Goal: Task Accomplishment & Management: Use online tool/utility

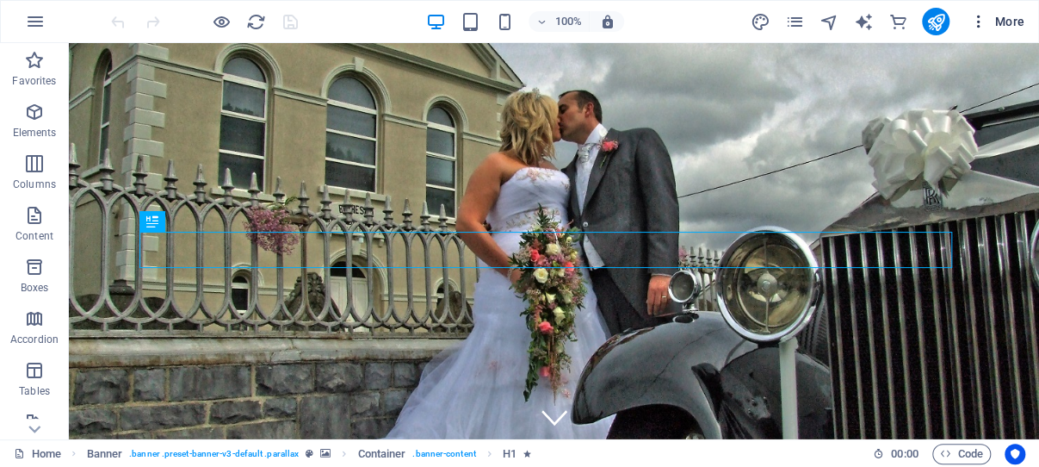
click at [979, 22] on icon "button" at bounding box center [978, 21] width 17 height 17
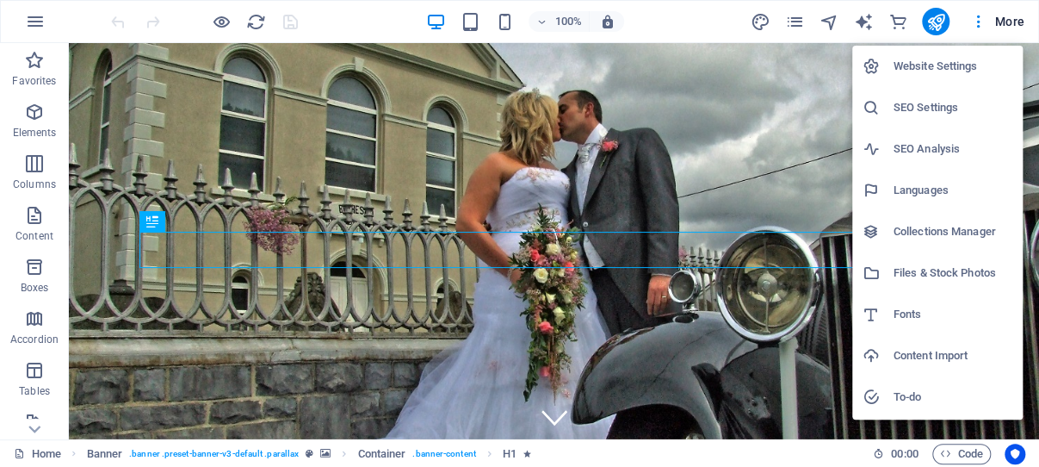
click at [928, 108] on h6 "SEO Settings" at bounding box center [952, 107] width 119 height 21
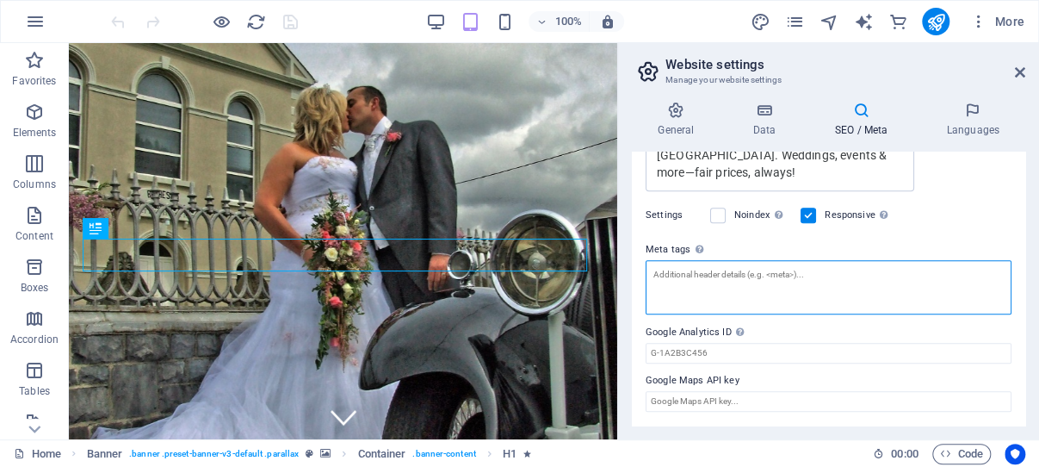
scroll to position [478, 0]
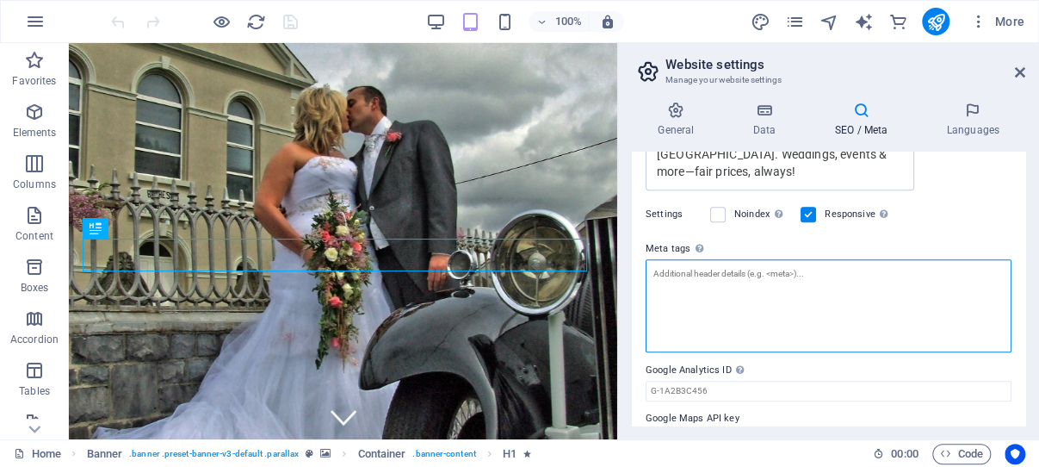
click at [738, 262] on textarea "Meta tags Enter HTML code here that will be placed inside the tags of your webs…" at bounding box center [829, 305] width 366 height 93
paste textarea "<meta name="google-site-verification" content="RjKCK9msVhOBlaoY9D9d7ErPNlwIAgro…"
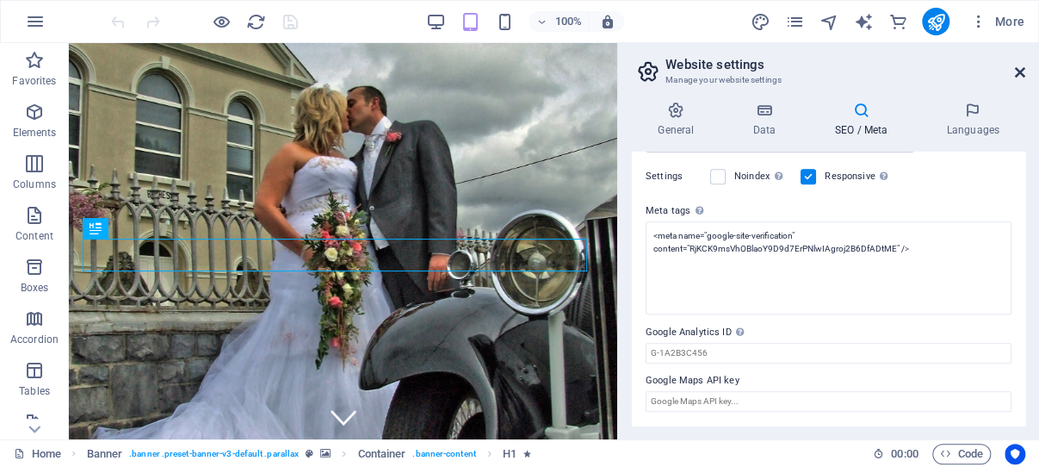
type textarea "<meta name="google-site-verification" content="RjKCK9msVhOBlaoY9D9d7ErPNlwIAgro…"
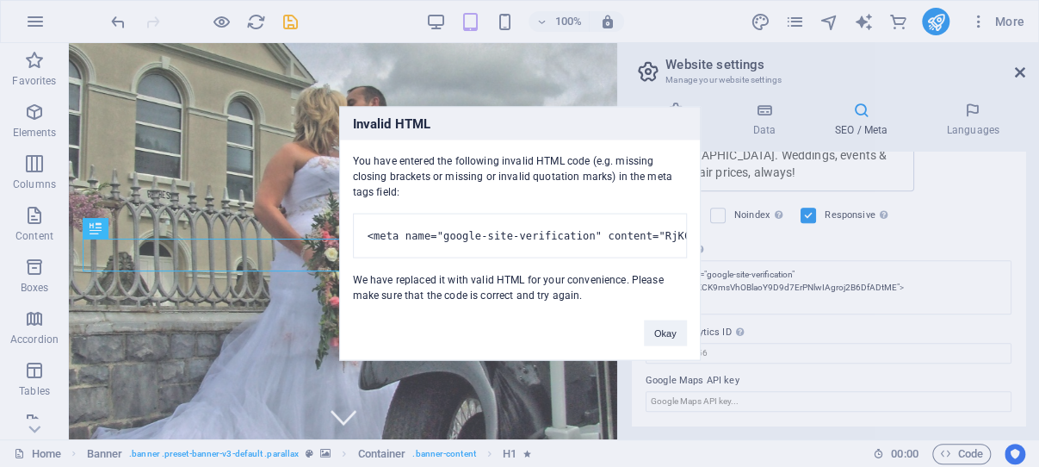
scroll to position [491, 0]
click at [665, 340] on button "Okay" at bounding box center [665, 333] width 43 height 26
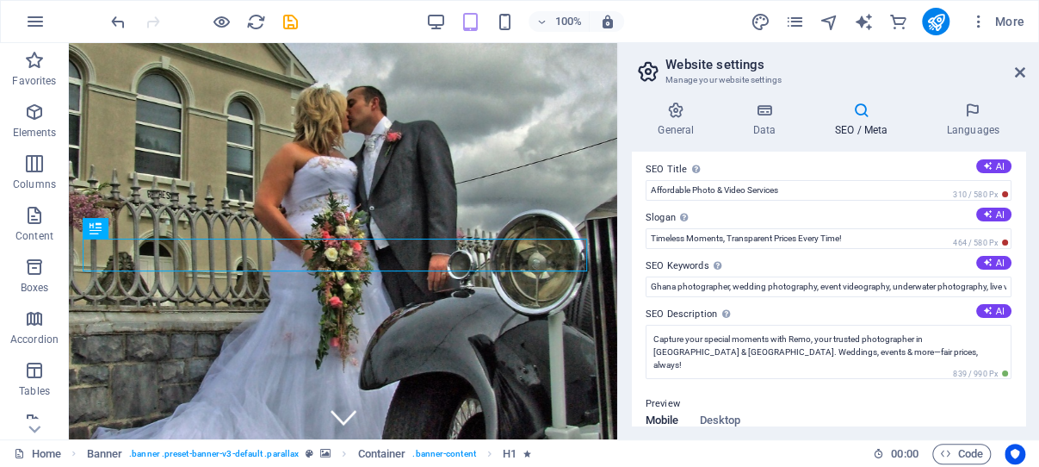
scroll to position [0, 0]
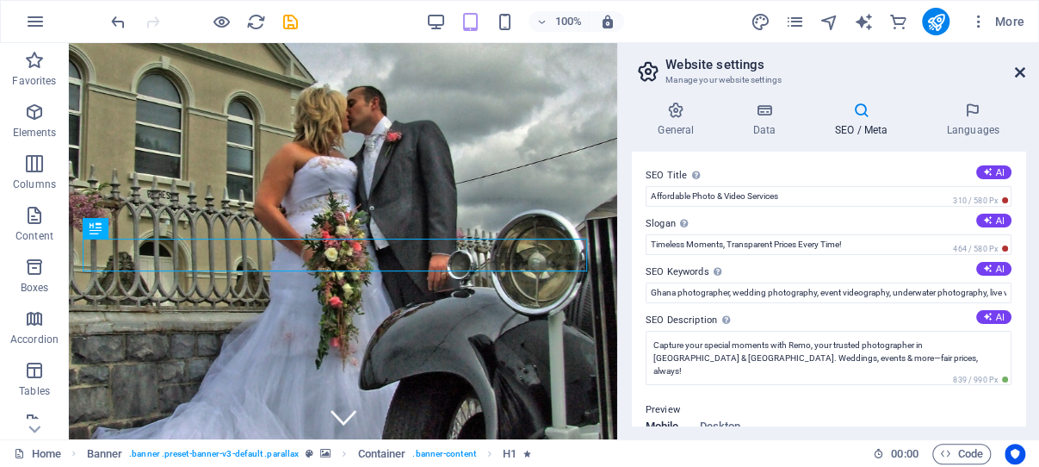
drag, startPoint x: 1018, startPoint y: 70, endPoint x: 949, endPoint y: 28, distance: 80.3
click at [1018, 70] on icon at bounding box center [1020, 72] width 10 height 14
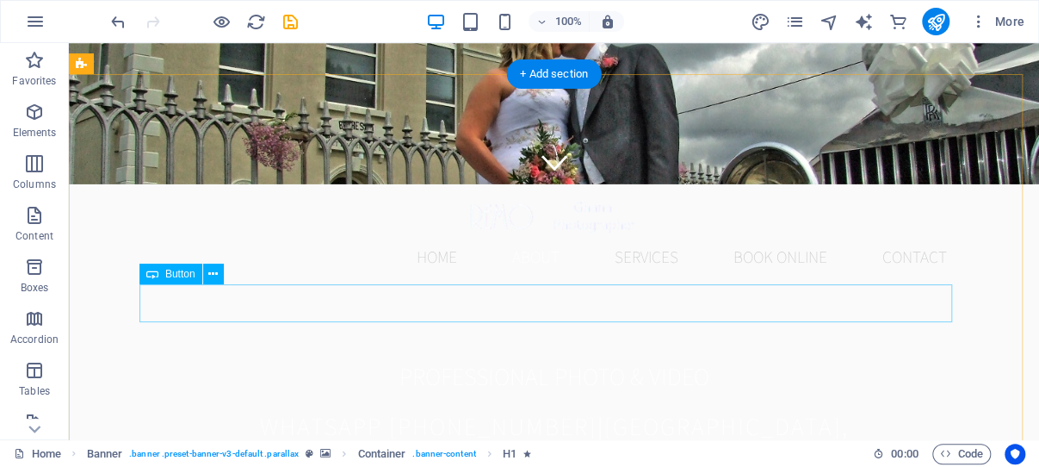
scroll to position [365, 0]
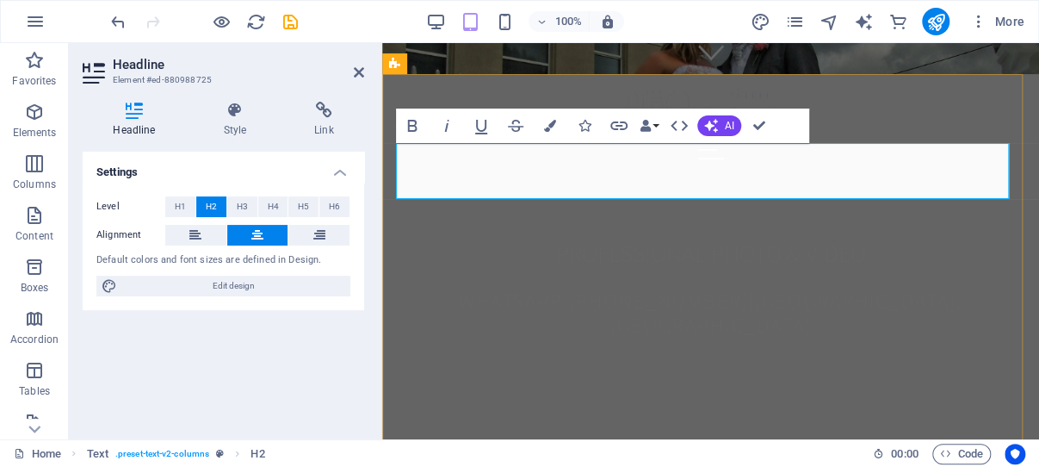
drag, startPoint x: 812, startPoint y: 156, endPoint x: 789, endPoint y: 156, distance: 22.4
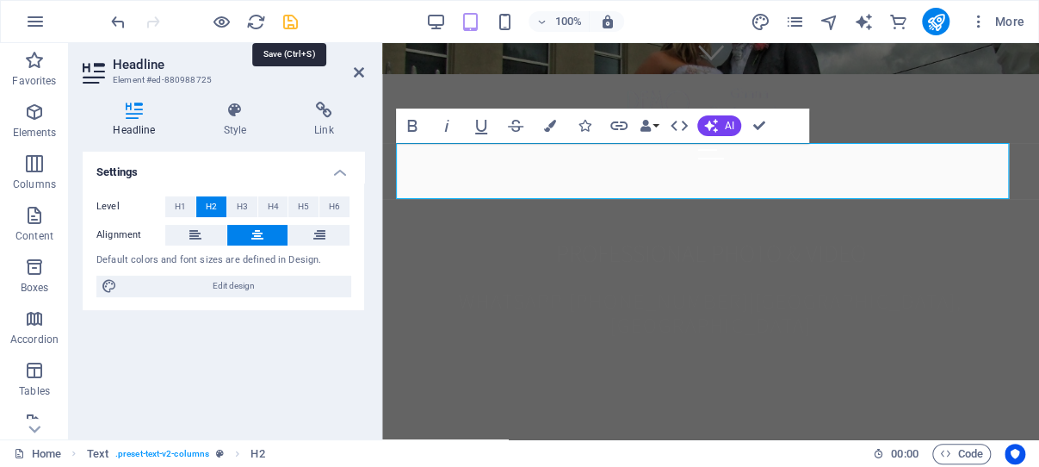
drag, startPoint x: 293, startPoint y: 19, endPoint x: 260, endPoint y: 34, distance: 36.2
click at [293, 19] on icon "save" at bounding box center [291, 22] width 20 height 20
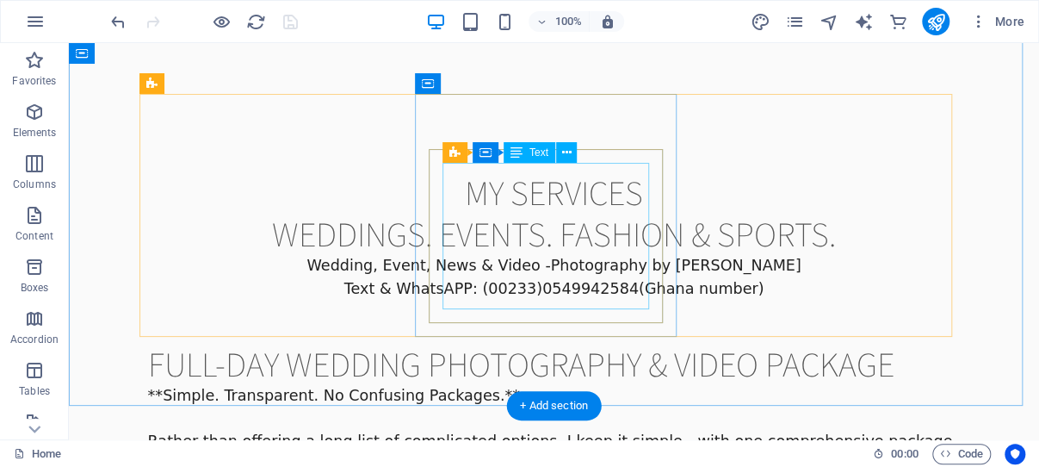
scroll to position [2828, 0]
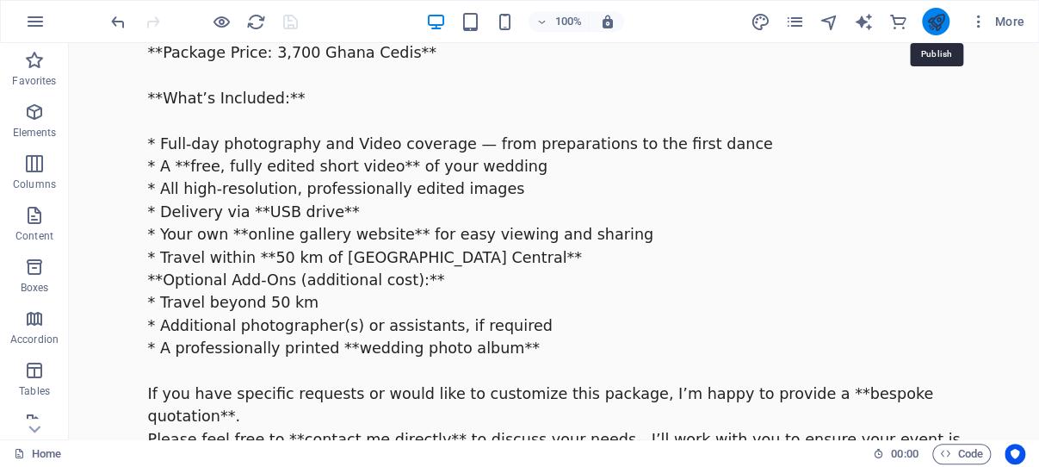
click at [933, 20] on icon "publish" at bounding box center [935, 22] width 20 height 20
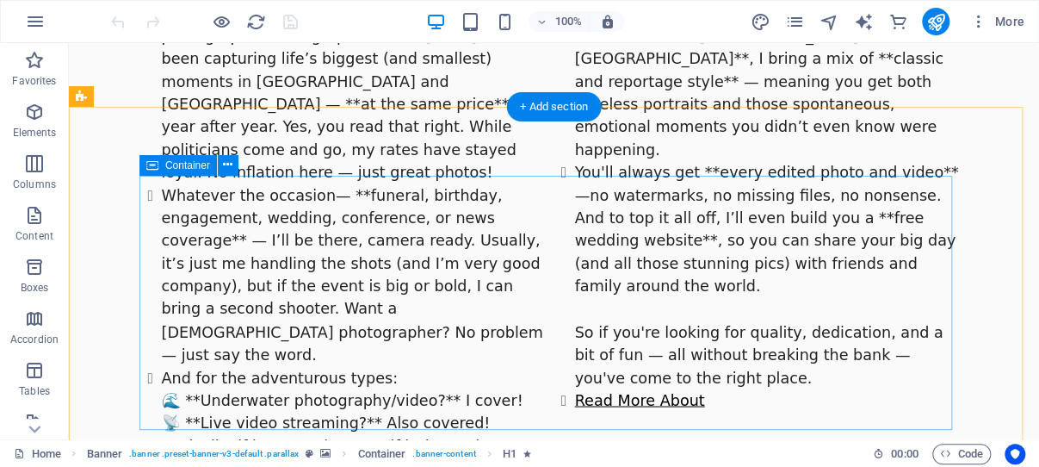
scroll to position [1186, 0]
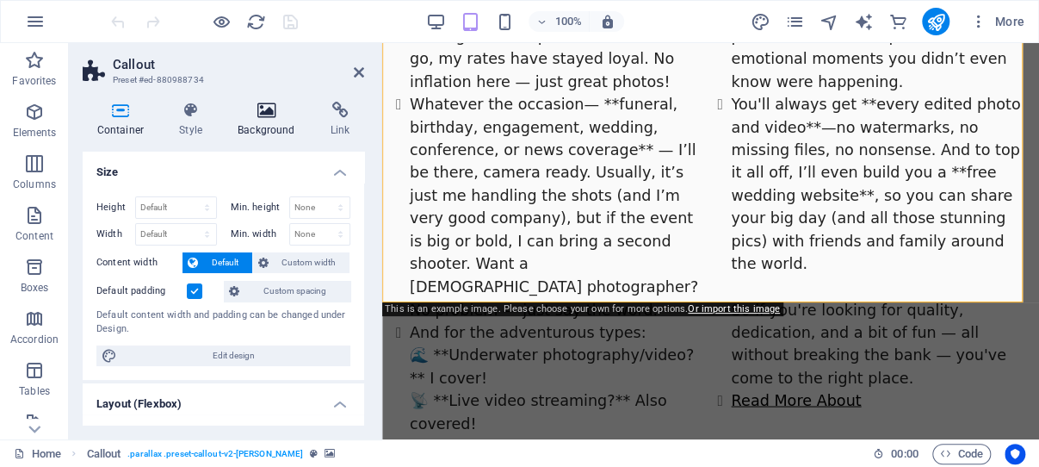
click at [262, 112] on icon at bounding box center [267, 110] width 86 height 17
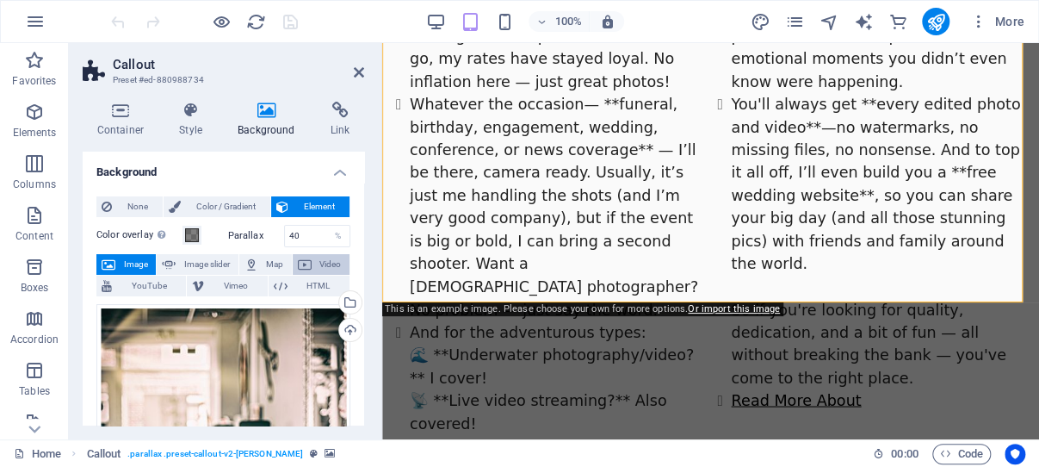
click at [317, 261] on span "Video" at bounding box center [331, 264] width 28 height 21
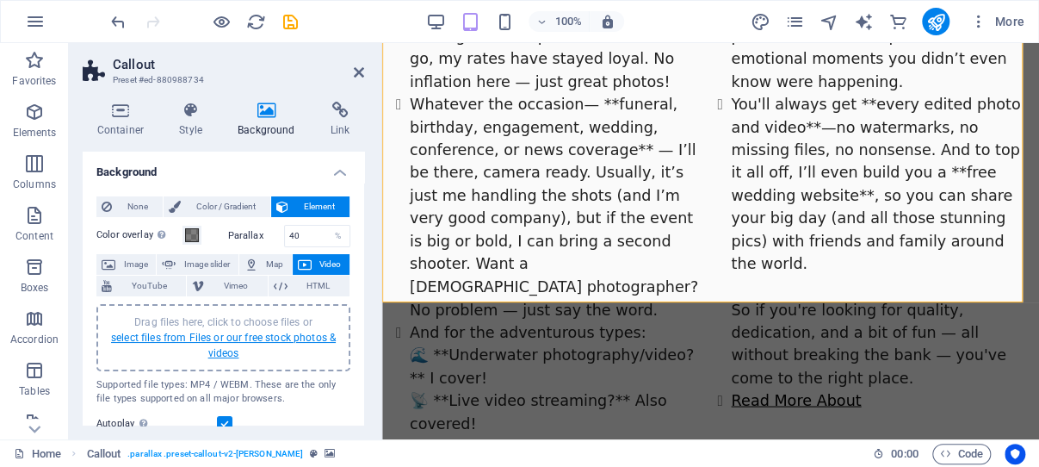
click at [207, 336] on link "select files from Files or our free stock photos & videos" at bounding box center [223, 345] width 225 height 28
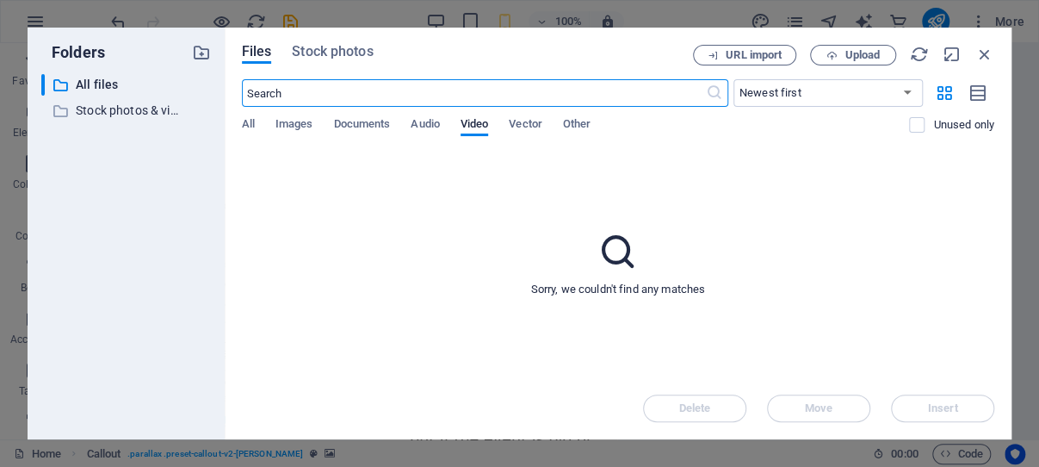
scroll to position [2335, 0]
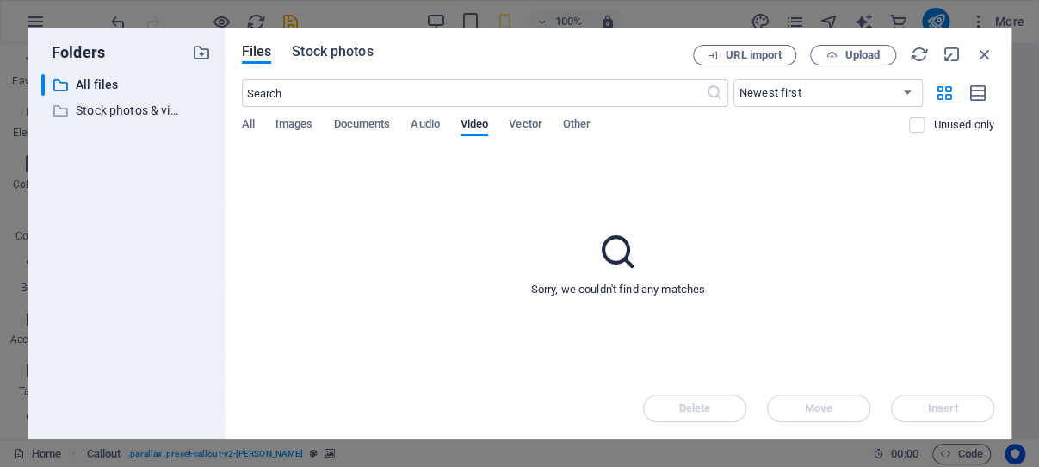
click at [337, 53] on span "Stock photos" at bounding box center [332, 51] width 81 height 21
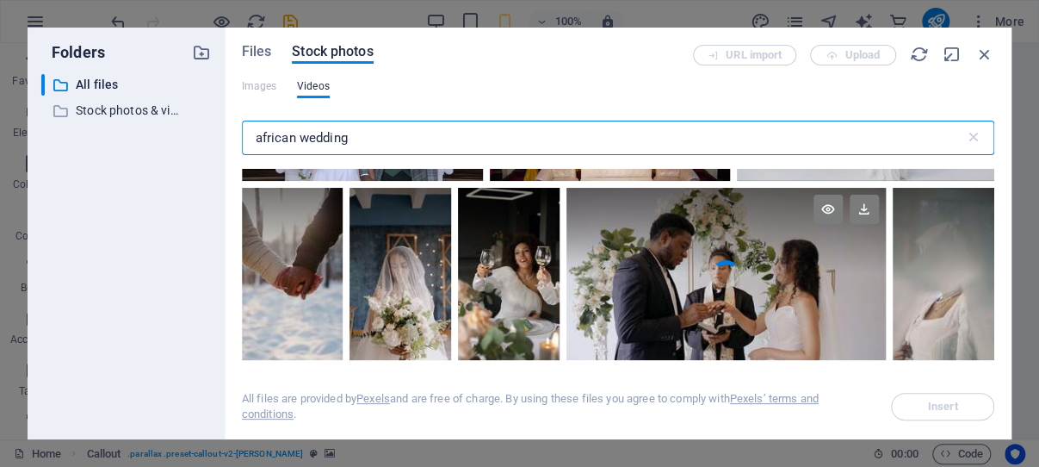
scroll to position [246, 0]
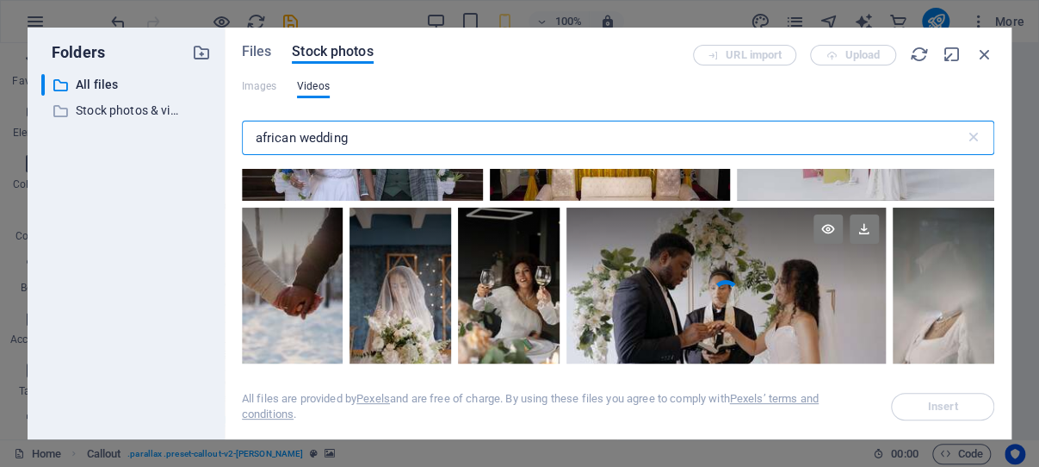
type input "african wedding"
click at [724, 303] on video "Your browser does not support the video tag." at bounding box center [726, 293] width 320 height 172
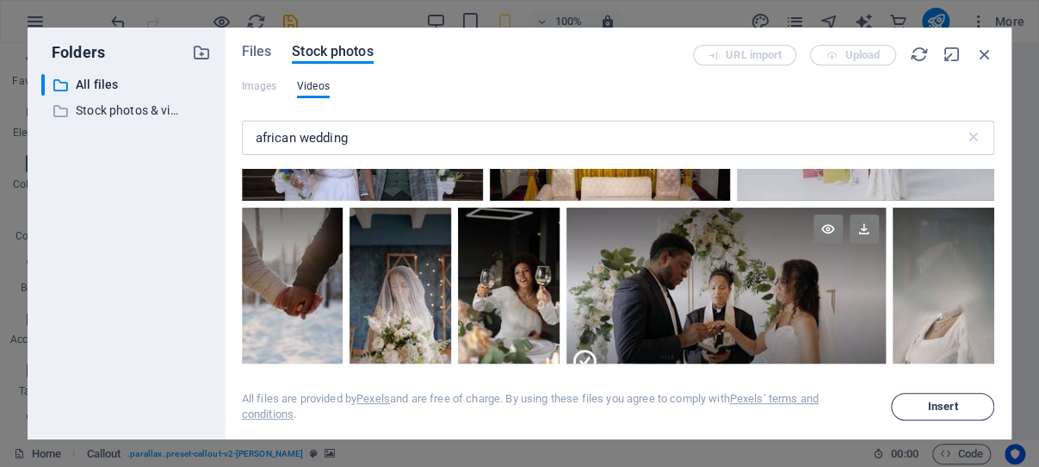
click at [931, 406] on span "Insert" at bounding box center [943, 406] width 30 height 10
click at [934, 407] on span "Insert" at bounding box center [943, 406] width 30 height 10
click at [850, 224] on icon at bounding box center [864, 228] width 29 height 29
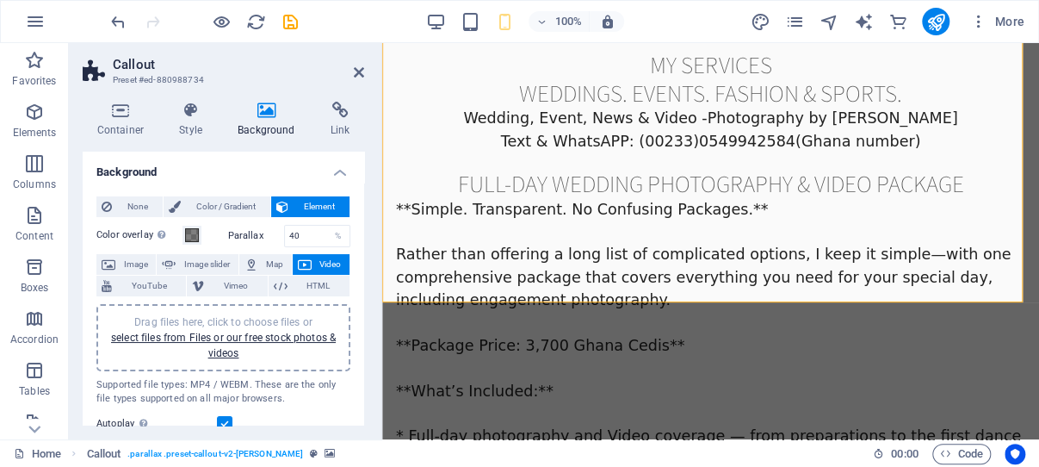
scroll to position [1186, 0]
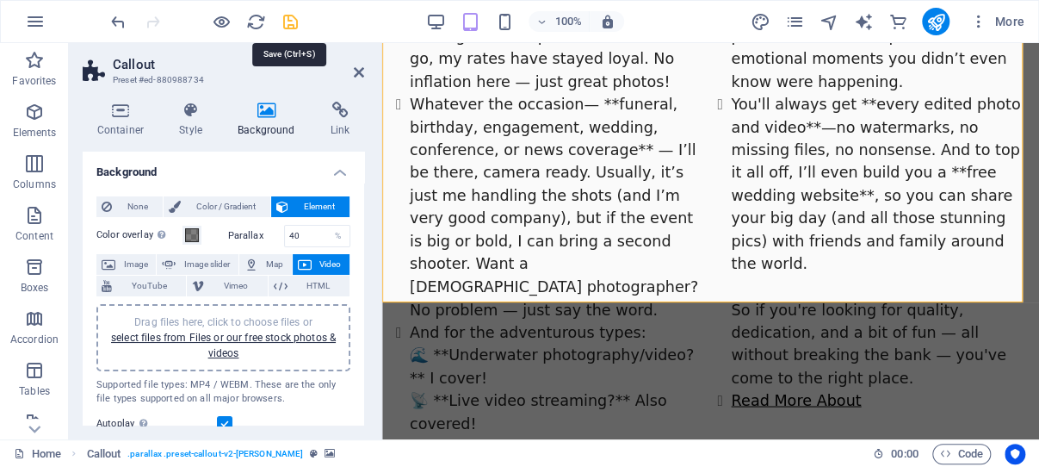
click at [289, 22] on icon "save" at bounding box center [291, 22] width 20 height 20
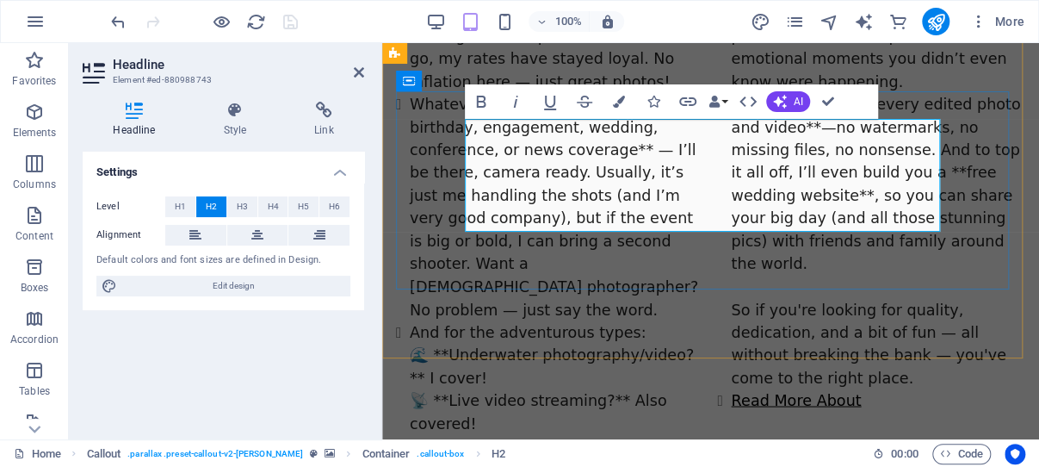
scroll to position [2043, 6]
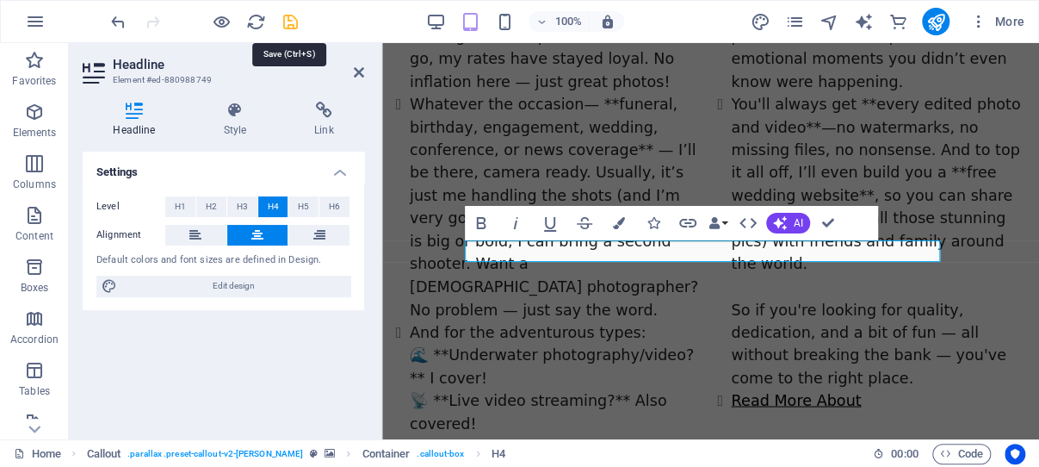
click at [294, 18] on icon "save" at bounding box center [291, 22] width 20 height 20
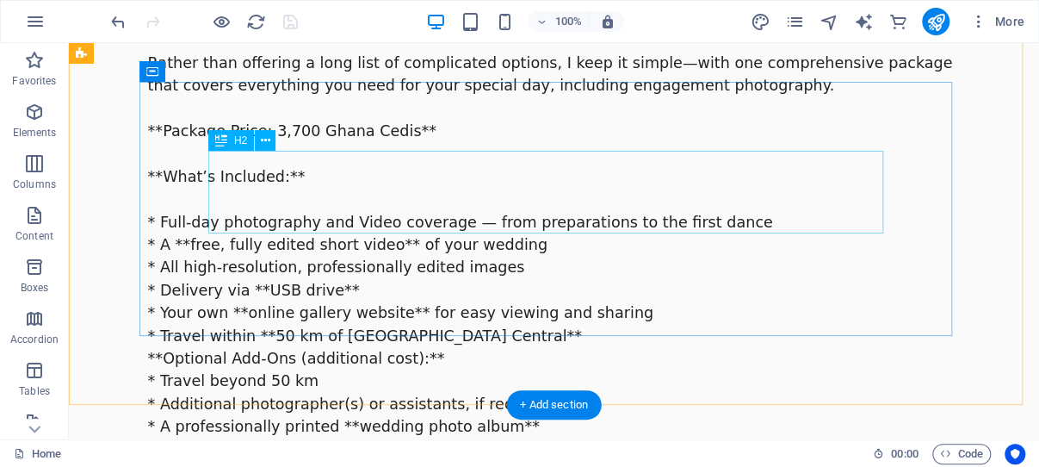
scroll to position [2920, 0]
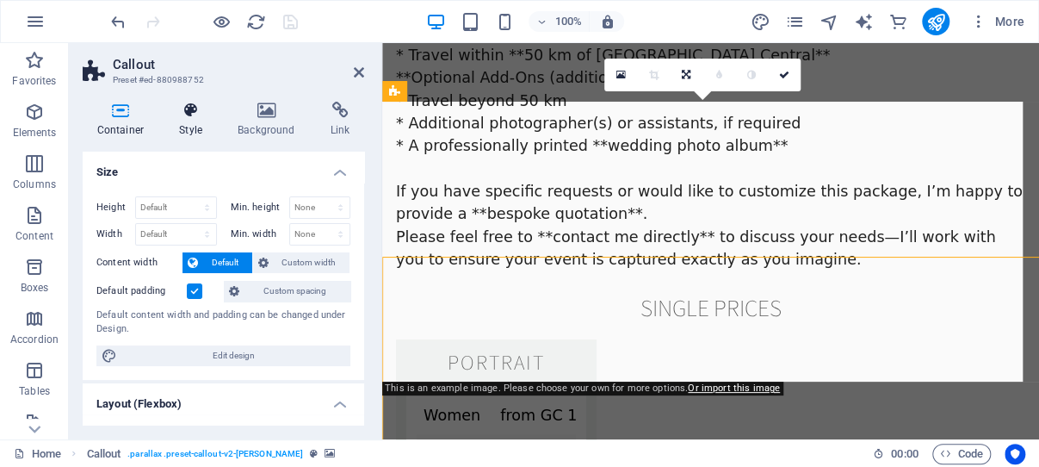
scroll to position [2604, 0]
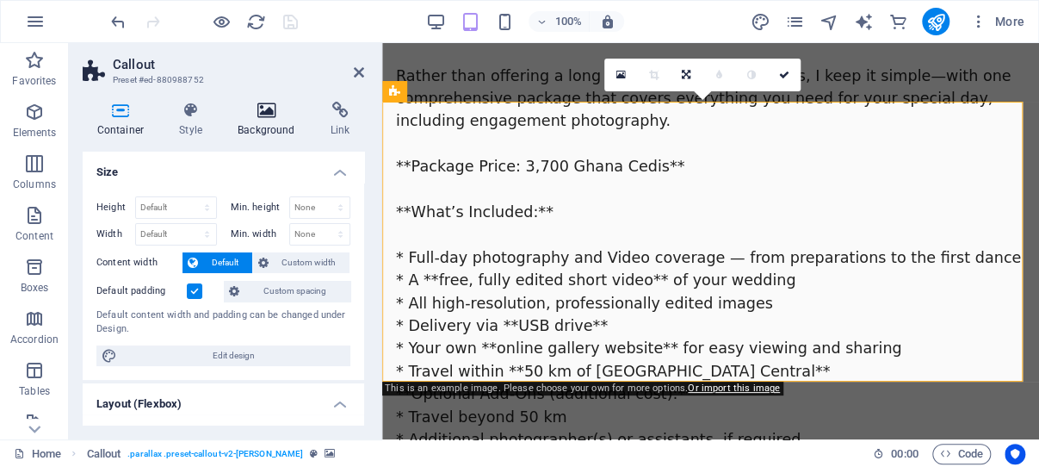
click at [262, 110] on icon at bounding box center [267, 110] width 86 height 17
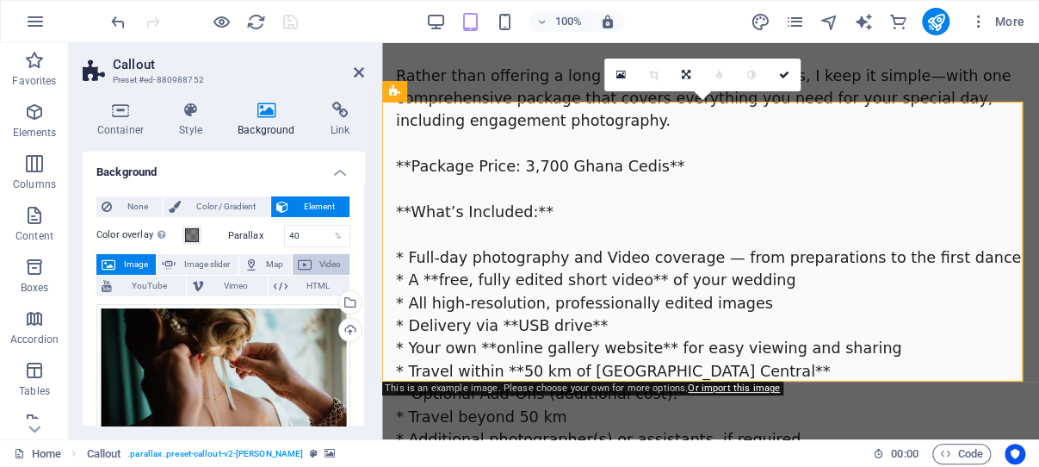
click at [317, 259] on span "Video" at bounding box center [331, 264] width 28 height 21
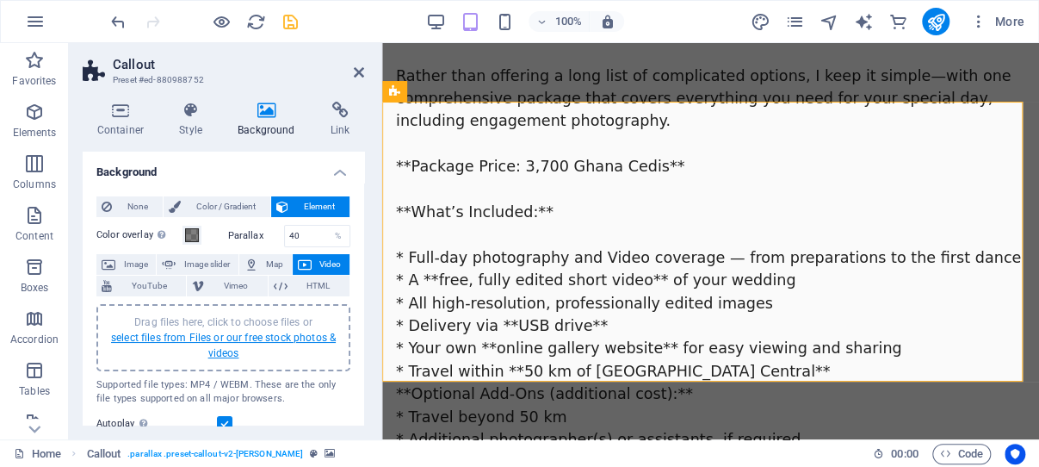
click at [213, 340] on link "select files from Files or our free stock photos & videos" at bounding box center [223, 345] width 225 height 28
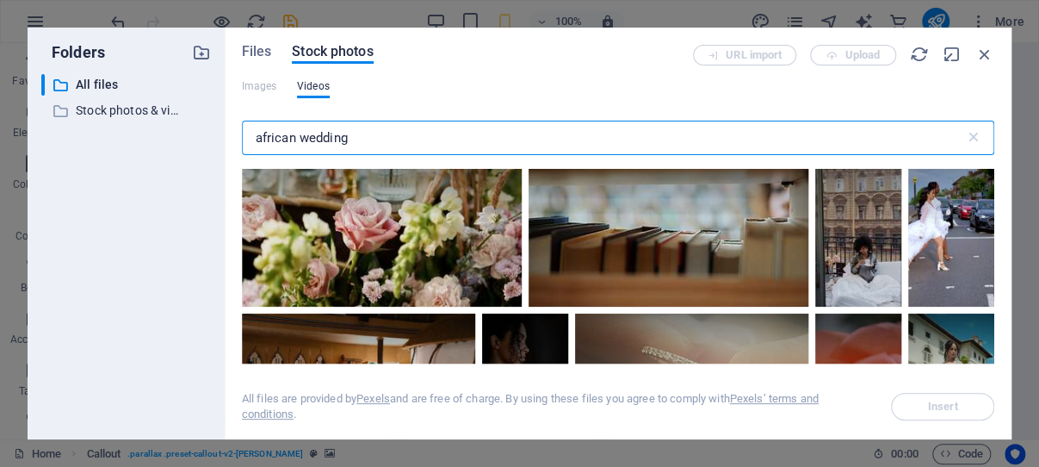
scroll to position [4927, 0]
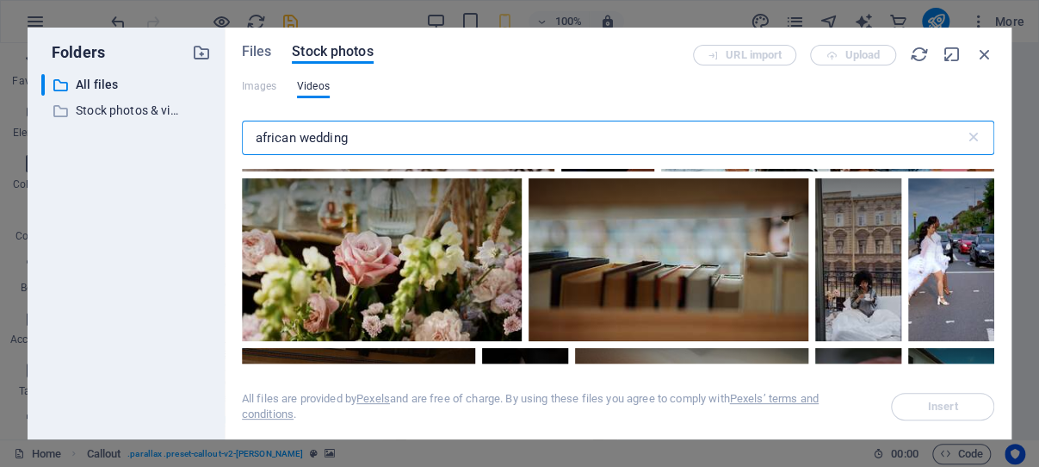
click at [554, 171] on video "Your browser does not support the video tag." at bounding box center [398, 85] width 312 height 172
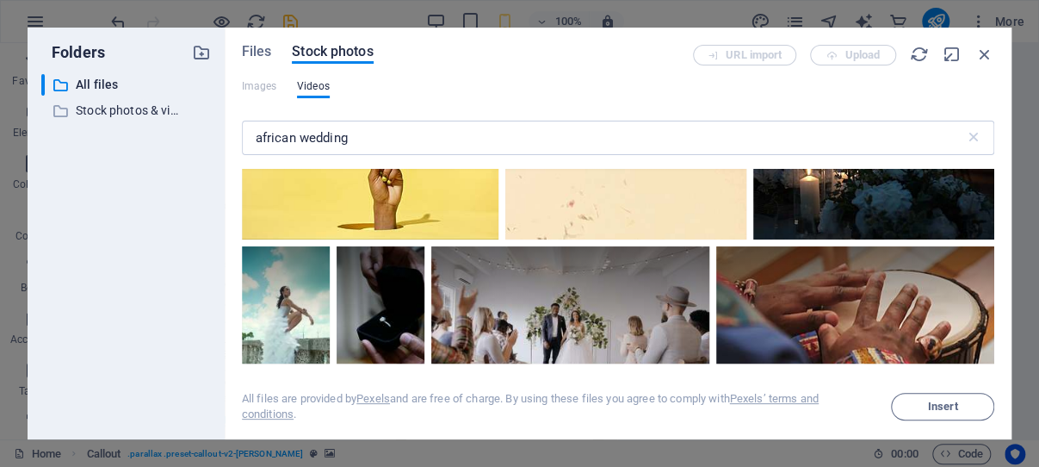
scroll to position [6569, 0]
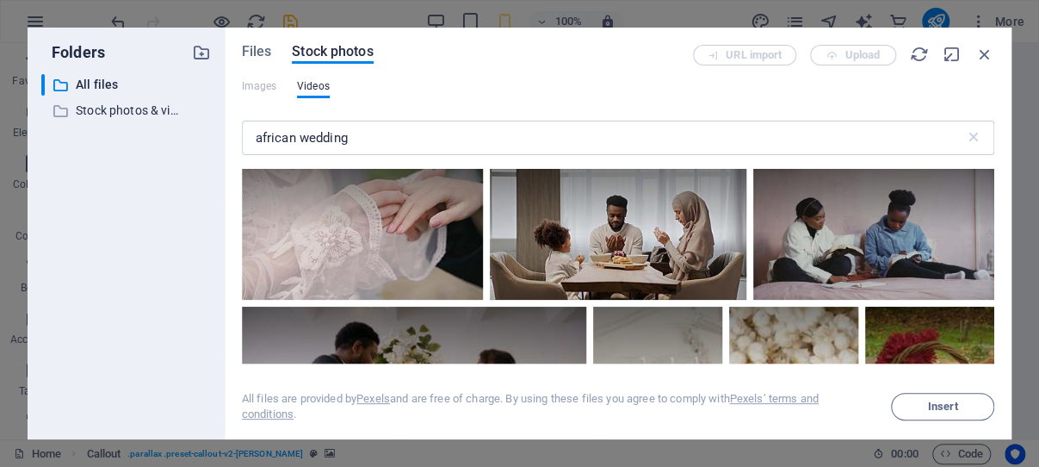
click at [929, 406] on span "Insert" at bounding box center [943, 406] width 30 height 10
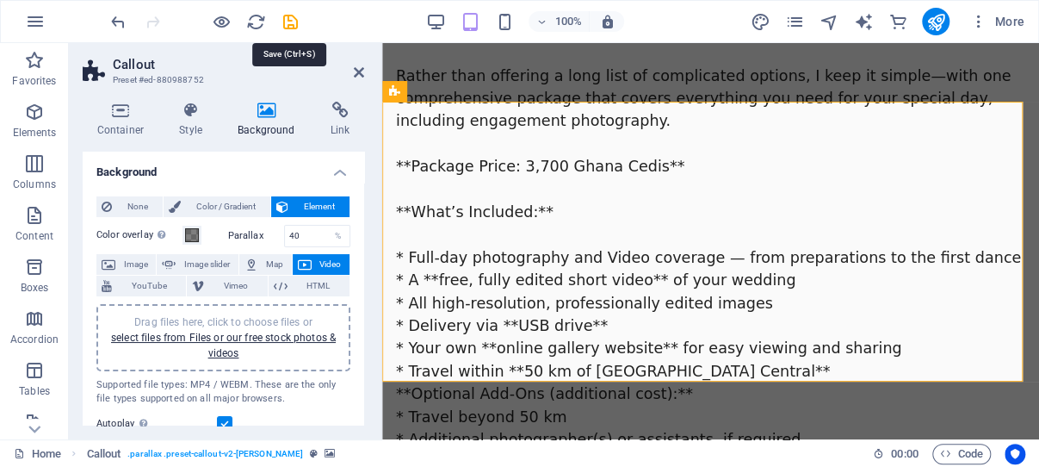
click at [291, 17] on icon "save" at bounding box center [291, 22] width 20 height 20
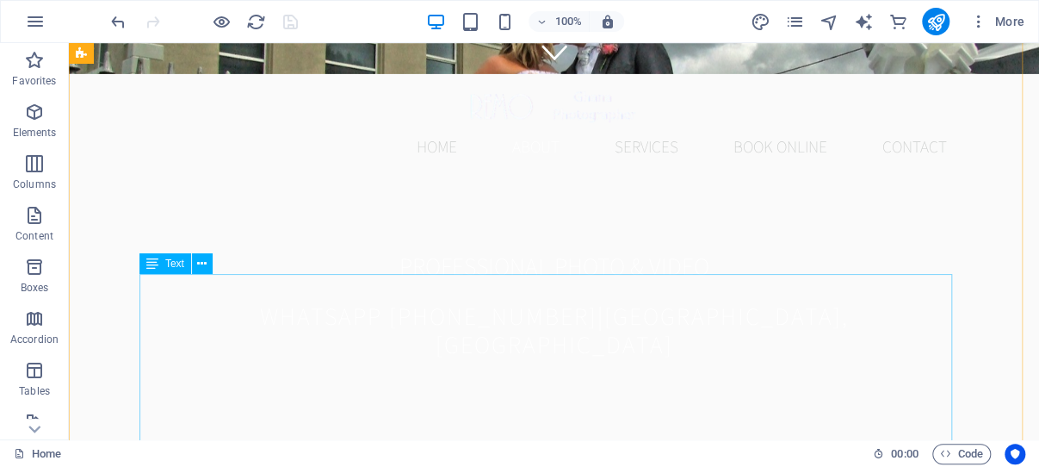
scroll to position [456, 0]
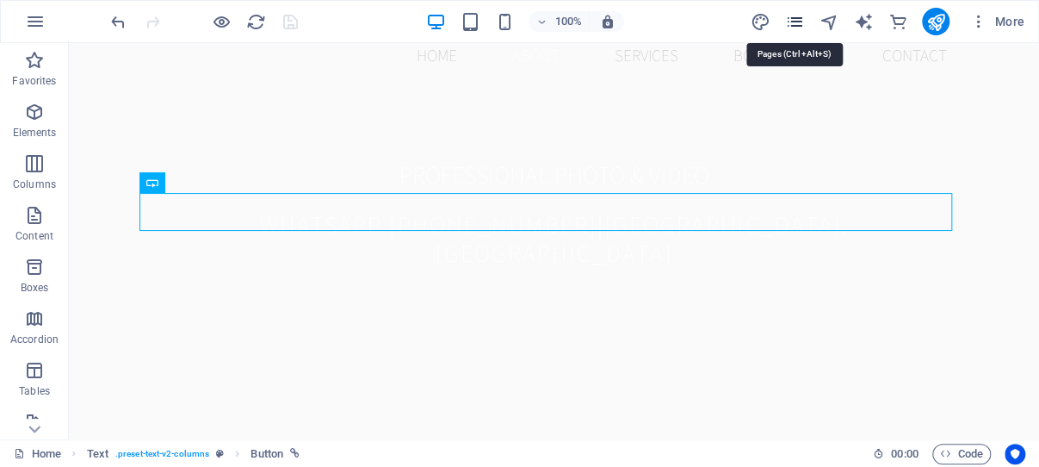
click at [795, 21] on icon "pages" at bounding box center [794, 22] width 20 height 20
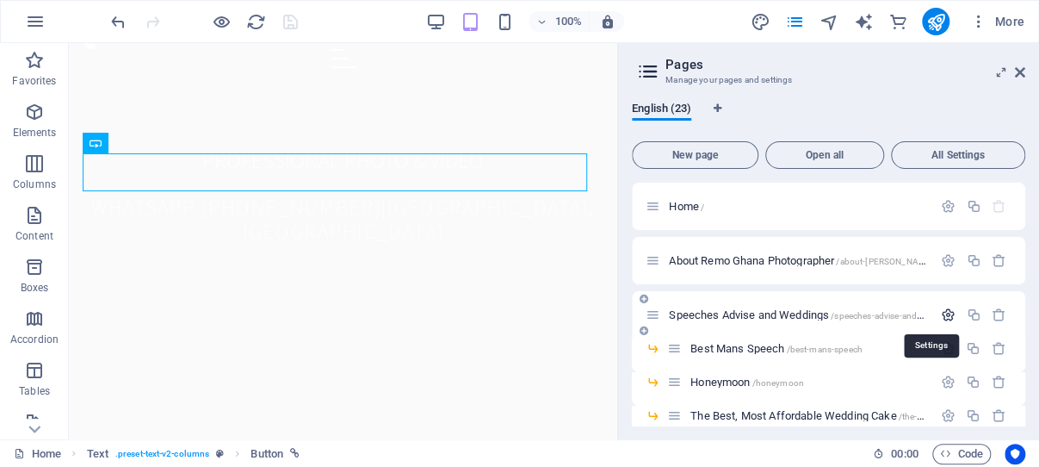
click at [941, 312] on icon "button" at bounding box center [948, 314] width 15 height 15
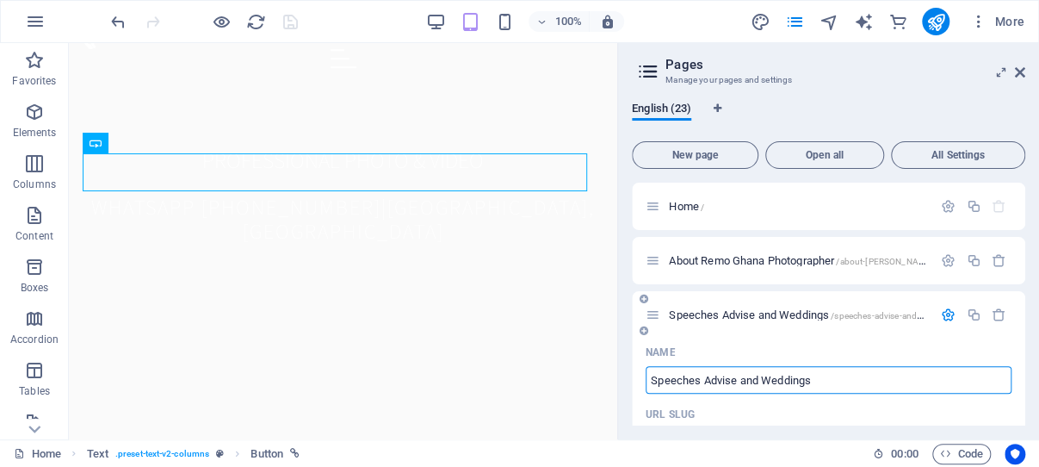
drag, startPoint x: 818, startPoint y: 380, endPoint x: 648, endPoint y: 377, distance: 169.6
click at [648, 377] on input "Speeches Advise and Weddings" at bounding box center [829, 380] width 366 height 28
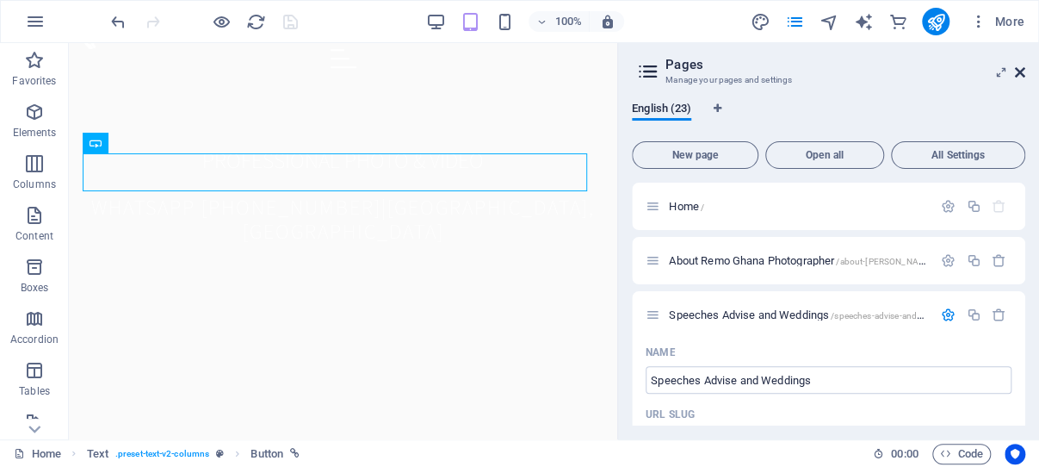
click at [1020, 69] on icon at bounding box center [1020, 72] width 10 height 14
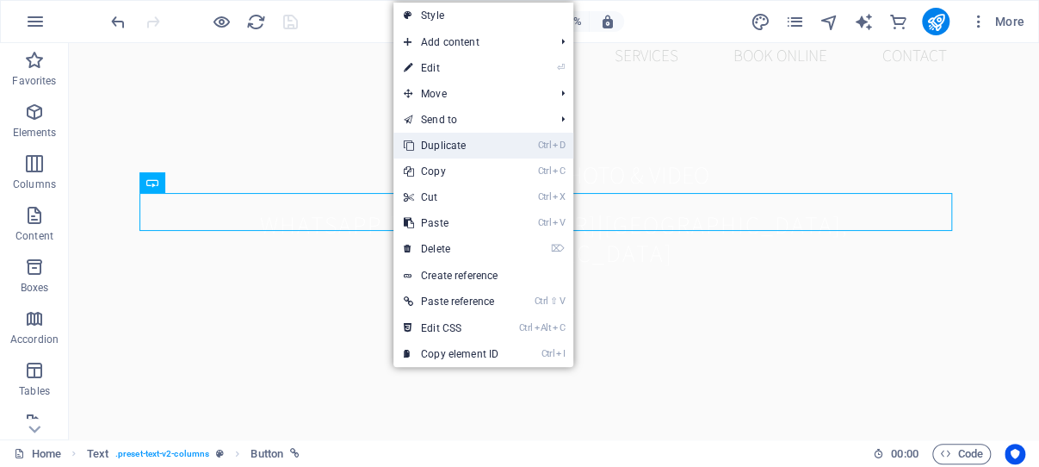
click at [481, 139] on link "Ctrl D Duplicate" at bounding box center [450, 146] width 115 height 26
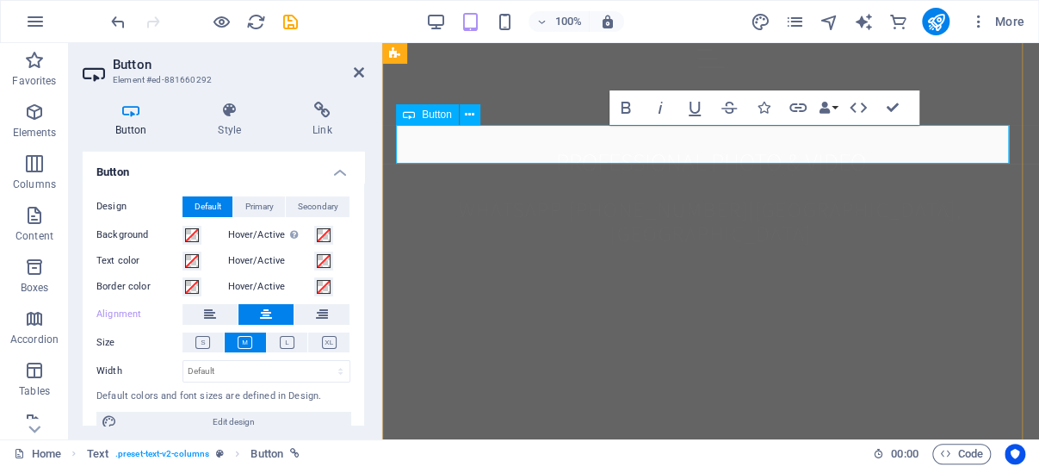
drag, startPoint x: 770, startPoint y: 145, endPoint x: 635, endPoint y: 143, distance: 134.3
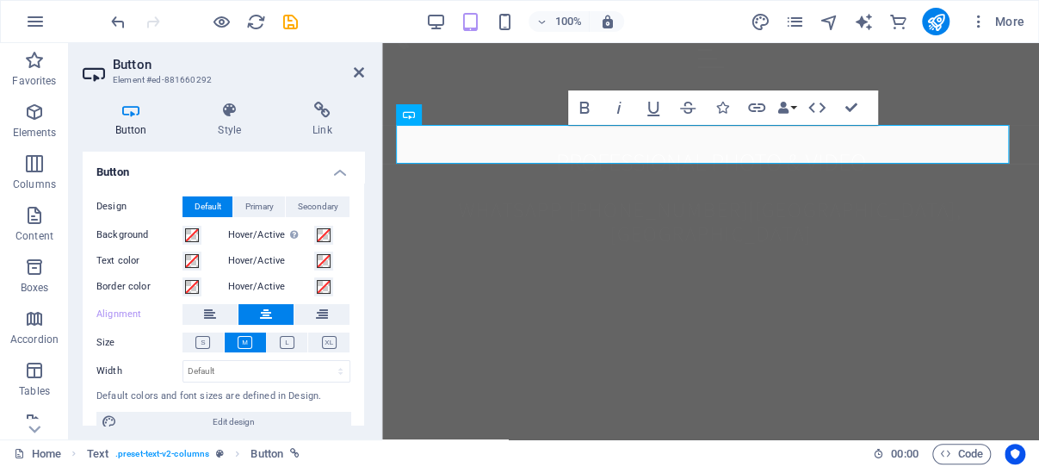
scroll to position [133, 6]
click at [130, 114] on icon at bounding box center [131, 110] width 96 height 17
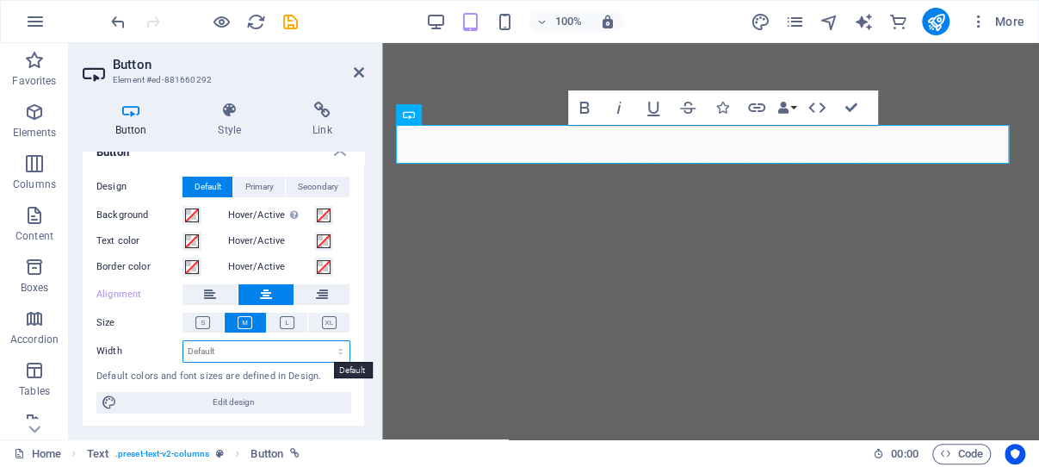
click at [183, 341] on select "Default px rem % em vh vw" at bounding box center [266, 351] width 166 height 21
select select "%"
click option "%" at bounding box center [0, 0] width 0 height 0
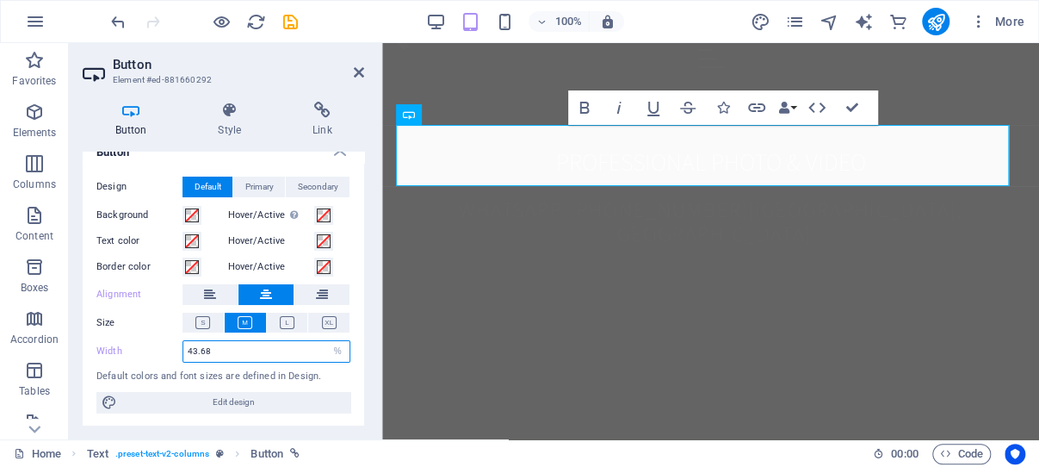
drag, startPoint x: 228, startPoint y: 350, endPoint x: 182, endPoint y: 348, distance: 46.6
click at [183, 348] on input "43.68" at bounding box center [266, 351] width 166 height 21
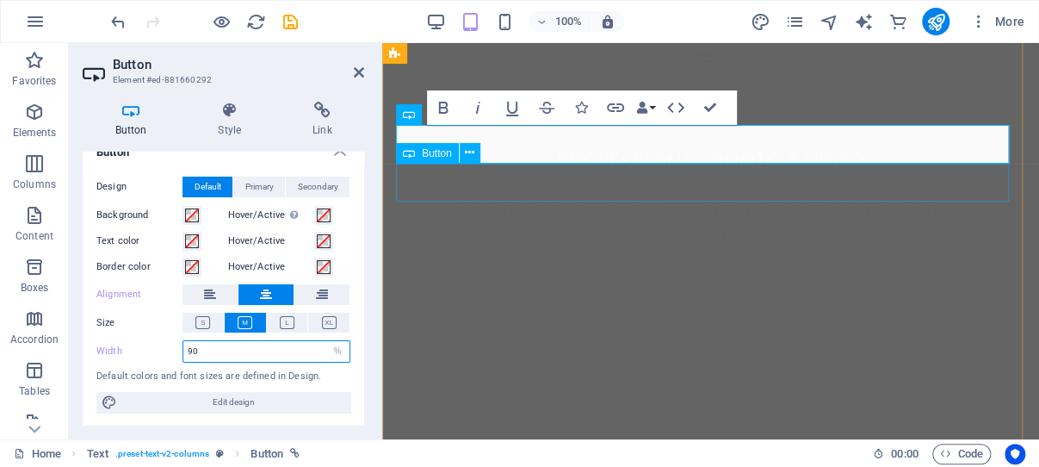
type input "90"
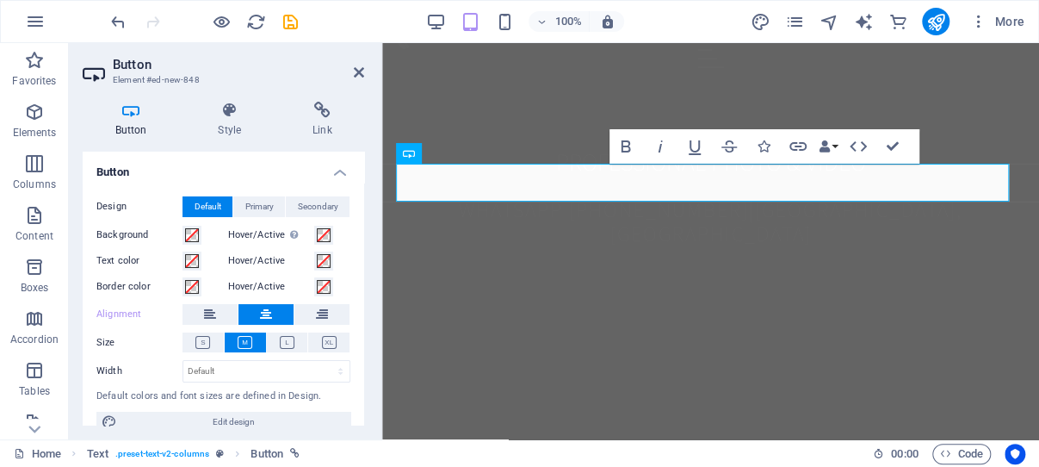
click at [134, 112] on icon at bounding box center [131, 110] width 96 height 17
click at [183, 361] on select "Default px rem % em vh vw" at bounding box center [266, 371] width 166 height 21
select select "%"
click option "%" at bounding box center [0, 0] width 0 height 0
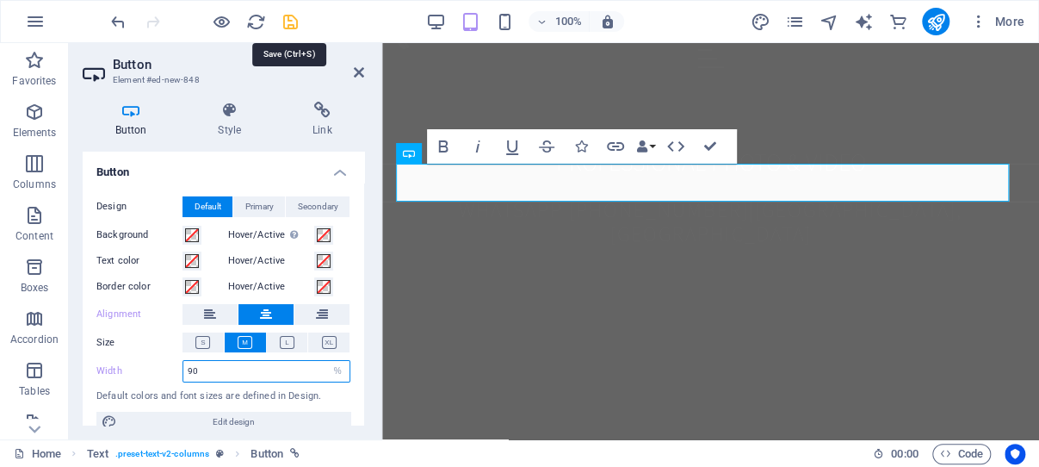
type input "90"
click at [288, 19] on icon "save" at bounding box center [291, 22] width 20 height 20
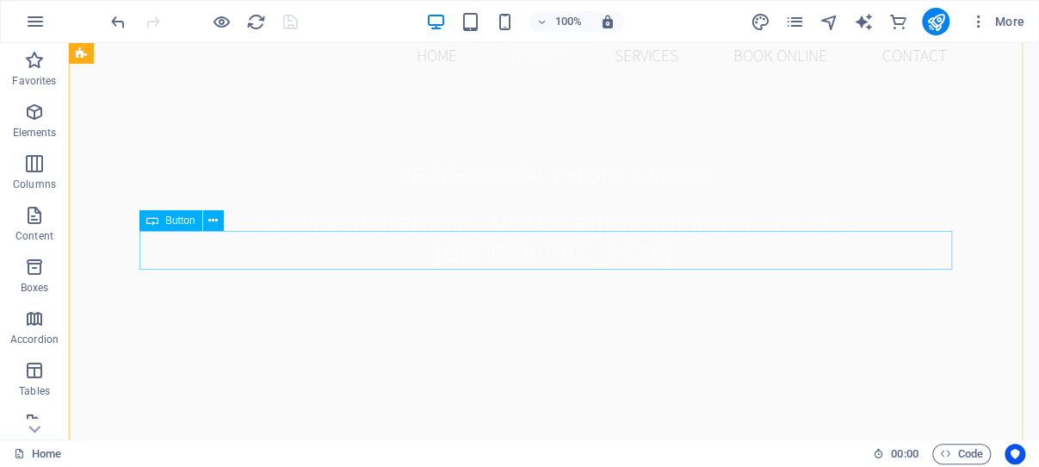
select select "%"
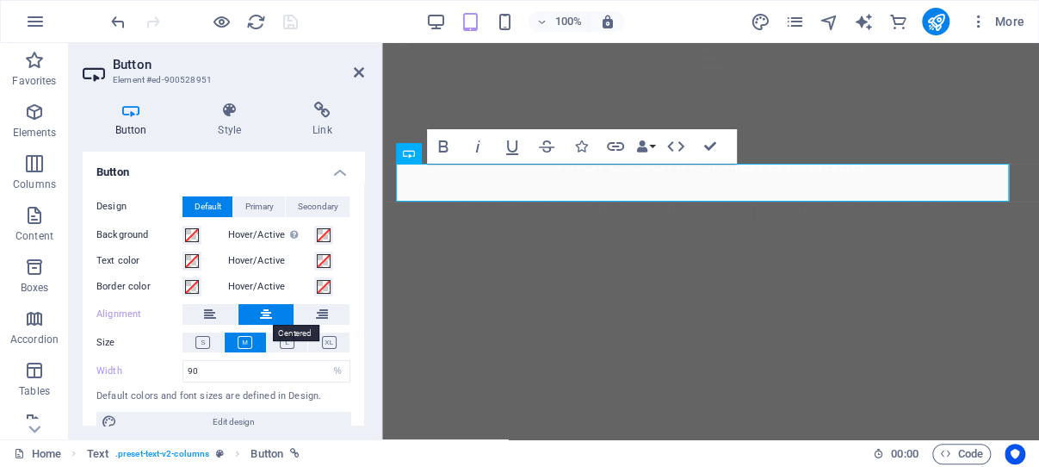
click at [266, 312] on button at bounding box center [265, 314] width 55 height 21
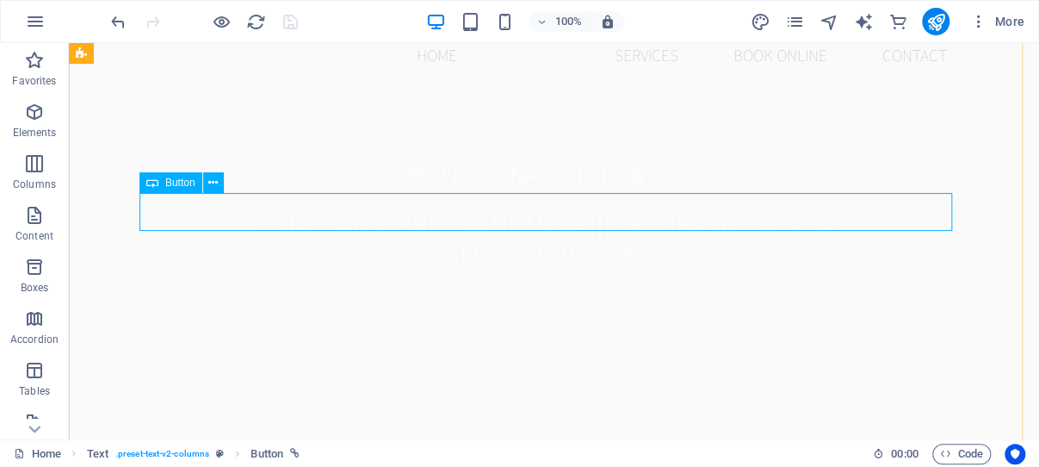
select select "%"
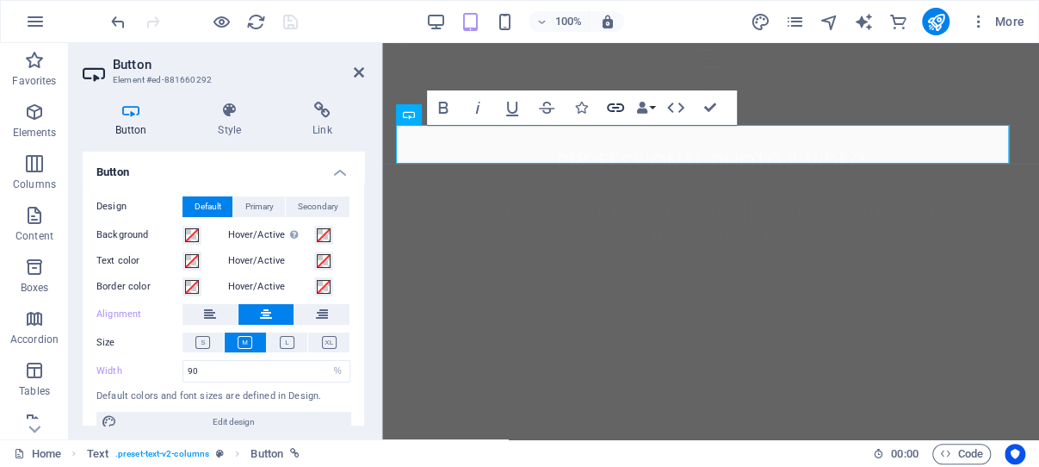
click at [615, 106] on icon "button" at bounding box center [615, 107] width 21 height 21
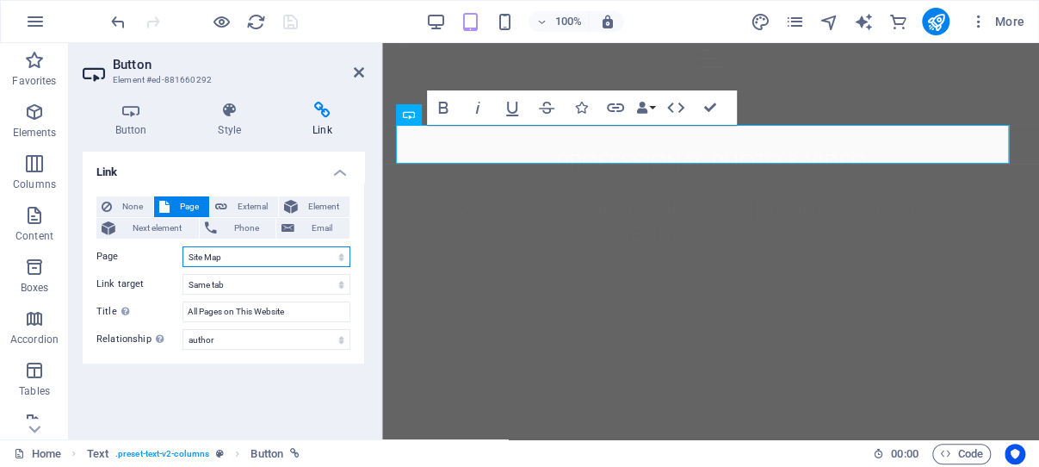
click at [182, 246] on select "Home About Remo Ghana Photographer Speeches Advise and Weddings -- Best Mans Sp…" at bounding box center [266, 256] width 168 height 21
select select "2"
click option "Speeches Advise and Weddings" at bounding box center [0, 0] width 0 height 0
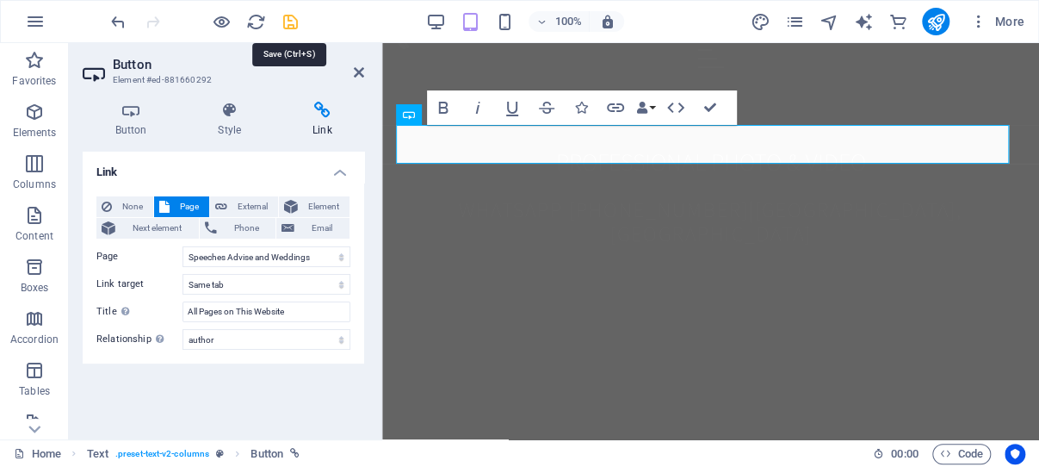
click at [287, 22] on icon "save" at bounding box center [291, 22] width 20 height 20
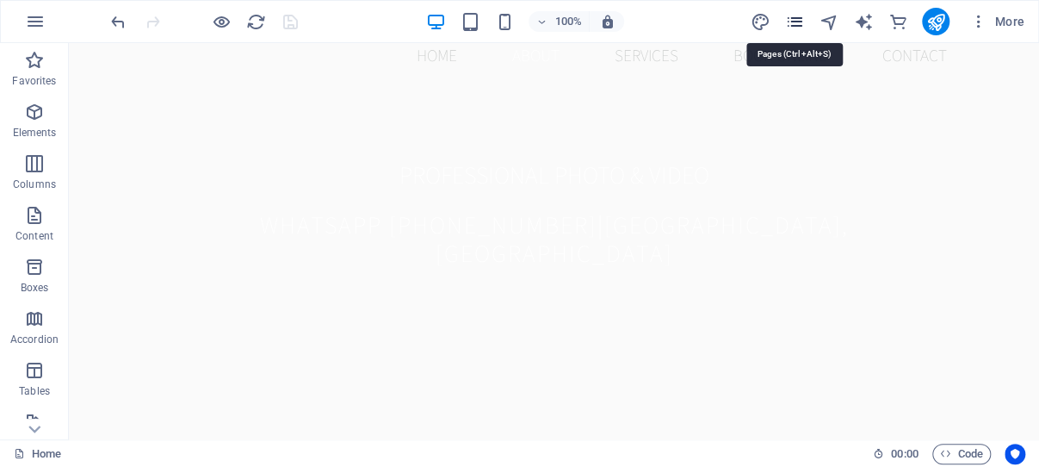
click at [793, 18] on icon "pages" at bounding box center [794, 22] width 20 height 20
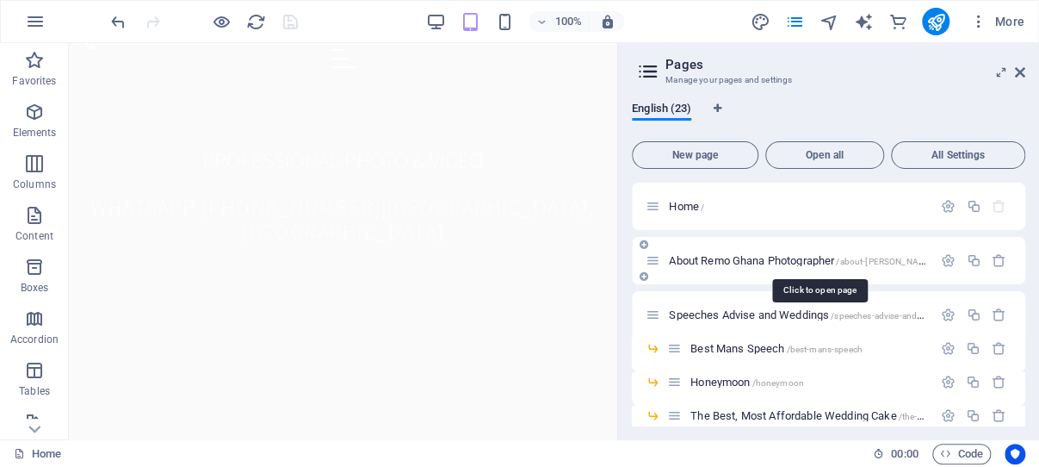
click at [743, 257] on span "About Remo Ghana Photographer /about-remo-ghana-photographer" at bounding box center [843, 260] width 349 height 13
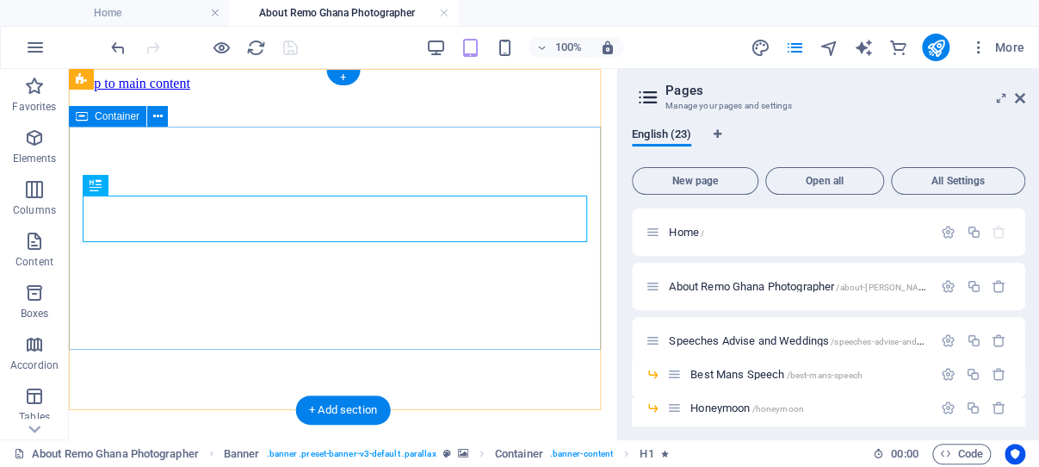
scroll to position [0, 0]
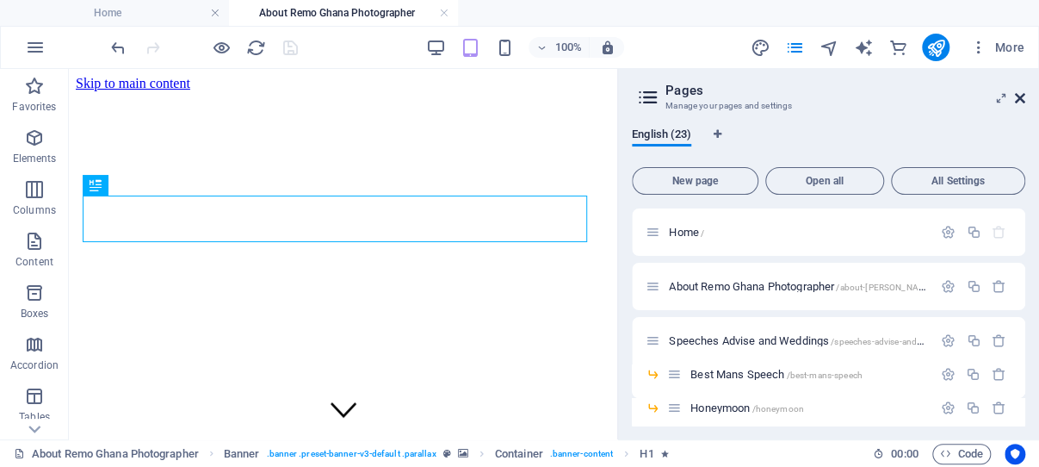
click at [1020, 96] on icon at bounding box center [1020, 98] width 10 height 14
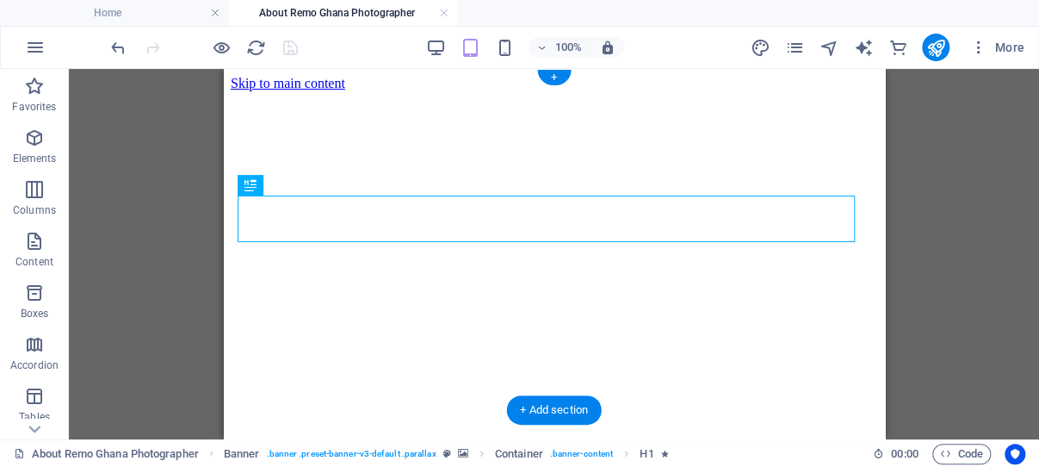
click at [240, 91] on figure at bounding box center [553, 91] width 647 height 0
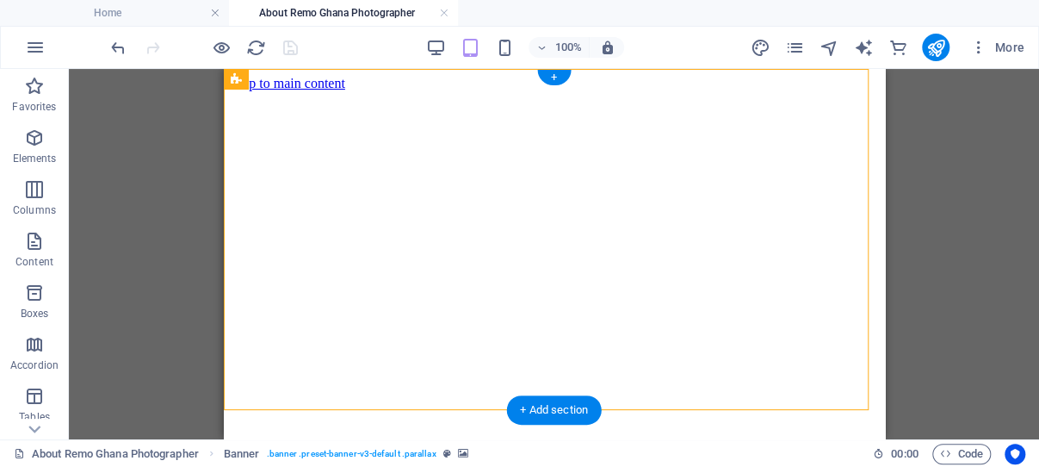
click at [240, 91] on figure at bounding box center [553, 91] width 647 height 0
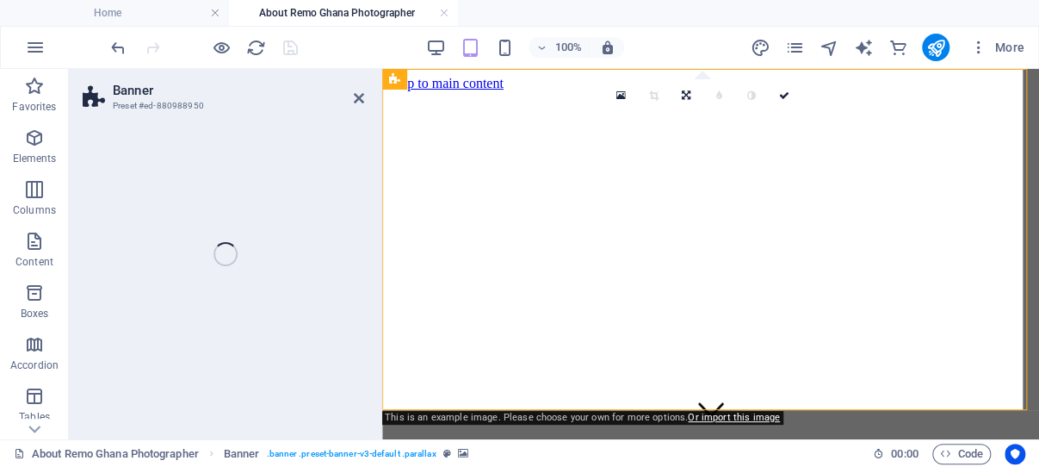
select select "vh"
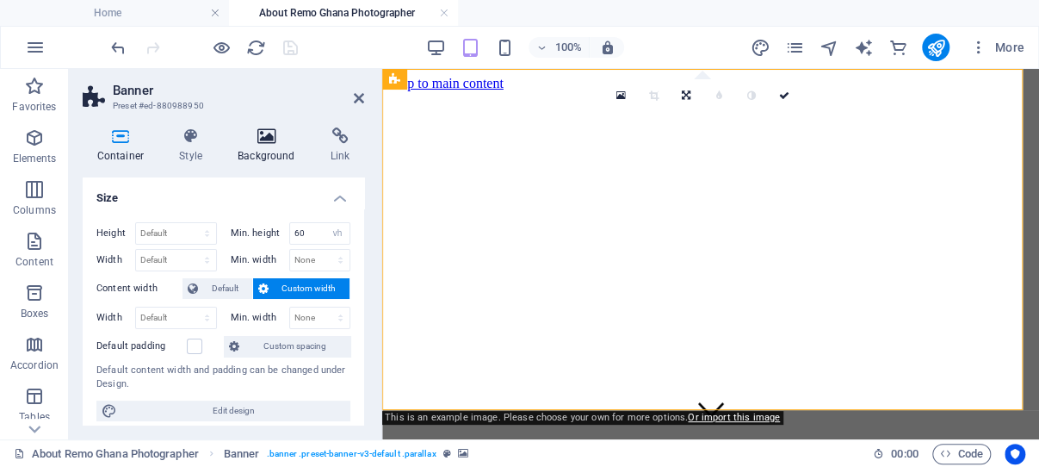
click at [263, 133] on icon at bounding box center [267, 135] width 86 height 17
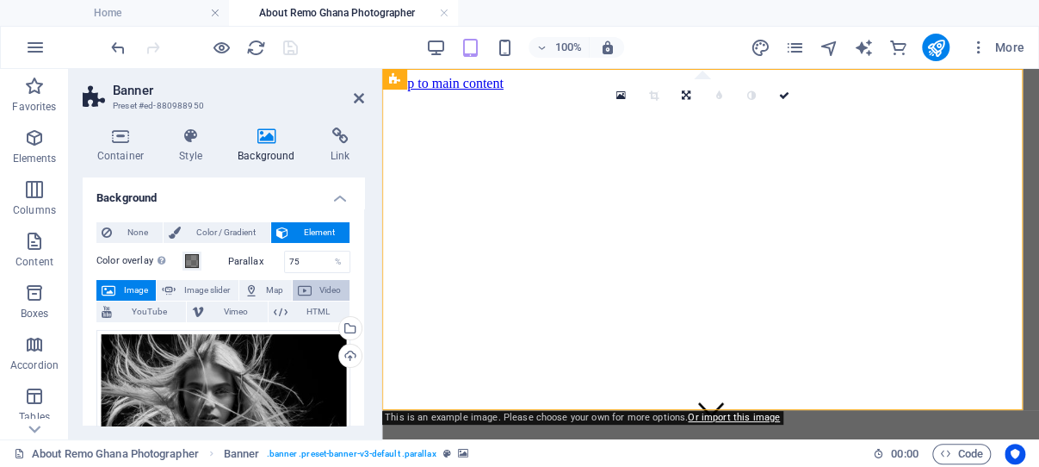
click at [317, 286] on span "Video" at bounding box center [331, 290] width 28 height 21
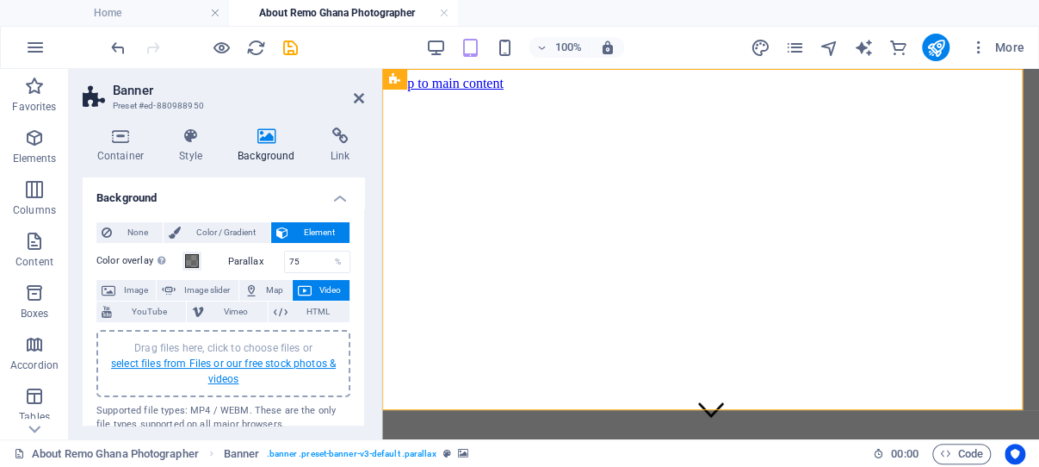
click at [213, 367] on link "select files from Files or our free stock photos & videos" at bounding box center [223, 371] width 225 height 28
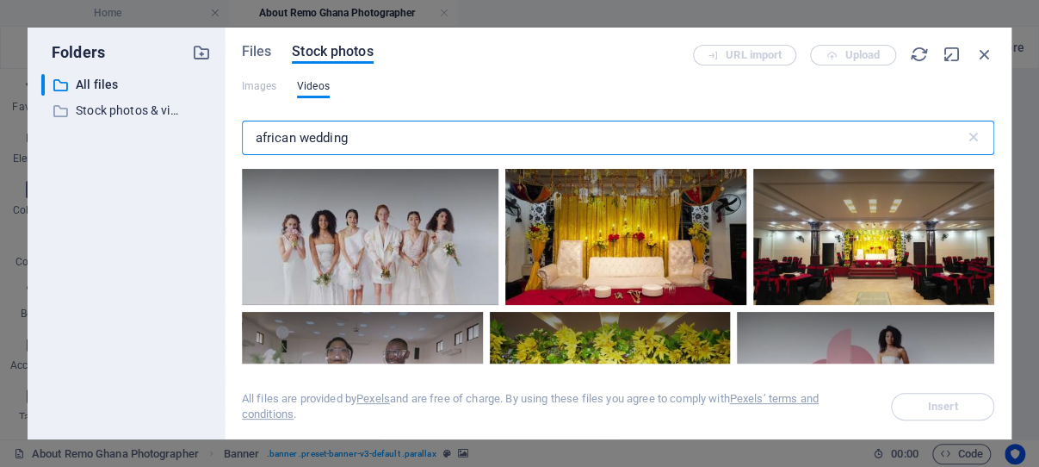
drag, startPoint x: 354, startPoint y: 134, endPoint x: 290, endPoint y: 134, distance: 63.7
click at [290, 134] on input "african wedding" at bounding box center [603, 138] width 723 height 34
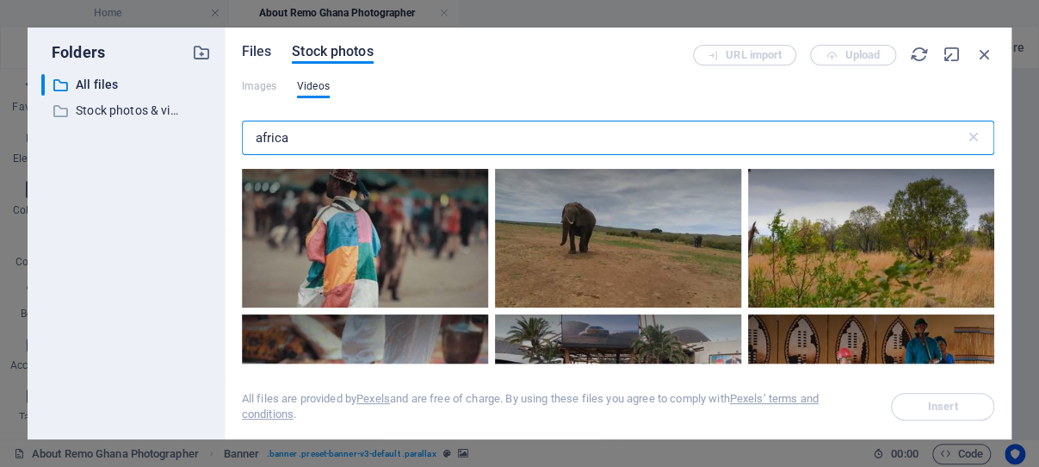
type input "africa"
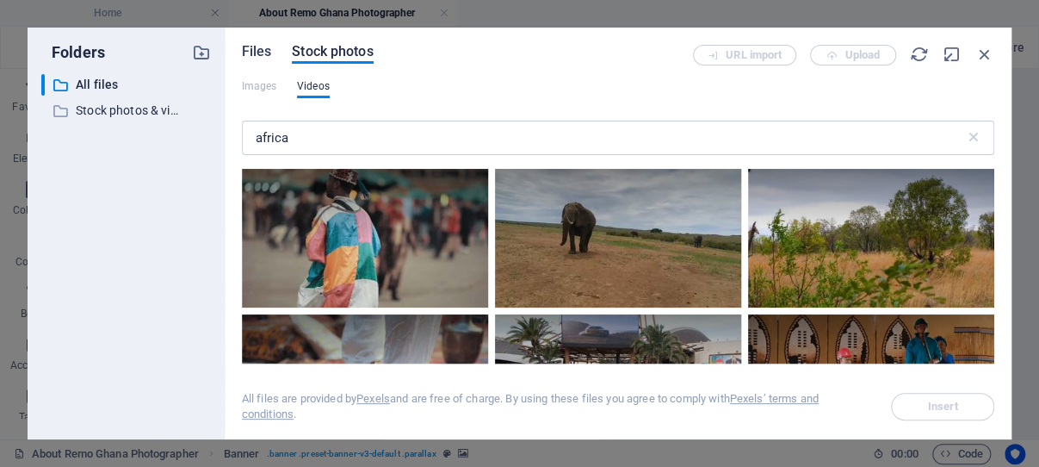
click at [257, 46] on span "Files" at bounding box center [257, 51] width 30 height 21
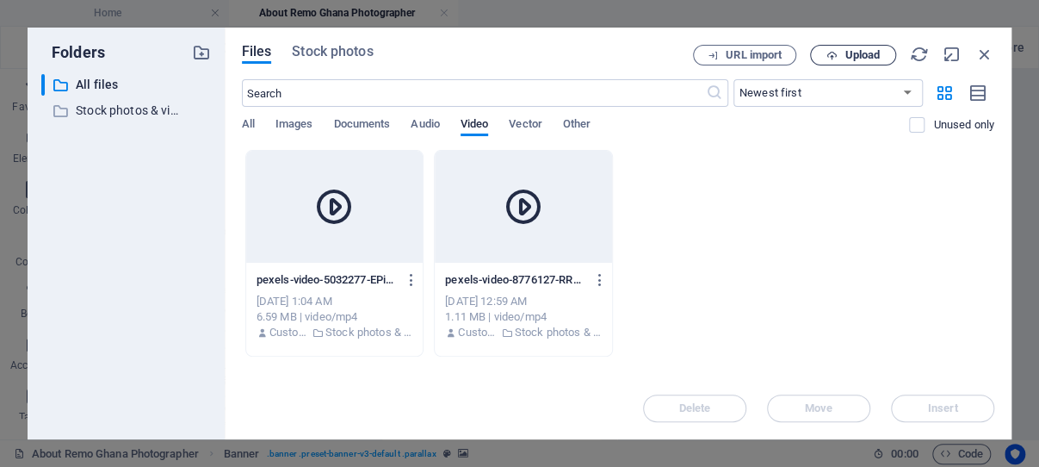
click at [862, 52] on span "Upload" at bounding box center [861, 55] width 35 height 10
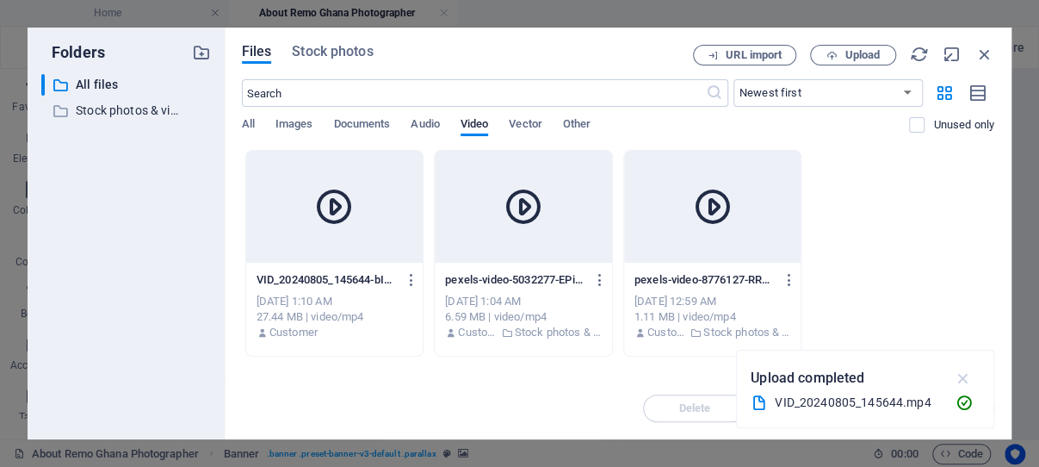
click at [964, 376] on icon "button" at bounding box center [963, 377] width 20 height 19
click at [355, 232] on div at bounding box center [334, 207] width 177 height 112
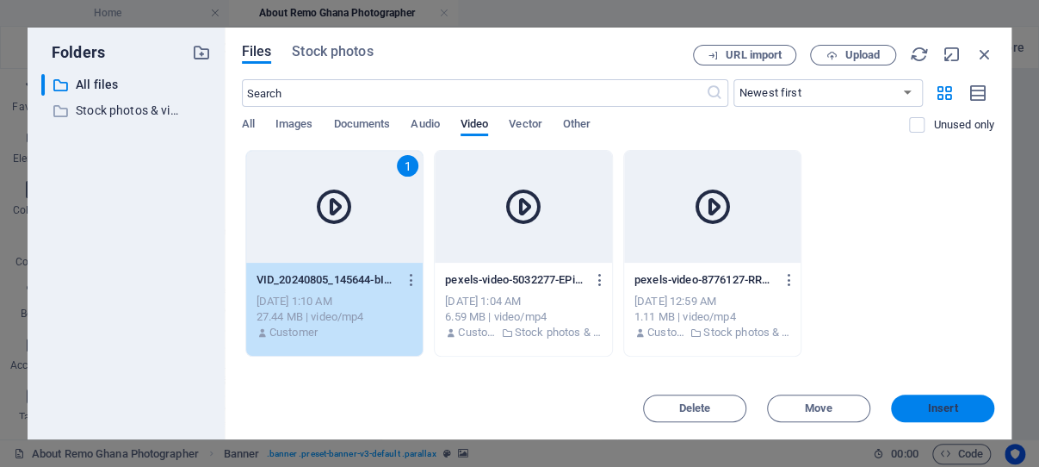
drag, startPoint x: 924, startPoint y: 409, endPoint x: 535, endPoint y: 338, distance: 394.6
click at [924, 409] on span "Insert" at bounding box center [943, 408] width 90 height 10
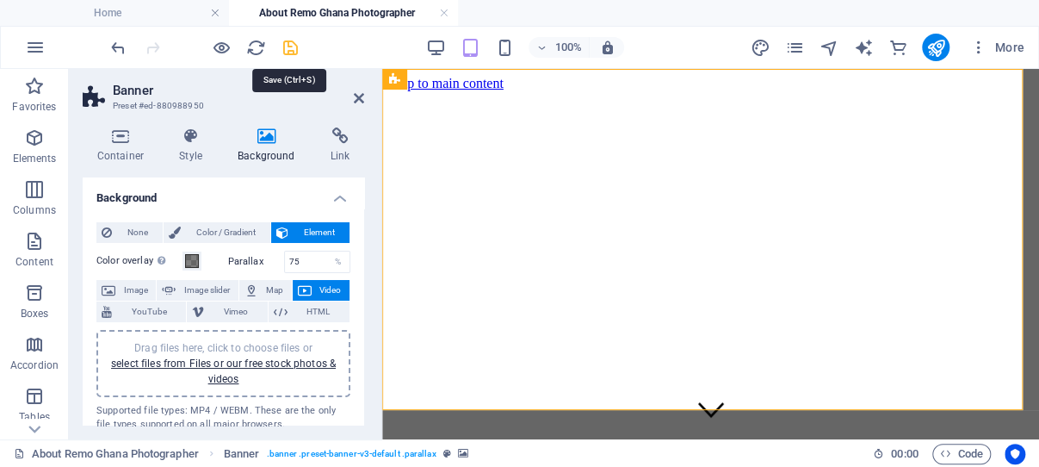
click at [288, 46] on icon "save" at bounding box center [291, 48] width 20 height 20
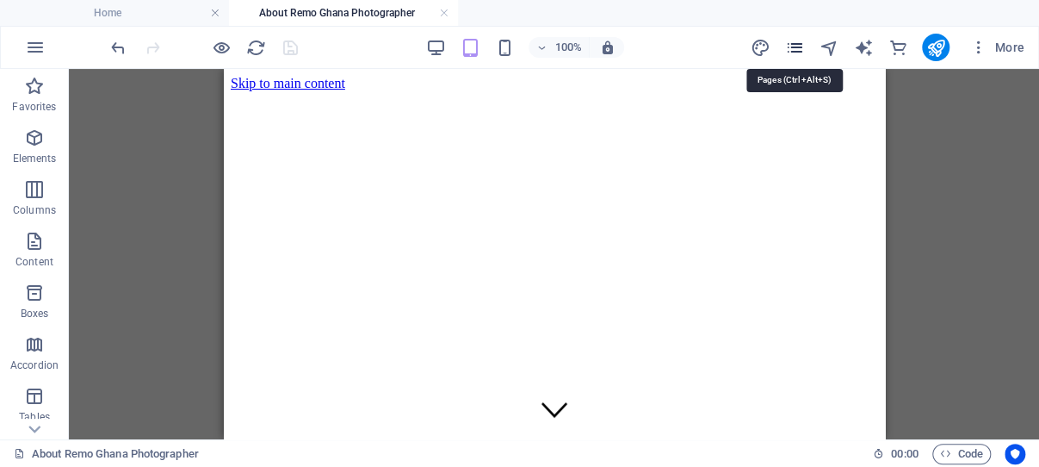
click at [792, 45] on icon "pages" at bounding box center [794, 48] width 20 height 20
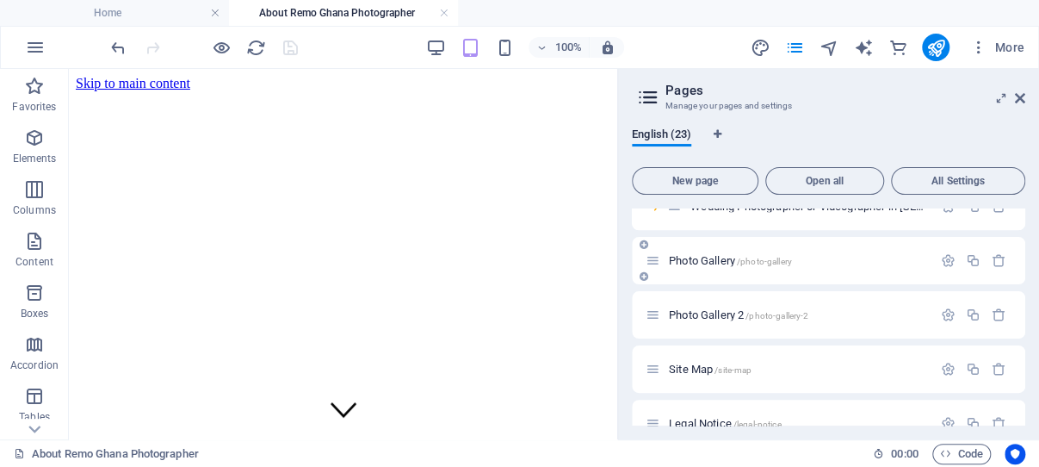
scroll to position [556, 0]
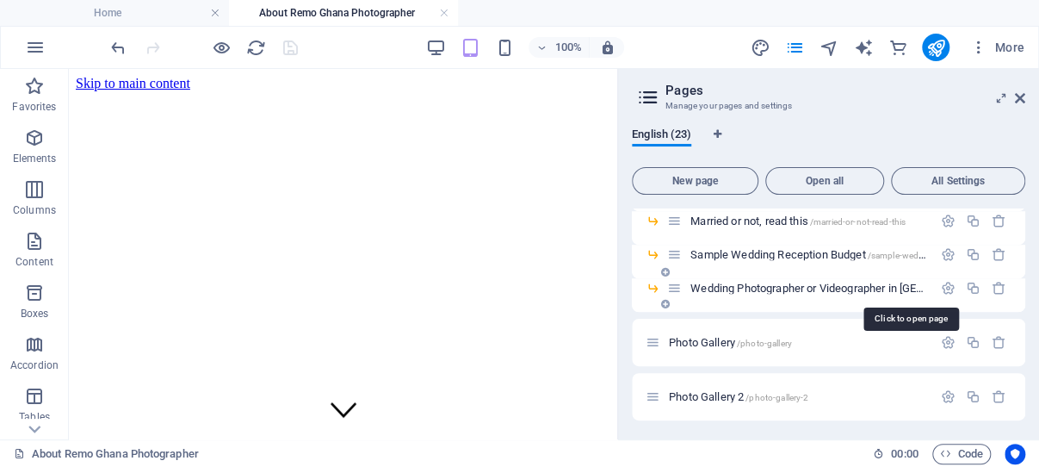
click at [759, 287] on span "Wedding Photographer or Videographer in Ghana /wedding-photographer-or-videogra…" at bounding box center [979, 287] width 578 height 13
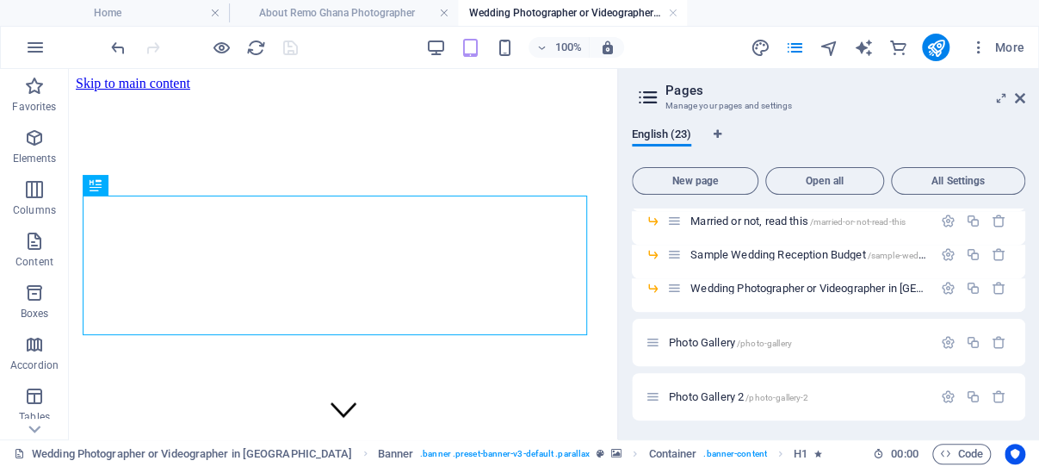
scroll to position [0, 0]
drag, startPoint x: 1022, startPoint y: 97, endPoint x: 242, endPoint y: 272, distance: 799.2
click at [1022, 97] on icon at bounding box center [1020, 98] width 10 height 14
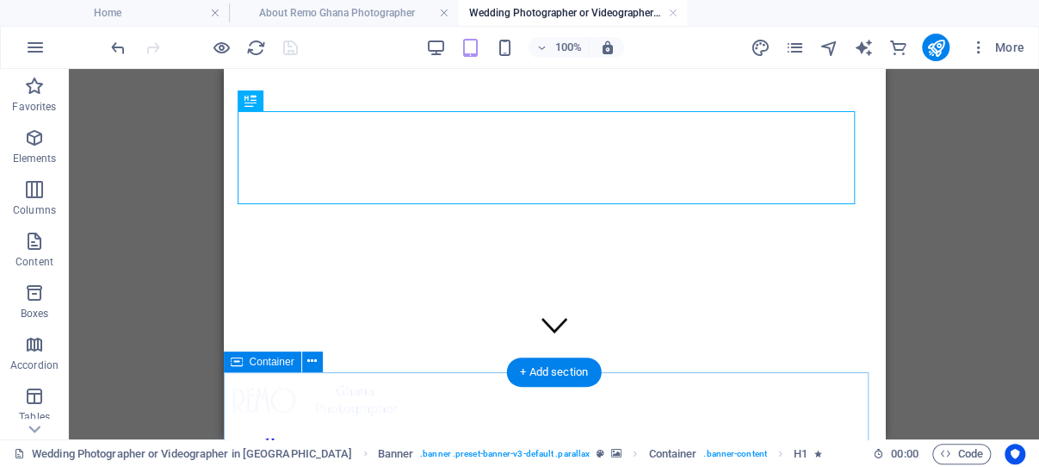
scroll to position [91, 0]
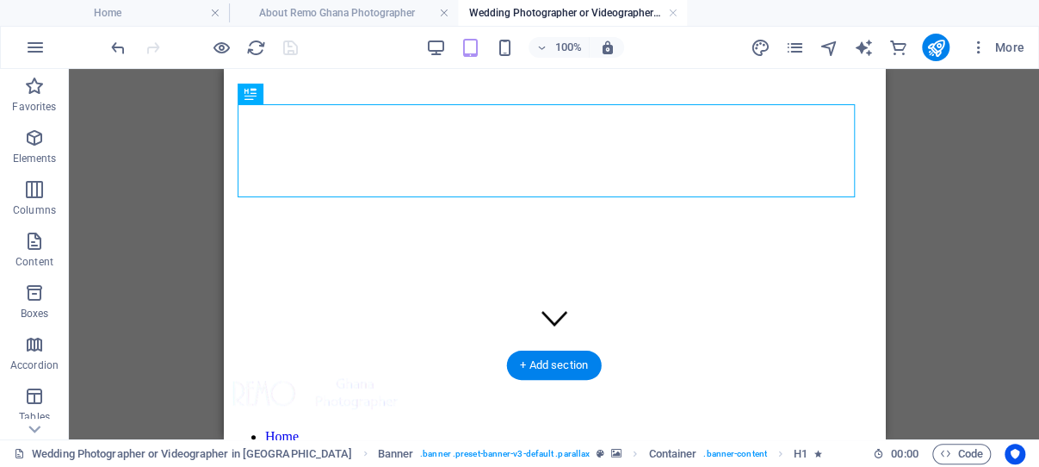
click at [264, 68] on figure at bounding box center [553, 68] width 647 height 0
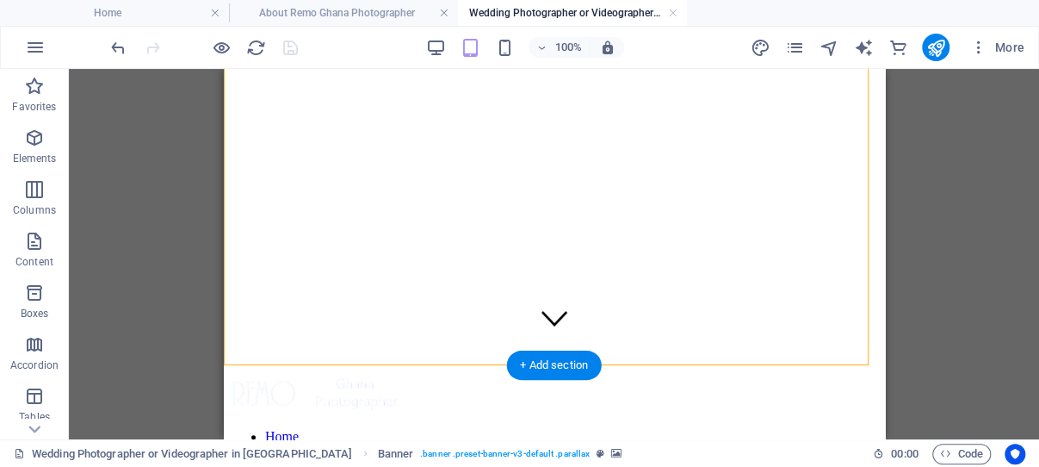
click at [264, 68] on figure at bounding box center [553, 68] width 647 height 0
select select "vh"
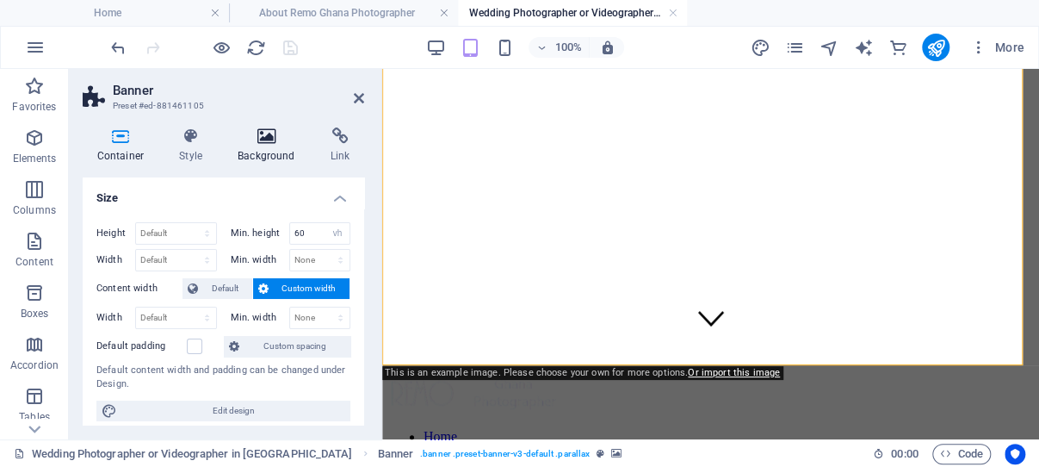
click at [266, 139] on icon at bounding box center [267, 135] width 86 height 17
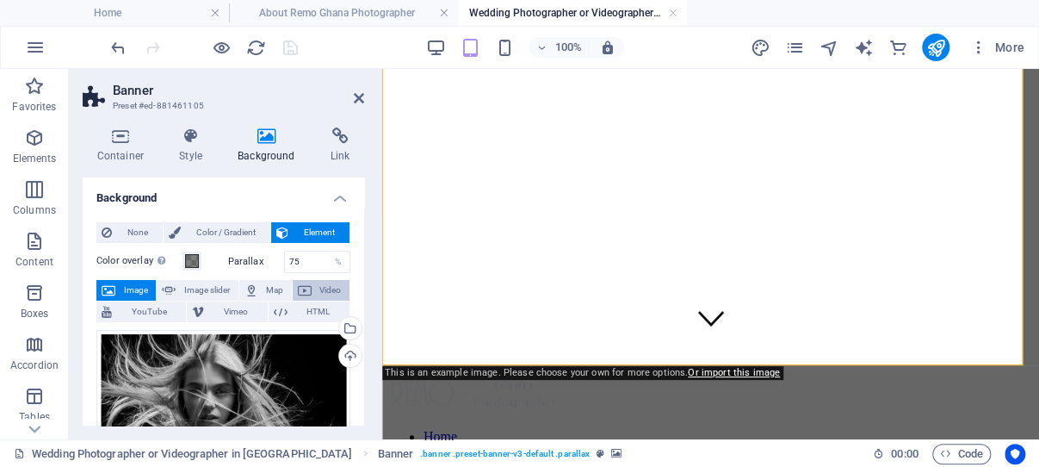
click at [318, 290] on span "Video" at bounding box center [331, 290] width 28 height 21
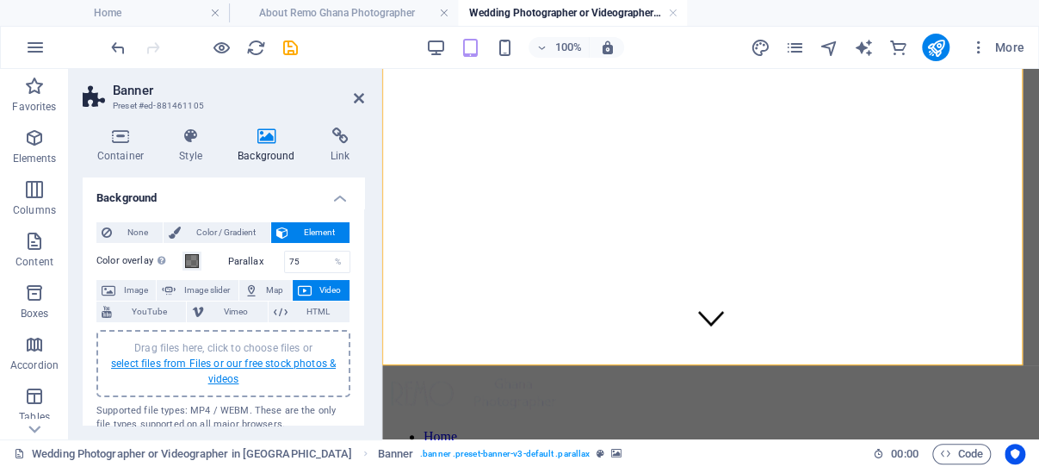
click at [215, 365] on link "select files from Files or our free stock photos & videos" at bounding box center [223, 371] width 225 height 28
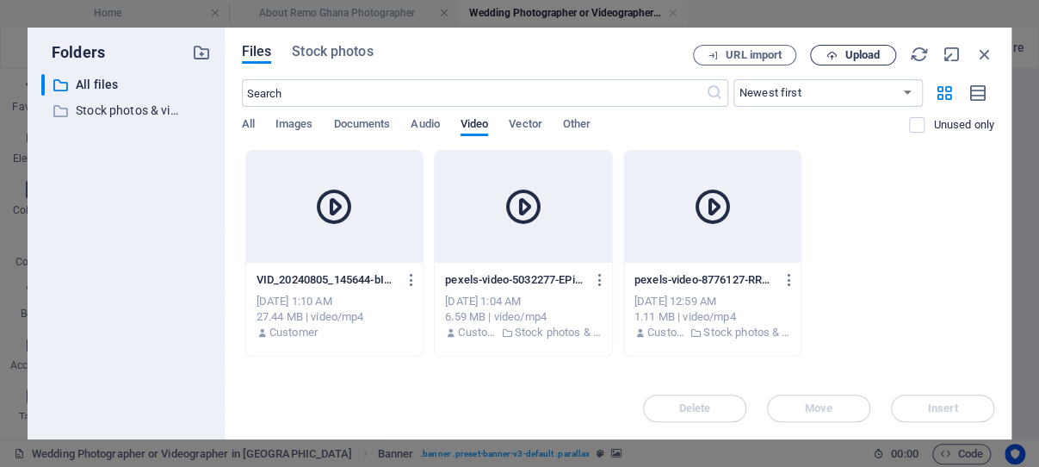
click at [862, 52] on span "Upload" at bounding box center [861, 55] width 35 height 10
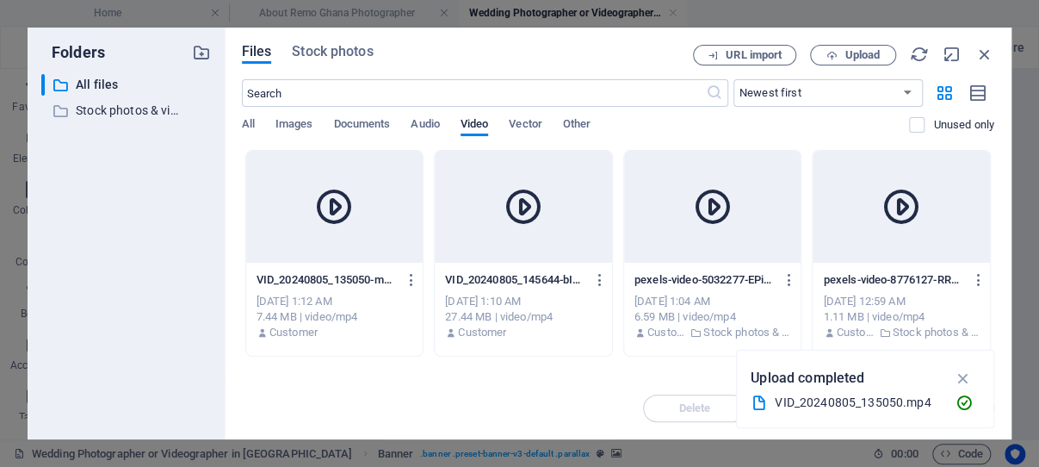
click at [336, 227] on div at bounding box center [334, 207] width 177 height 112
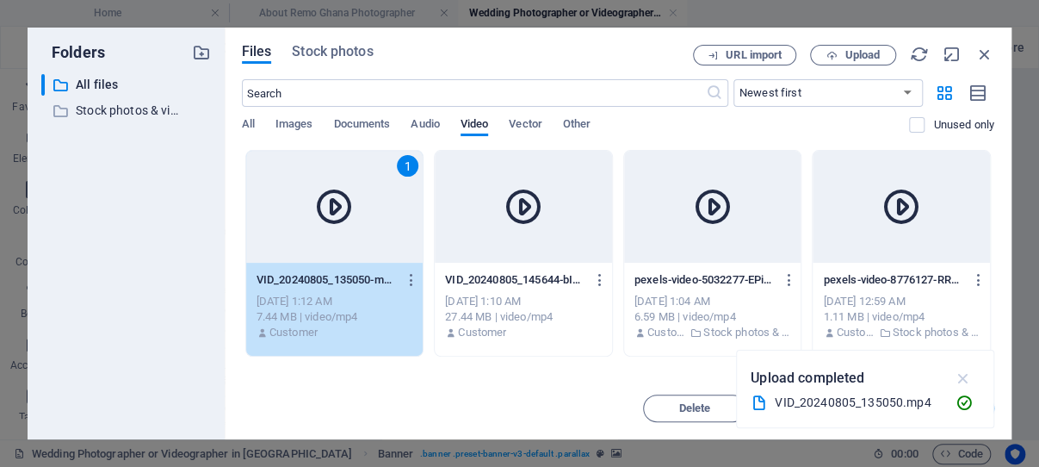
click at [962, 377] on icon "button" at bounding box center [963, 377] width 20 height 19
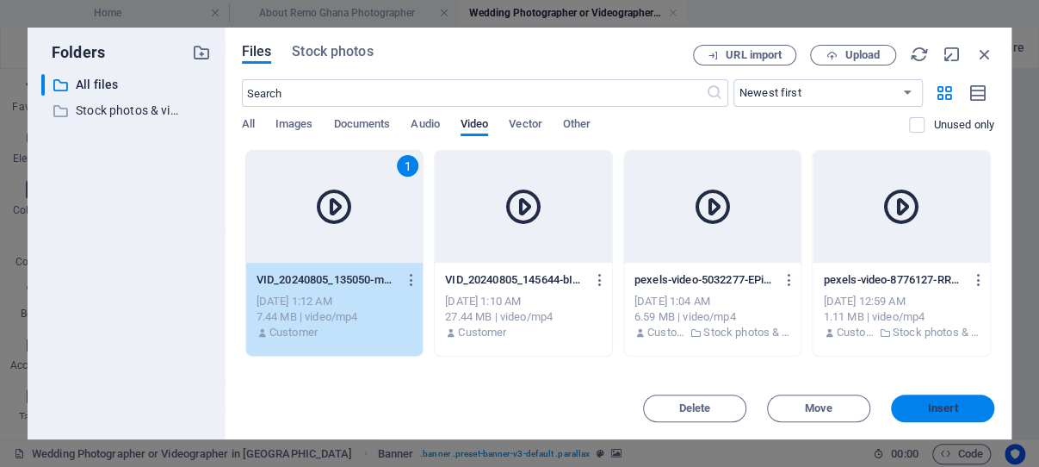
drag, startPoint x: 942, startPoint y: 407, endPoint x: 562, endPoint y: 328, distance: 387.8
click at [942, 407] on span "Insert" at bounding box center [943, 408] width 30 height 10
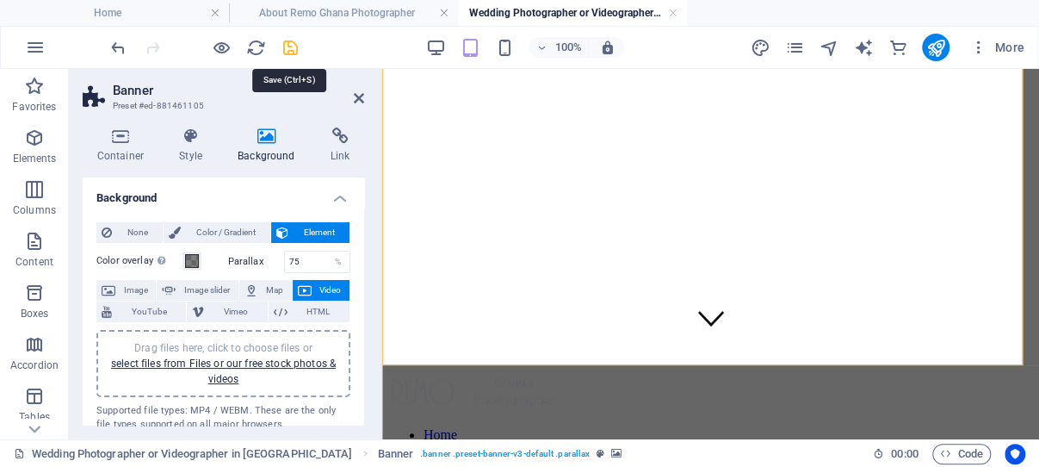
click at [290, 46] on icon "save" at bounding box center [291, 48] width 20 height 20
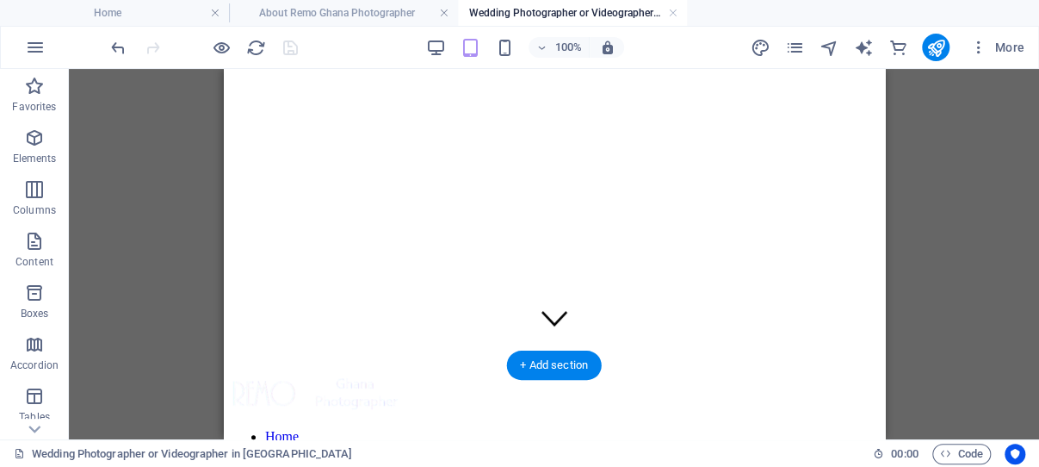
click at [230, 350] on figure at bounding box center [553, 232] width 647 height 327
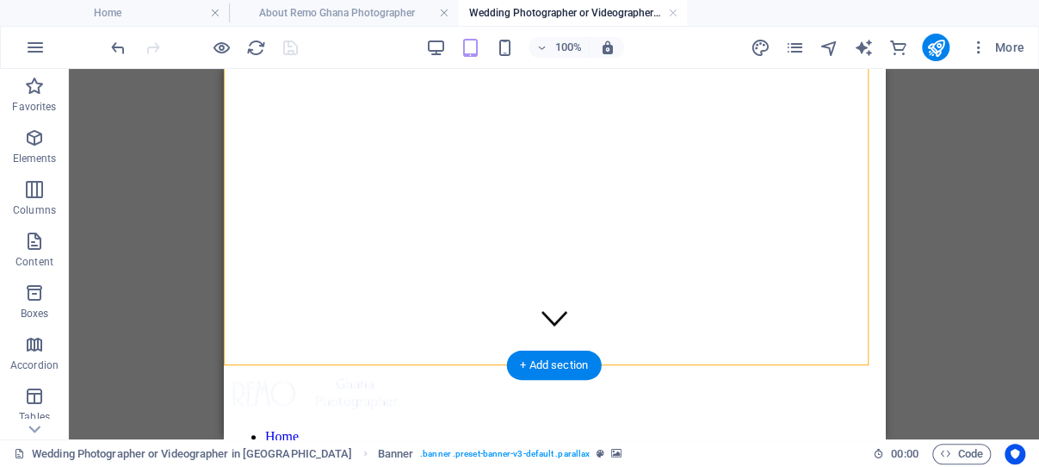
click at [230, 350] on figure at bounding box center [553, 232] width 647 height 327
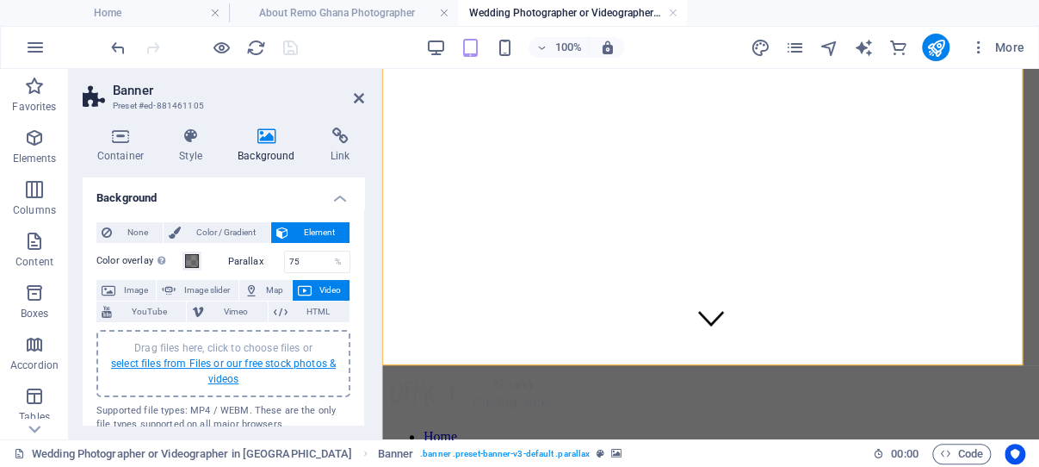
click at [230, 365] on link "select files from Files or our free stock photos & videos" at bounding box center [223, 371] width 225 height 28
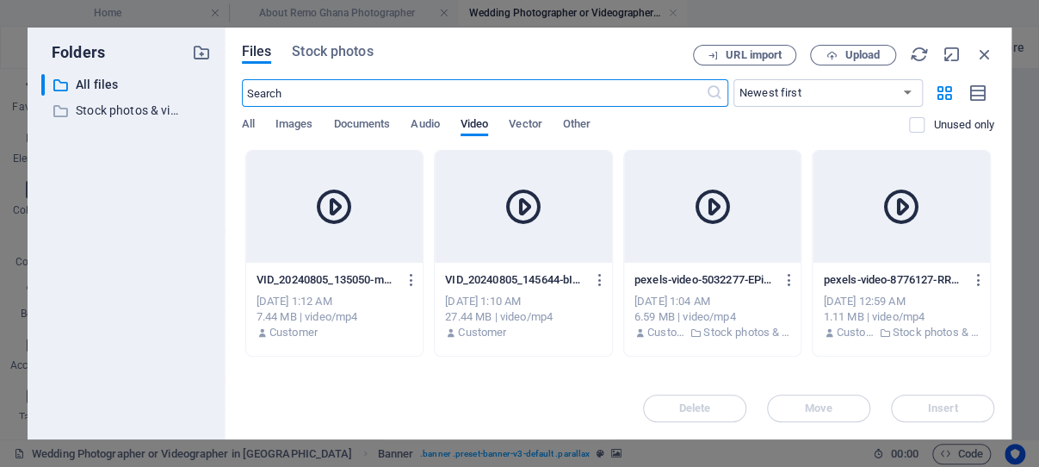
click at [363, 232] on div at bounding box center [334, 207] width 177 height 112
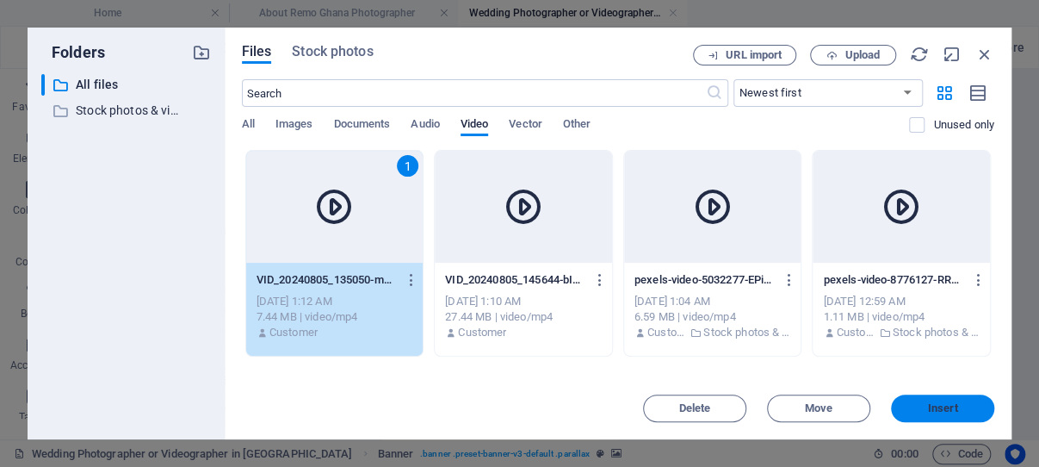
click at [954, 407] on span "Insert" at bounding box center [943, 408] width 30 height 10
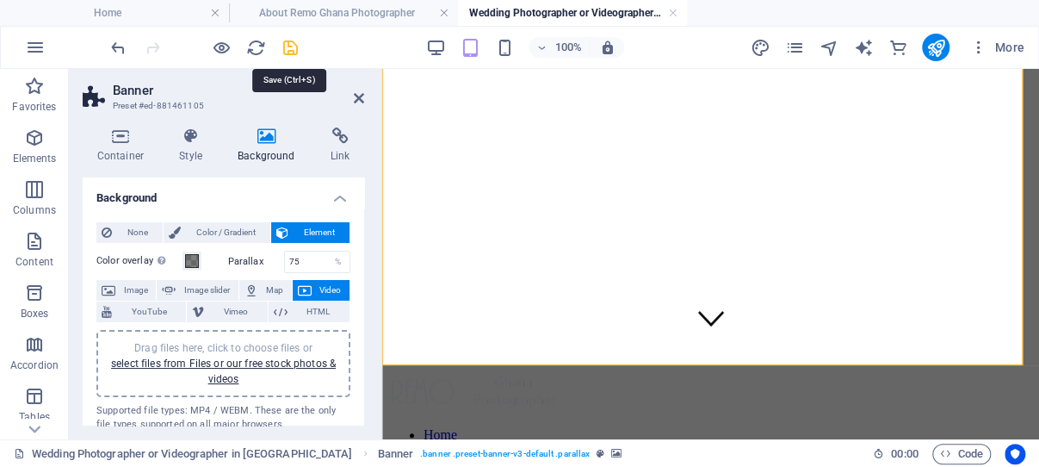
click at [290, 46] on icon "save" at bounding box center [291, 48] width 20 height 20
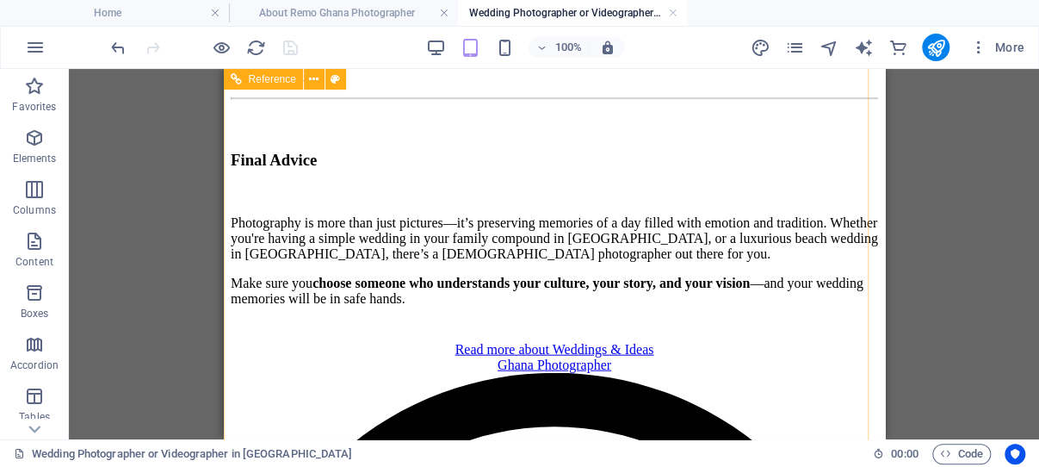
scroll to position [4471, 0]
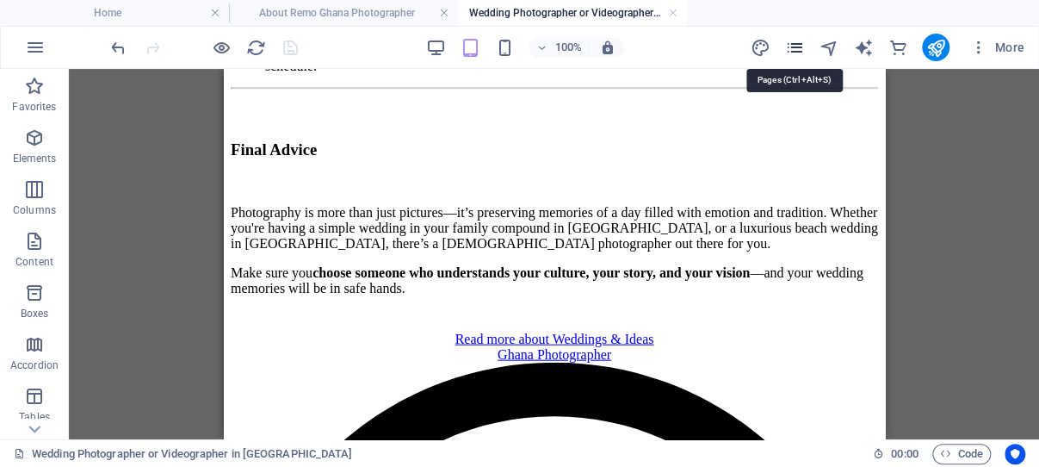
click at [794, 46] on icon "pages" at bounding box center [794, 48] width 20 height 20
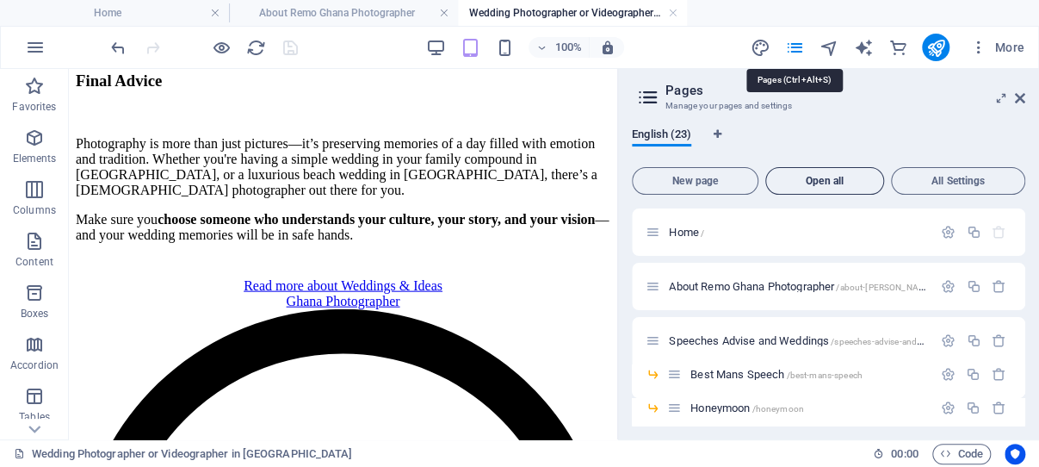
scroll to position [4558, 0]
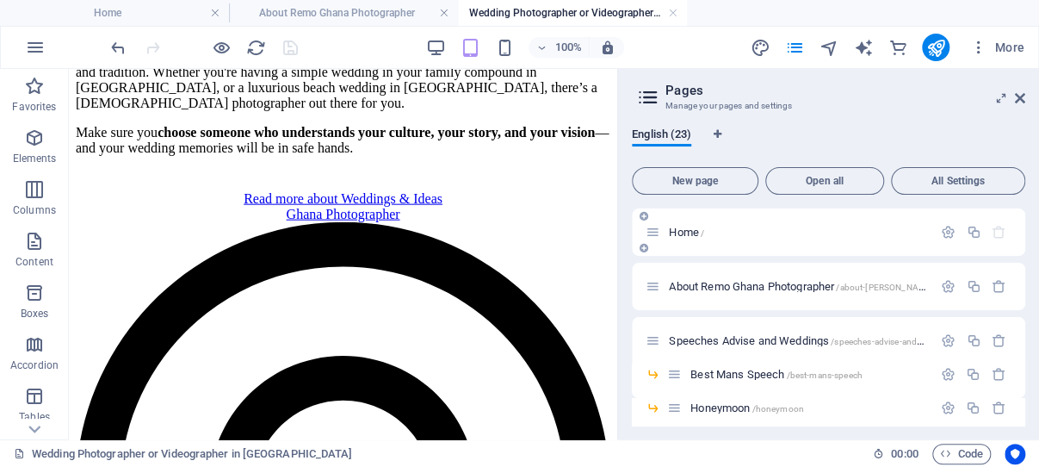
click at [694, 227] on span "Home /" at bounding box center [686, 232] width 35 height 13
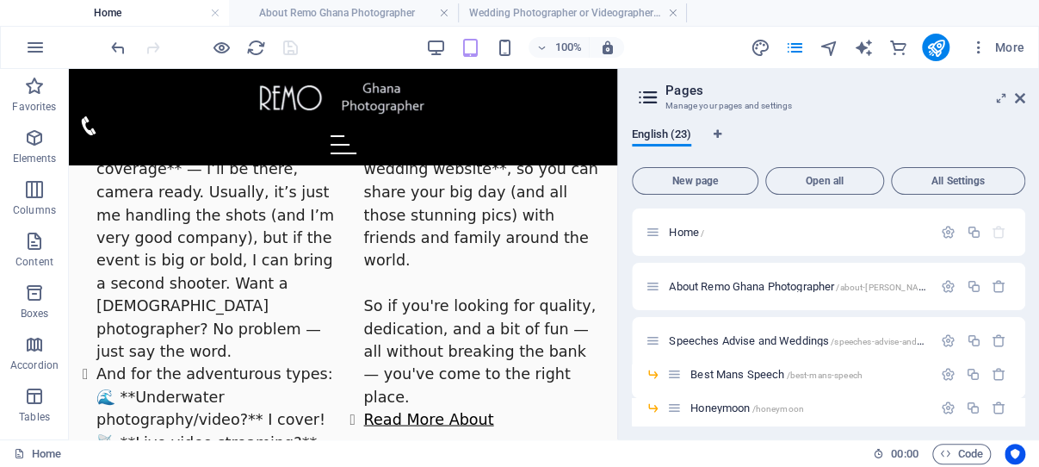
scroll to position [1294, 0]
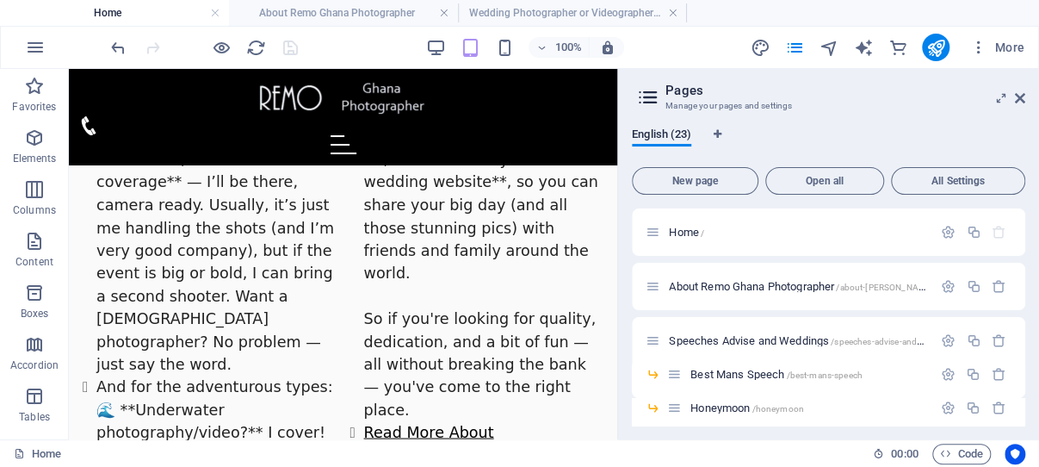
drag, startPoint x: 609, startPoint y: 123, endPoint x: 726, endPoint y: 272, distance: 188.9
click at [800, 283] on span "About Remo Ghana Photographer /about-remo-ghana-photographer" at bounding box center [843, 286] width 349 height 13
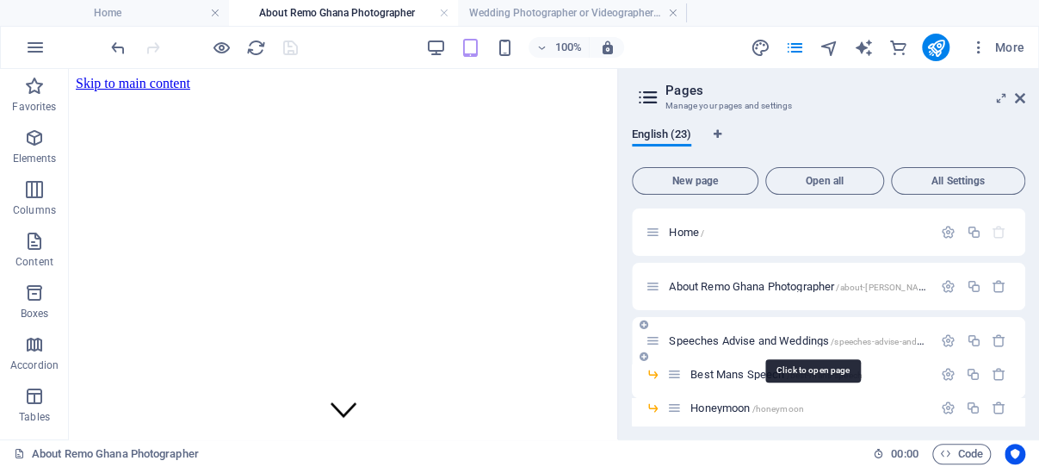
click at [796, 340] on span "Speeches Advise and Weddings /speeches-advise-and-weddings" at bounding box center [813, 340] width 289 height 13
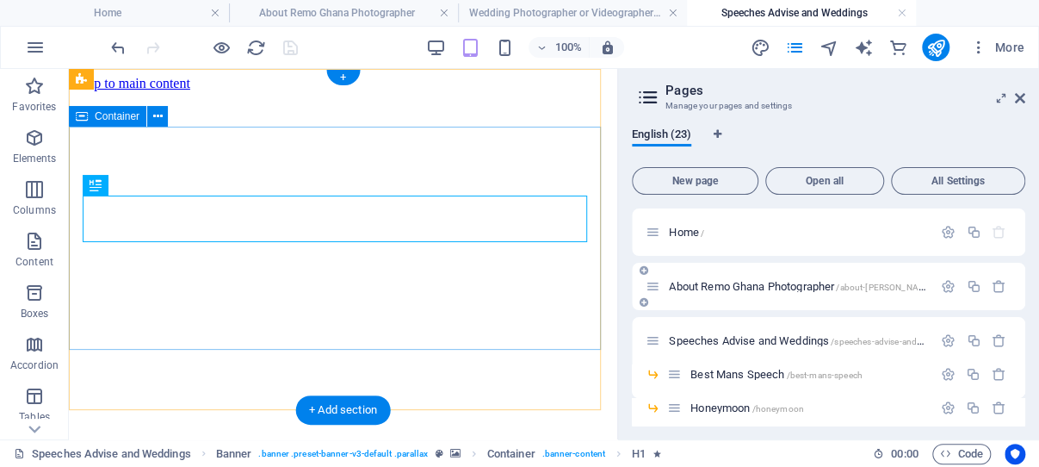
scroll to position [0, 0]
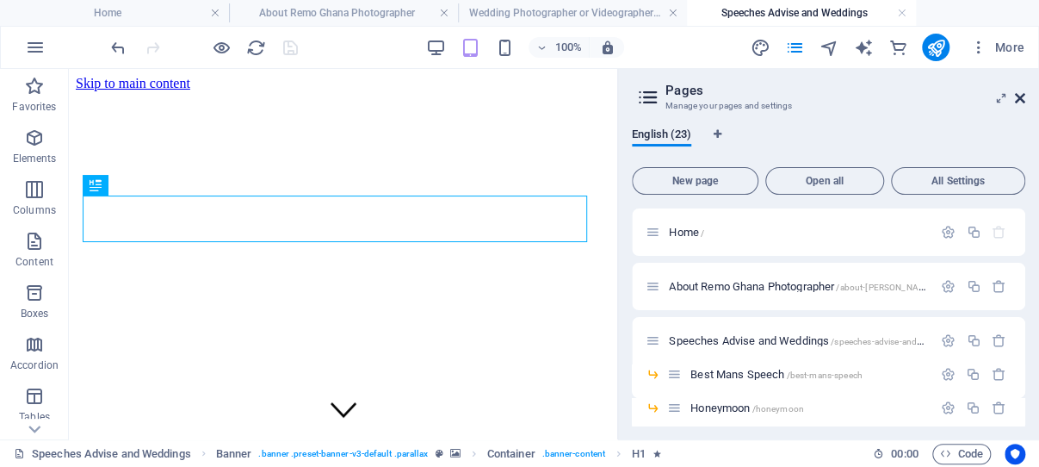
click at [1020, 96] on icon at bounding box center [1020, 98] width 10 height 14
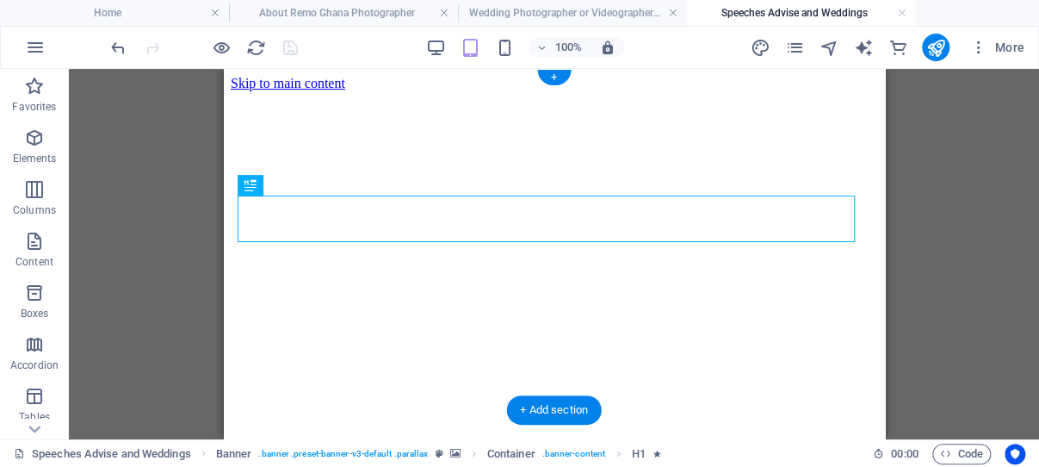
click at [233, 91] on figure at bounding box center [553, 91] width 647 height 0
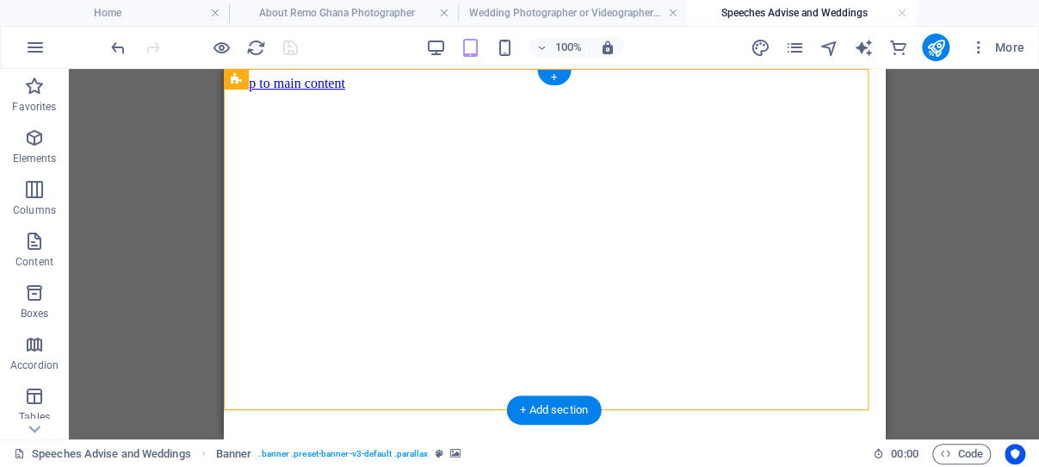
click at [233, 91] on figure at bounding box center [553, 91] width 647 height 0
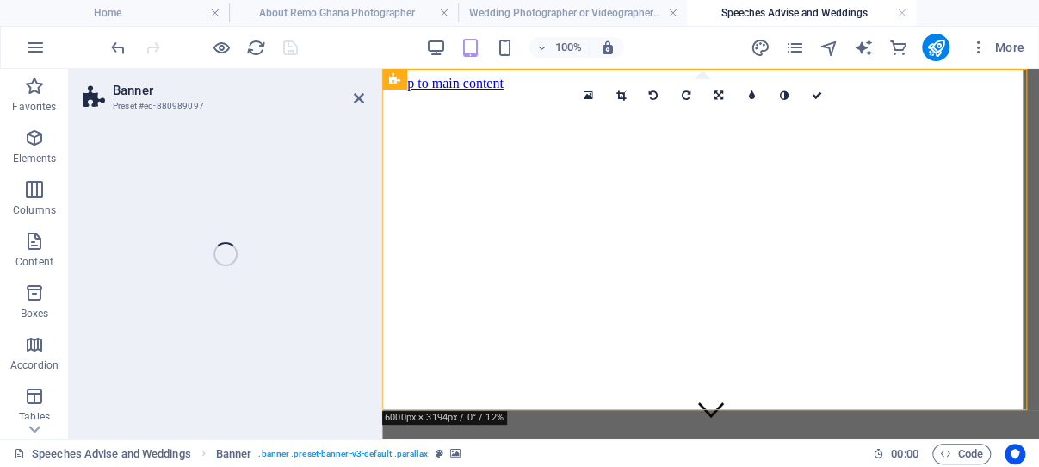
select select "vh"
select select "%"
select select "px"
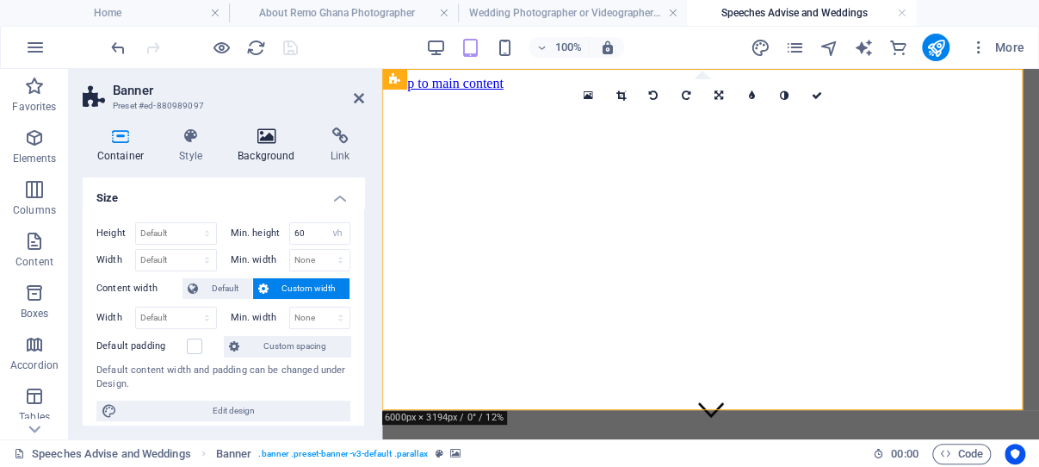
click at [268, 135] on icon at bounding box center [267, 135] width 86 height 17
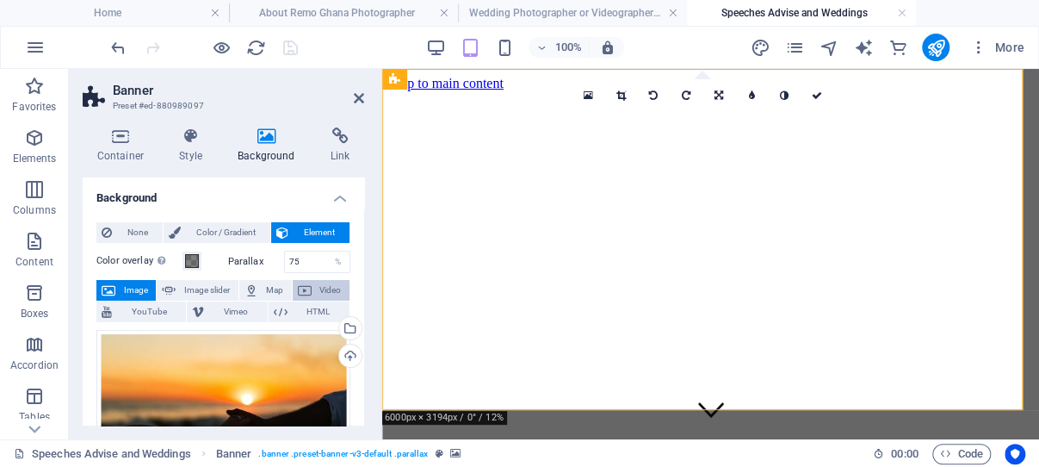
click at [318, 289] on span "Video" at bounding box center [331, 290] width 28 height 21
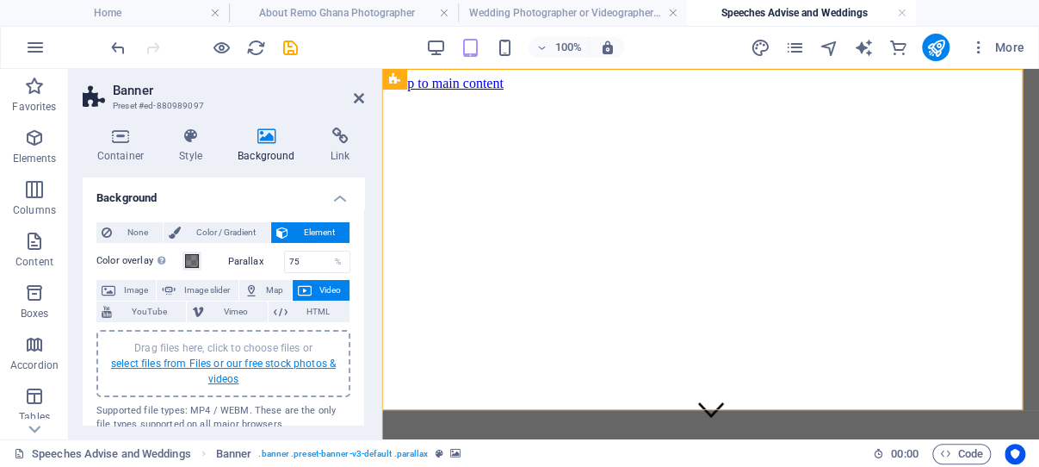
click at [223, 364] on link "select files from Files or our free stock photos & videos" at bounding box center [223, 371] width 225 height 28
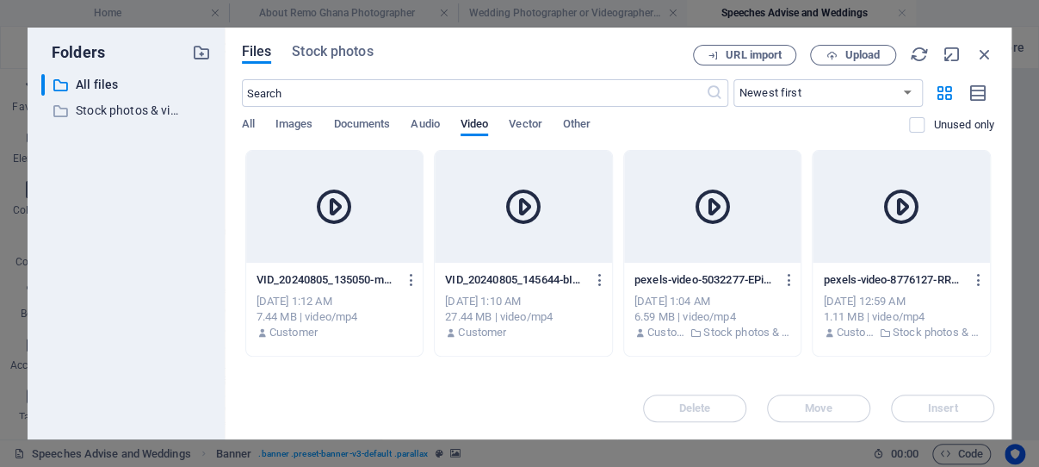
click at [337, 221] on icon at bounding box center [333, 206] width 41 height 41
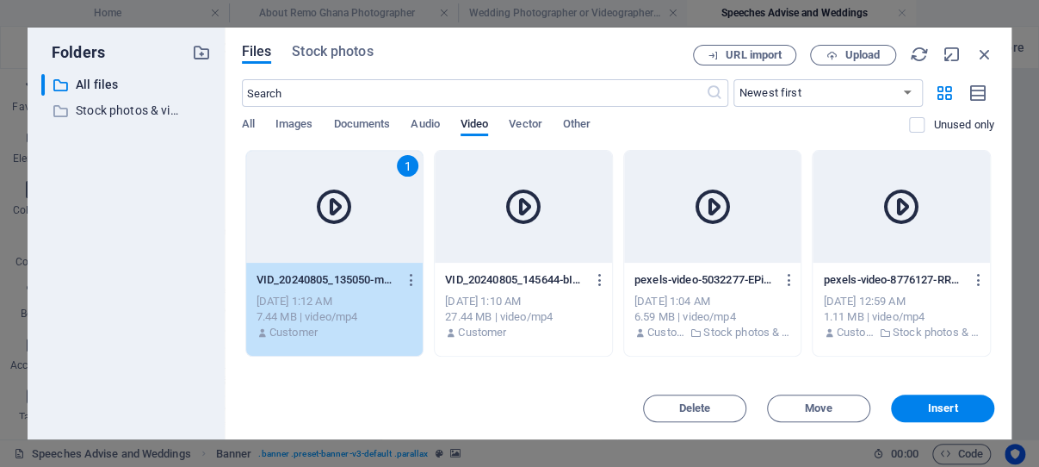
click at [349, 250] on div "1" at bounding box center [334, 207] width 177 height 112
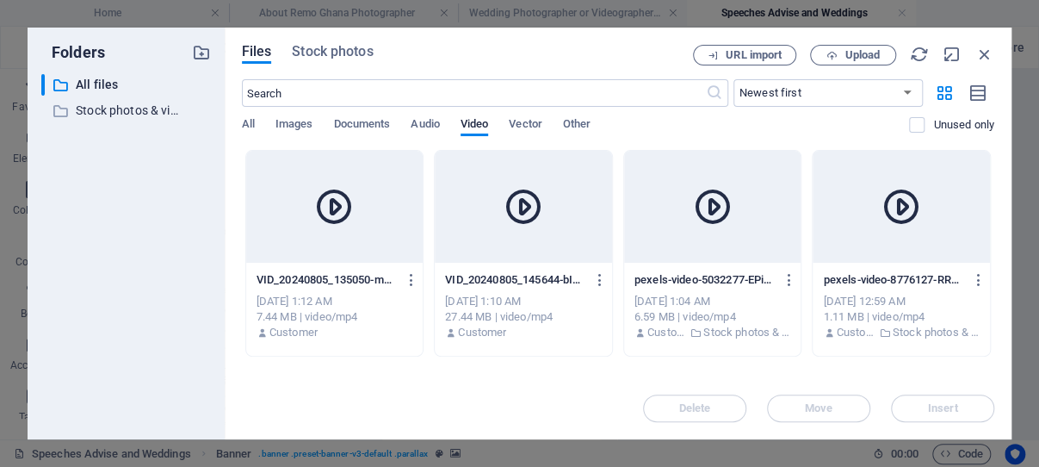
click at [349, 250] on div at bounding box center [334, 207] width 177 height 112
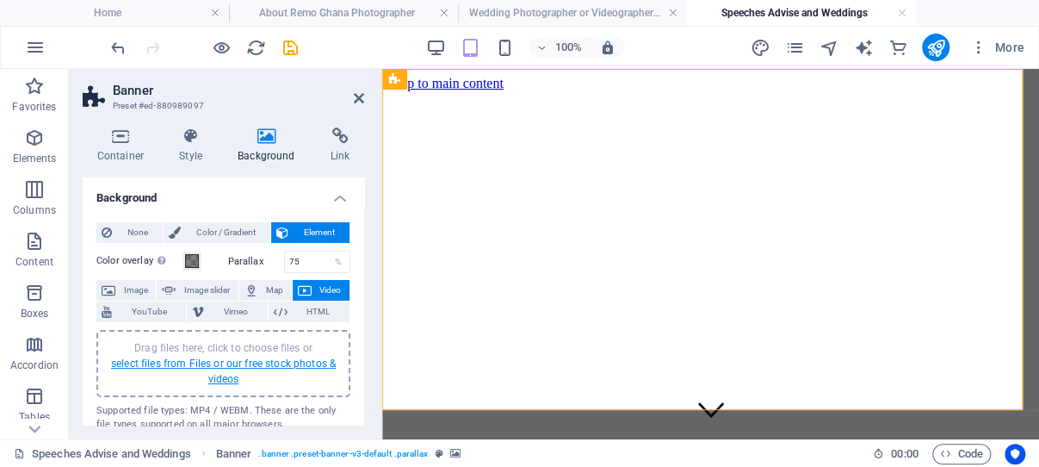
click at [220, 374] on link "select files from Files or our free stock photos & videos" at bounding box center [223, 371] width 225 height 28
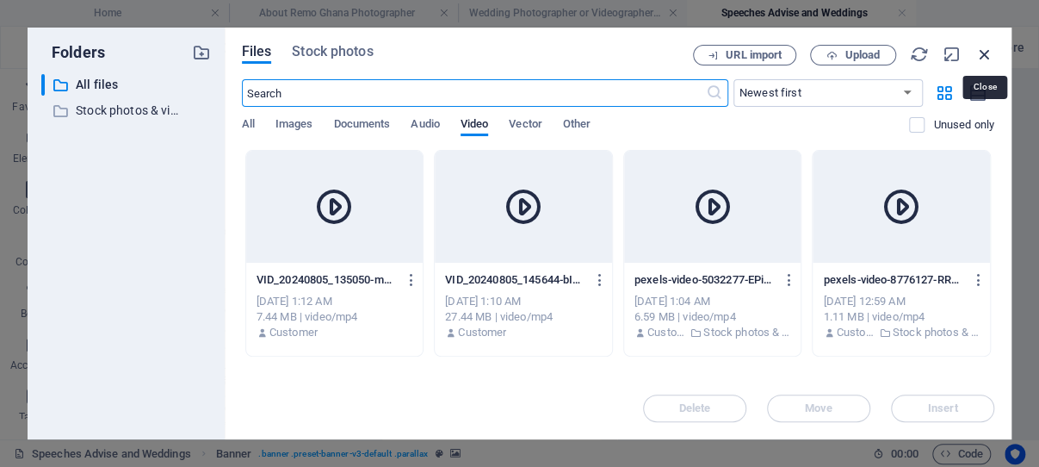
click at [983, 53] on icon "button" at bounding box center [984, 54] width 19 height 19
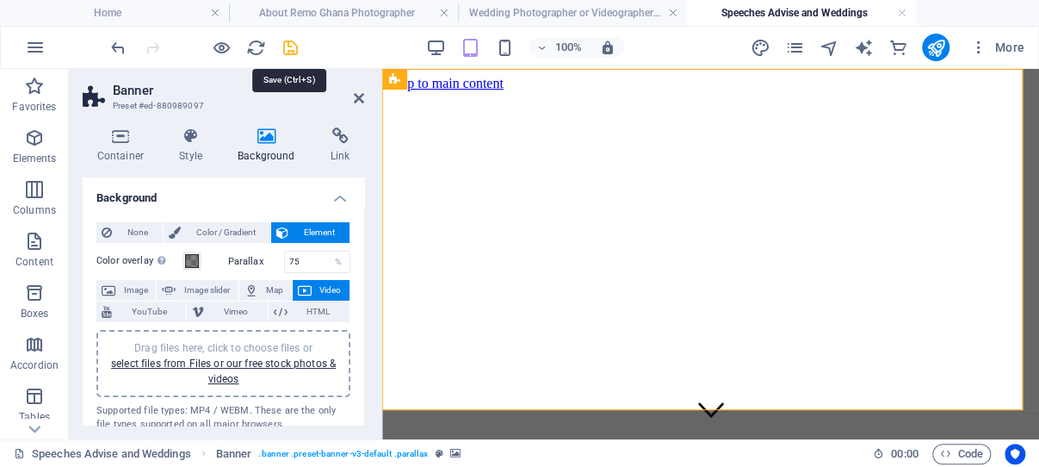
drag, startPoint x: 290, startPoint y: 46, endPoint x: 145, endPoint y: 68, distance: 146.3
click at [290, 46] on icon "save" at bounding box center [291, 48] width 20 height 20
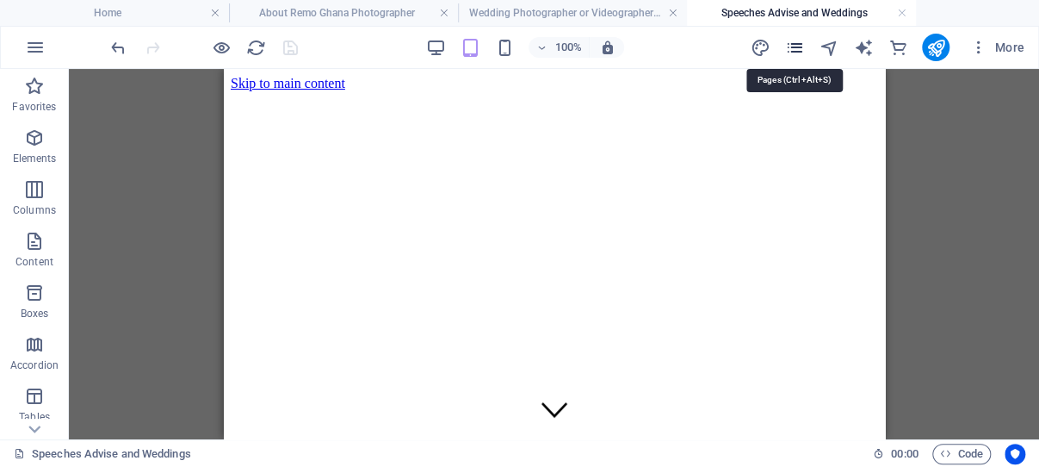
click at [795, 45] on icon "pages" at bounding box center [794, 48] width 20 height 20
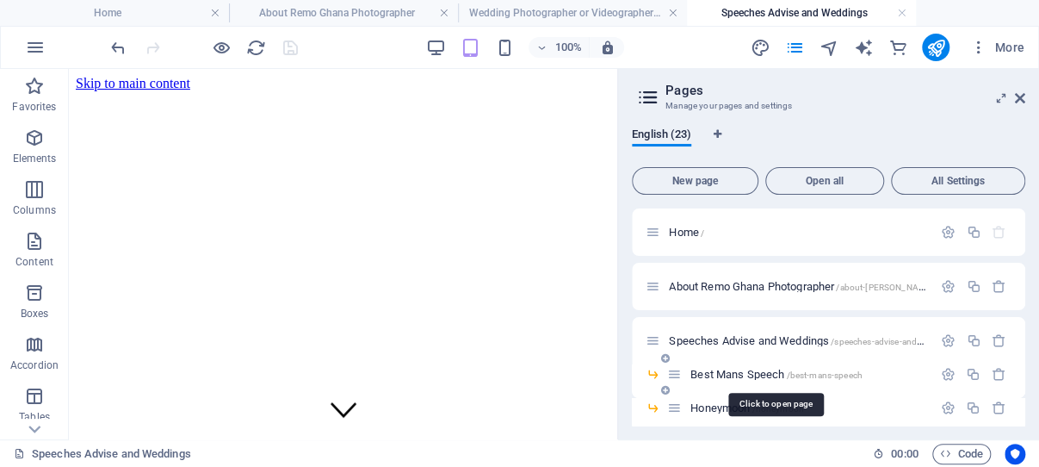
click at [738, 375] on span "Best Mans Speech /best-mans-speech" at bounding box center [776, 374] width 172 height 13
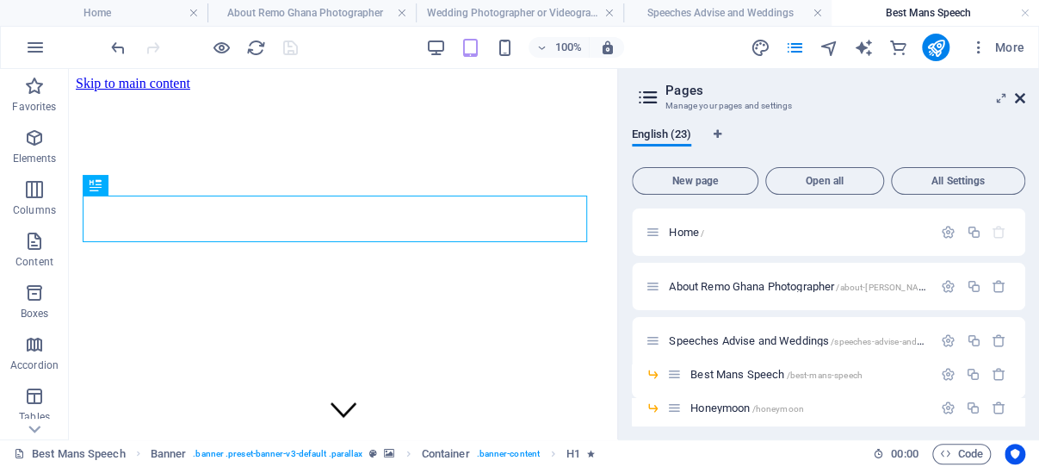
click at [1023, 95] on icon at bounding box center [1020, 98] width 10 height 14
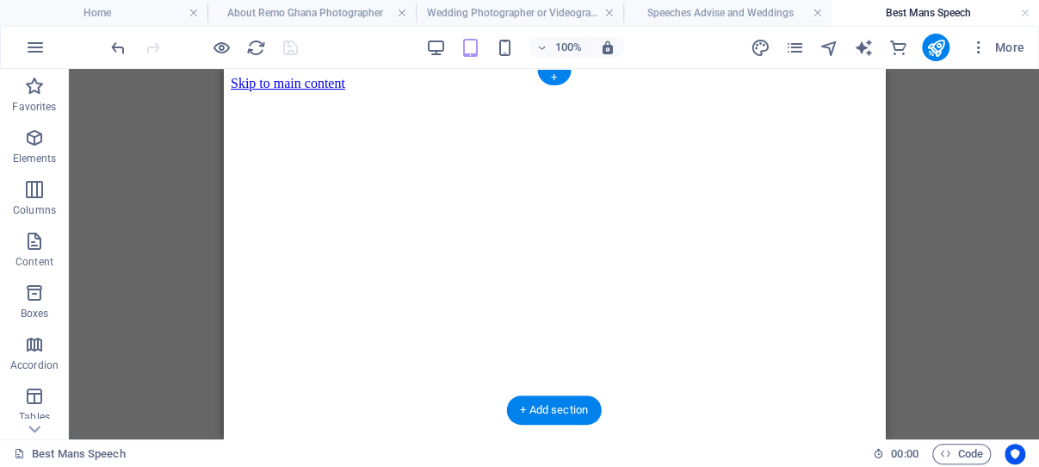
click at [248, 91] on figure at bounding box center [553, 91] width 647 height 0
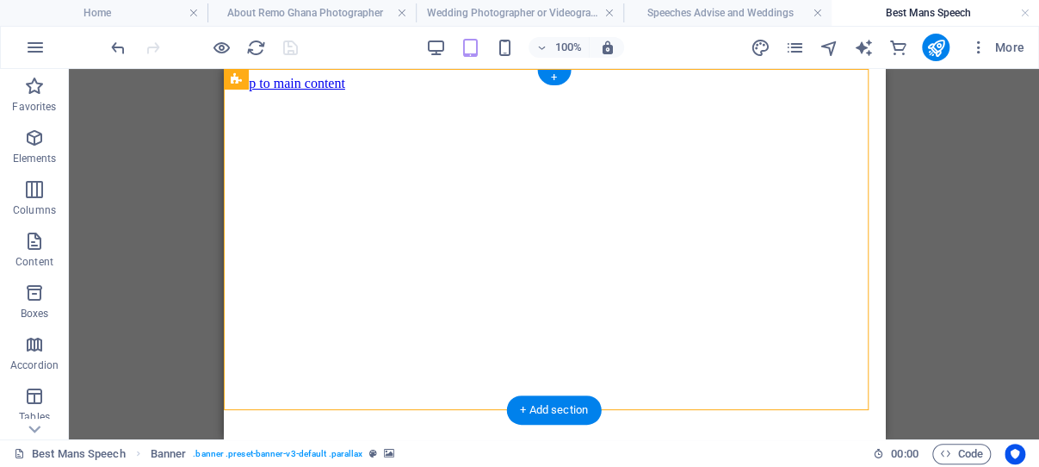
click at [248, 91] on figure at bounding box center [553, 91] width 647 height 0
select select "vh"
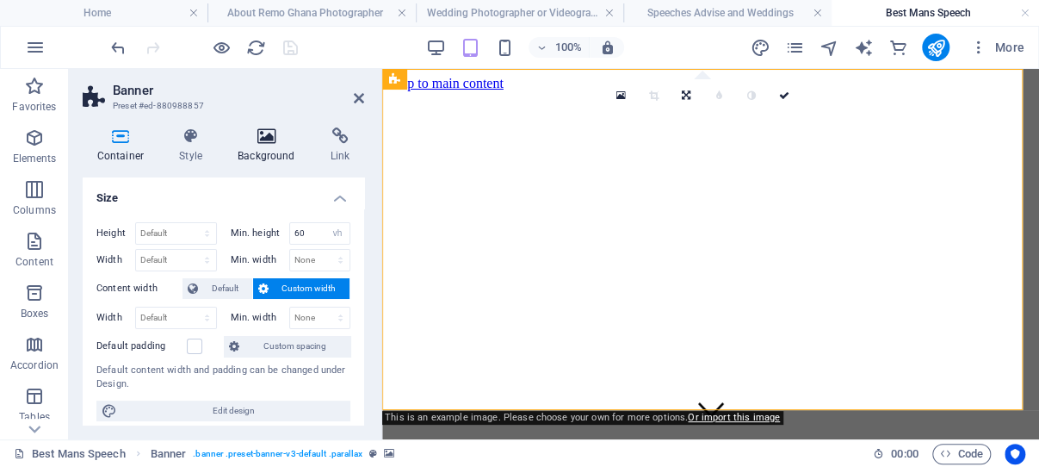
click at [268, 134] on icon at bounding box center [267, 135] width 86 height 17
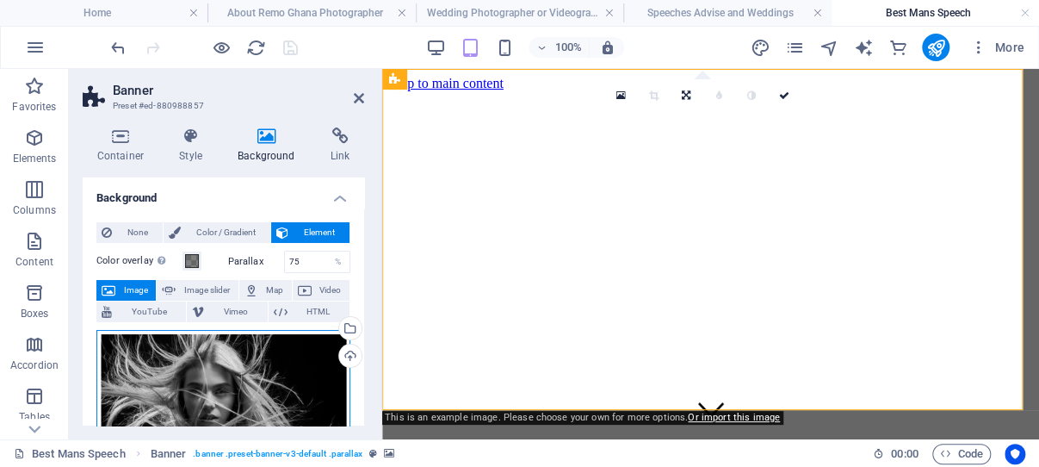
click at [215, 388] on div "Drag files here, click to choose files or select files from Files or our free s…" at bounding box center [223, 407] width 254 height 155
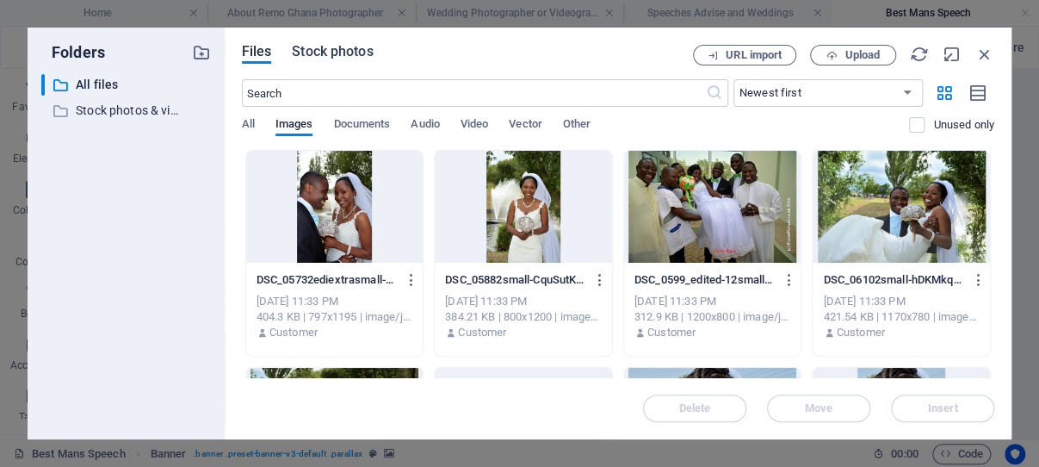
click at [339, 51] on span "Stock photos" at bounding box center [332, 51] width 81 height 21
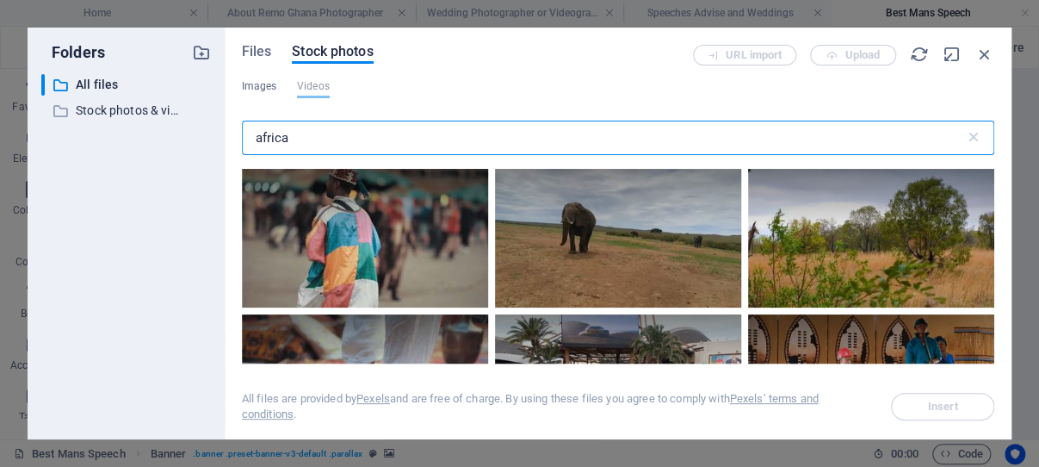
drag, startPoint x: 320, startPoint y: 136, endPoint x: 251, endPoint y: 139, distance: 68.9
click at [251, 139] on input "africa" at bounding box center [603, 138] width 723 height 34
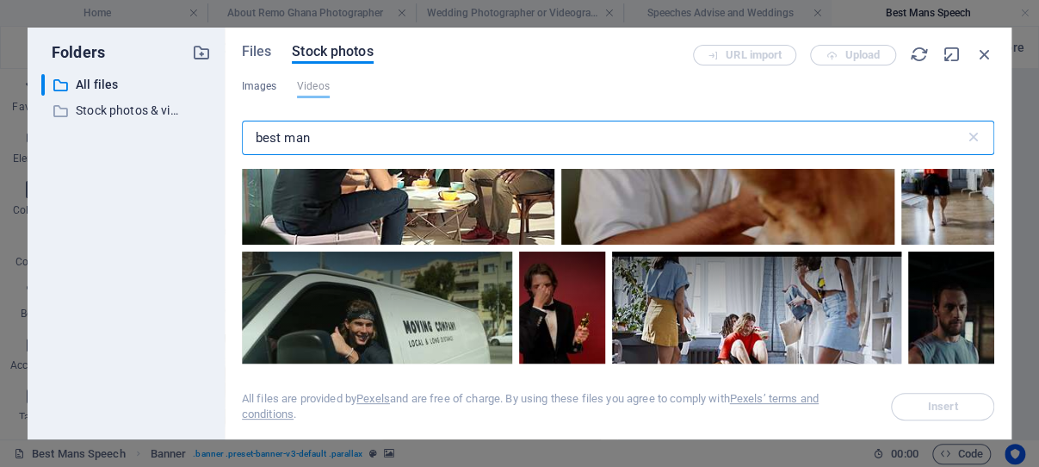
scroll to position [2299, 0]
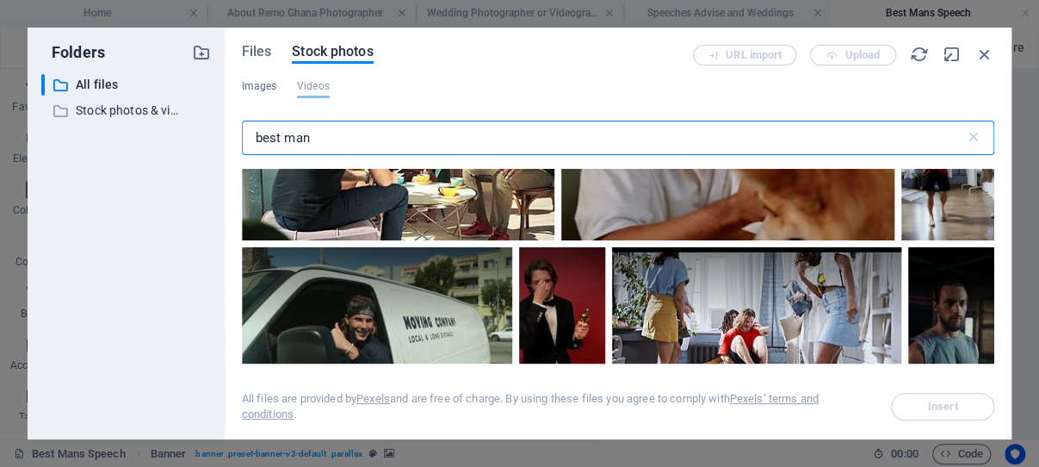
drag, startPoint x: 312, startPoint y: 135, endPoint x: 245, endPoint y: 135, distance: 67.1
click at [245, 135] on input "best man" at bounding box center [603, 138] width 723 height 34
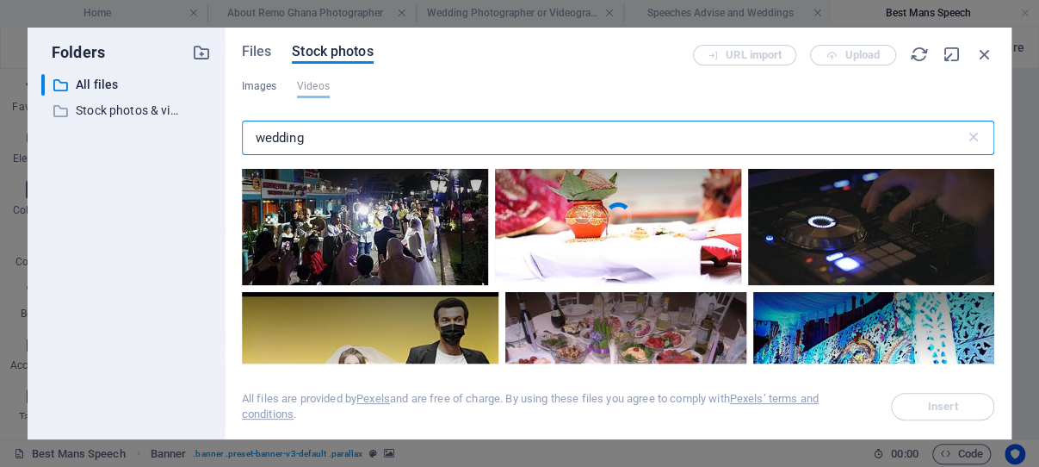
scroll to position [0, 0]
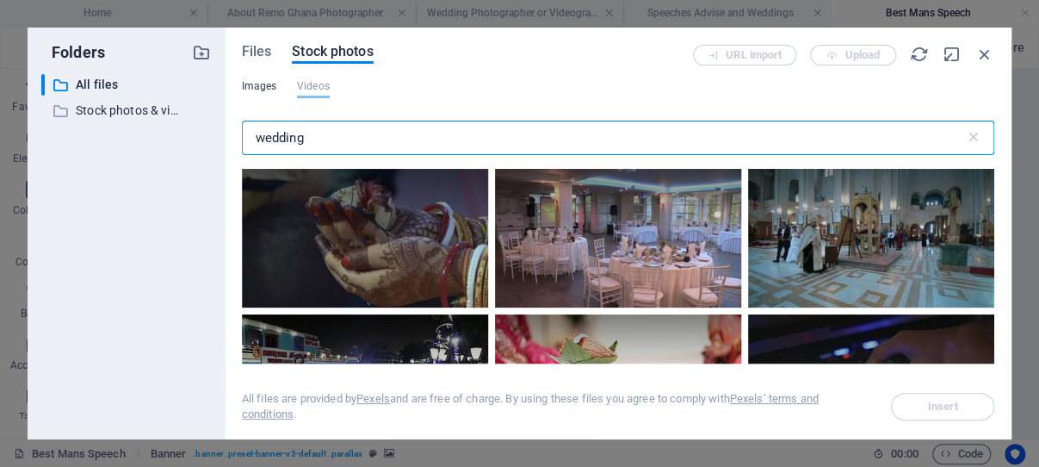
type input "wedding"
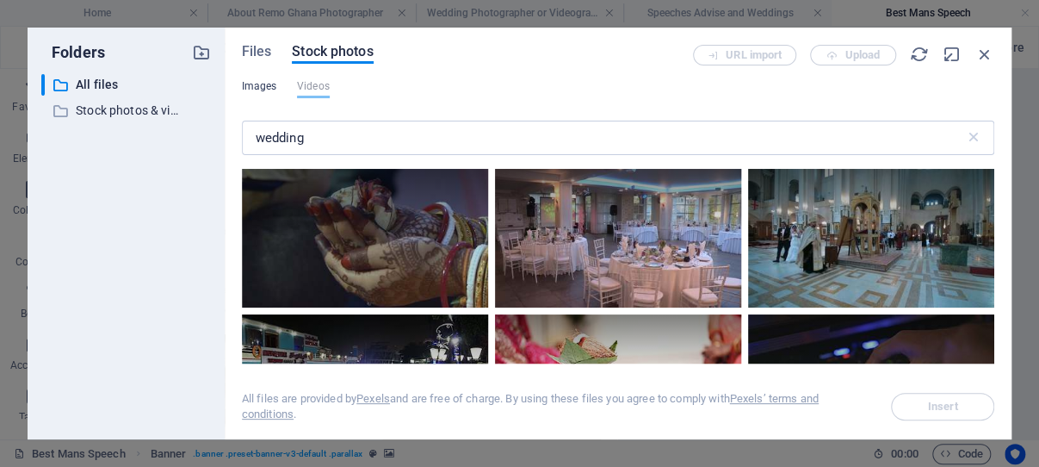
click at [248, 83] on span "Images" at bounding box center [259, 86] width 35 height 21
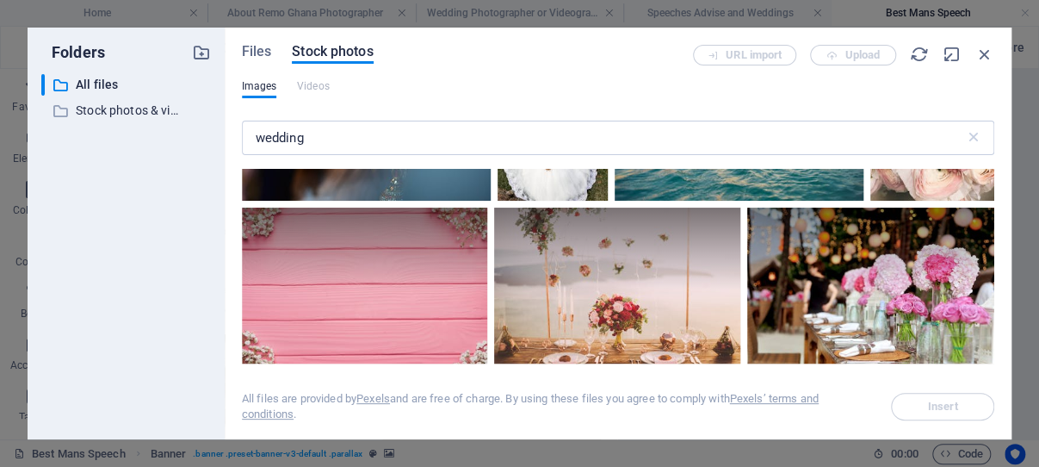
scroll to position [329, 0]
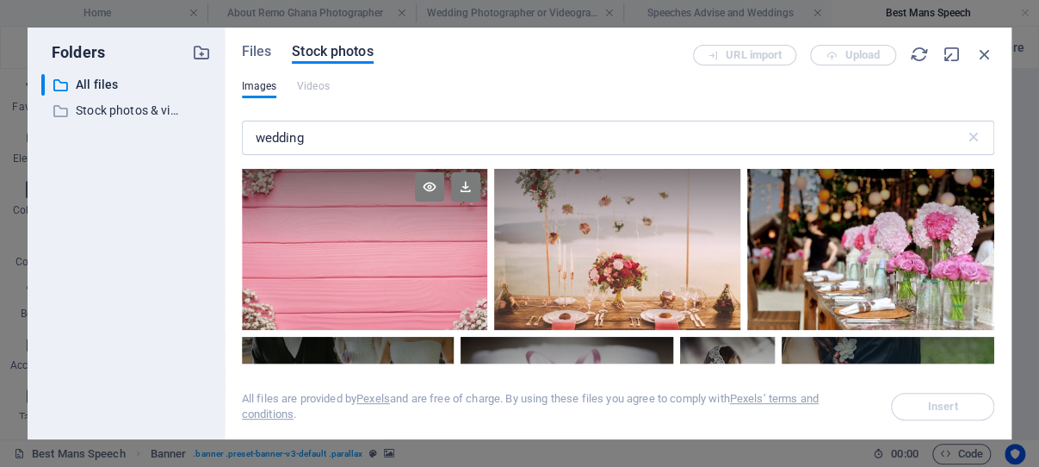
click at [369, 240] on div at bounding box center [365, 247] width 246 height 164
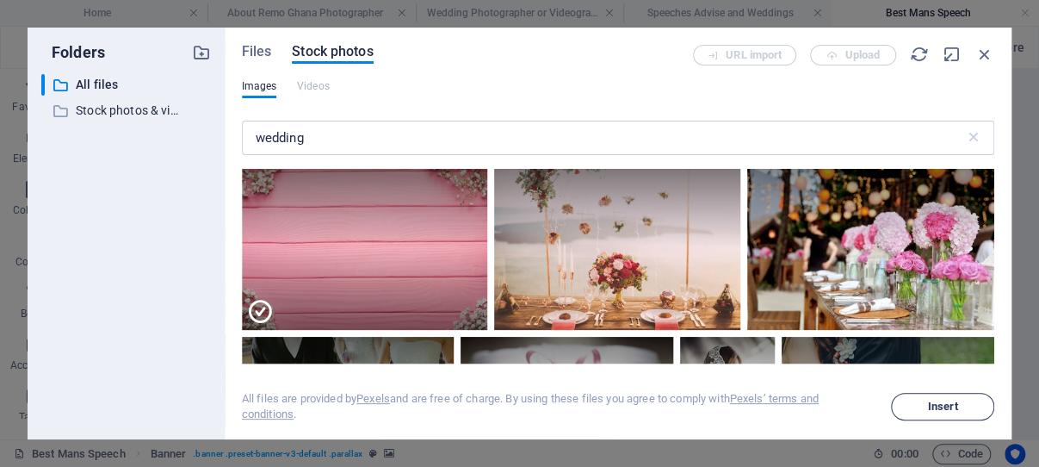
click at [943, 406] on span "Insert" at bounding box center [943, 406] width 30 height 10
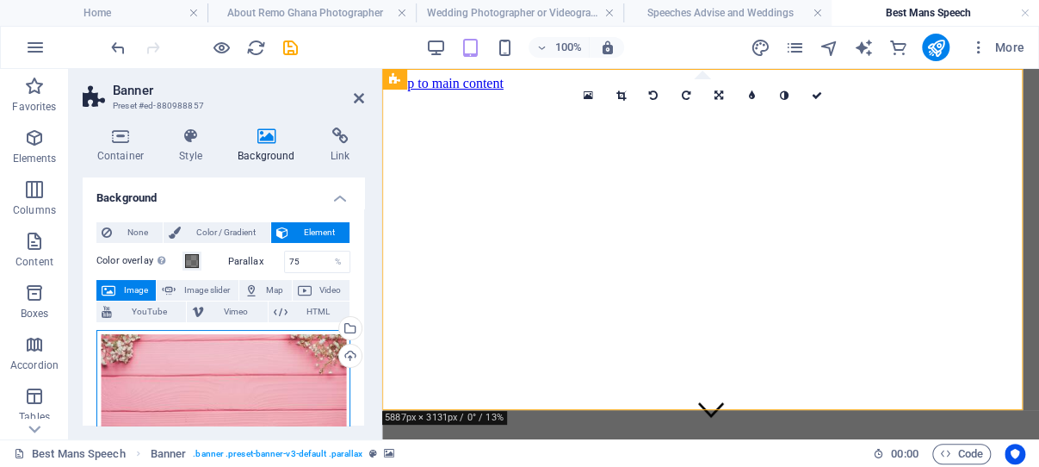
click at [243, 365] on div "Drag files here, click to choose files or select files from Files or our free s…" at bounding box center [223, 416] width 254 height 172
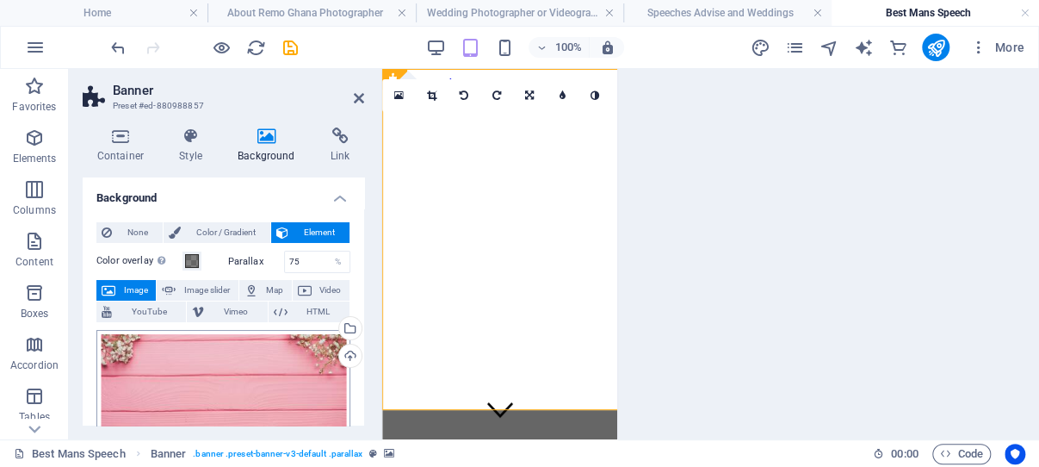
click at [243, 365] on body "Remo Ghana Photographer Home About Remo Ghana Photographer Wedding Photographer…" at bounding box center [519, 233] width 1039 height 467
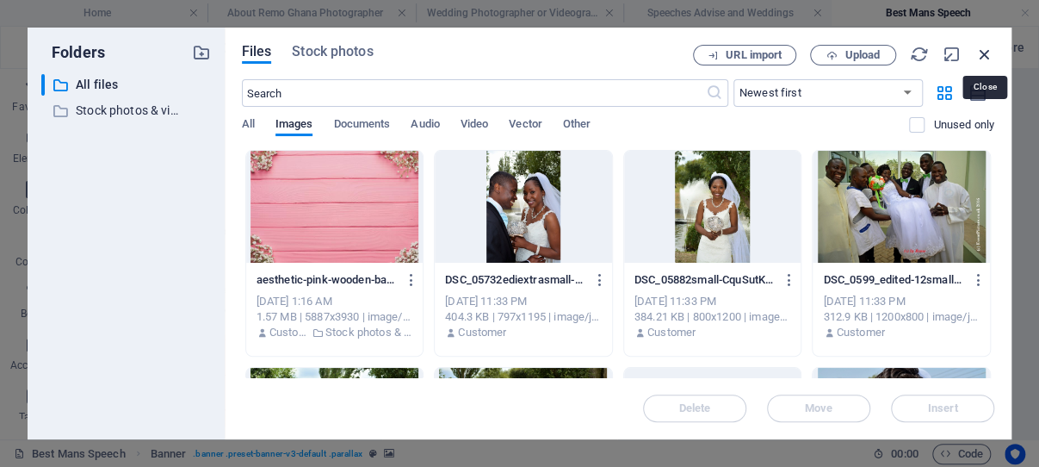
click at [986, 49] on icon "button" at bounding box center [984, 54] width 19 height 19
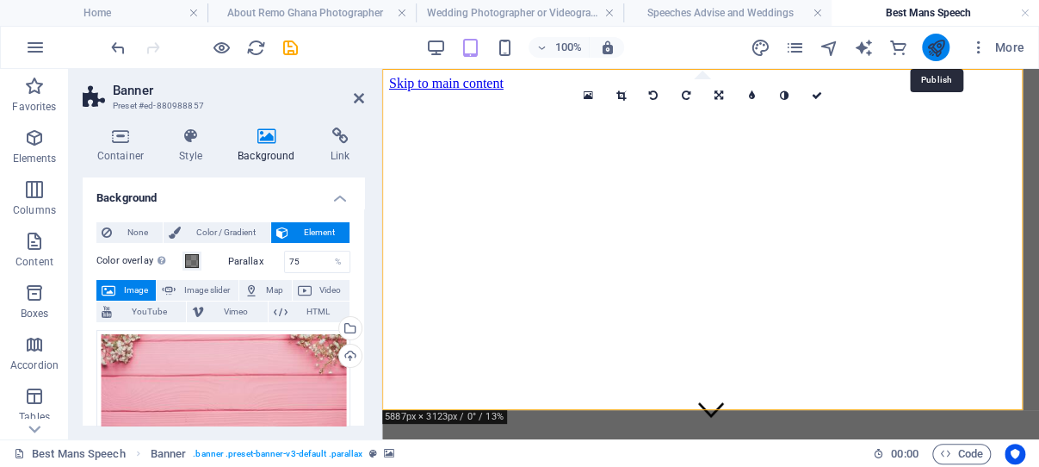
click at [938, 40] on icon "publish" at bounding box center [935, 48] width 20 height 20
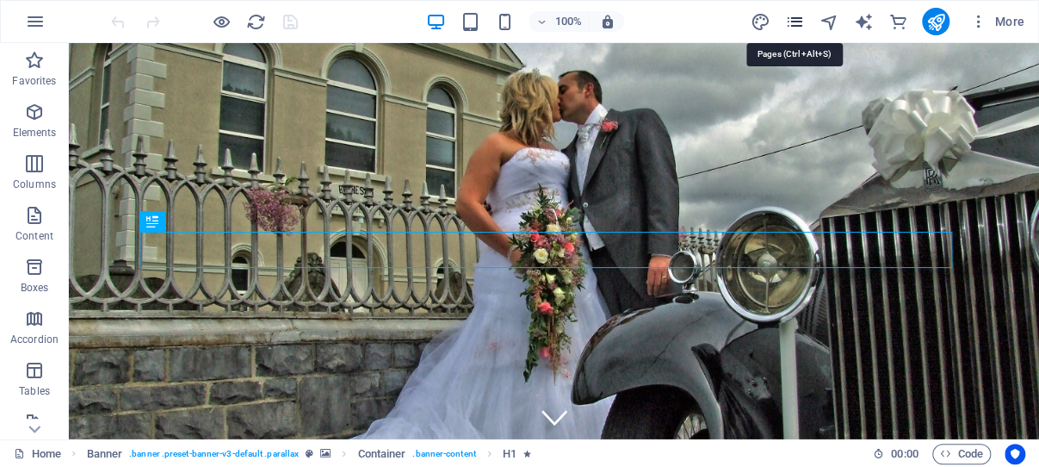
click at [796, 22] on icon "pages" at bounding box center [794, 22] width 20 height 20
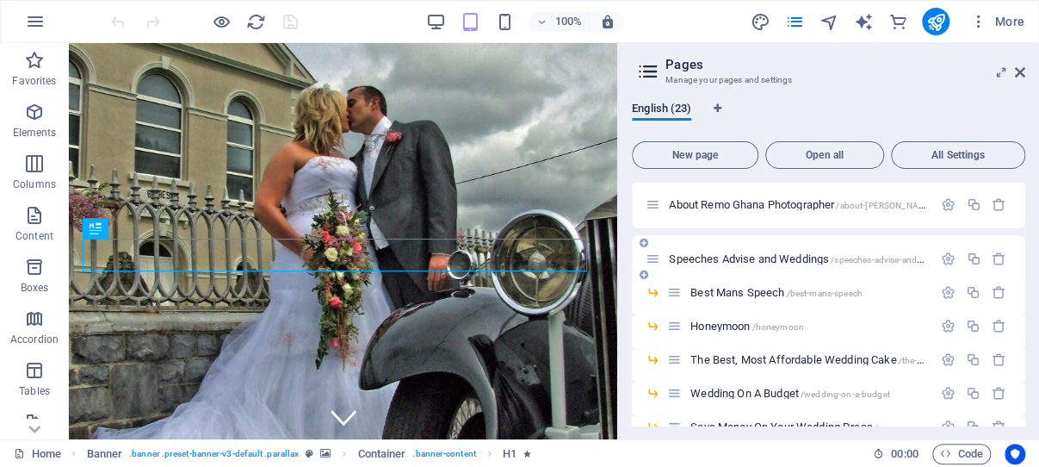
scroll to position [82, 0]
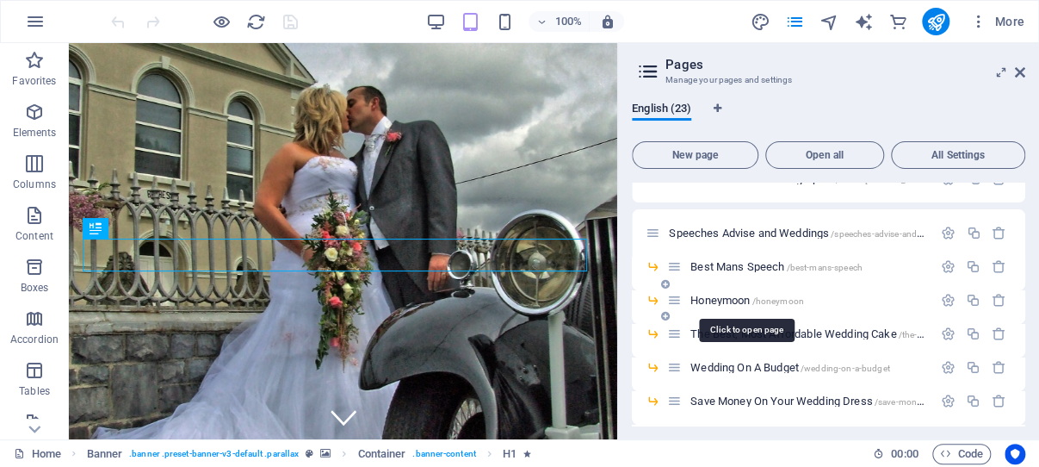
click at [733, 300] on span "Honeymoon /honeymoon" at bounding box center [747, 300] width 114 height 13
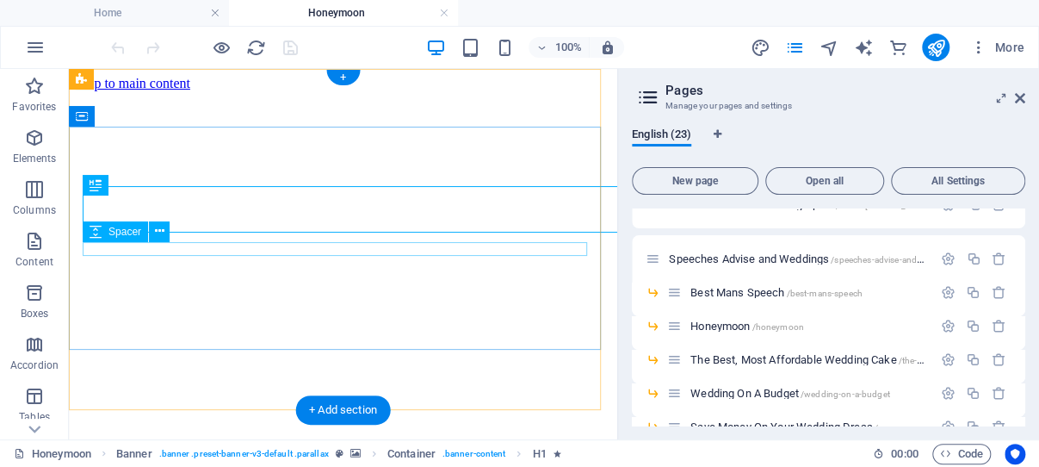
scroll to position [0, 0]
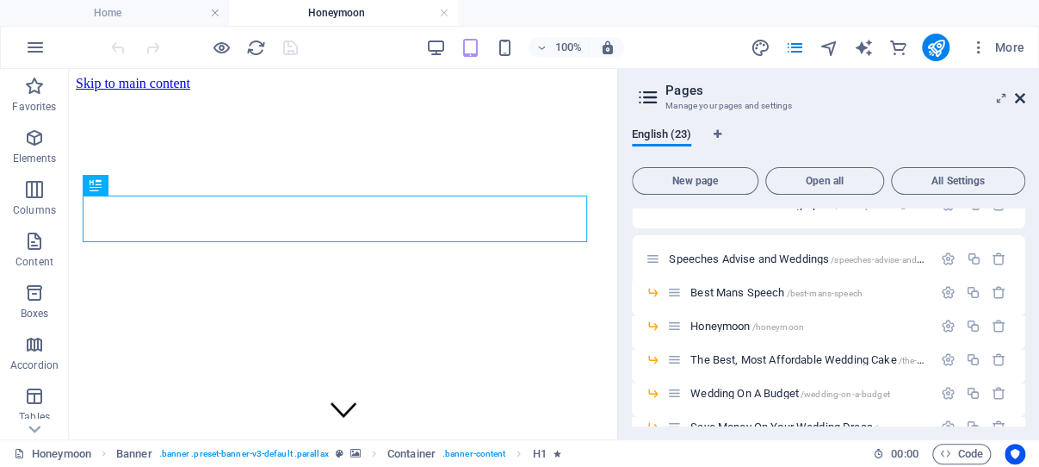
drag, startPoint x: 1020, startPoint y: 96, endPoint x: 473, endPoint y: 169, distance: 551.5
click at [1020, 96] on icon at bounding box center [1020, 98] width 10 height 14
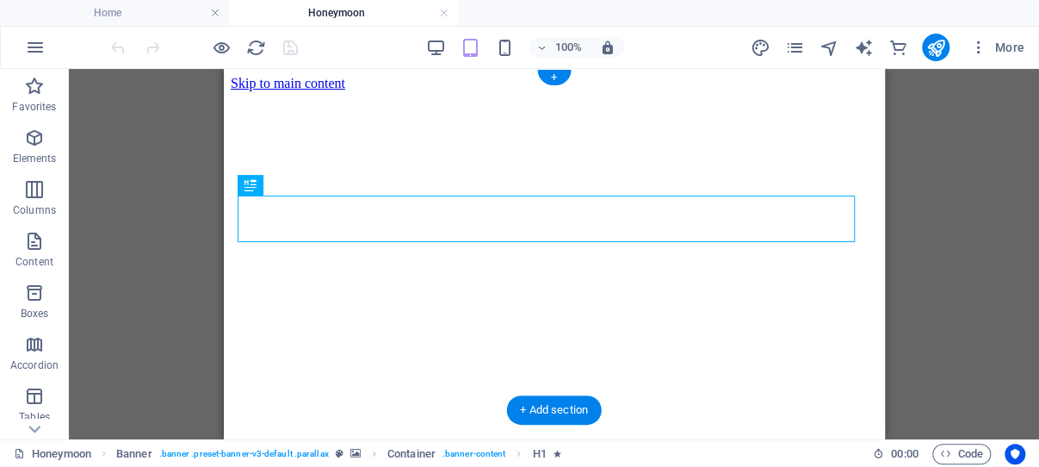
click at [252, 91] on figure at bounding box center [553, 91] width 647 height 0
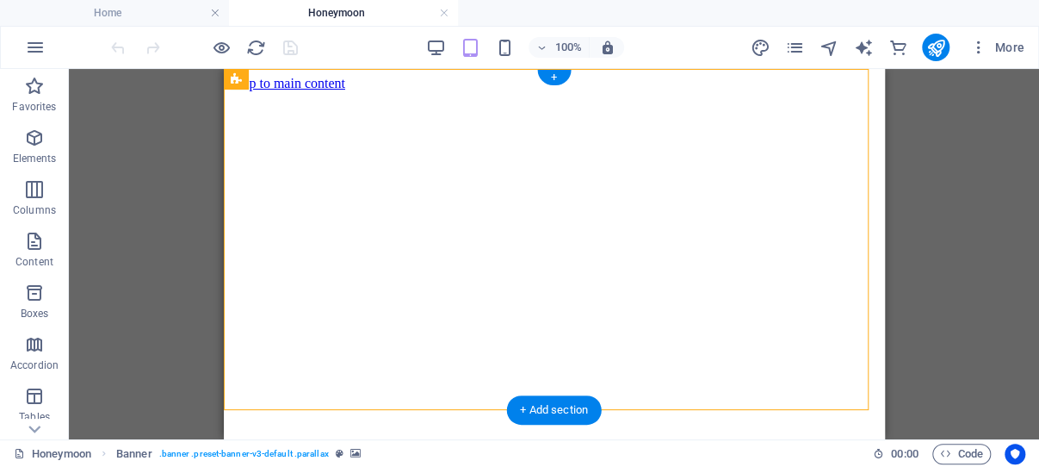
click at [252, 91] on figure at bounding box center [553, 91] width 647 height 0
select select "vh"
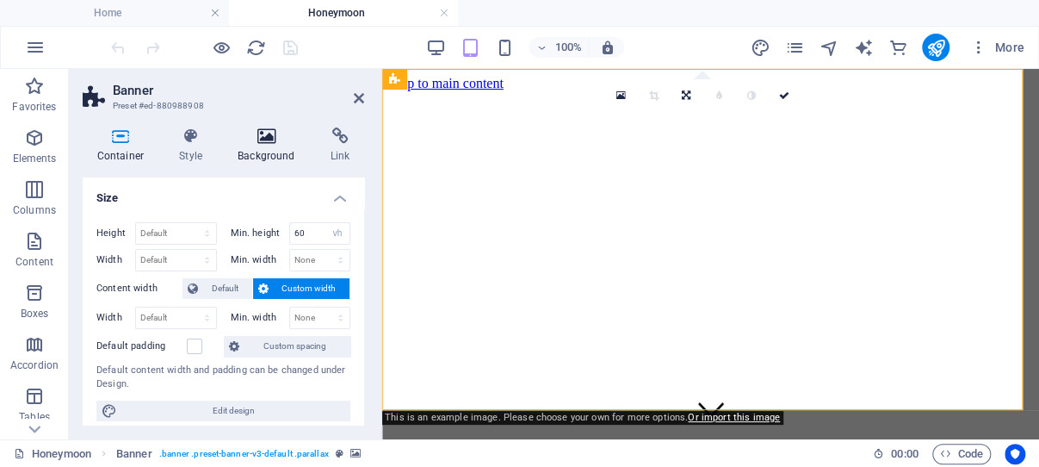
click at [267, 140] on icon at bounding box center [267, 135] width 86 height 17
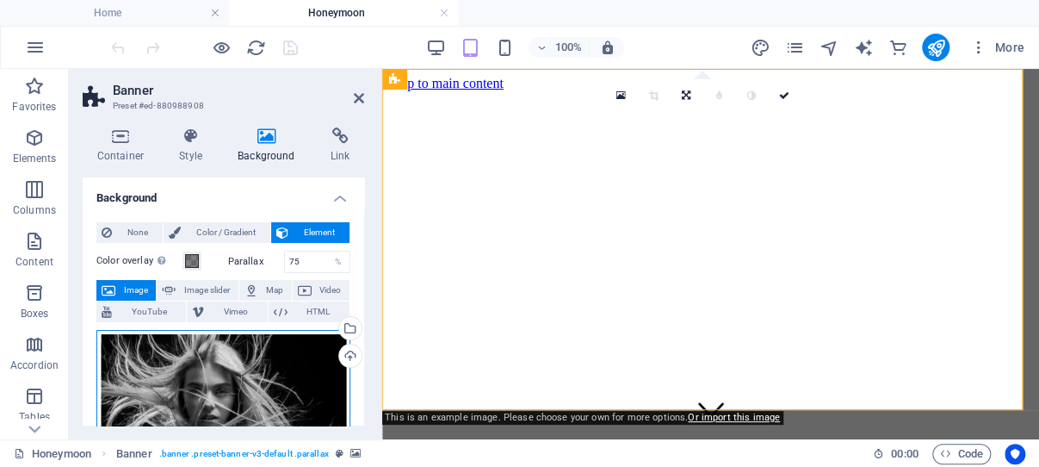
click at [215, 394] on div "Drag files here, click to choose files or select files from Files or our free s…" at bounding box center [223, 407] width 254 height 155
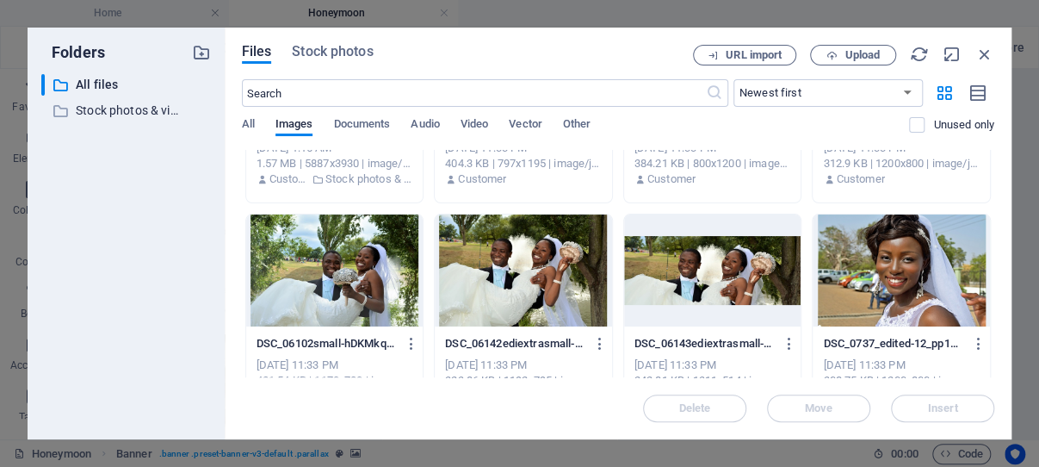
scroll to position [164, 0]
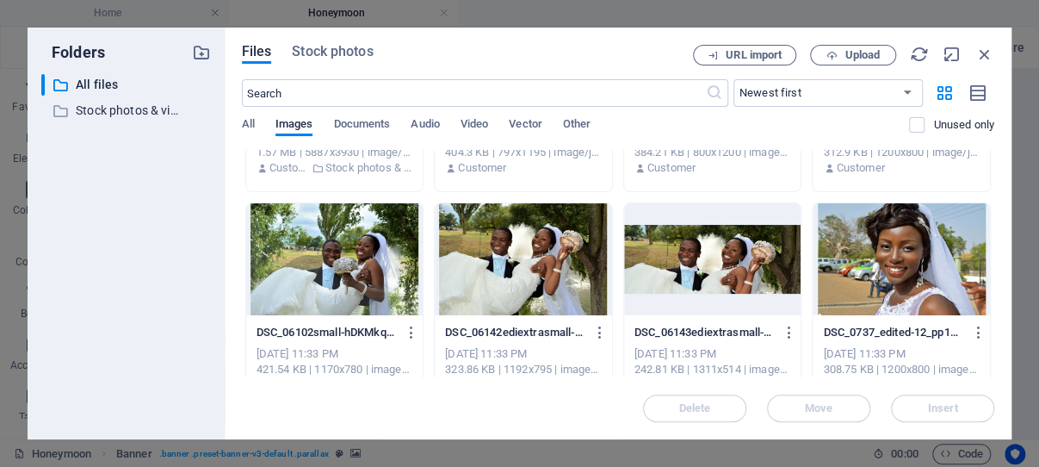
click at [561, 269] on div at bounding box center [523, 259] width 177 height 112
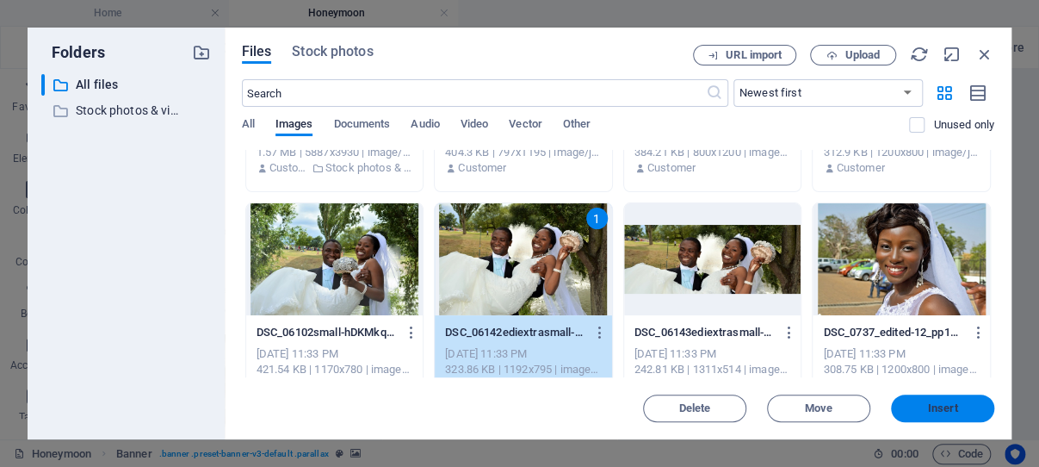
click at [948, 407] on span "Insert" at bounding box center [943, 408] width 30 height 10
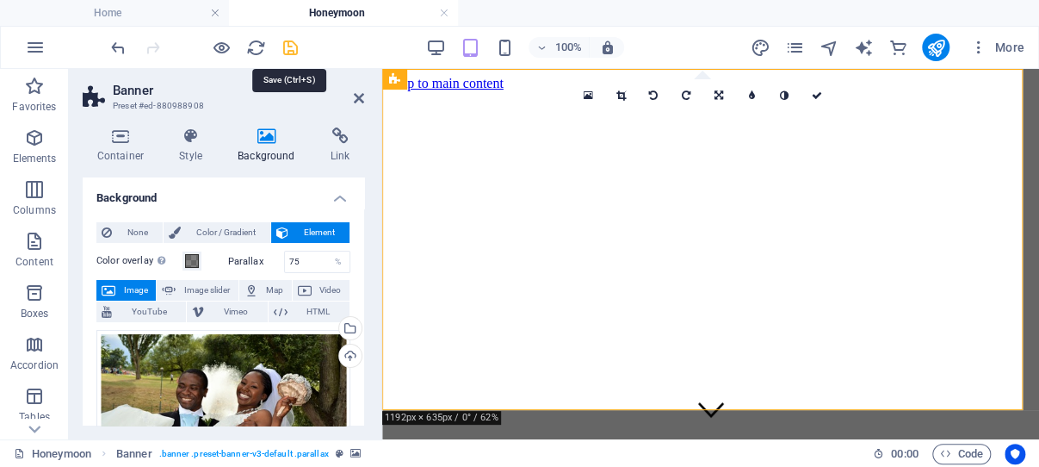
click at [287, 44] on icon "save" at bounding box center [291, 48] width 20 height 20
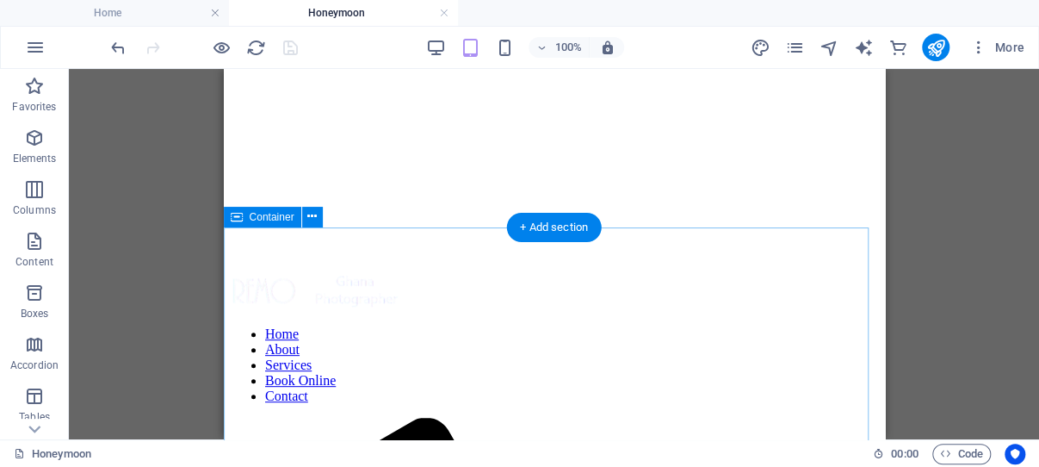
scroll to position [0, 0]
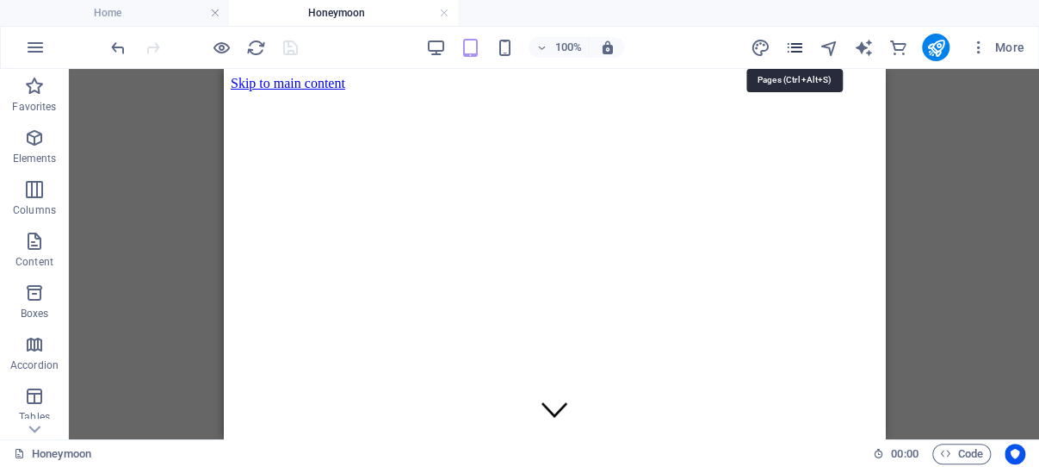
click at [795, 46] on icon "pages" at bounding box center [794, 48] width 20 height 20
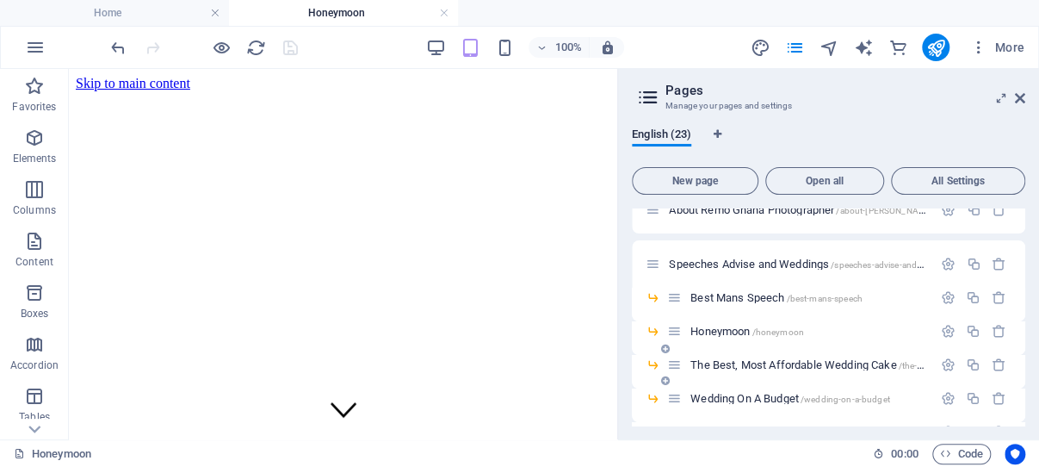
scroll to position [82, 0]
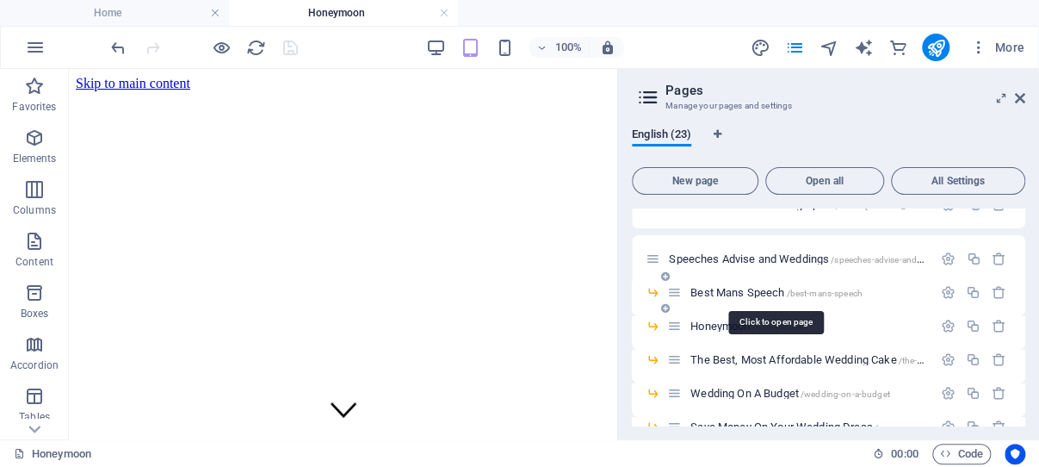
click at [746, 292] on span "Best Mans Speech /best-mans-speech" at bounding box center [776, 292] width 172 height 13
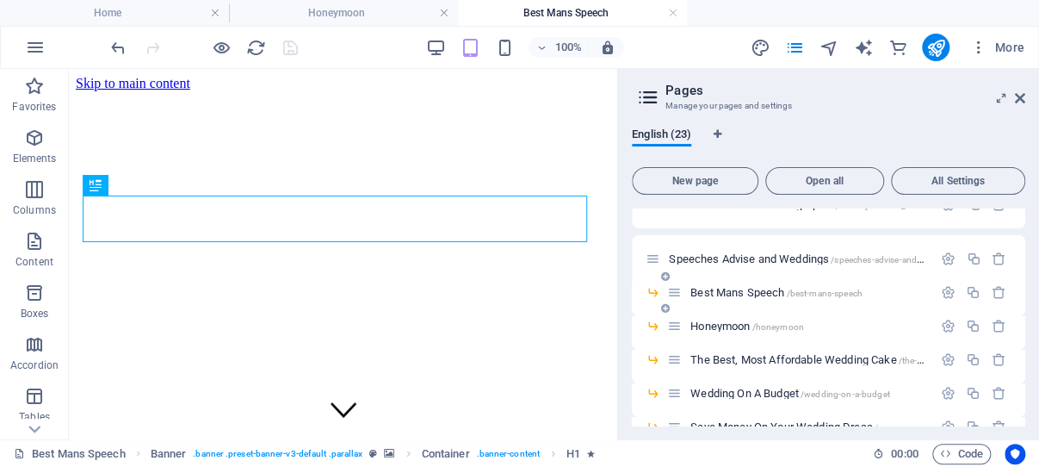
scroll to position [0, 0]
click at [754, 357] on span "The Best, Most Affordable Wedding Cake /the-best-most-affordable-wedding-cake" at bounding box center [873, 359] width 366 height 13
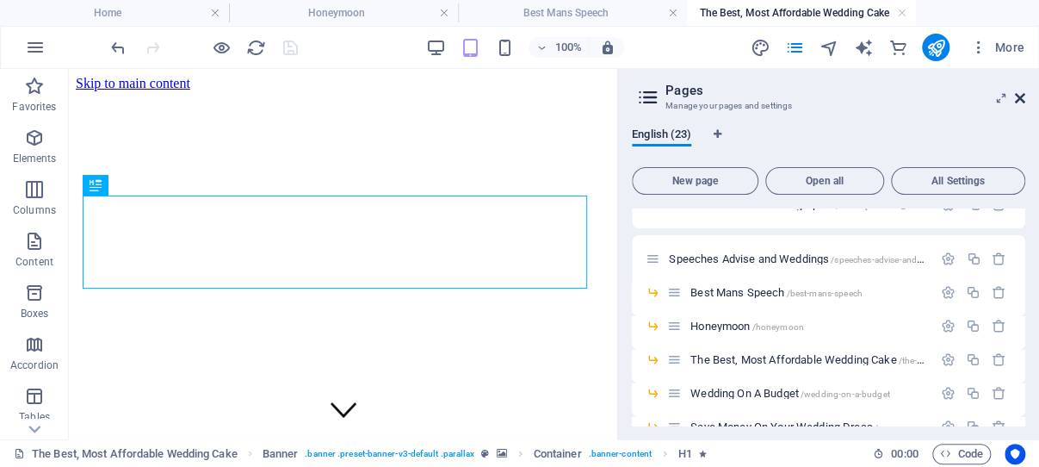
click at [1018, 96] on icon at bounding box center [1020, 98] width 10 height 14
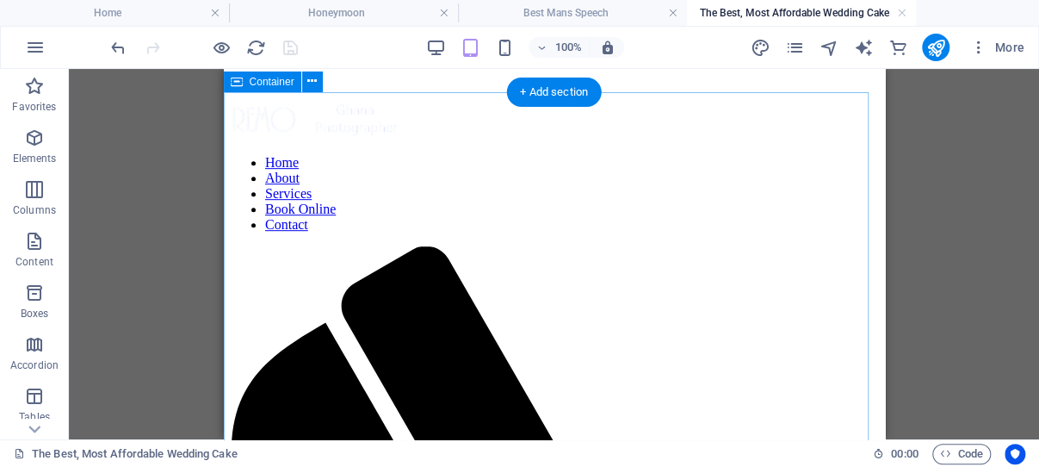
scroll to position [274, 0]
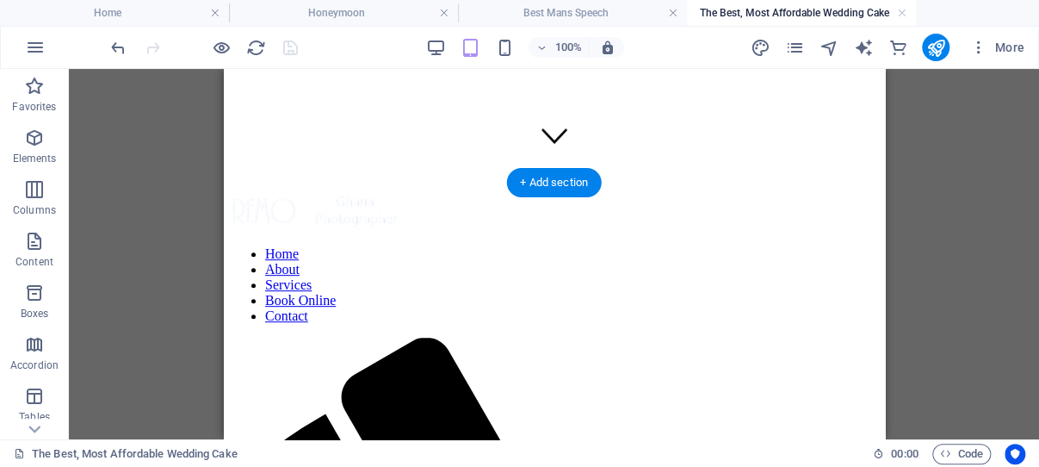
click at [271, 23] on figure at bounding box center [553, 23] width 647 height 0
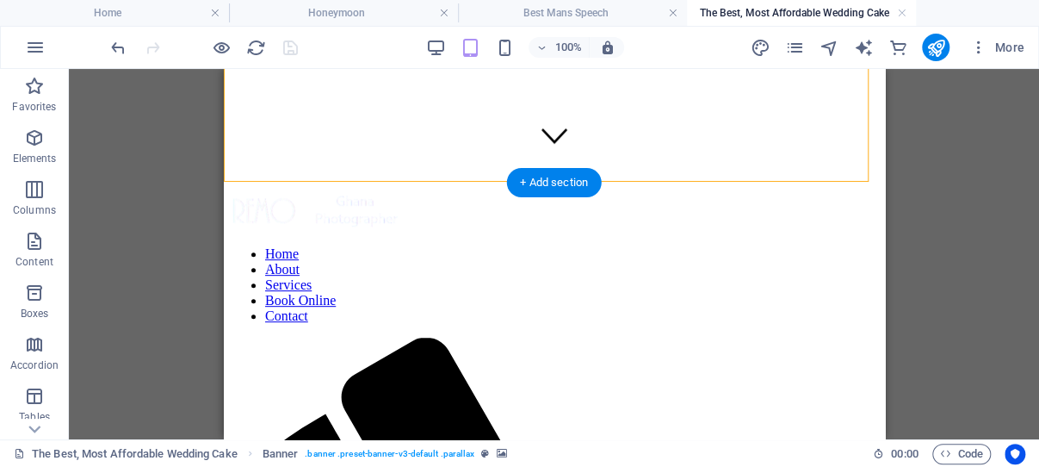
click at [271, 23] on figure at bounding box center [553, 23] width 647 height 0
select select "vh"
select select "%"
select select "px"
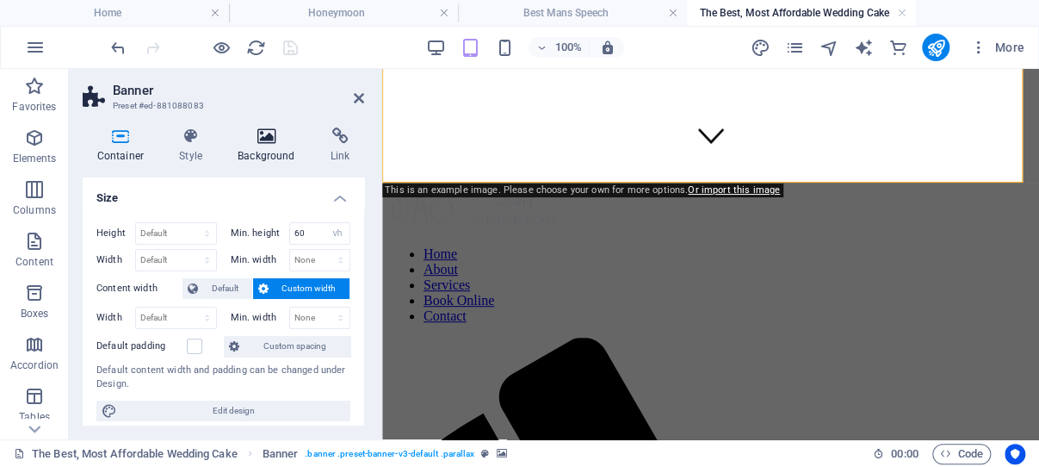
click at [269, 139] on icon at bounding box center [267, 135] width 86 height 17
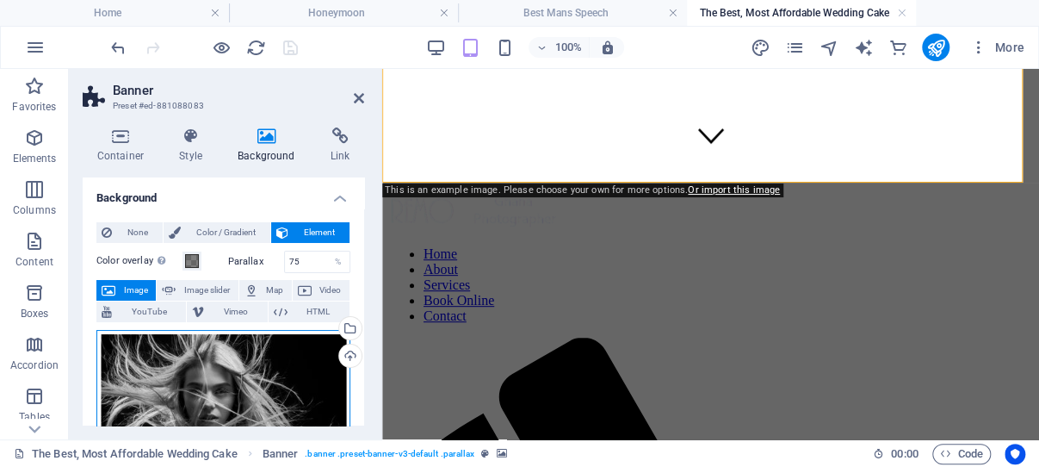
click at [215, 367] on div "Drag files here, click to choose files or select files from Files or our free s…" at bounding box center [223, 407] width 254 height 155
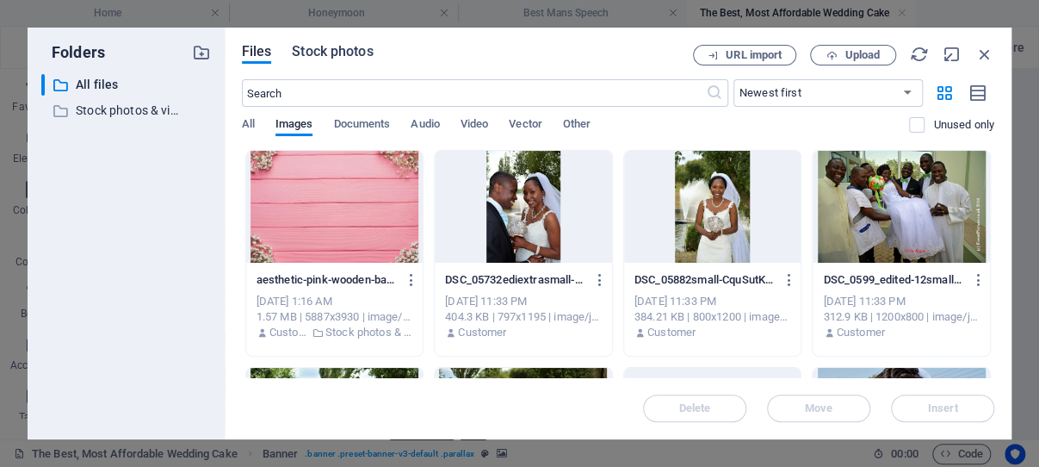
click at [349, 49] on span "Stock photos" at bounding box center [332, 51] width 81 height 21
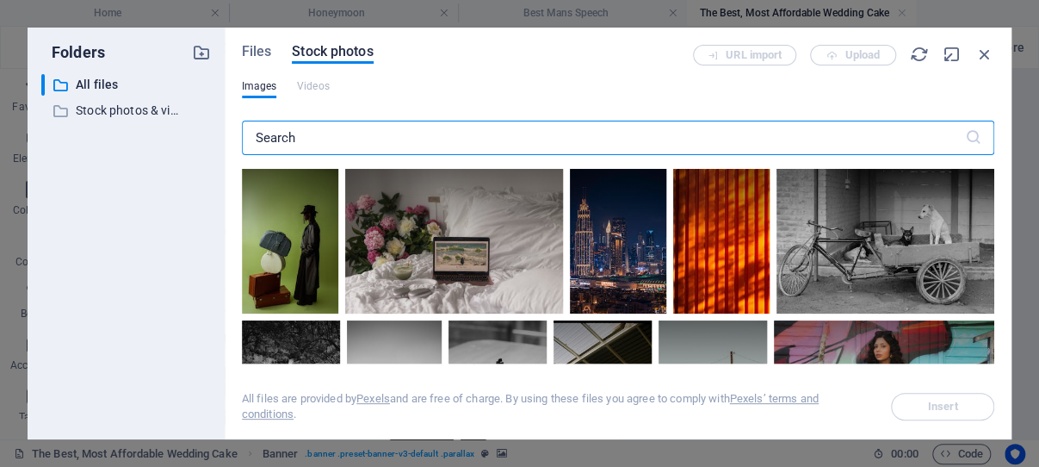
click at [260, 134] on input "text" at bounding box center [603, 138] width 723 height 34
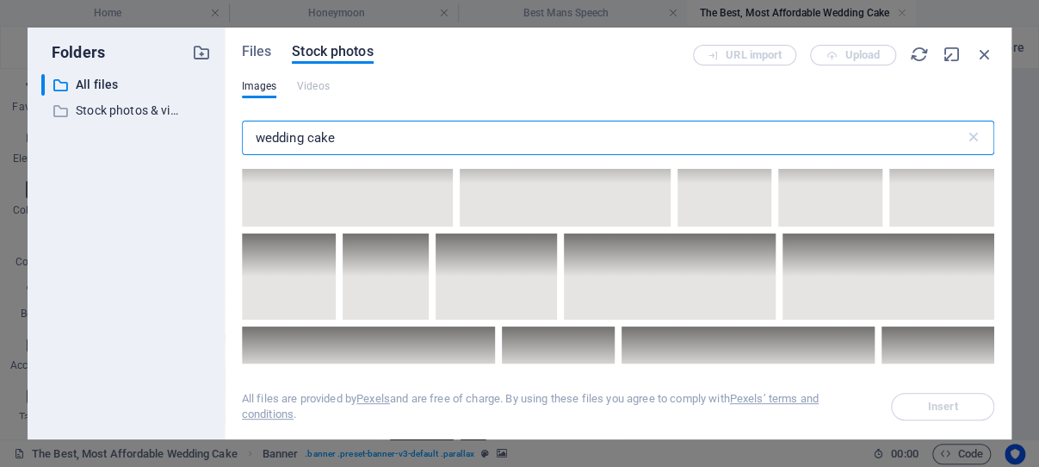
scroll to position [6323, 0]
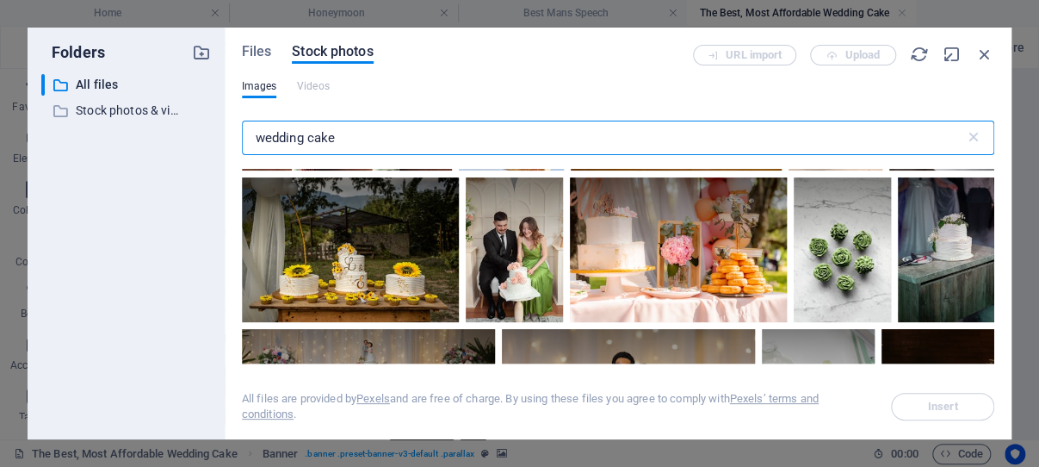
type input "wedding cake"
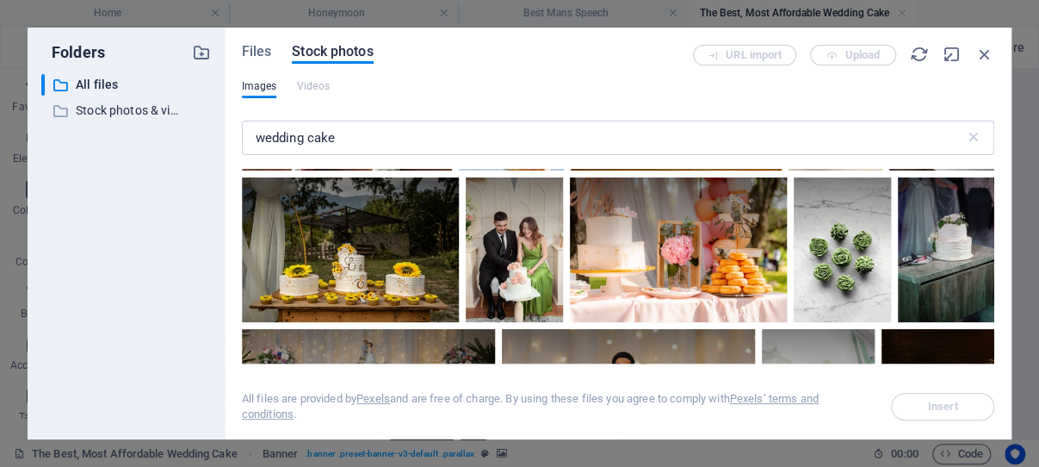
click at [668, 170] on div at bounding box center [676, 100] width 211 height 140
click at [944, 401] on span "Insert" at bounding box center [943, 406] width 30 height 10
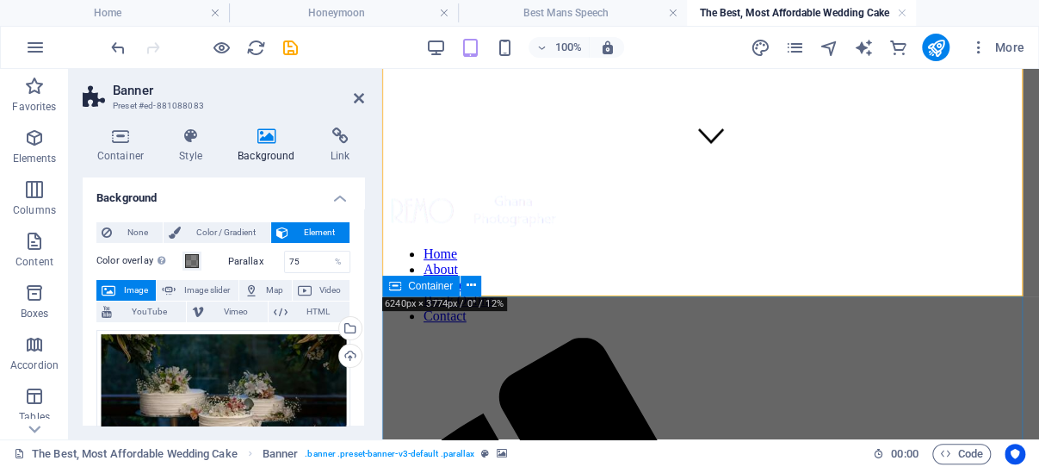
scroll to position [0, 0]
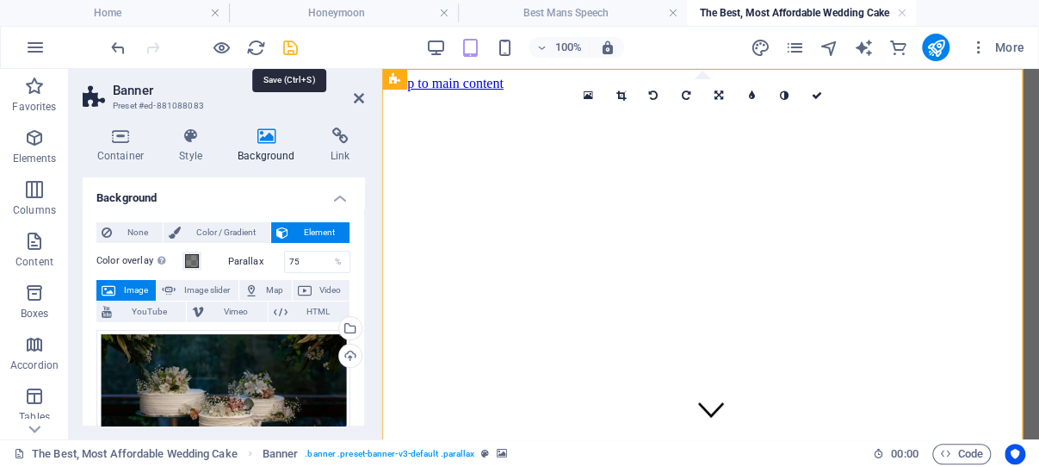
drag, startPoint x: 289, startPoint y: 44, endPoint x: 88, endPoint y: 0, distance: 206.1
click at [289, 44] on icon "save" at bounding box center [291, 48] width 20 height 20
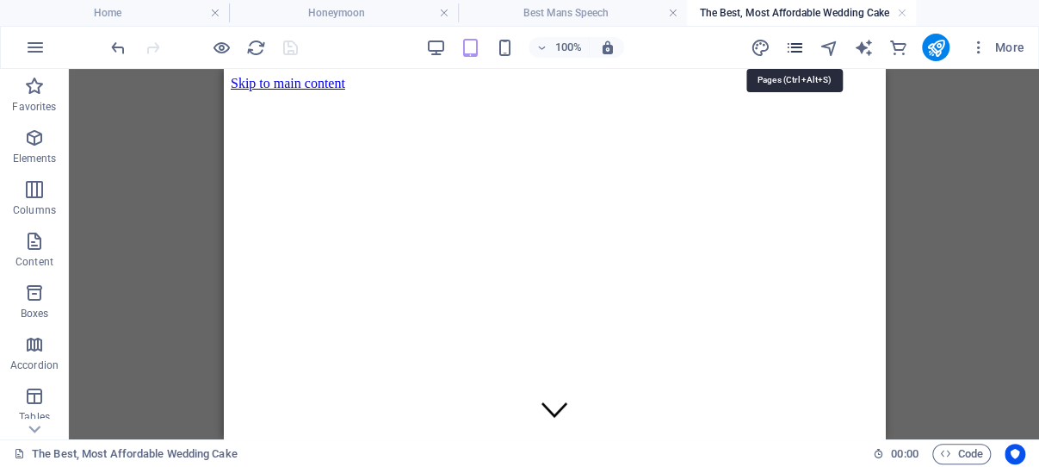
click at [794, 45] on icon "pages" at bounding box center [794, 48] width 20 height 20
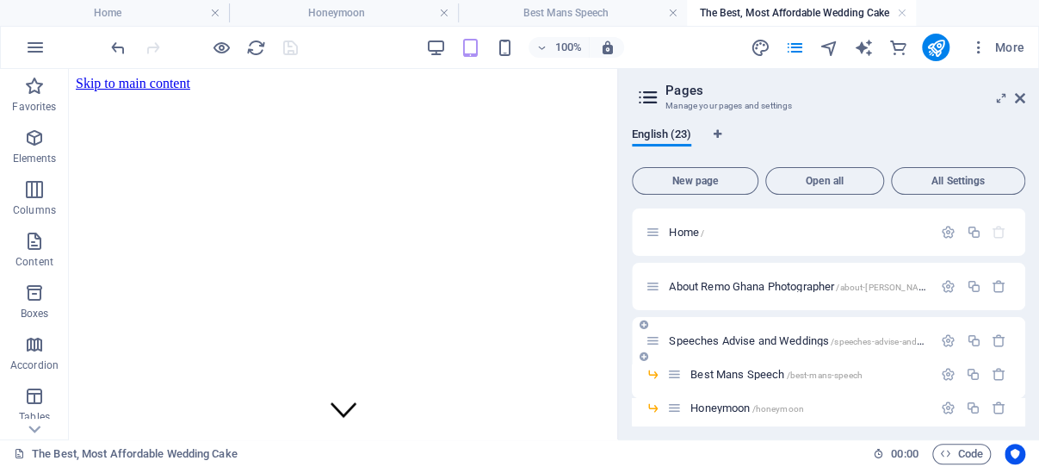
scroll to position [82, 0]
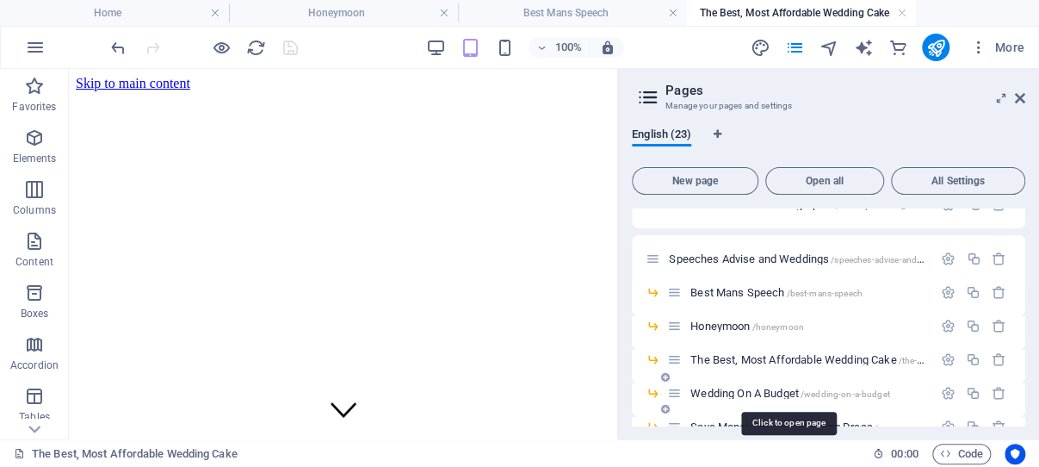
click at [749, 392] on span "Wedding On A Budget /wedding-on-a-budget" at bounding box center [789, 392] width 199 height 13
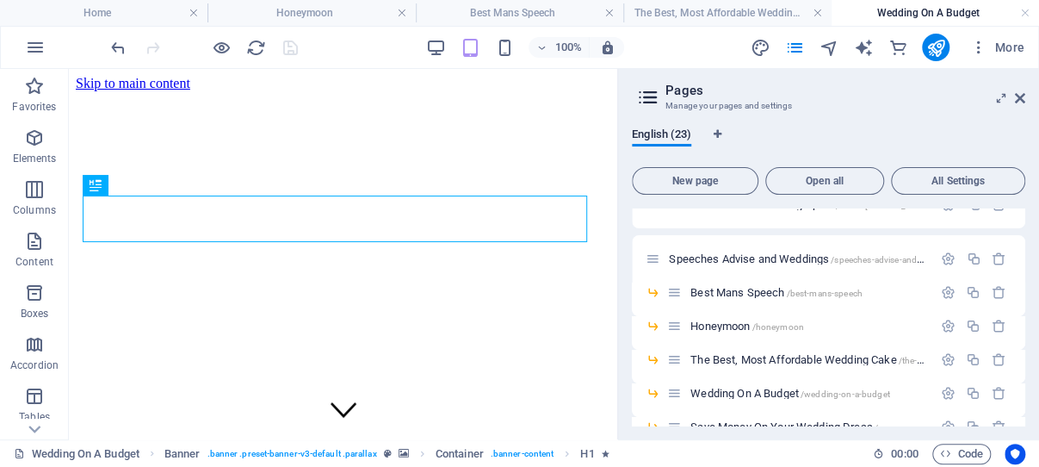
scroll to position [0, 0]
click at [1019, 95] on icon at bounding box center [1020, 98] width 10 height 14
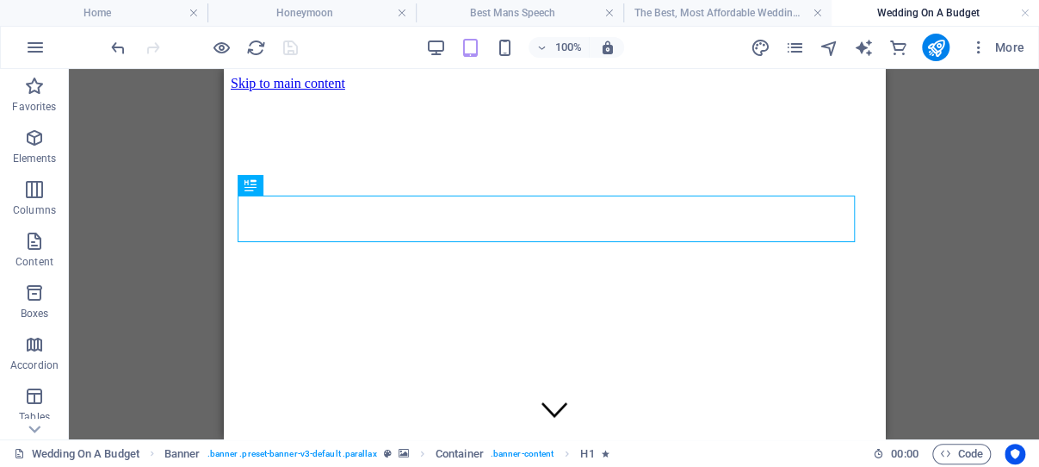
click at [242, 91] on figure at bounding box center [553, 91] width 647 height 0
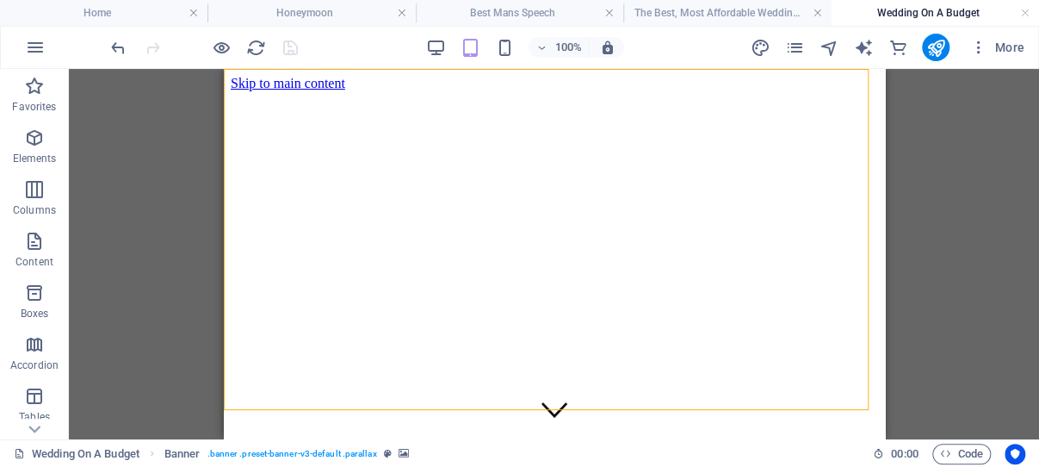
click at [243, 91] on figure at bounding box center [553, 91] width 647 height 0
select select "vh"
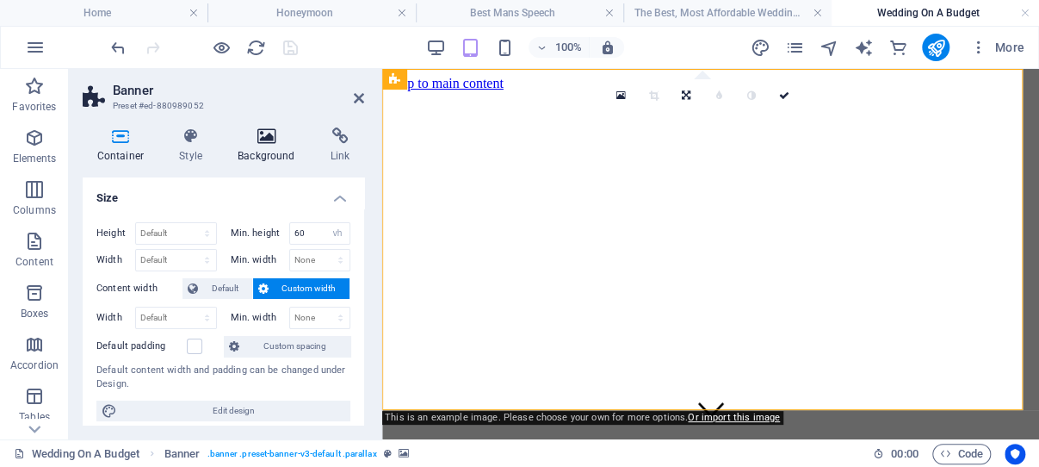
click at [264, 135] on icon at bounding box center [267, 135] width 86 height 17
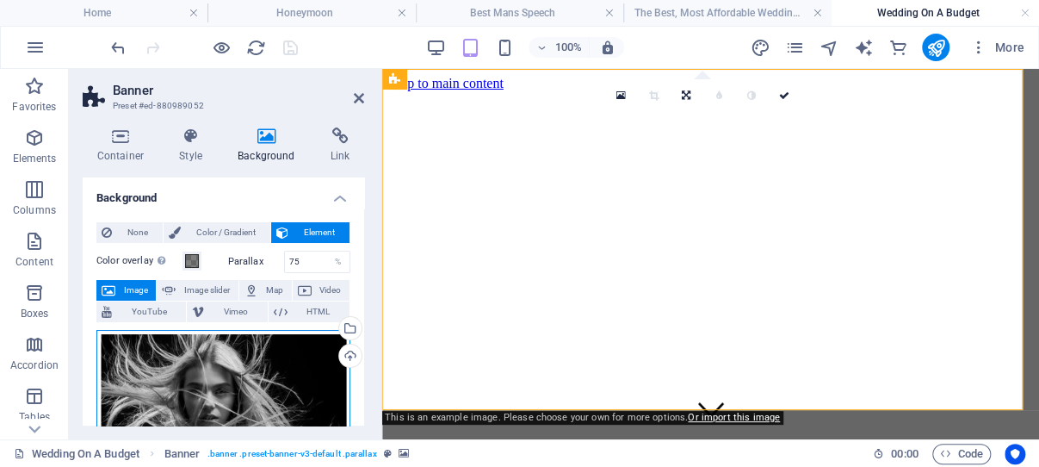
click at [244, 399] on div "Drag files here, click to choose files or select files from Files or our free s…" at bounding box center [223, 407] width 254 height 155
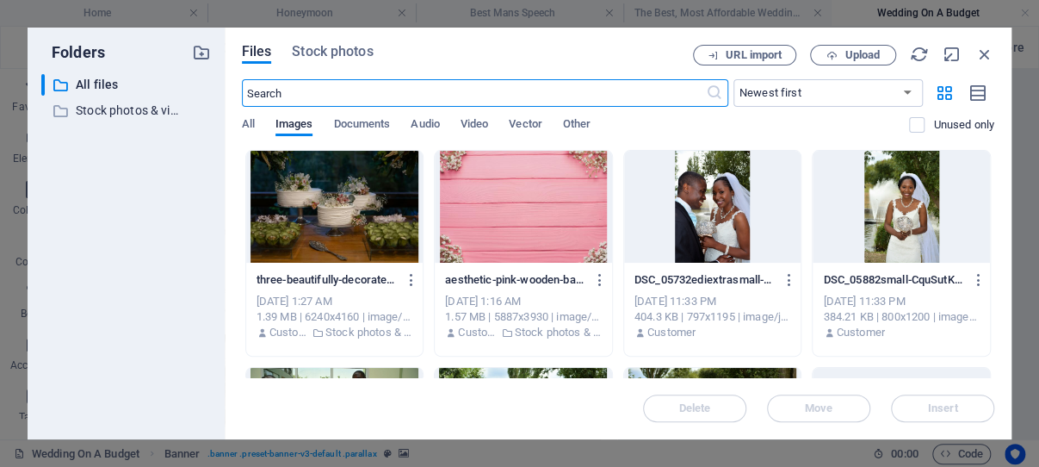
scroll to position [329, 0]
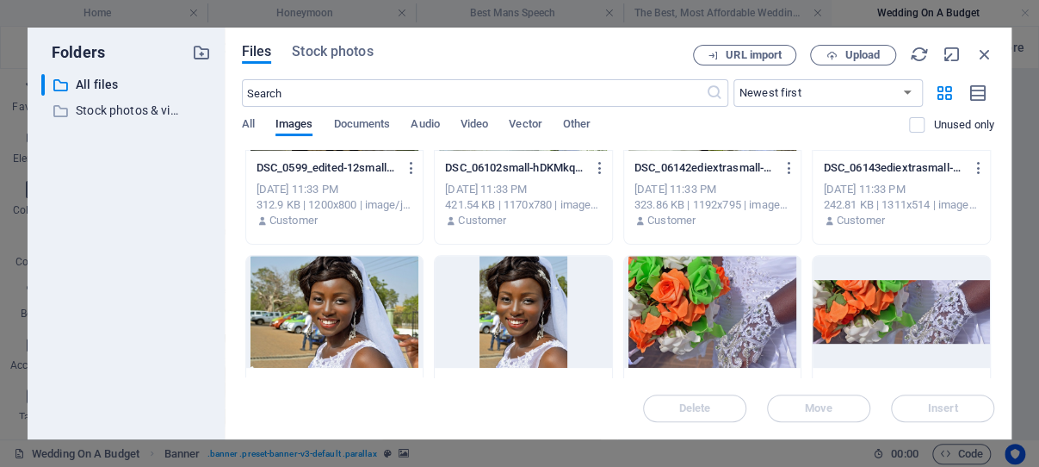
click at [707, 311] on div at bounding box center [712, 312] width 177 height 112
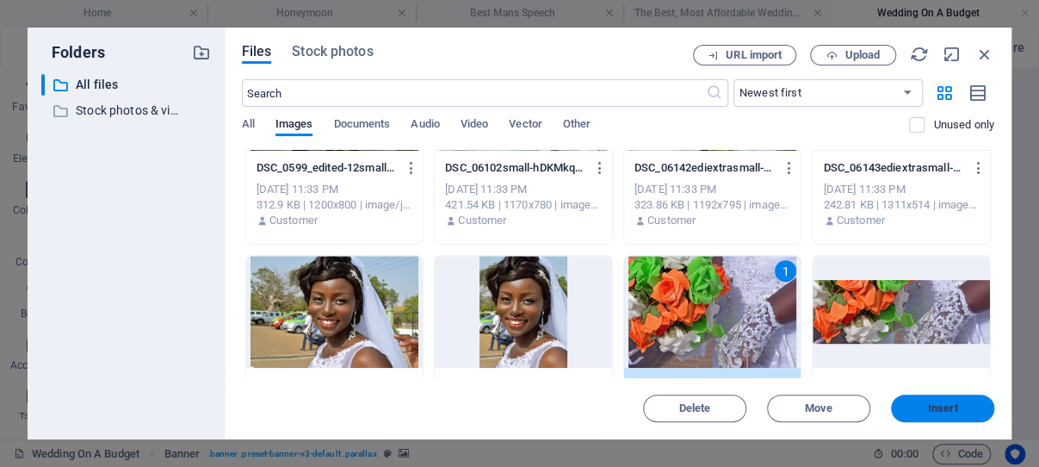
click at [938, 410] on span "Insert" at bounding box center [943, 408] width 30 height 10
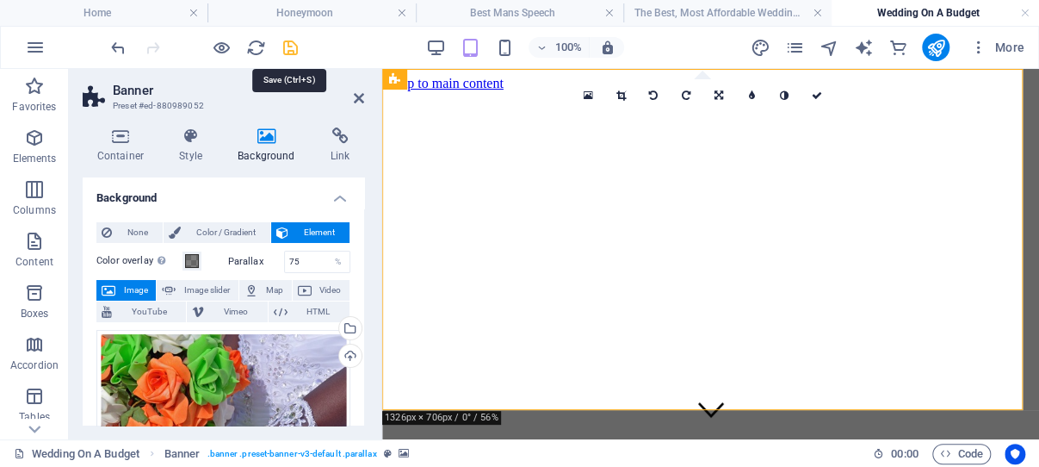
drag, startPoint x: 290, startPoint y: 46, endPoint x: 86, endPoint y: 34, distance: 204.3
click at [290, 46] on icon "save" at bounding box center [291, 48] width 20 height 20
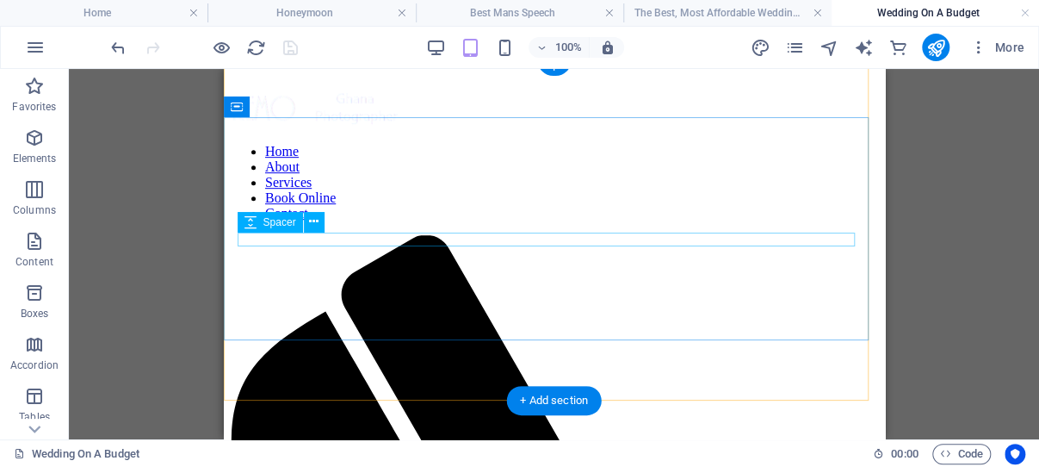
scroll to position [0, 0]
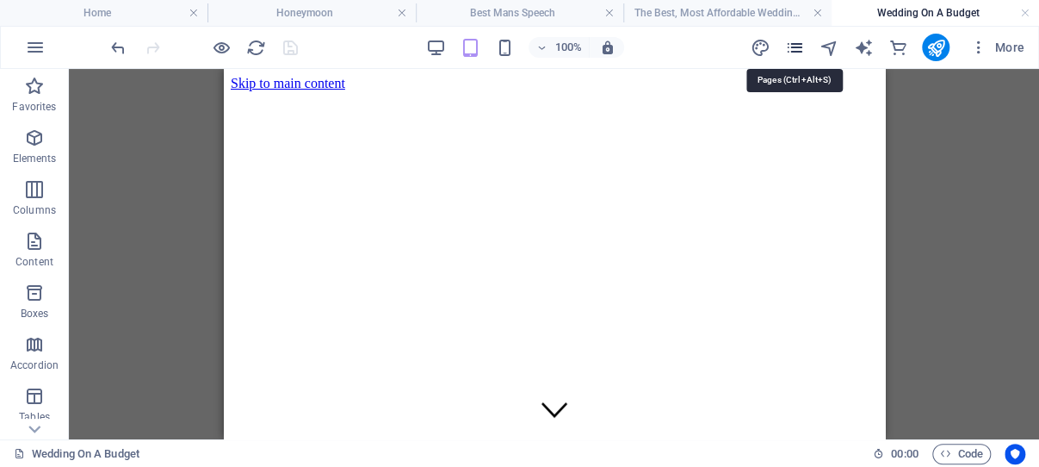
click at [794, 45] on icon "pages" at bounding box center [794, 48] width 20 height 20
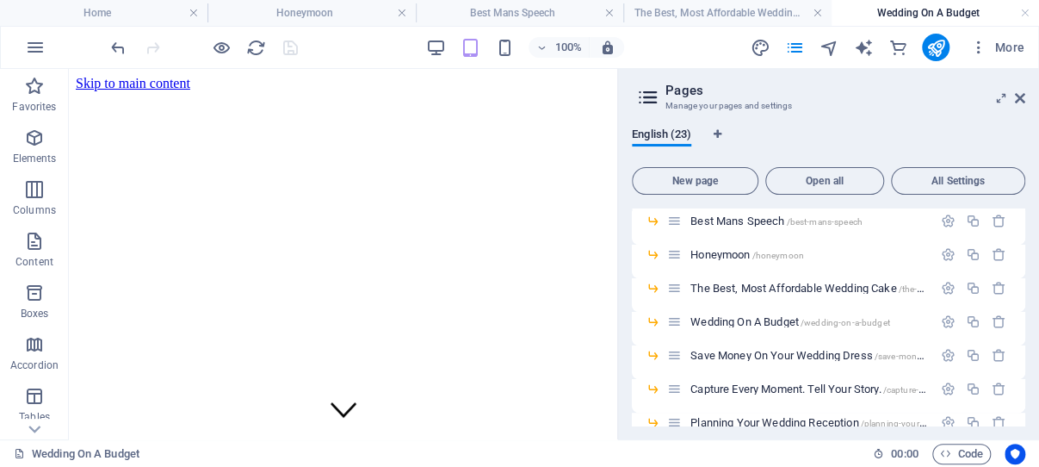
scroll to position [164, 0]
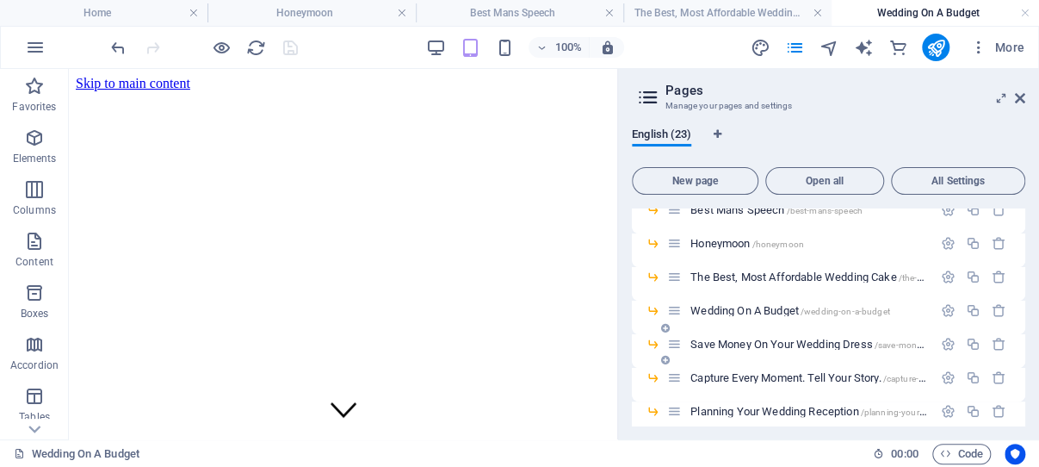
click at [755, 343] on span "Save Money On Your Wedding Dress /save-money-on-your-wedding-dress" at bounding box center [855, 343] width 330 height 13
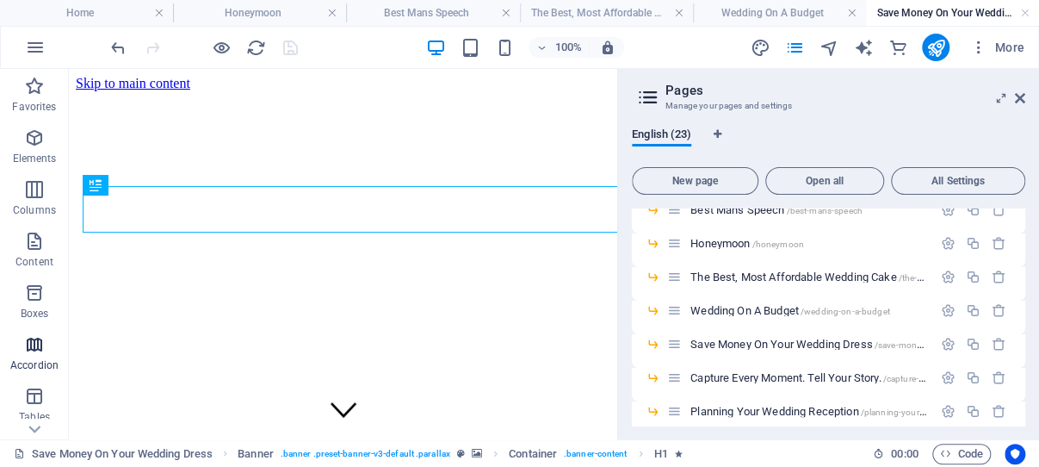
scroll to position [0, 0]
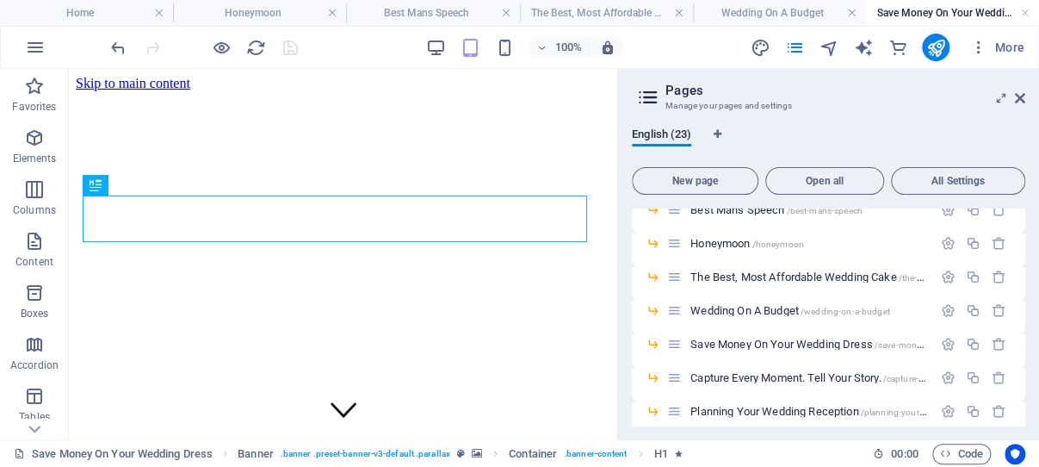
drag, startPoint x: 1020, startPoint y: 95, endPoint x: 88, endPoint y: 386, distance: 976.5
click at [1020, 96] on icon at bounding box center [1020, 98] width 10 height 14
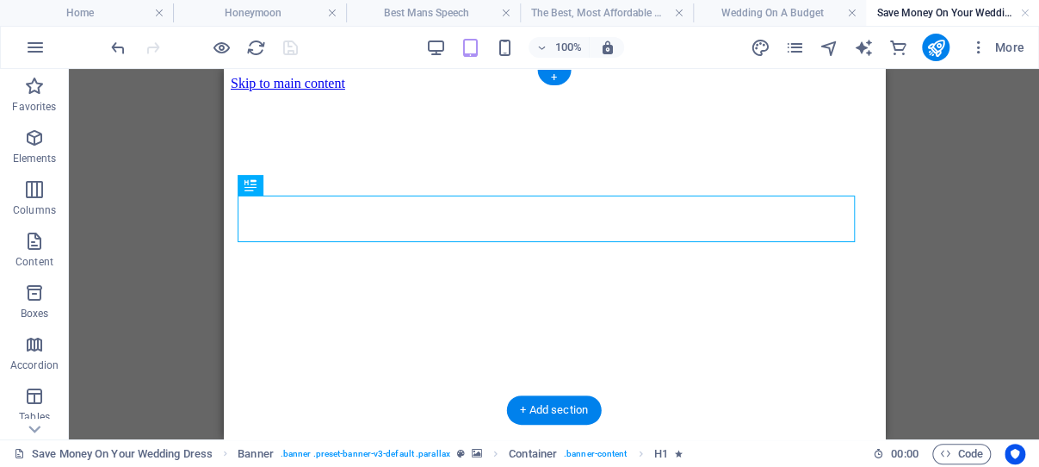
click at [250, 91] on figure at bounding box center [553, 91] width 647 height 0
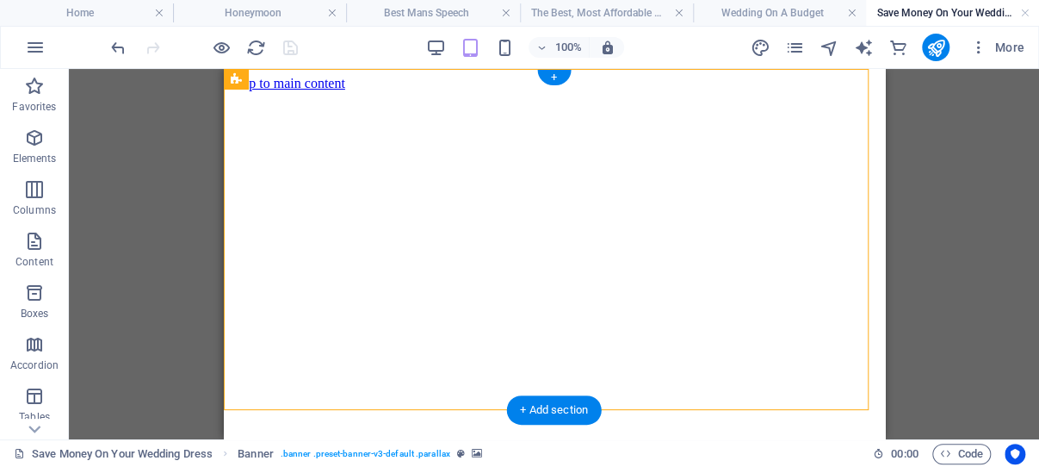
click at [250, 91] on figure at bounding box center [553, 91] width 647 height 0
select select "vh"
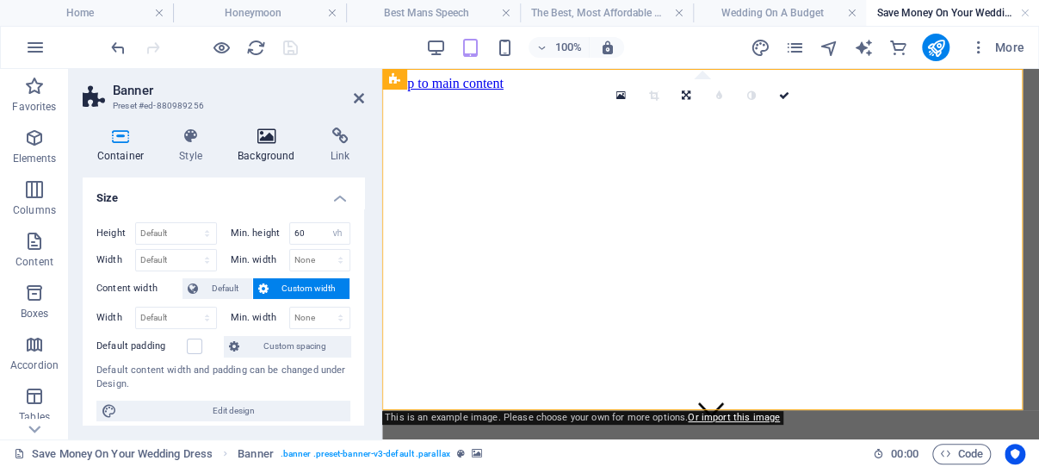
click at [264, 135] on icon at bounding box center [267, 135] width 86 height 17
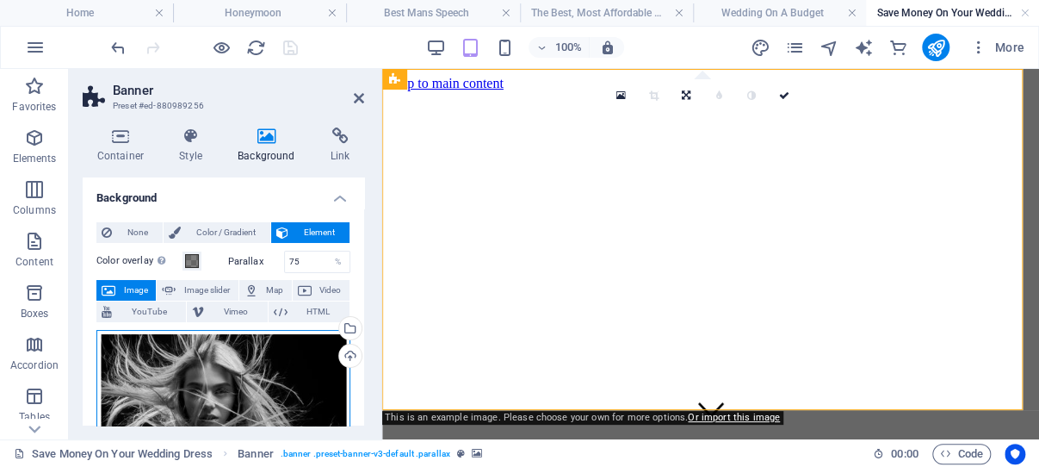
click at [236, 365] on div "Drag files here, click to choose files or select files from Files or our free s…" at bounding box center [223, 407] width 254 height 155
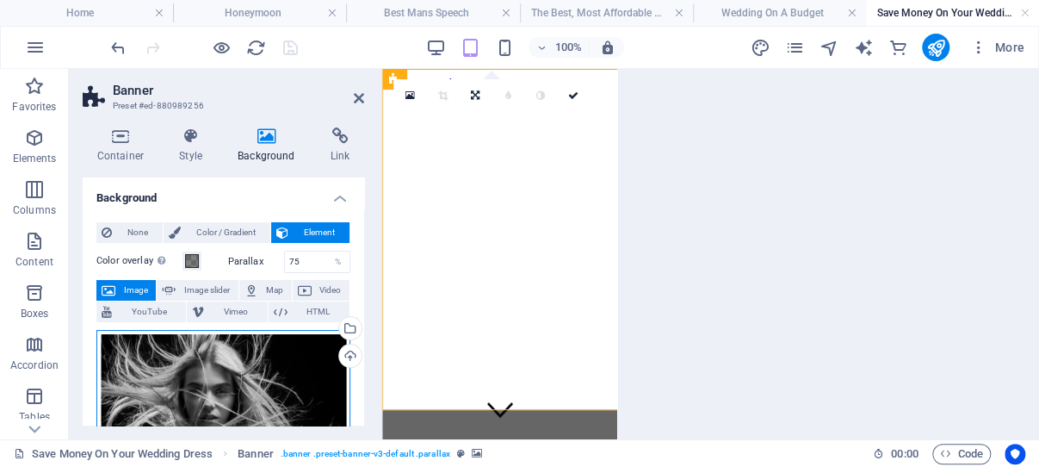
click at [236, 365] on div "Drag files here, click to choose files or select files from Files or our free s…" at bounding box center [223, 407] width 254 height 155
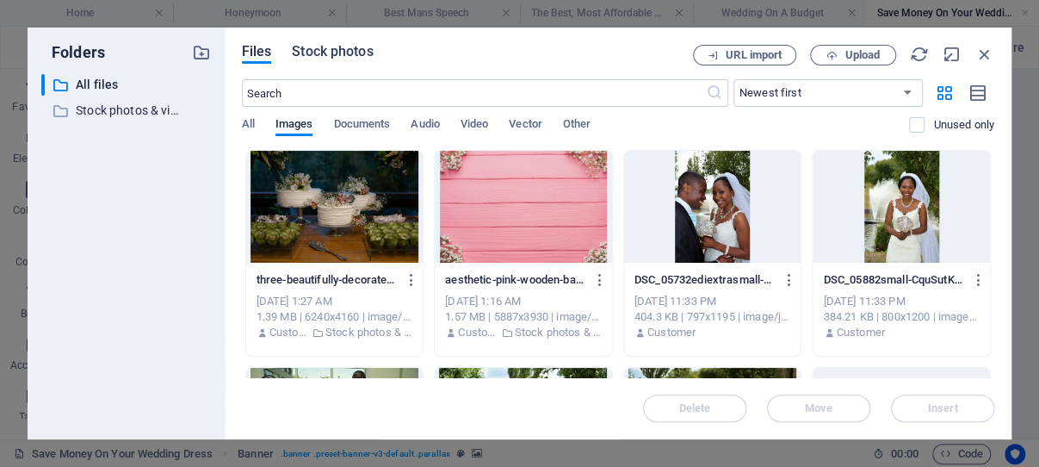
click at [340, 50] on span "Stock photos" at bounding box center [332, 51] width 81 height 21
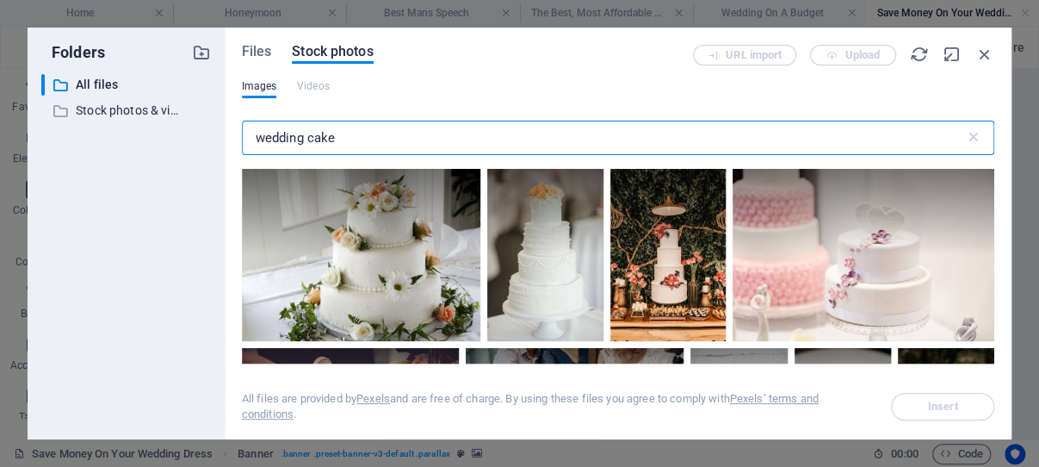
drag, startPoint x: 341, startPoint y: 131, endPoint x: 306, endPoint y: 136, distance: 35.7
click at [306, 136] on input "wedding cake" at bounding box center [603, 138] width 723 height 34
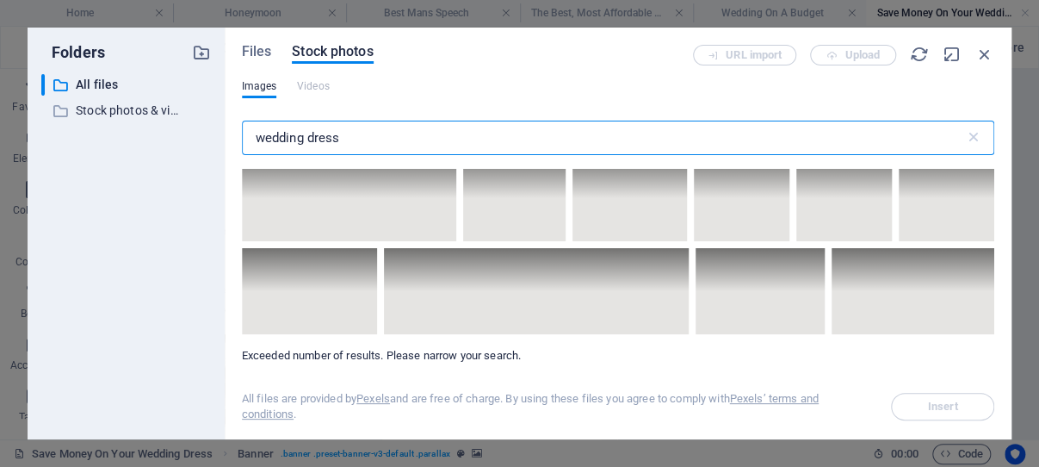
scroll to position [13356, 0]
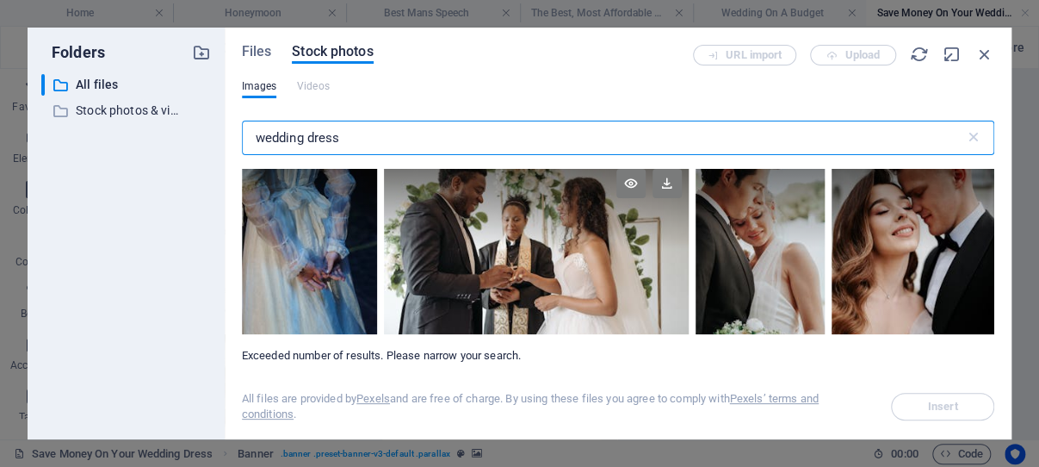
type input "wedding dress"
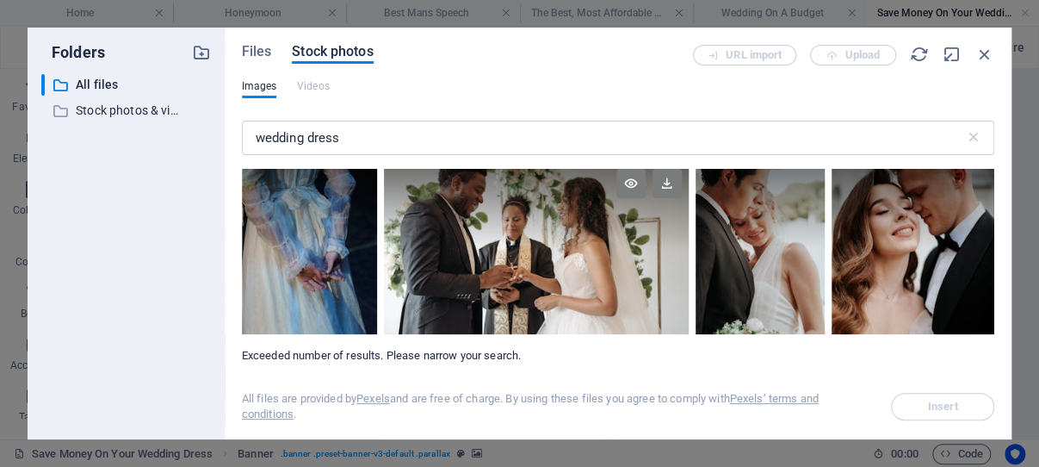
click at [551, 265] on div at bounding box center [536, 248] width 305 height 172
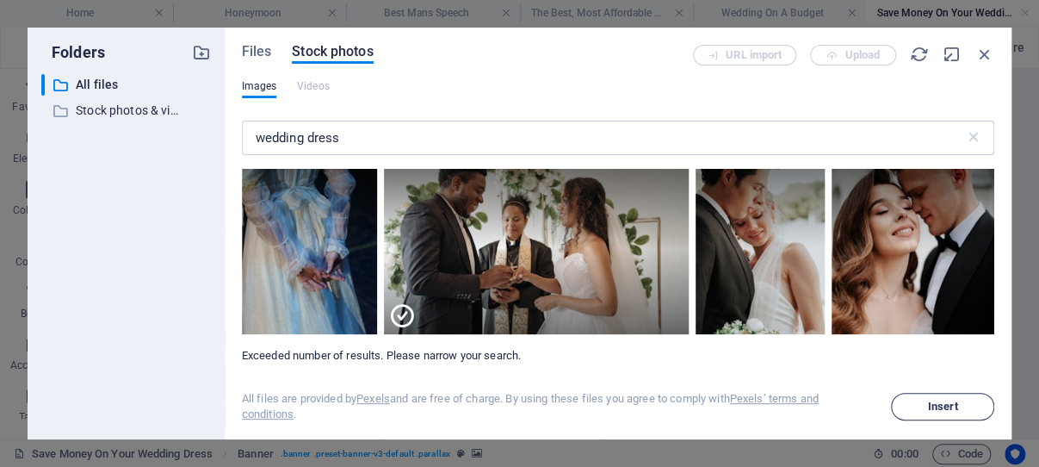
click at [947, 402] on span "Insert" at bounding box center [943, 406] width 30 height 10
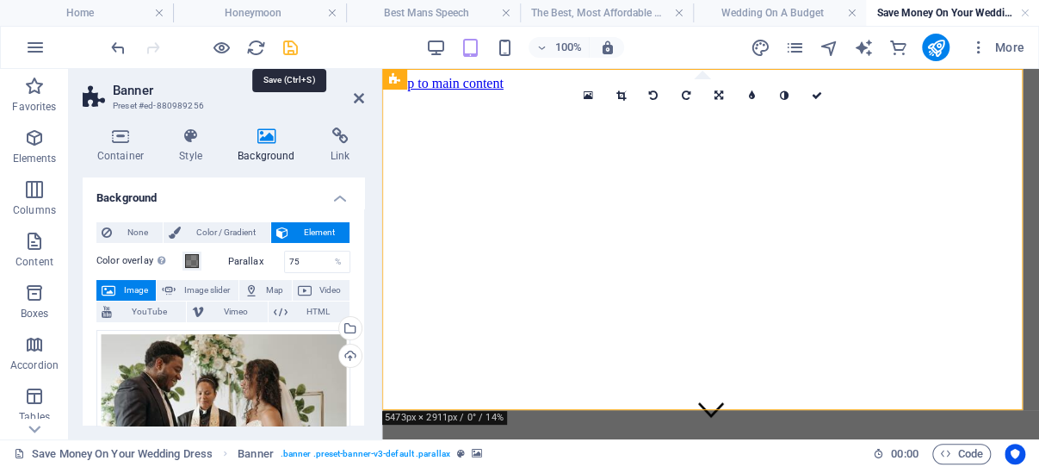
drag, startPoint x: 286, startPoint y: 47, endPoint x: 197, endPoint y: 98, distance: 102.2
click at [286, 47] on icon "save" at bounding box center [291, 48] width 20 height 20
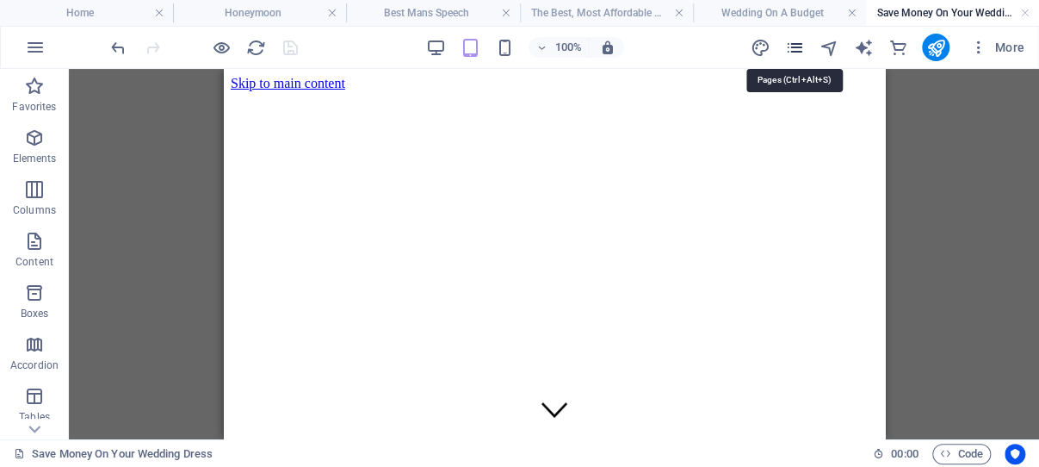
click at [794, 45] on icon "pages" at bounding box center [794, 48] width 20 height 20
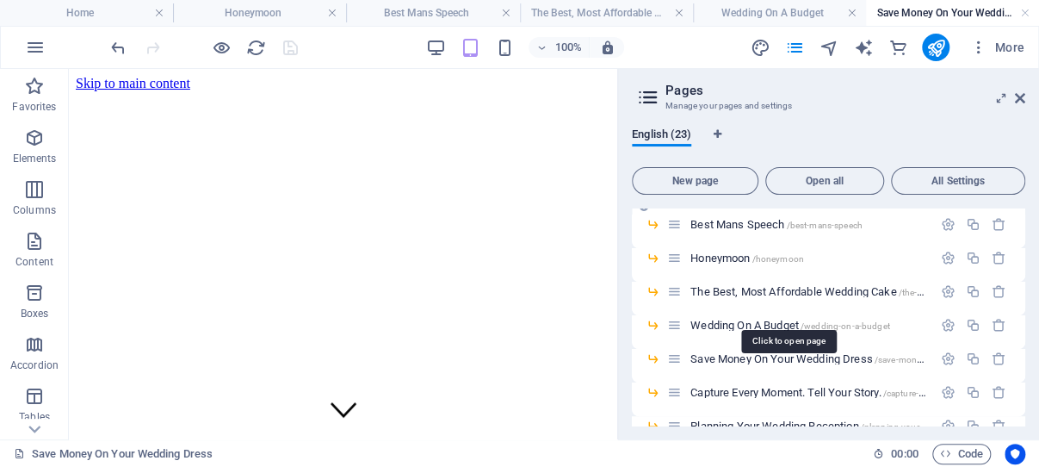
scroll to position [164, 0]
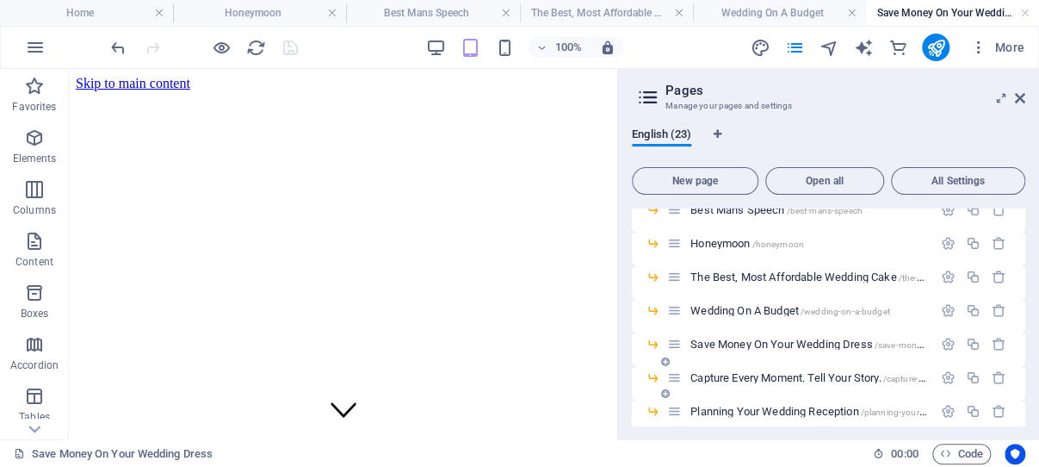
click at [742, 375] on span "Capture Every Moment. Tell Your Story. /capture-every-moment-tell-your-story" at bounding box center [860, 377] width 340 height 13
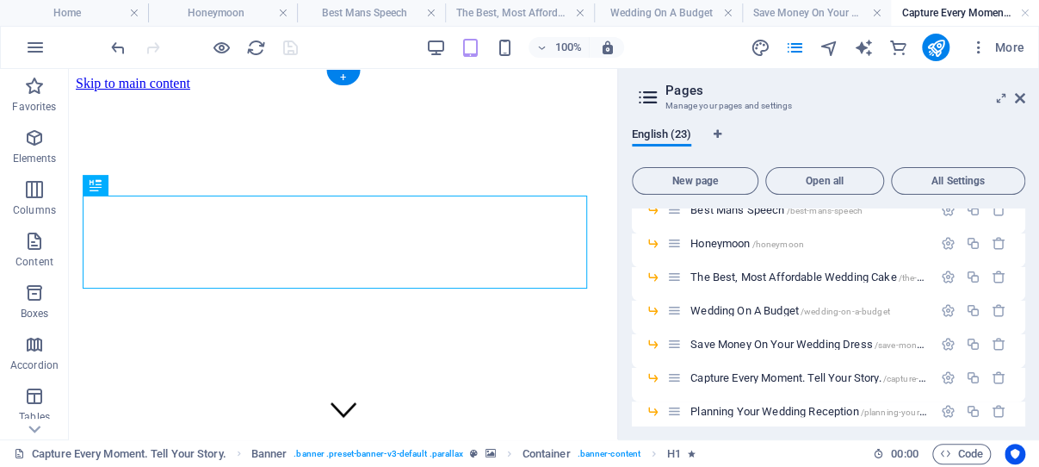
scroll to position [0, 0]
click at [90, 91] on figure at bounding box center [343, 91] width 535 height 0
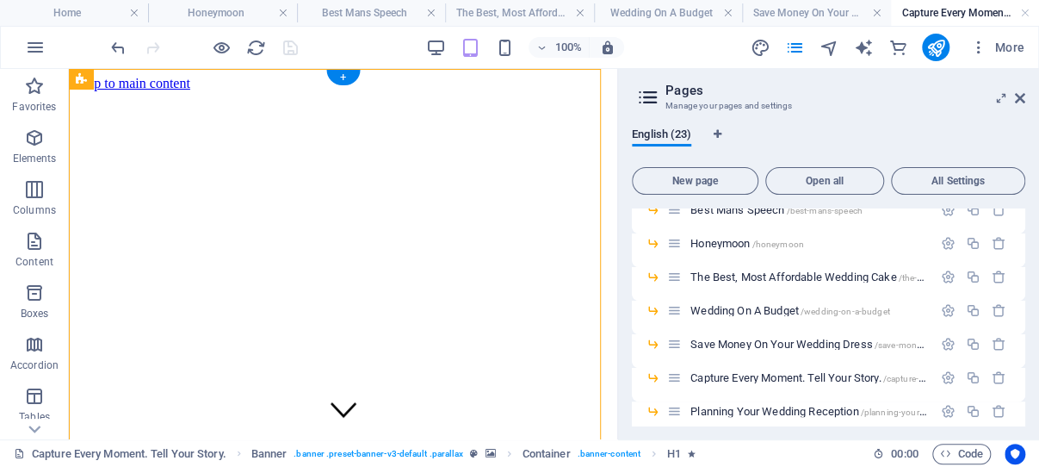
click at [90, 91] on figure at bounding box center [343, 91] width 535 height 0
drag, startPoint x: 1020, startPoint y: 98, endPoint x: 6, endPoint y: 280, distance: 1030.1
click at [1020, 98] on icon at bounding box center [1020, 98] width 10 height 14
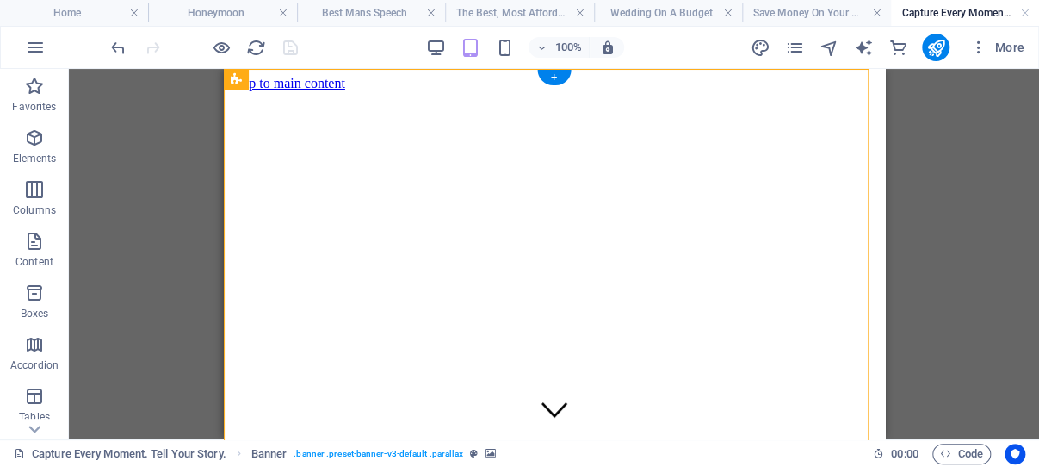
click at [242, 91] on figure at bounding box center [553, 91] width 647 height 0
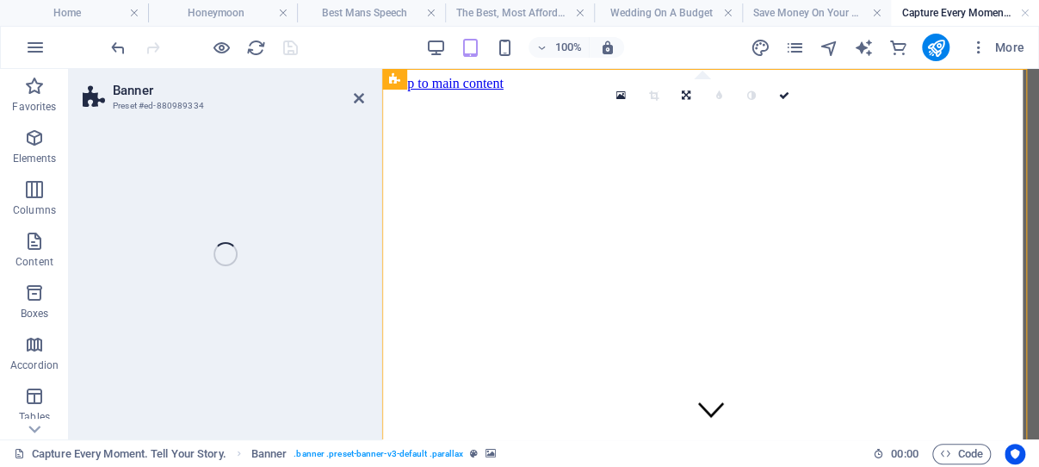
select select "vh"
select select "%"
select select "px"
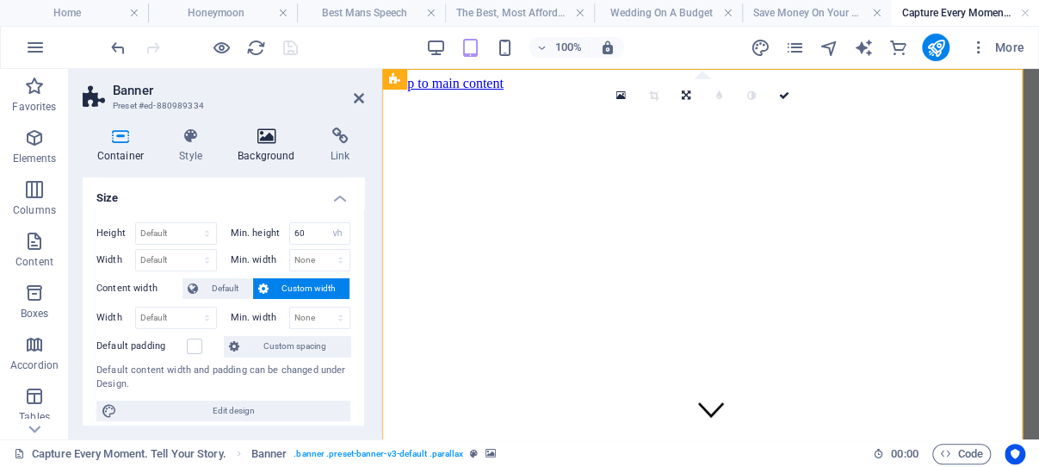
click at [262, 133] on icon at bounding box center [267, 135] width 86 height 17
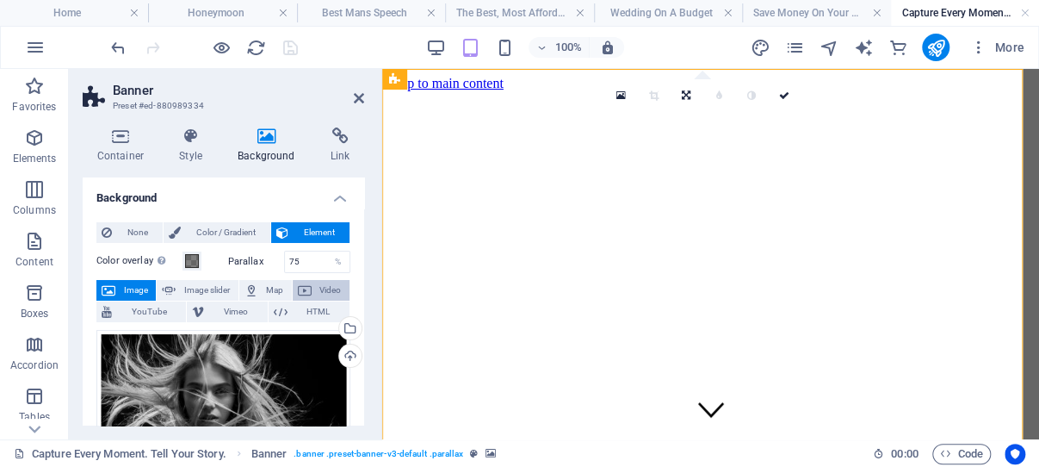
click at [317, 289] on span "Video" at bounding box center [331, 290] width 28 height 21
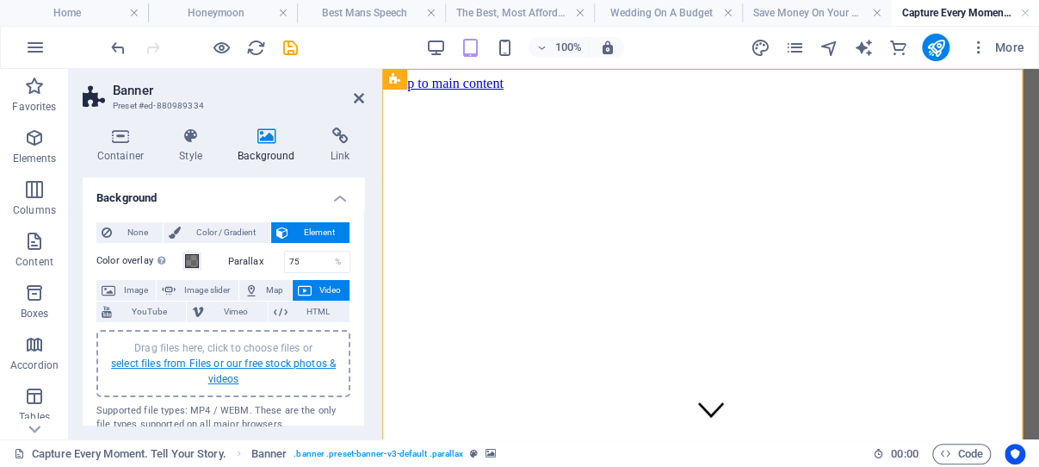
click at [221, 375] on link "select files from Files or our free stock photos & videos" at bounding box center [223, 371] width 225 height 28
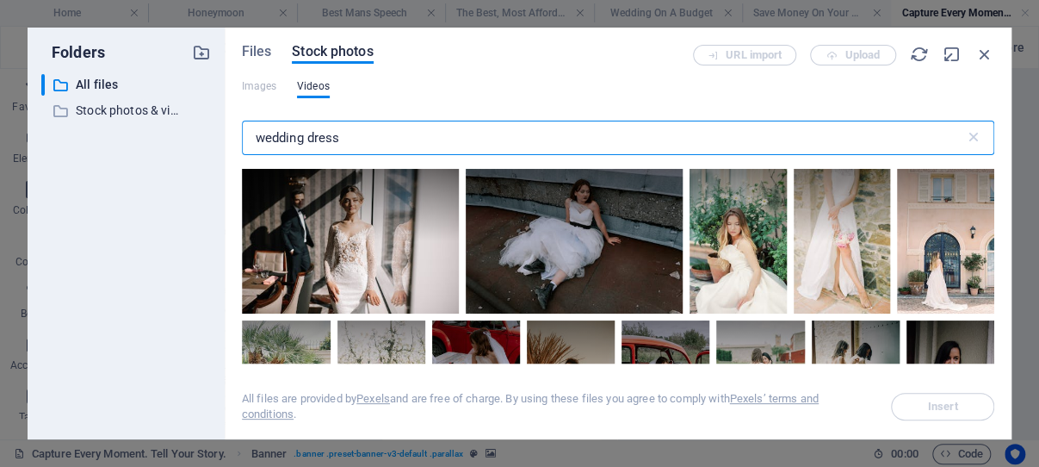
drag, startPoint x: 347, startPoint y: 134, endPoint x: 306, endPoint y: 136, distance: 41.4
click at [306, 136] on input "wedding dress" at bounding box center [603, 138] width 723 height 34
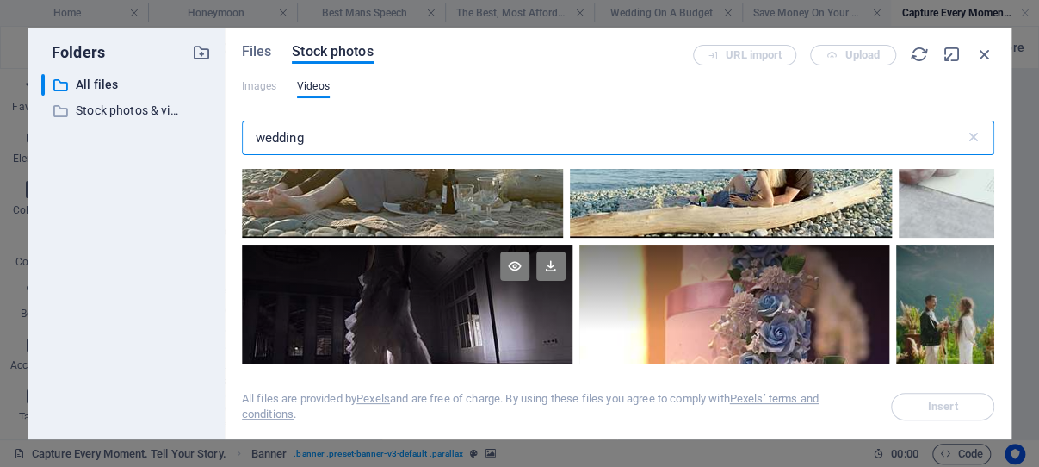
scroll to position [2217, 0]
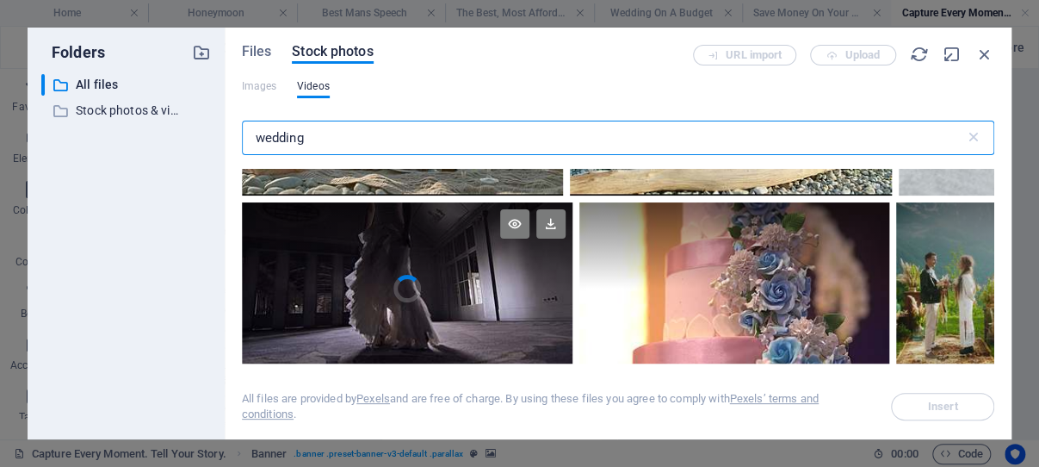
type input "wedding"
click at [408, 269] on video "Your browser does not support the video tag." at bounding box center [407, 288] width 331 height 172
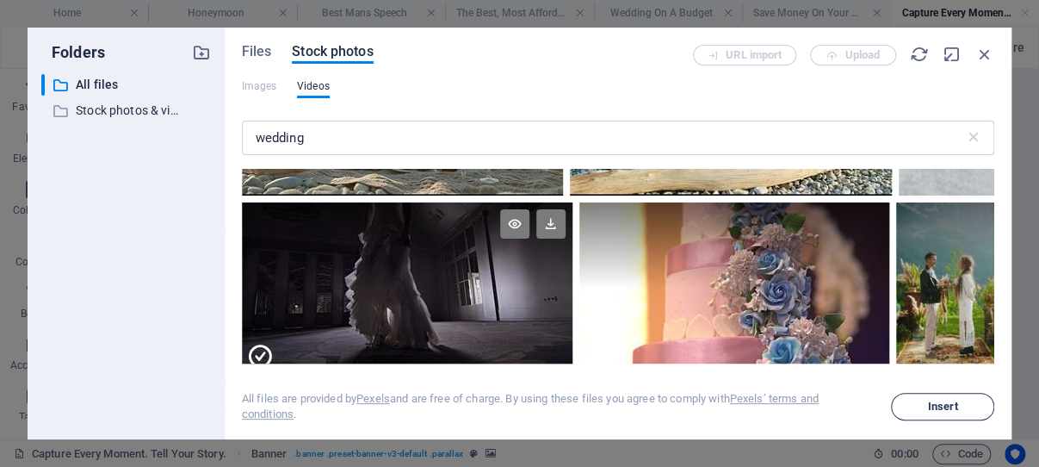
click at [947, 408] on span "Insert" at bounding box center [943, 406] width 30 height 10
click at [937, 405] on span "Insert" at bounding box center [943, 406] width 30 height 10
click at [541, 209] on icon at bounding box center [550, 223] width 29 height 29
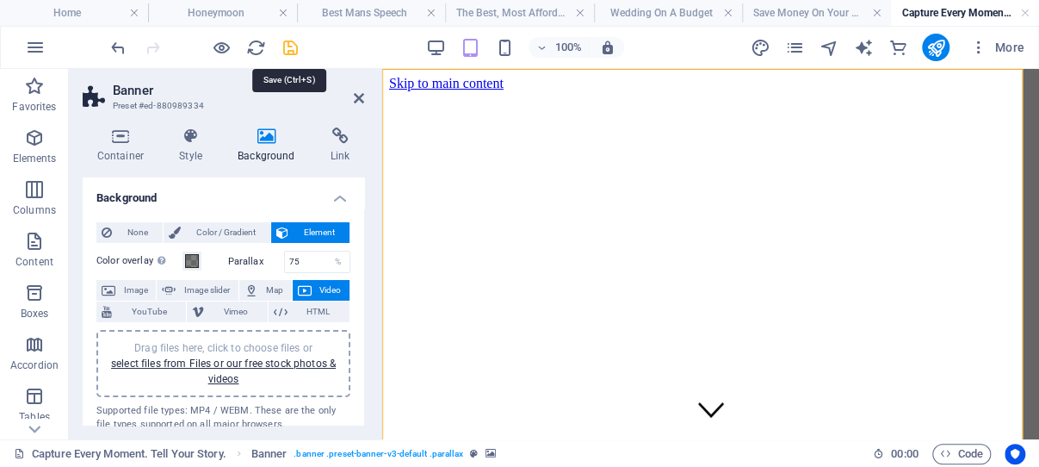
drag, startPoint x: 291, startPoint y: 49, endPoint x: 99, endPoint y: 35, distance: 192.4
click at [291, 49] on icon "save" at bounding box center [291, 48] width 20 height 20
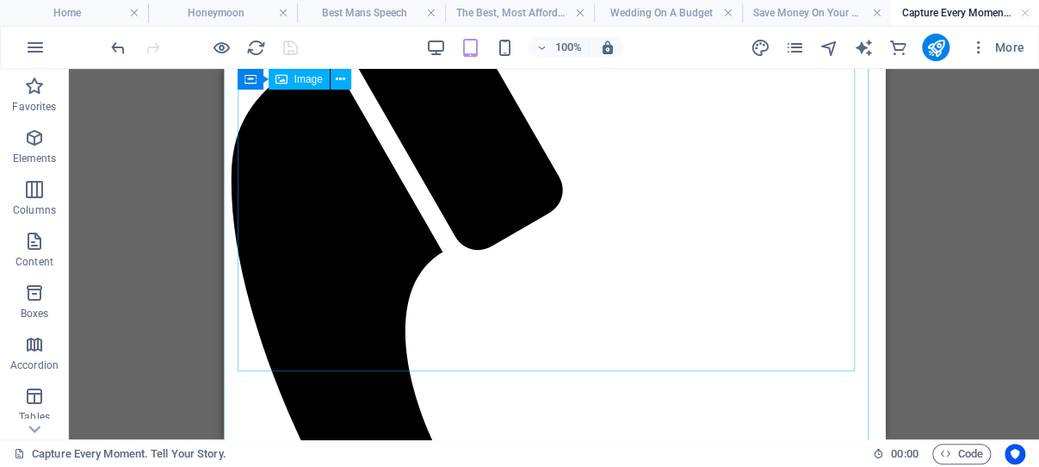
scroll to position [274, 0]
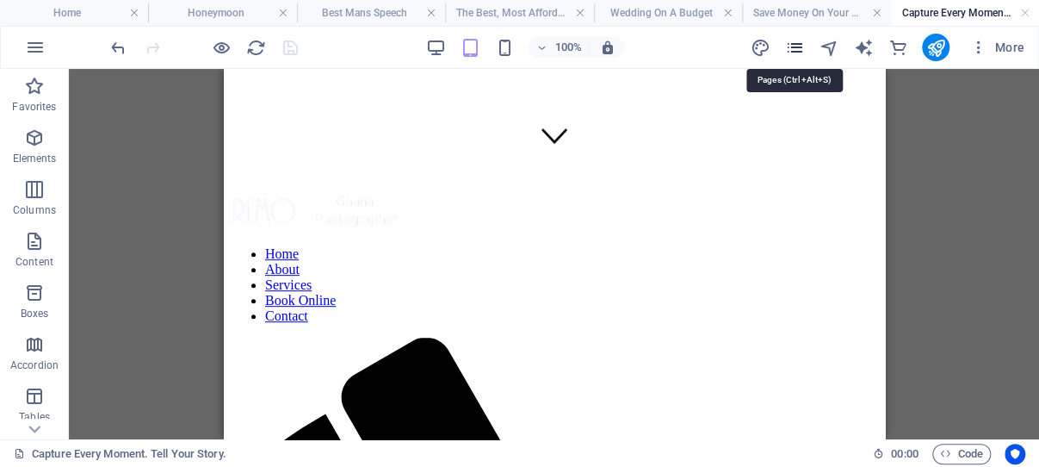
click at [794, 46] on icon "pages" at bounding box center [794, 48] width 20 height 20
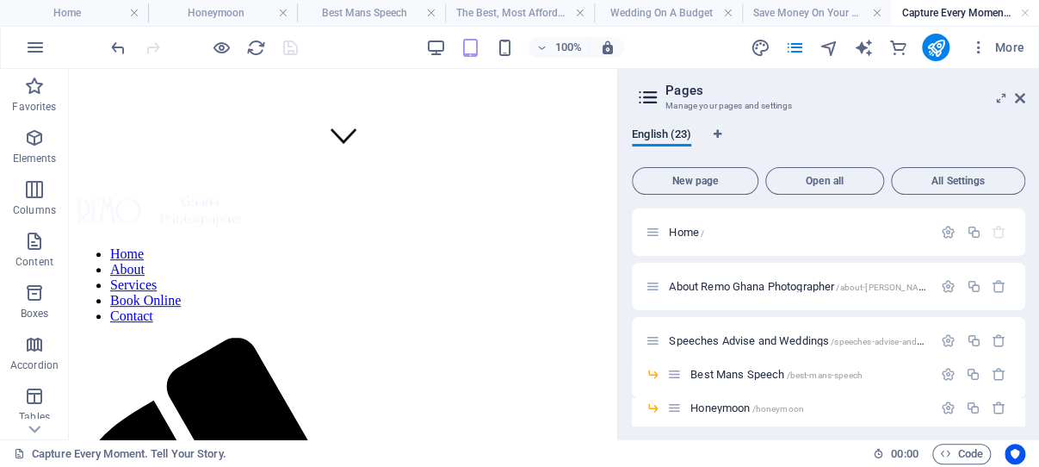
scroll to position [246, 0]
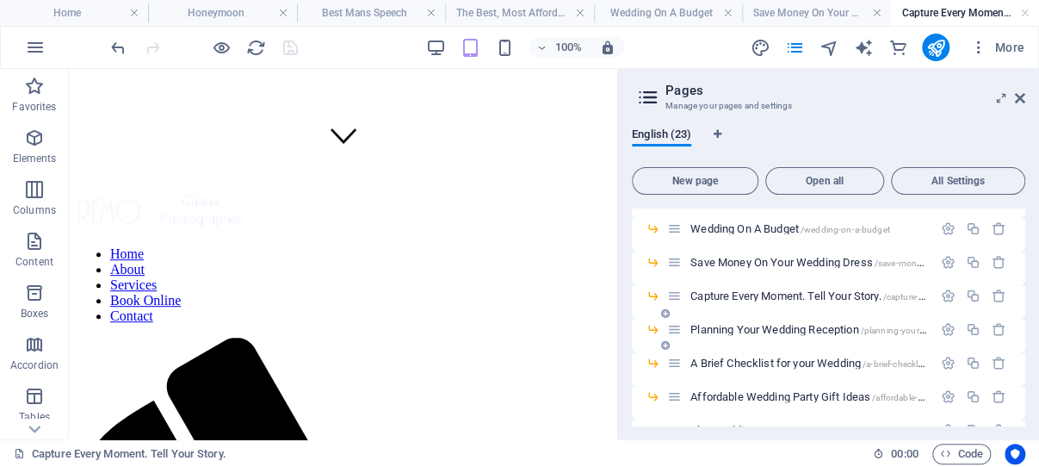
click at [753, 329] on span "Planning Your Wedding Reception /planning-your-wedding-reception" at bounding box center [842, 329] width 305 height 13
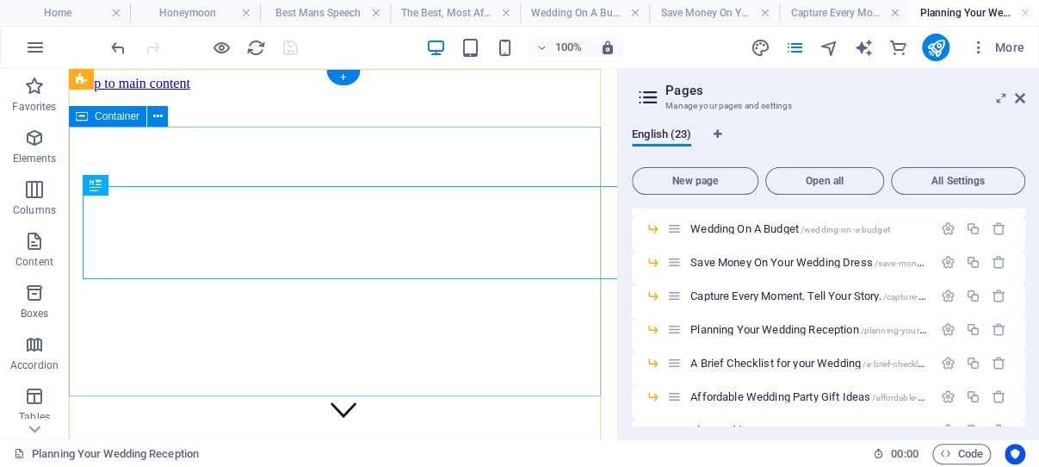
scroll to position [0, 0]
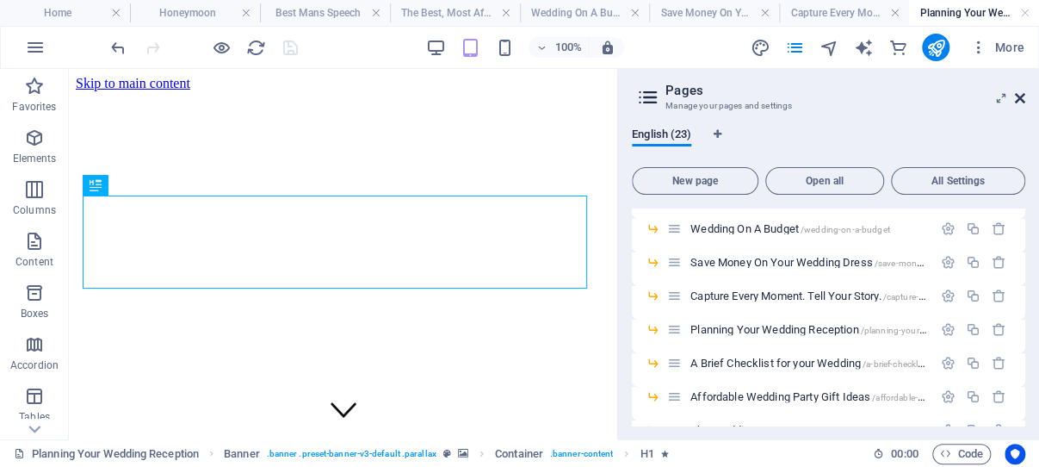
drag, startPoint x: 1022, startPoint y: 96, endPoint x: 5, endPoint y: 296, distance: 1036.2
click at [1022, 96] on icon at bounding box center [1020, 98] width 10 height 14
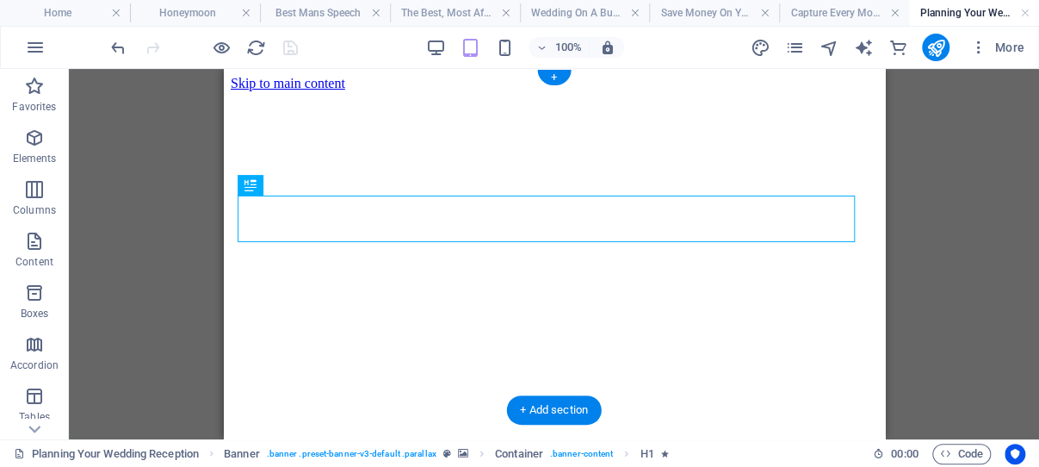
click at [244, 91] on figure at bounding box center [553, 91] width 647 height 0
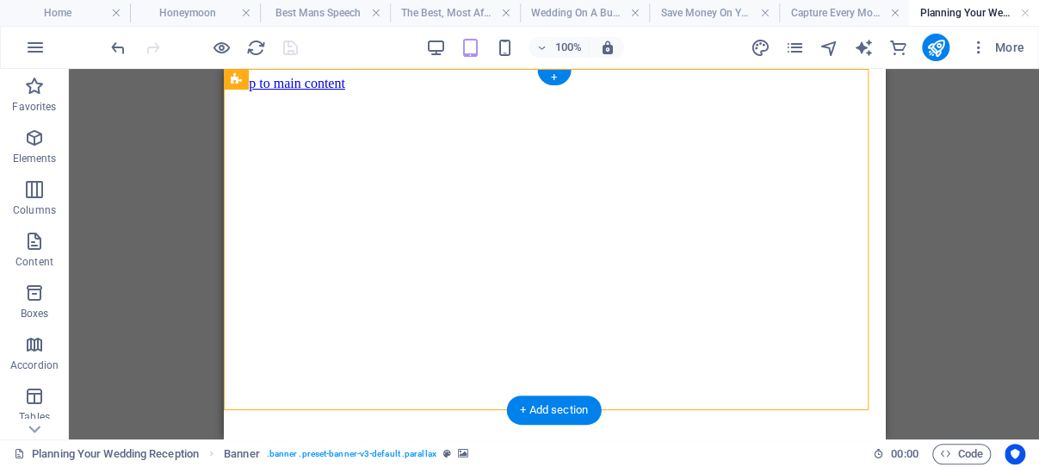
click at [244, 91] on figure at bounding box center [553, 91] width 647 height 0
select select "vh"
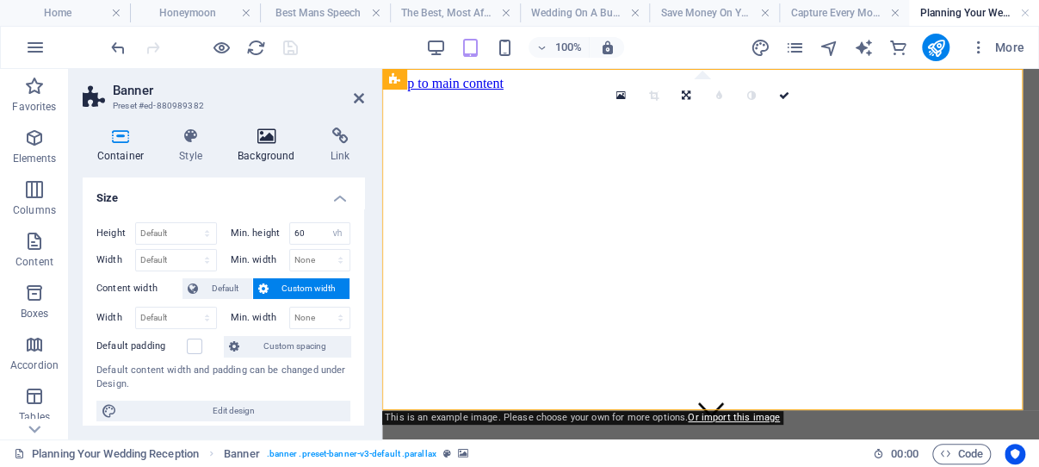
click at [264, 133] on icon at bounding box center [267, 135] width 86 height 17
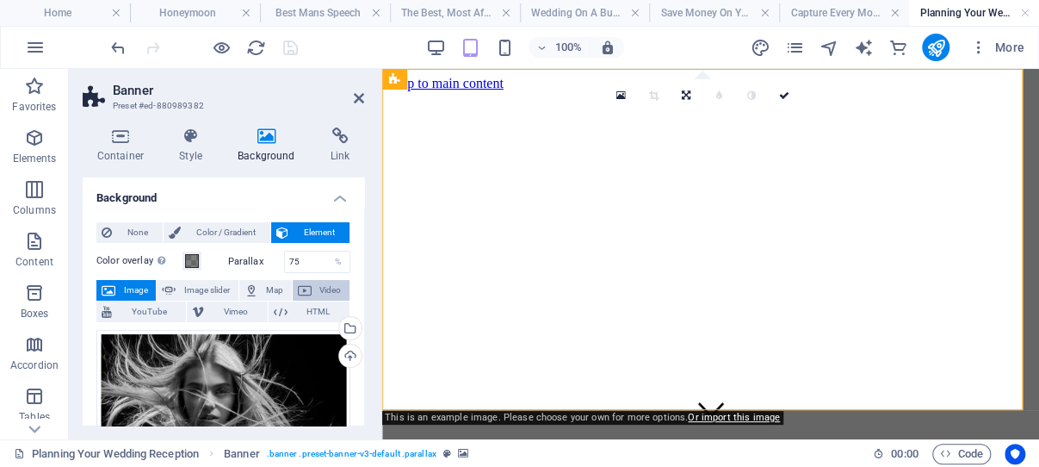
click at [317, 287] on span "Video" at bounding box center [331, 290] width 28 height 21
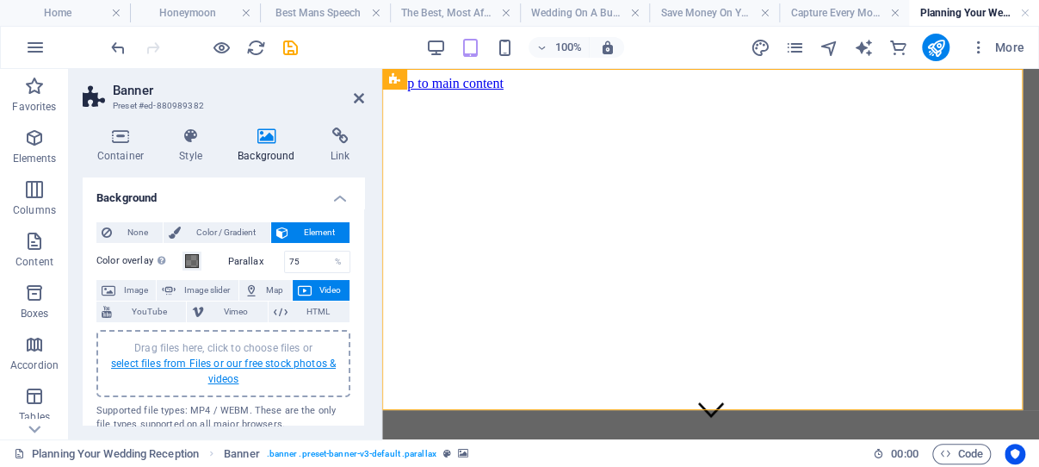
click at [220, 361] on link "select files from Files or our free stock photos & videos" at bounding box center [223, 371] width 225 height 28
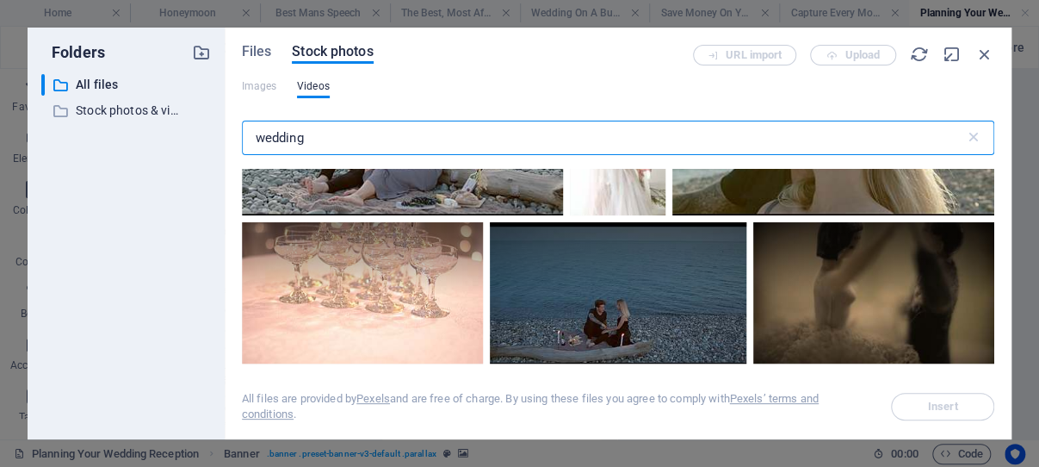
scroll to position [1889, 0]
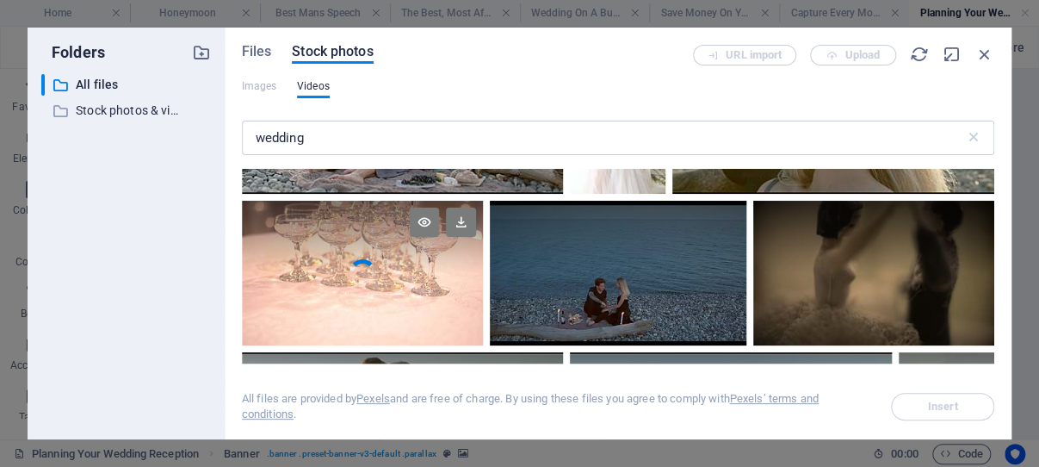
click at [374, 240] on div at bounding box center [362, 237] width 241 height 72
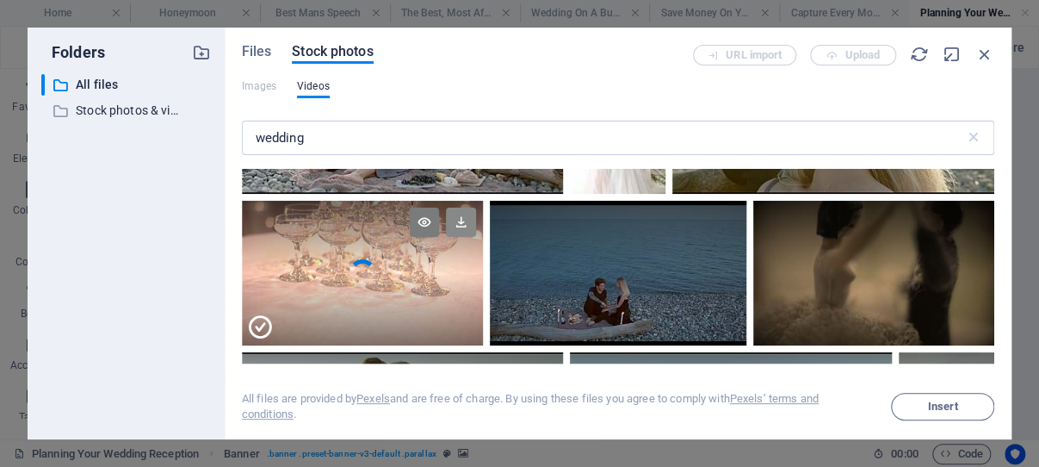
click at [455, 207] on icon at bounding box center [460, 221] width 29 height 29
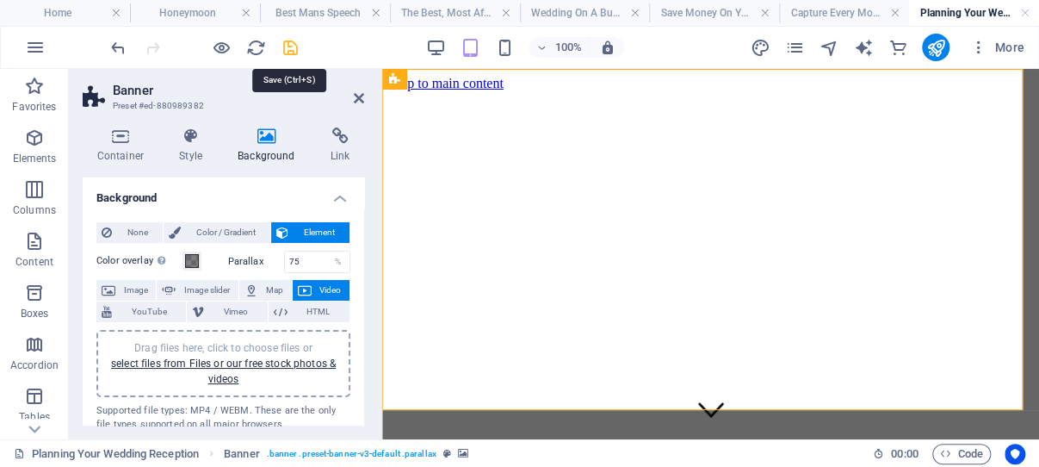
click at [291, 47] on icon "save" at bounding box center [291, 48] width 20 height 20
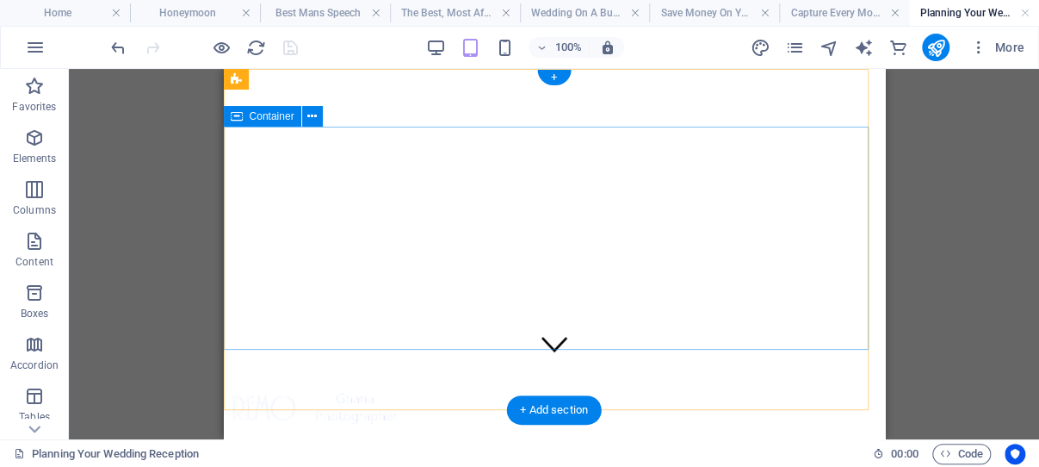
scroll to position [0, 0]
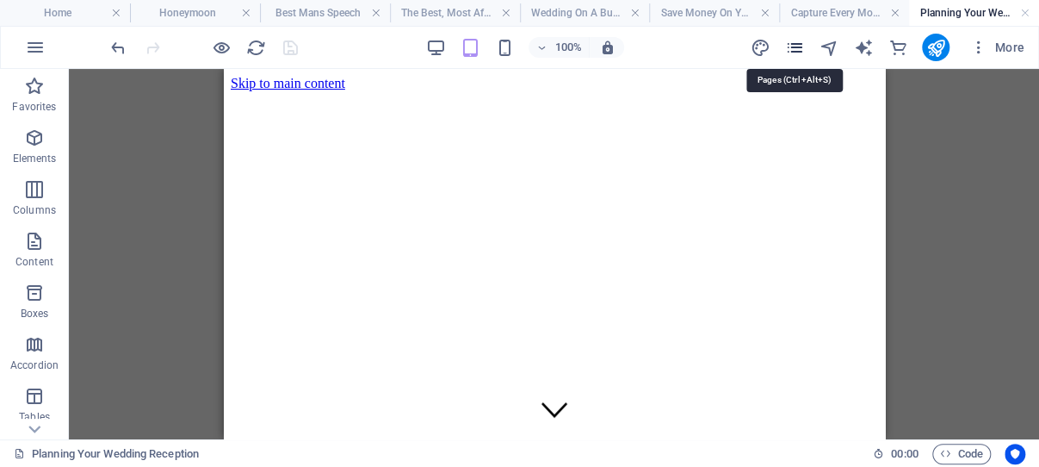
click at [797, 44] on icon "pages" at bounding box center [794, 48] width 20 height 20
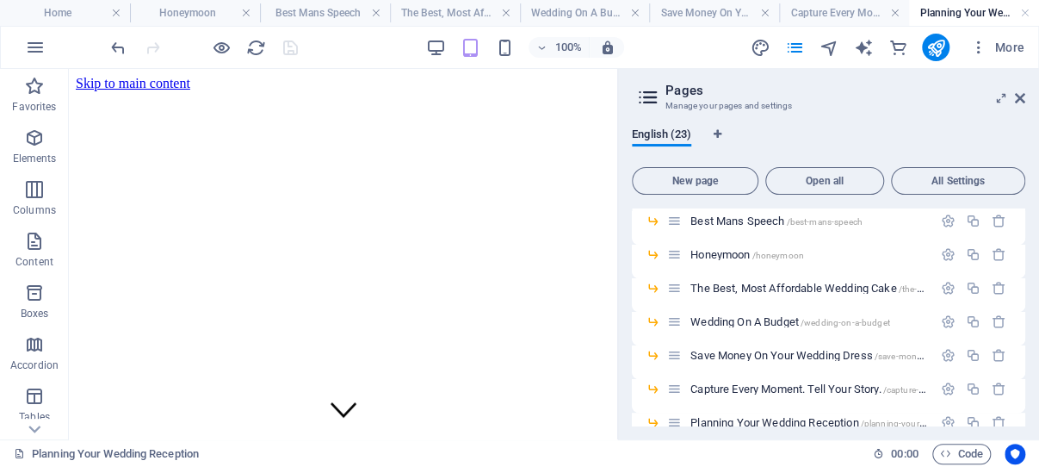
scroll to position [246, 0]
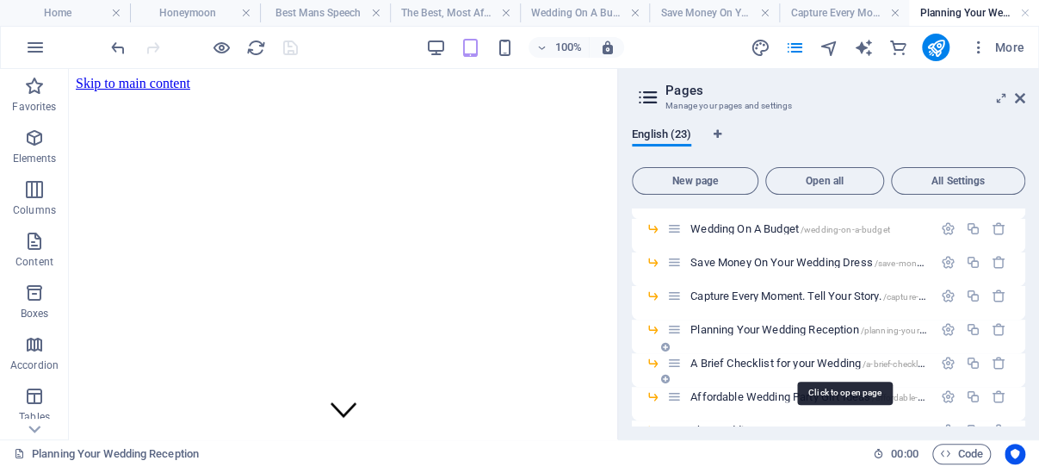
click at [763, 366] on span "A Brief Checklist for your Wedding /a-brief-checklist-for-your-wedding" at bounding box center [843, 362] width 307 height 13
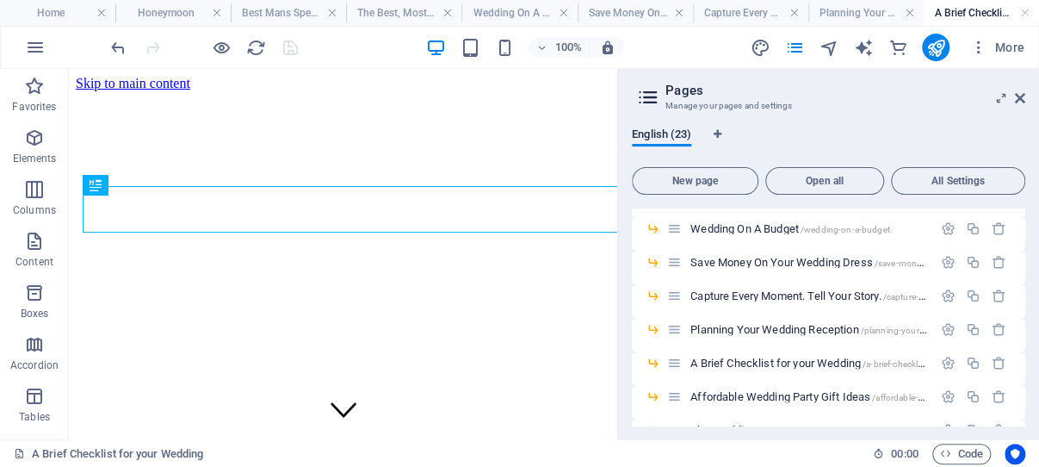
scroll to position [0, 0]
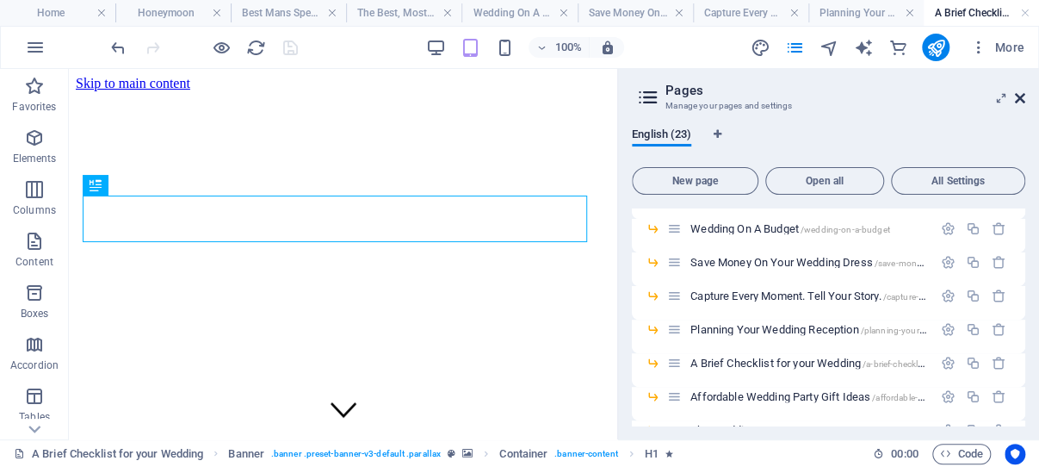
click at [1018, 97] on icon at bounding box center [1020, 98] width 10 height 14
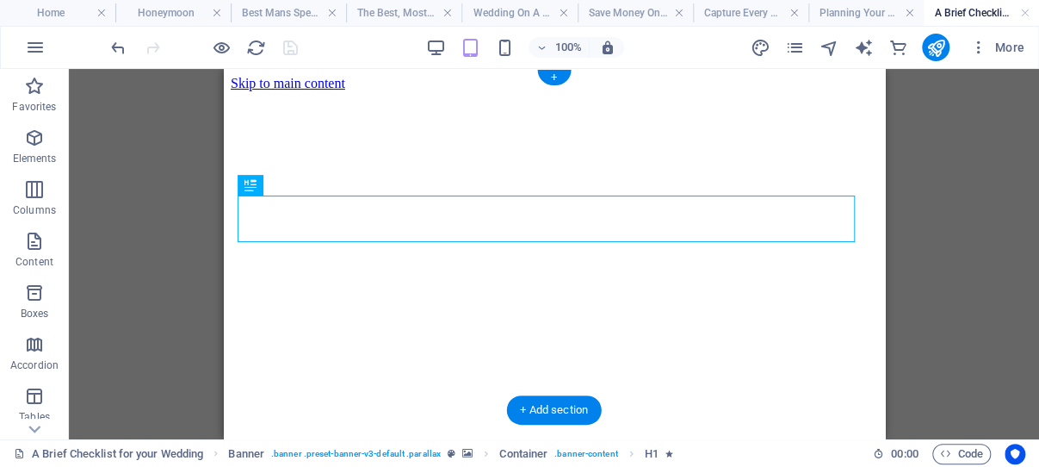
click at [236, 91] on figure at bounding box center [553, 91] width 647 height 0
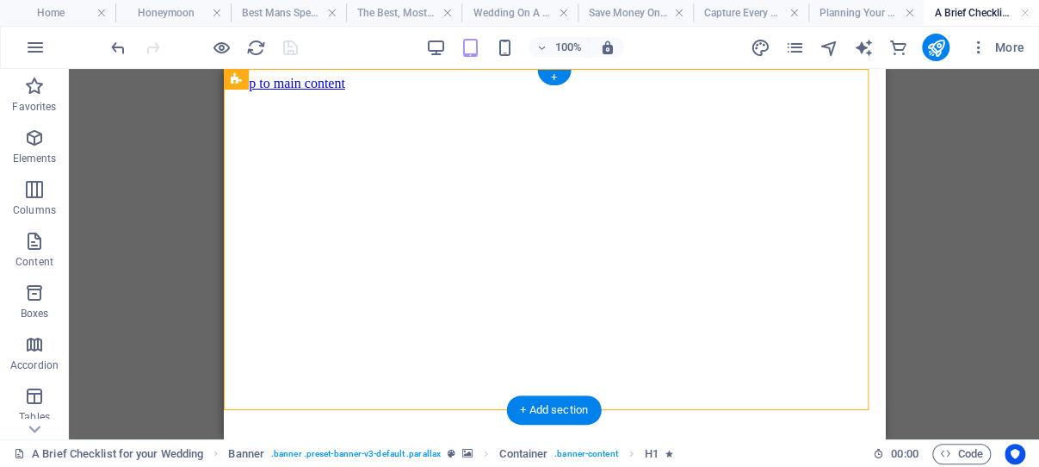
click at [236, 91] on figure at bounding box center [553, 91] width 647 height 0
select select "vh"
select select "%"
select select "px"
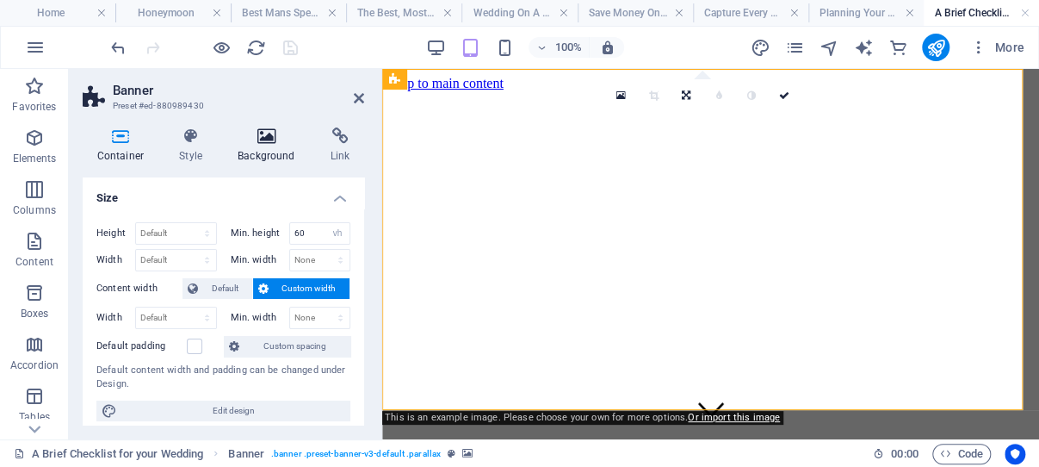
click at [270, 139] on icon at bounding box center [267, 135] width 86 height 17
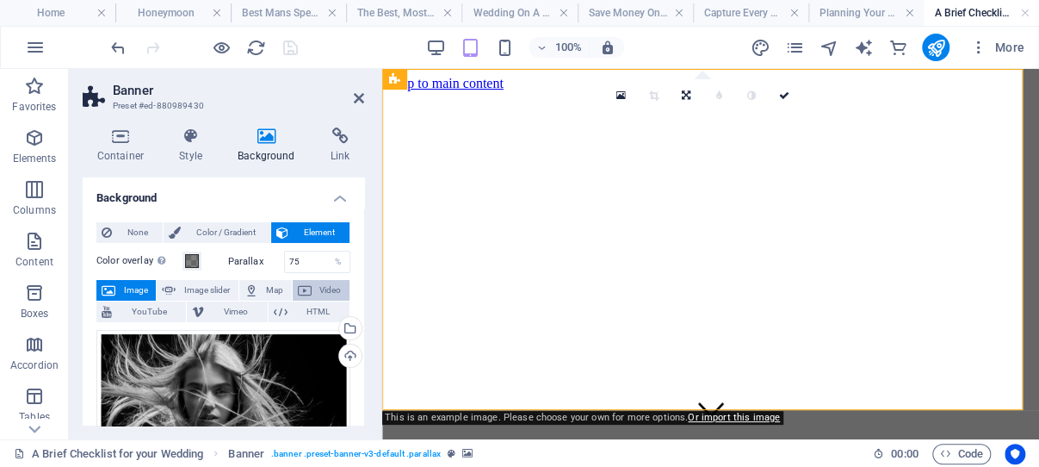
click at [317, 289] on span "Video" at bounding box center [331, 290] width 28 height 21
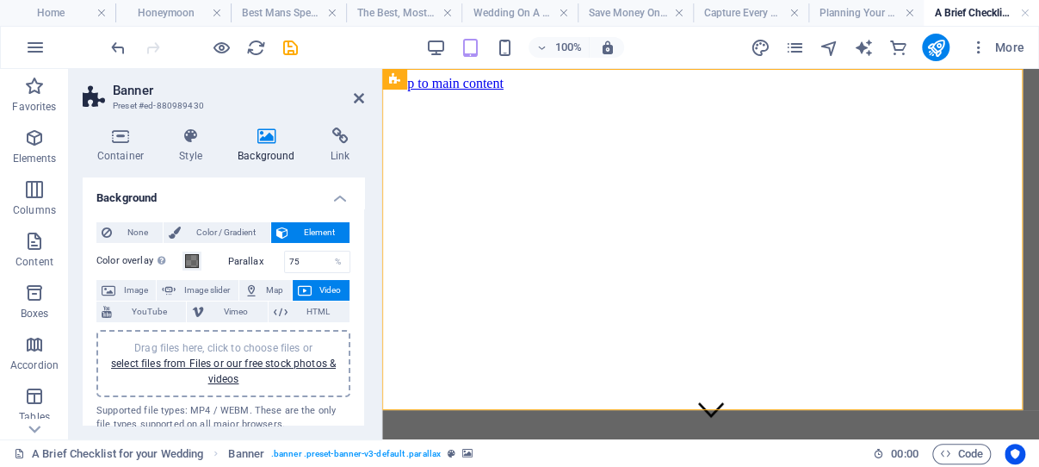
click at [219, 370] on div "Drag files here, click to choose files or select files from Files or our free s…" at bounding box center [223, 363] width 233 height 46
click at [238, 359] on link "select files from Files or our free stock photos & videos" at bounding box center [223, 371] width 225 height 28
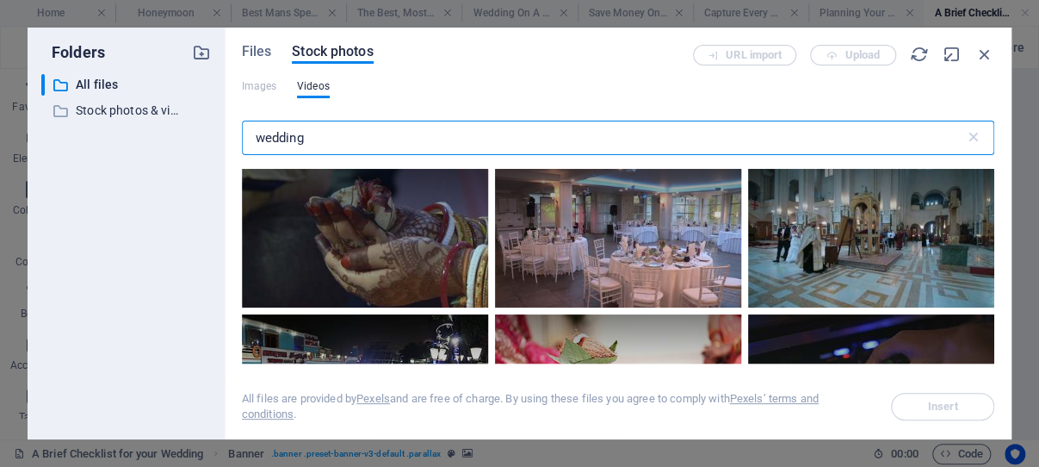
drag, startPoint x: 311, startPoint y: 140, endPoint x: 251, endPoint y: 133, distance: 59.8
click at [251, 133] on input "wedding" at bounding box center [603, 138] width 723 height 34
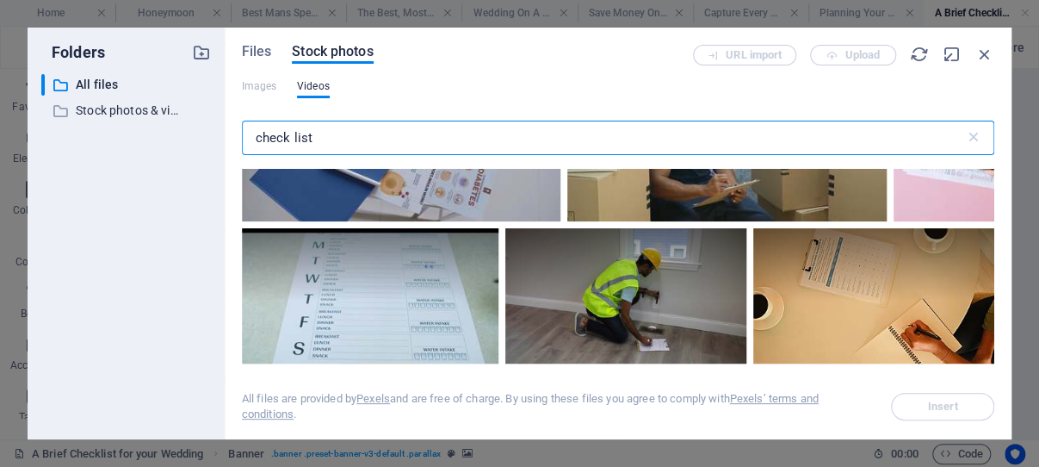
scroll to position [2874, 0]
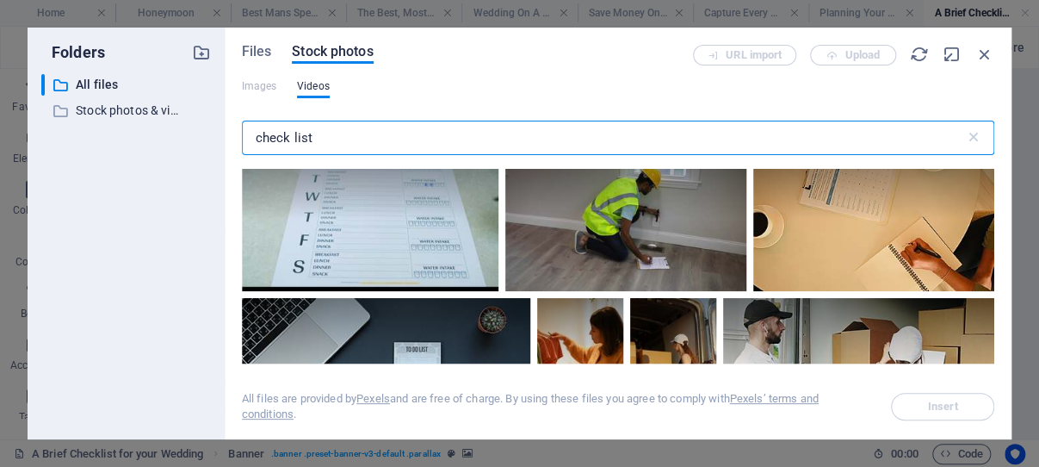
type input "check list"
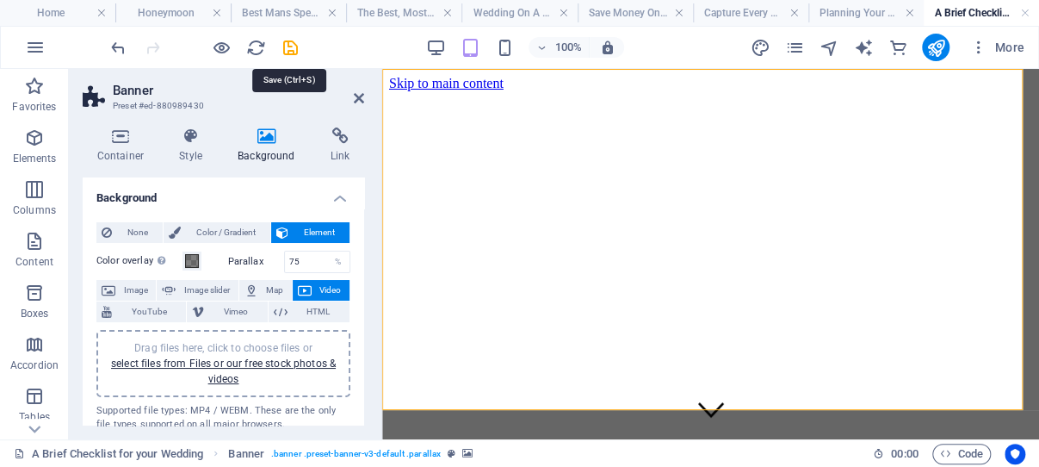
drag, startPoint x: 288, startPoint y: 46, endPoint x: 305, endPoint y: 40, distance: 17.2
click at [288, 45] on icon "save" at bounding box center [291, 48] width 20 height 20
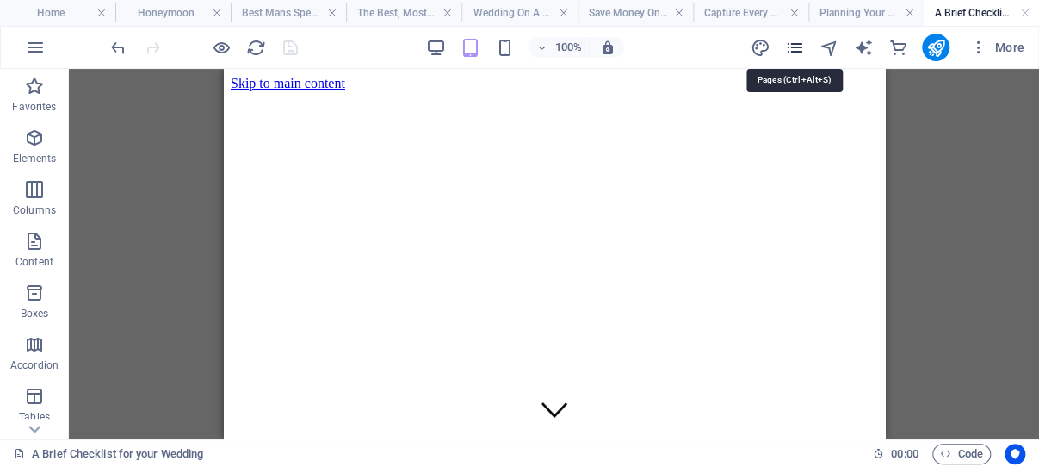
click at [795, 45] on icon "pages" at bounding box center [794, 48] width 20 height 20
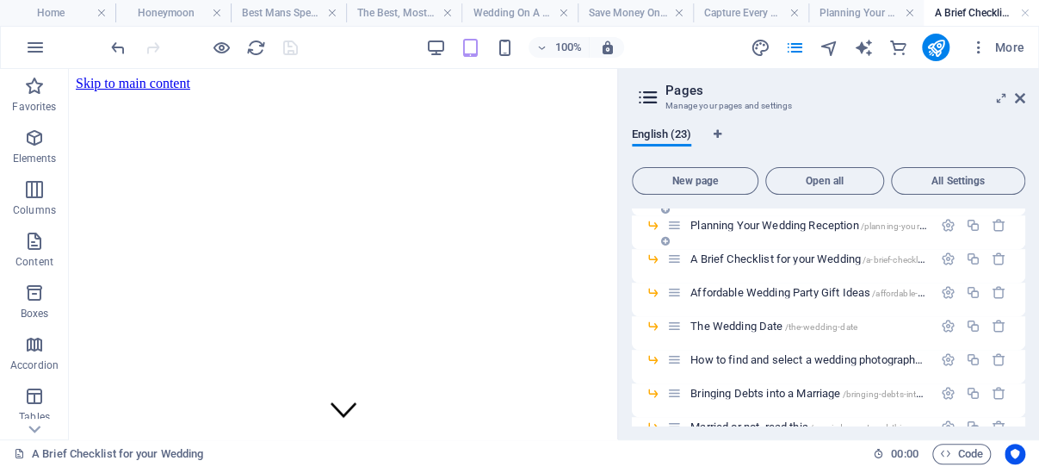
scroll to position [329, 0]
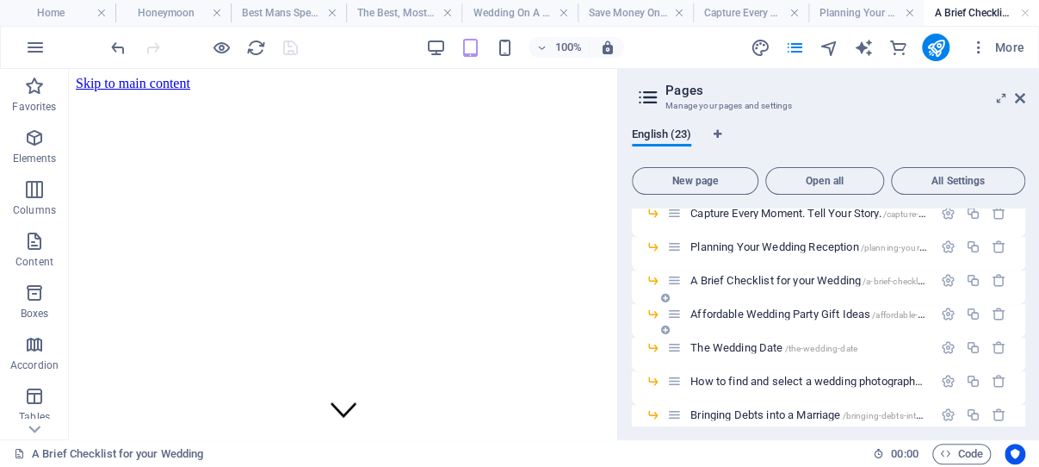
click at [766, 311] on span "Affordable Wedding Party Gift Ideas /affordable-wedding-party-gift-ideas" at bounding box center [851, 313] width 322 height 13
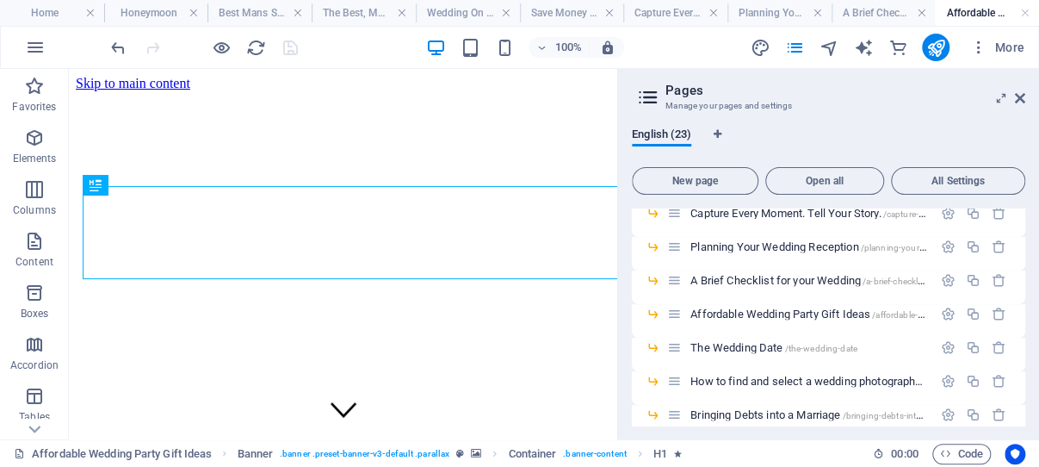
scroll to position [0, 0]
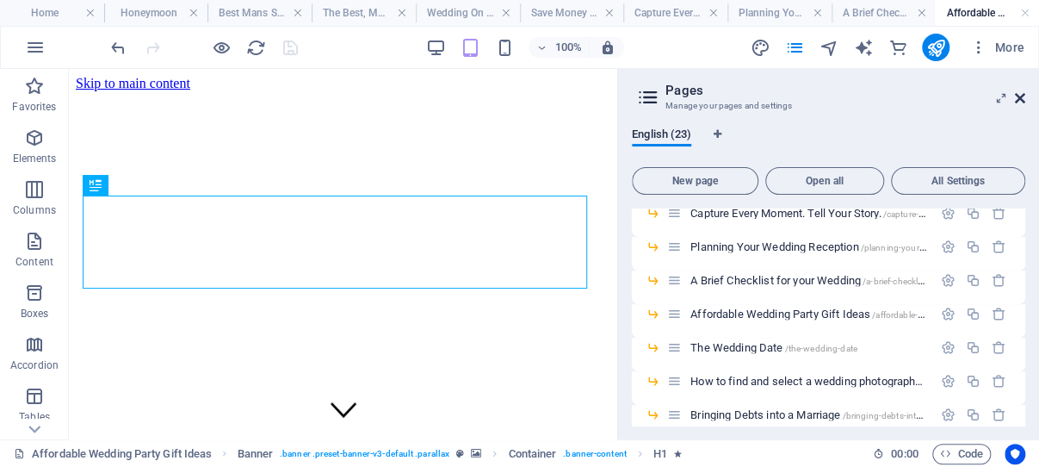
drag, startPoint x: 15, startPoint y: 170, endPoint x: 1021, endPoint y: 96, distance: 1008.0
click at [1021, 96] on icon at bounding box center [1020, 98] width 10 height 14
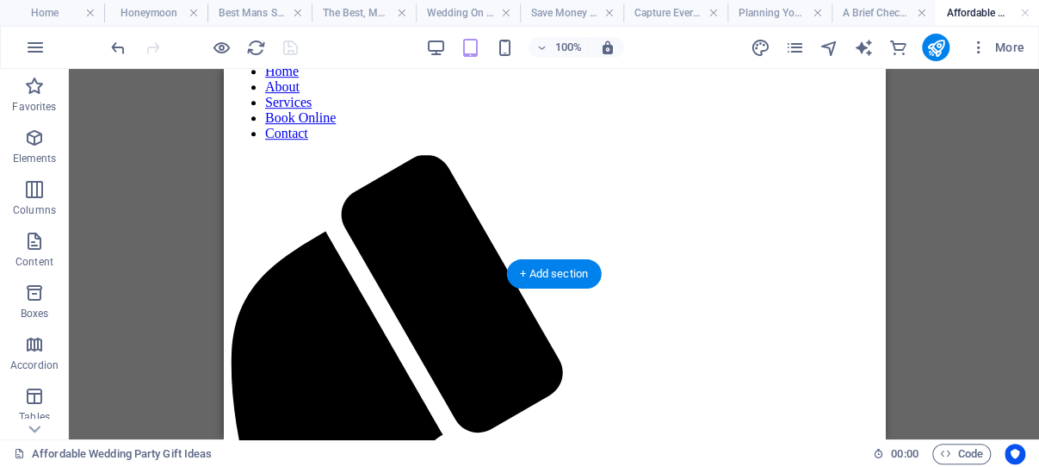
scroll to position [182, 0]
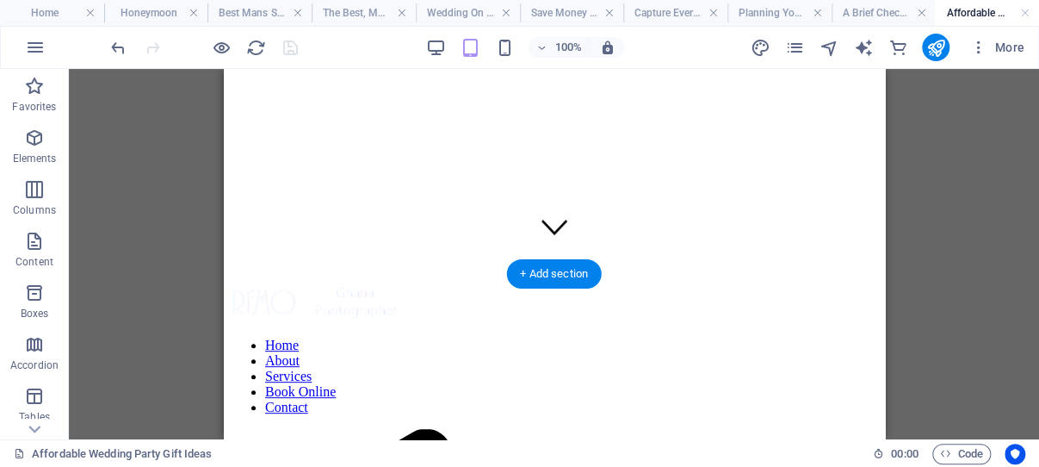
click at [266, 46] on figure at bounding box center [553, 46] width 647 height 0
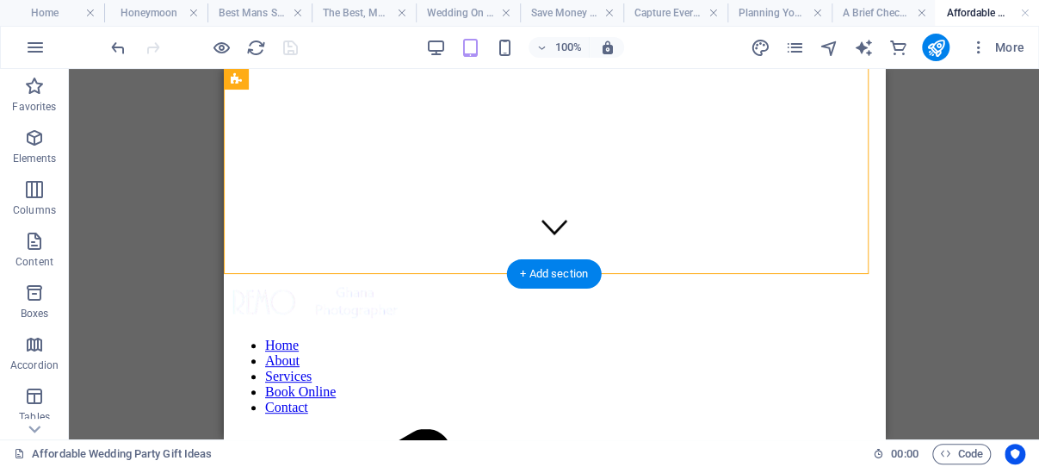
click at [266, 46] on figure at bounding box center [553, 46] width 647 height 0
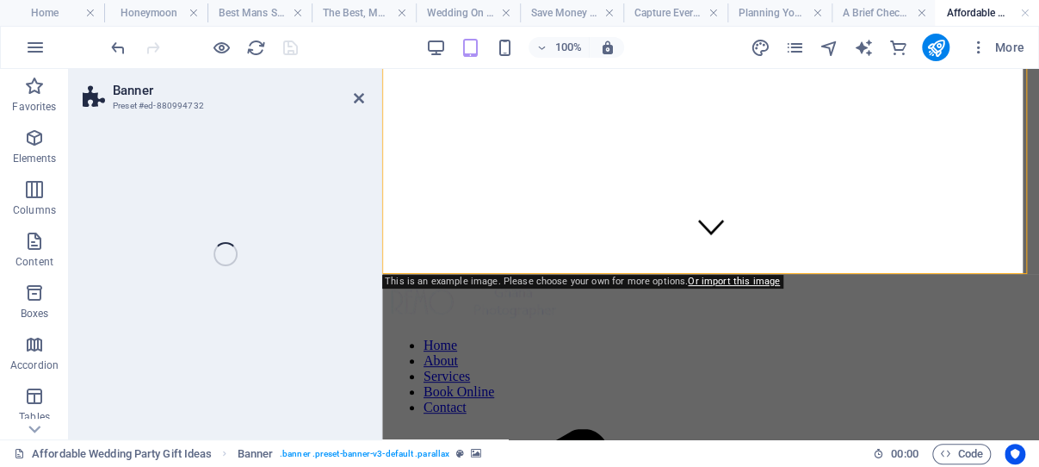
select select "vh"
select select "%"
select select "px"
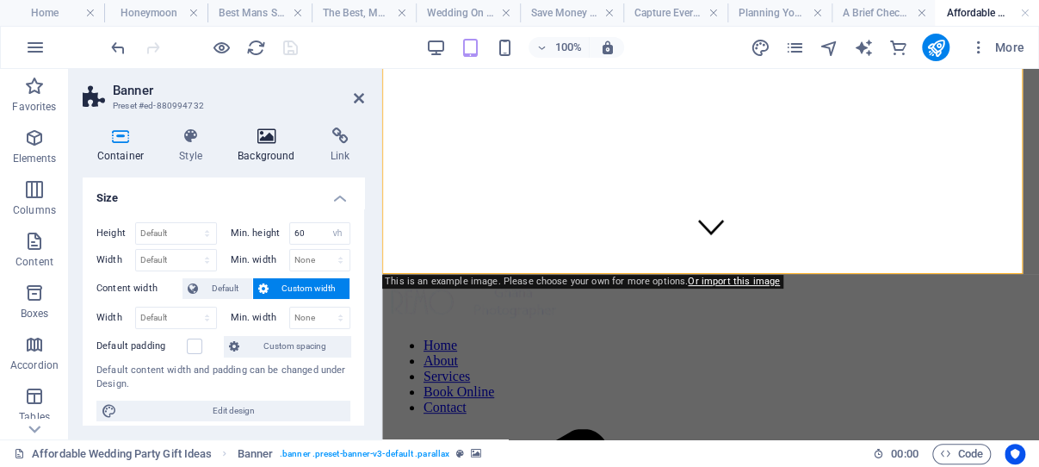
click at [269, 138] on icon at bounding box center [267, 135] width 86 height 17
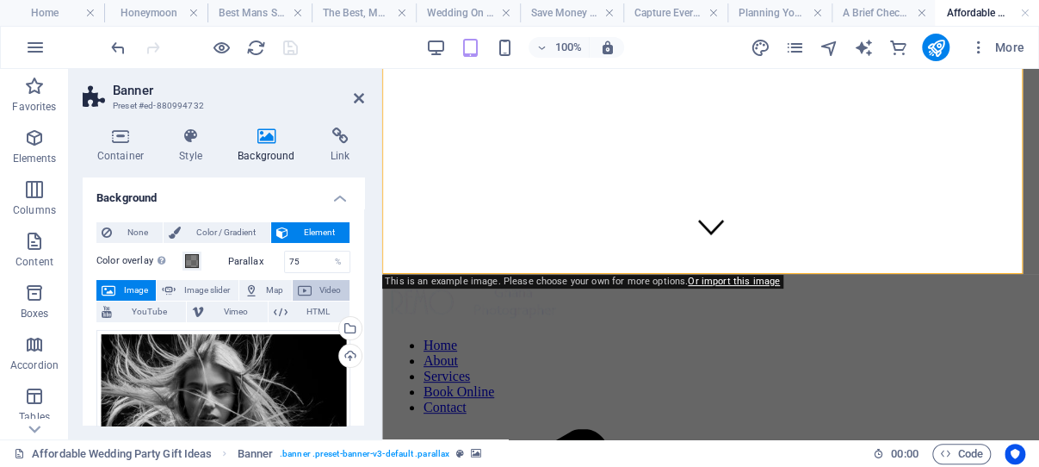
click at [317, 289] on span "Video" at bounding box center [331, 290] width 28 height 21
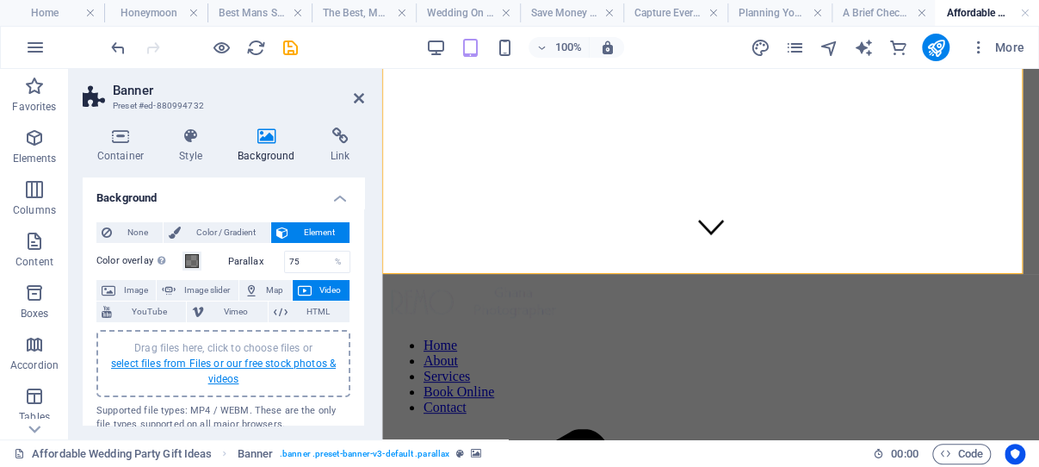
click at [190, 360] on link "select files from Files or our free stock photos & videos" at bounding box center [223, 371] width 225 height 28
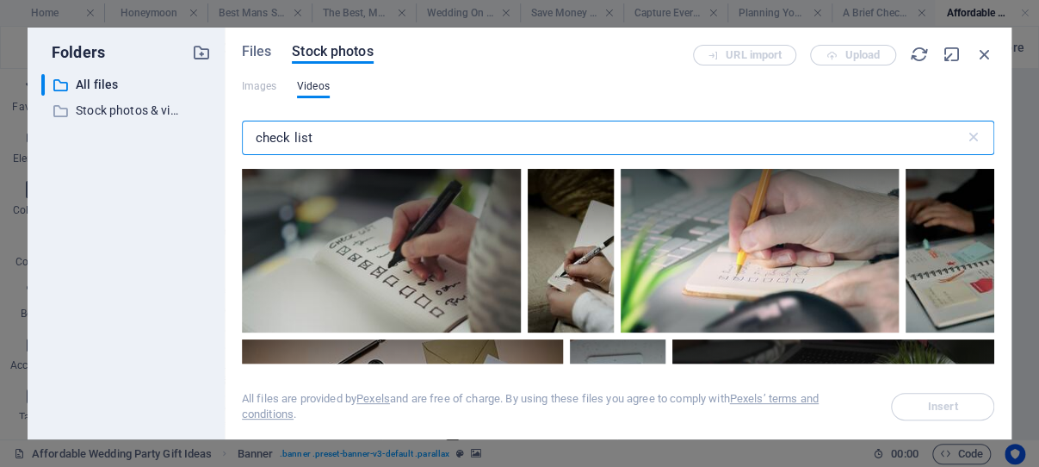
drag, startPoint x: 317, startPoint y: 138, endPoint x: 250, endPoint y: 138, distance: 66.3
click at [250, 138] on input "check list" at bounding box center [603, 138] width 723 height 34
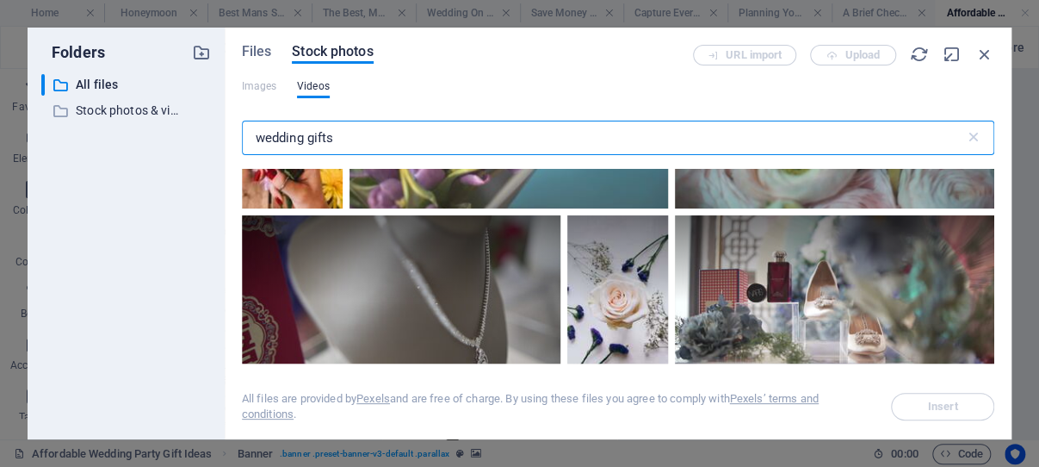
scroll to position [3777, 0]
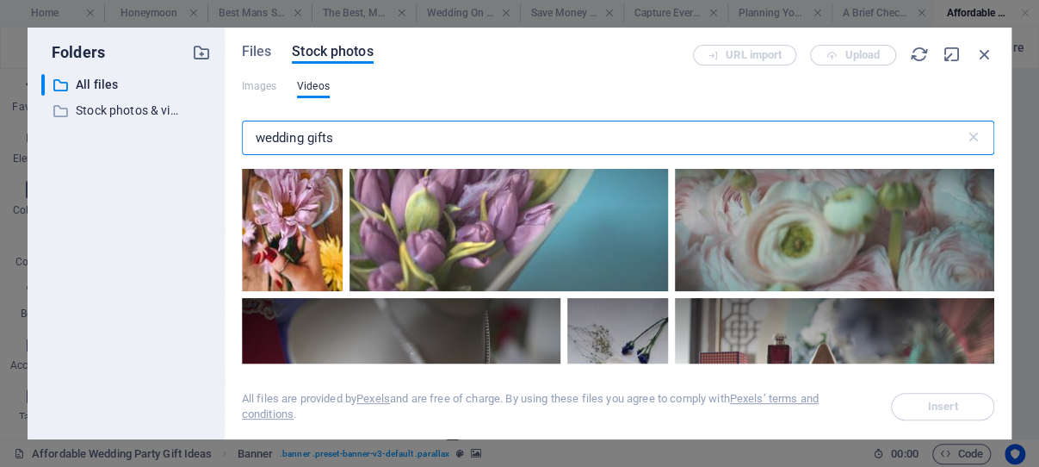
type input "wedding gifts"
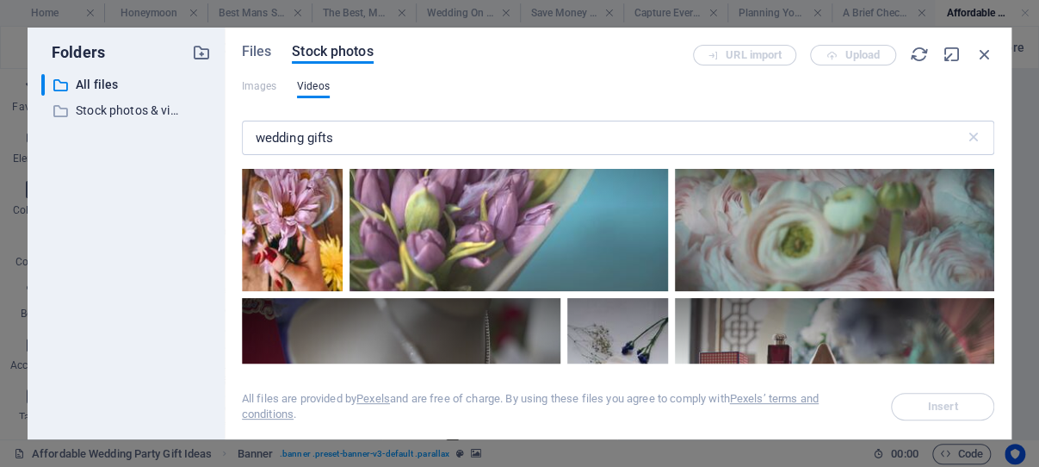
click at [482, 112] on video "Your browser does not support the video tag." at bounding box center [598, 36] width 233 height 152
click at [937, 405] on span "Insert" at bounding box center [943, 406] width 30 height 10
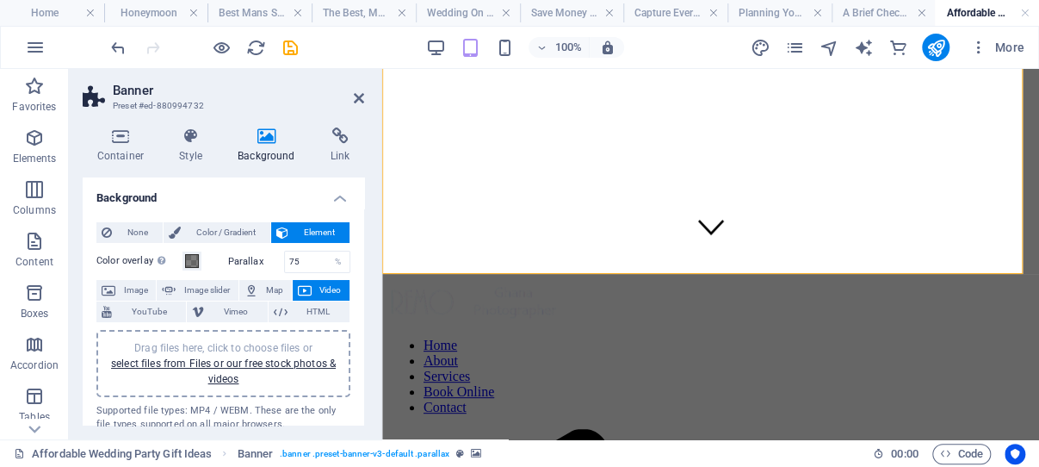
scroll to position [0, 0]
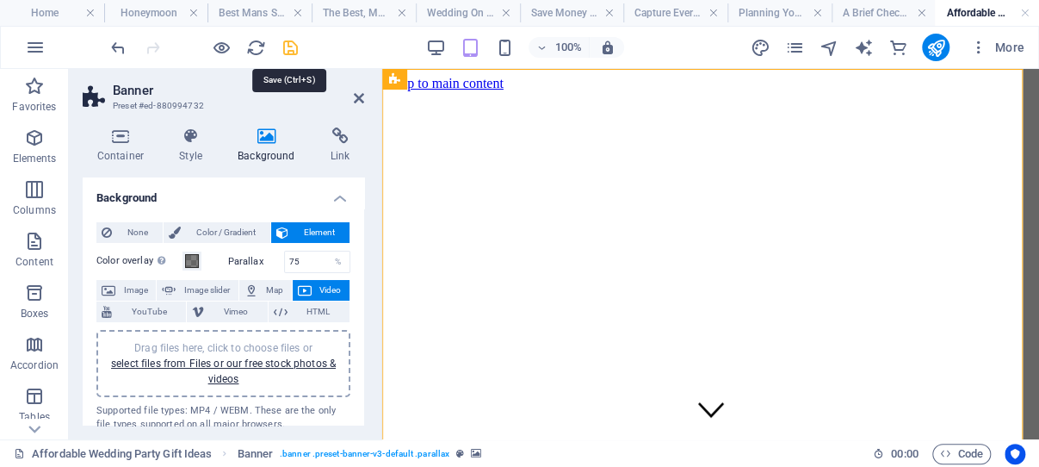
click at [285, 43] on icon "save" at bounding box center [291, 48] width 20 height 20
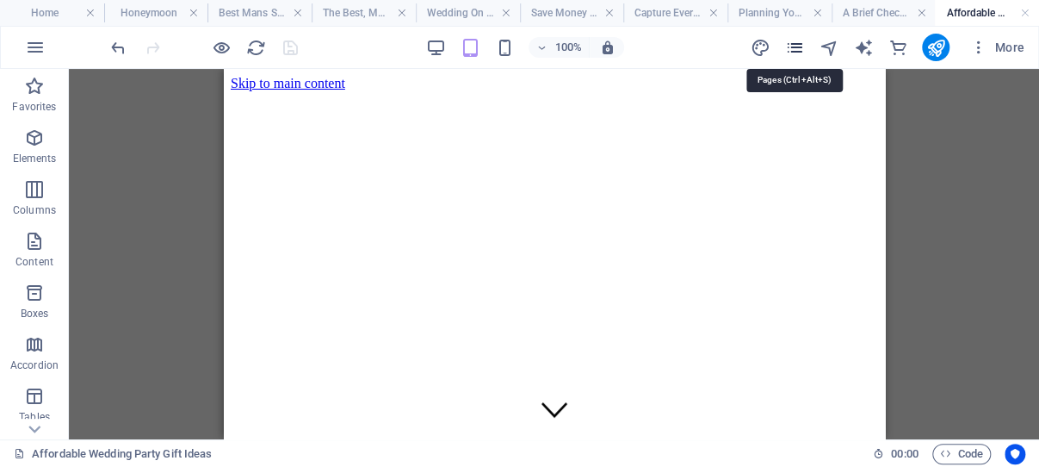
click at [798, 50] on icon "pages" at bounding box center [794, 48] width 20 height 20
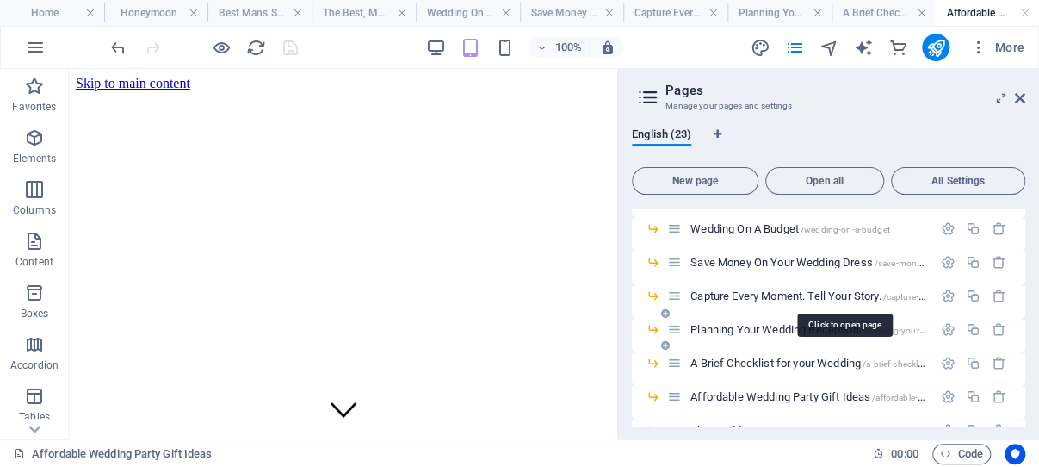
scroll to position [329, 0]
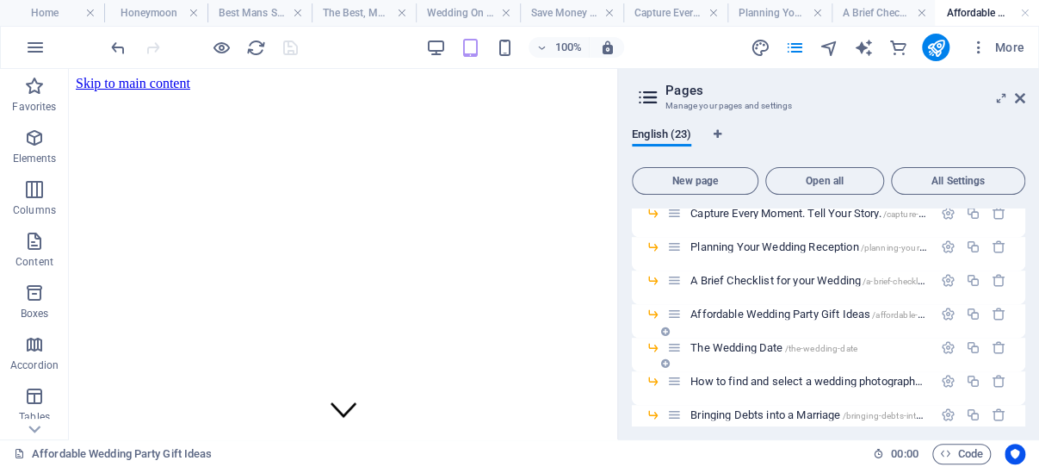
click at [739, 345] on span "The Wedding Date /the-wedding-date" at bounding box center [773, 347] width 167 height 13
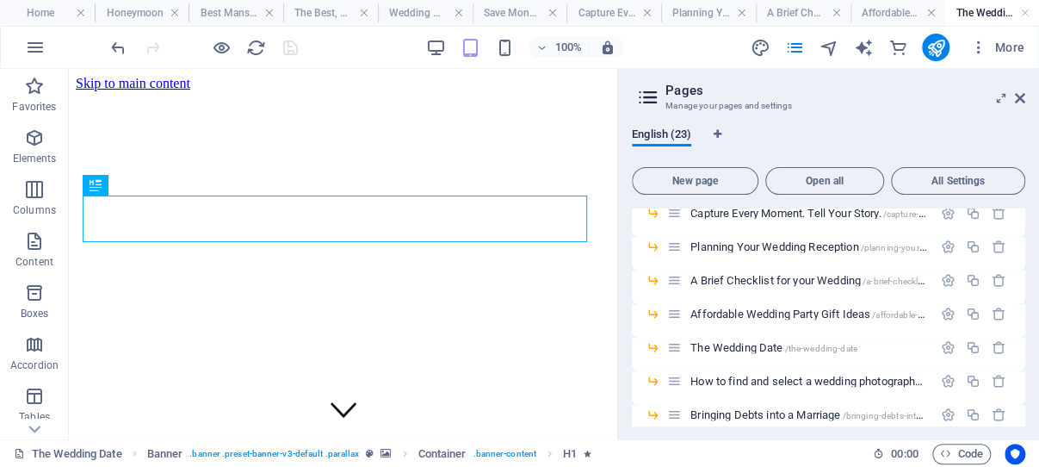
scroll to position [0, 0]
click at [1019, 97] on icon at bounding box center [1020, 98] width 10 height 14
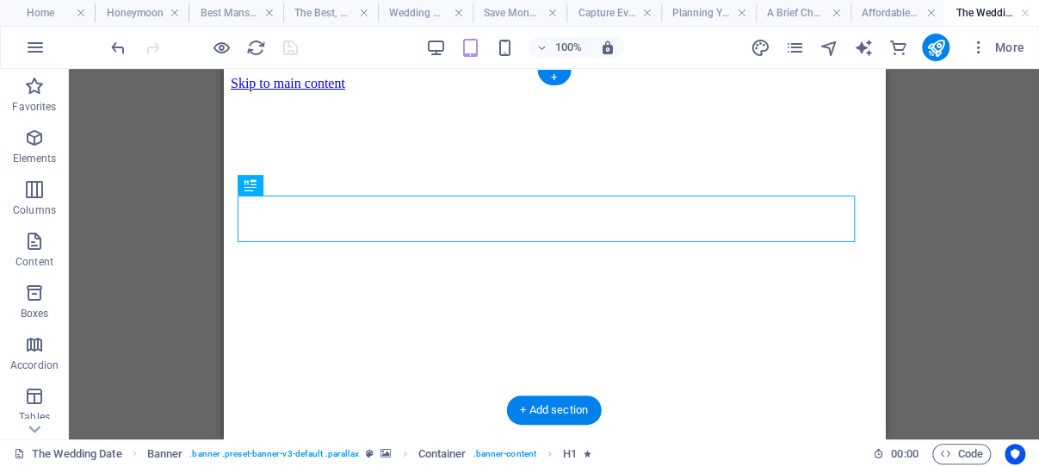
click at [250, 91] on figure at bounding box center [553, 91] width 647 height 0
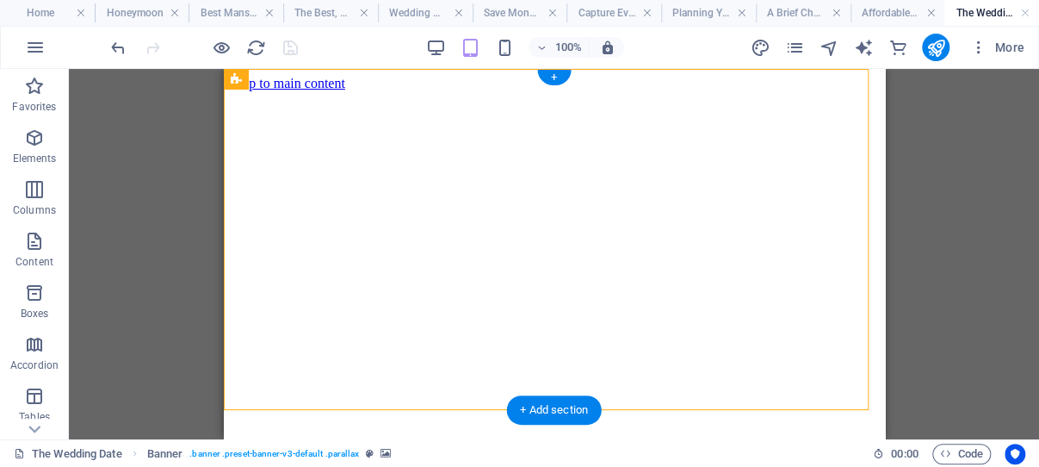
click at [250, 91] on figure at bounding box center [553, 91] width 647 height 0
select select "vh"
select select "%"
select select "px"
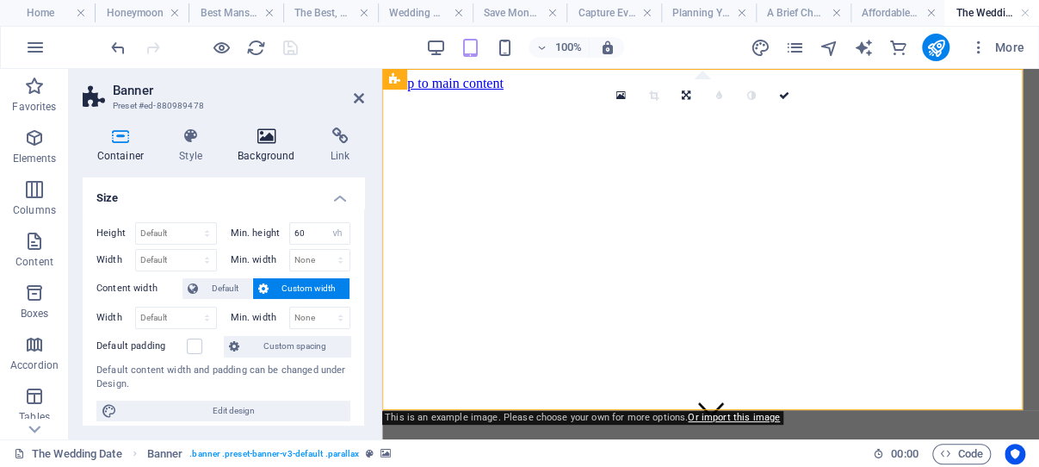
click at [269, 140] on icon at bounding box center [267, 135] width 86 height 17
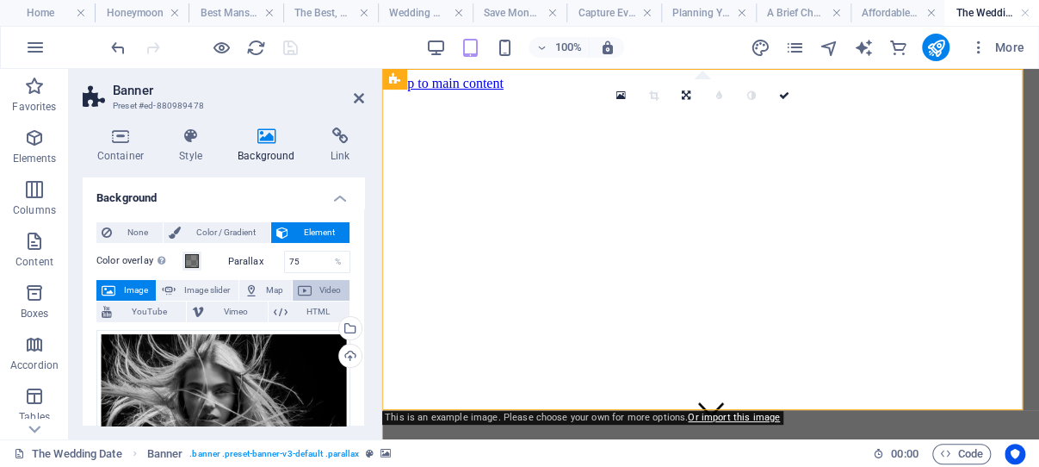
click at [323, 287] on span "Video" at bounding box center [331, 290] width 28 height 21
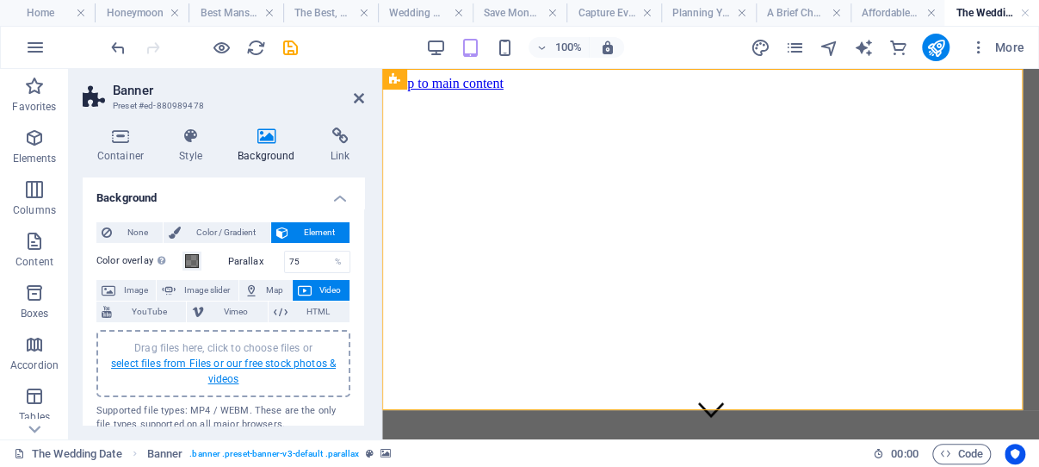
click at [218, 367] on link "select files from Files or our free stock photos & videos" at bounding box center [223, 371] width 225 height 28
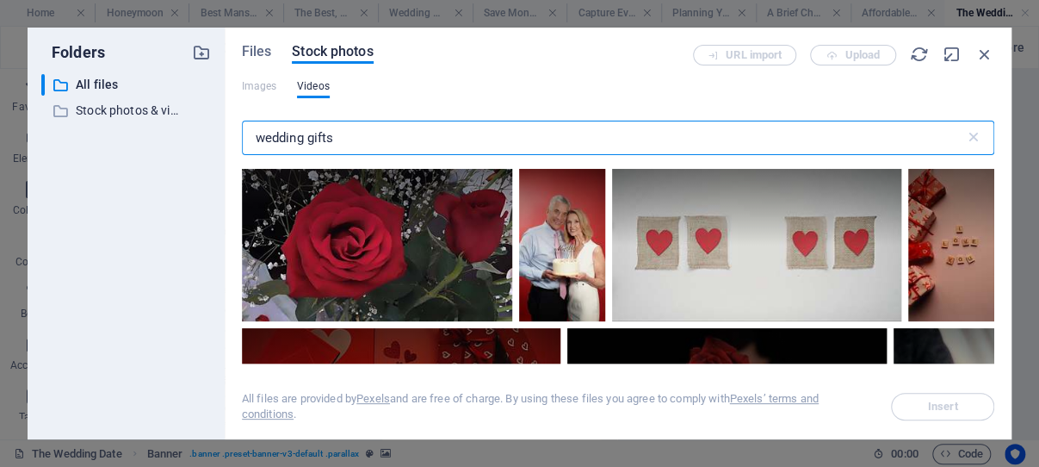
drag, startPoint x: 343, startPoint y: 135, endPoint x: 306, endPoint y: 138, distance: 37.1
click at [306, 138] on input "wedding gifts" at bounding box center [603, 138] width 723 height 34
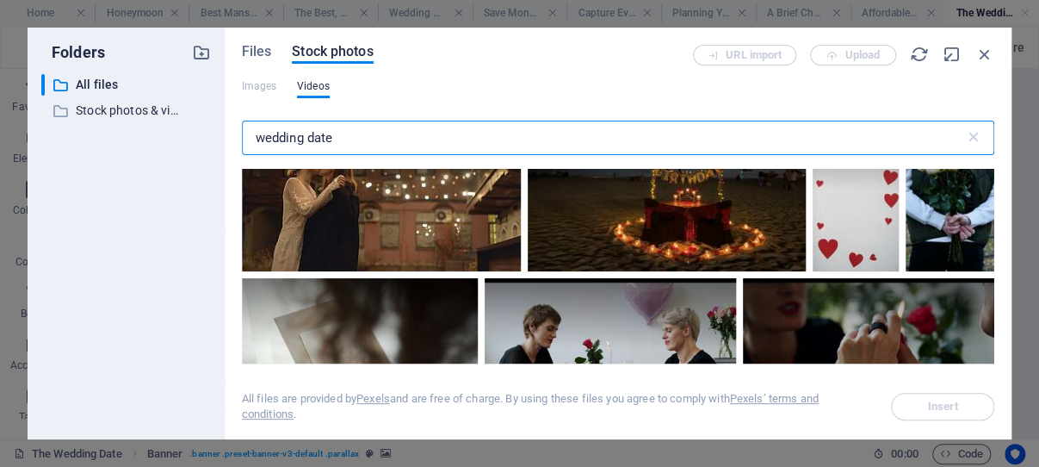
scroll to position [1067, 0]
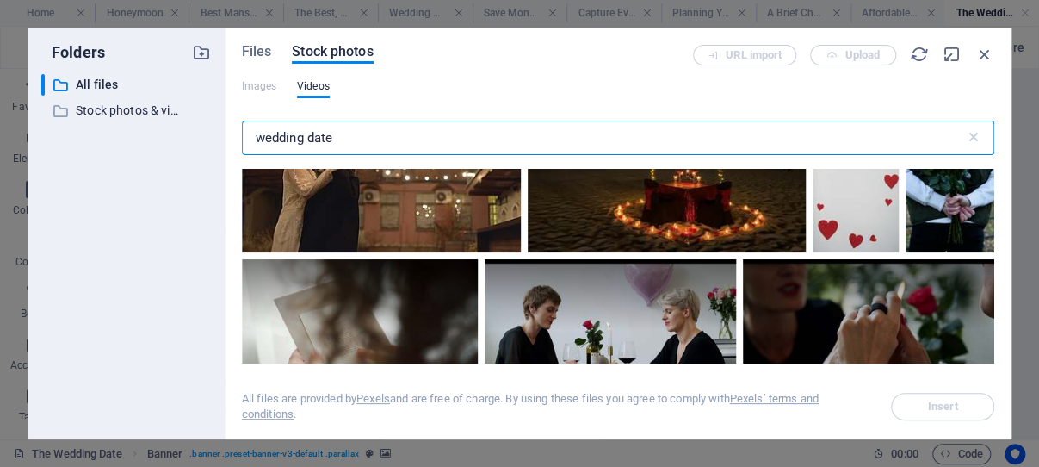
drag, startPoint x: 339, startPoint y: 137, endPoint x: 310, endPoint y: 139, distance: 29.3
click at [310, 139] on input "wedding date" at bounding box center [603, 138] width 723 height 34
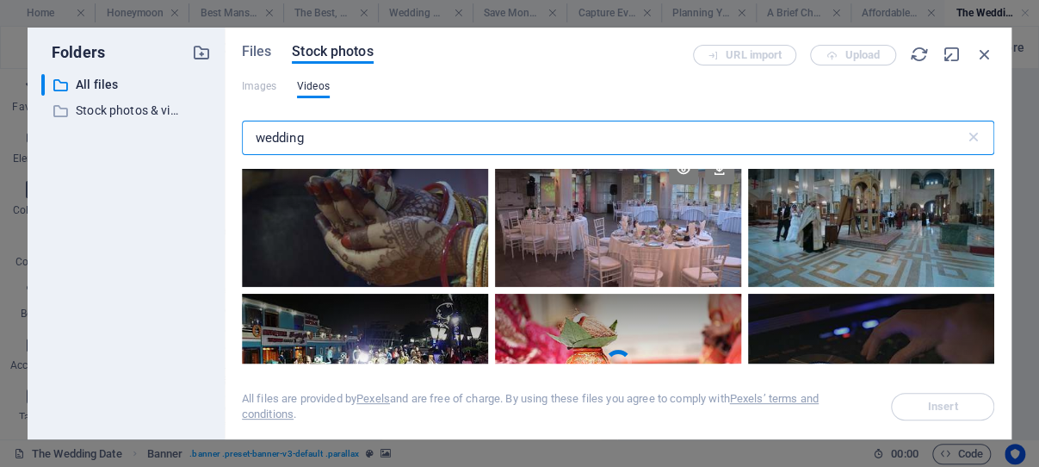
scroll to position [0, 0]
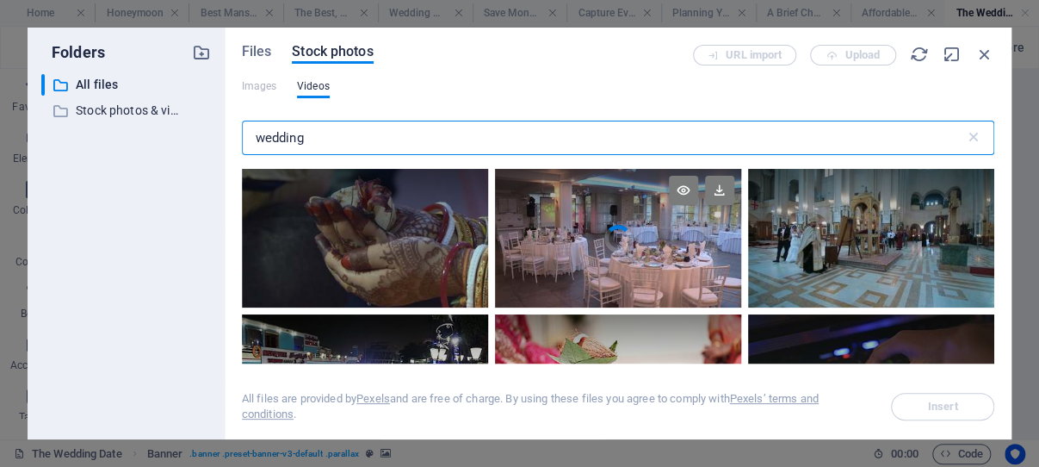
type input "wedding"
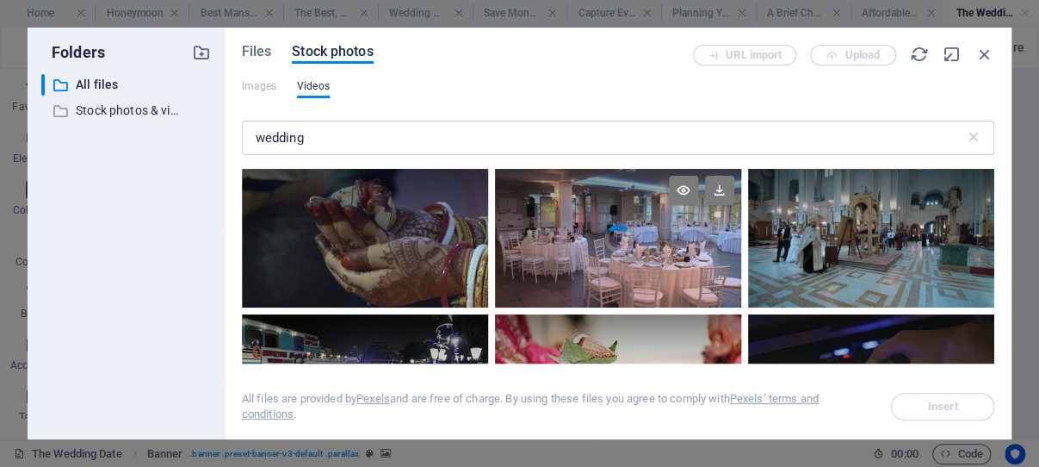
click at [604, 232] on div at bounding box center [618, 204] width 246 height 70
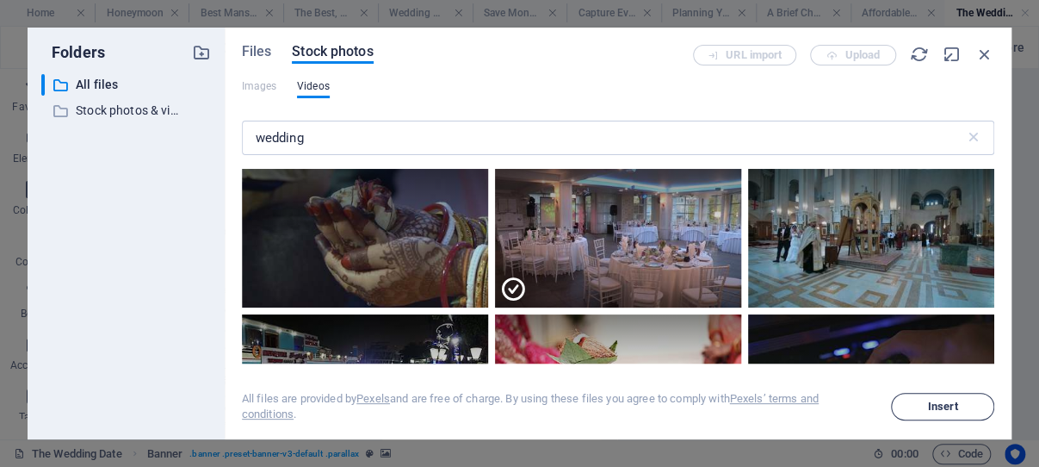
click at [950, 406] on span "Insert" at bounding box center [943, 406] width 30 height 10
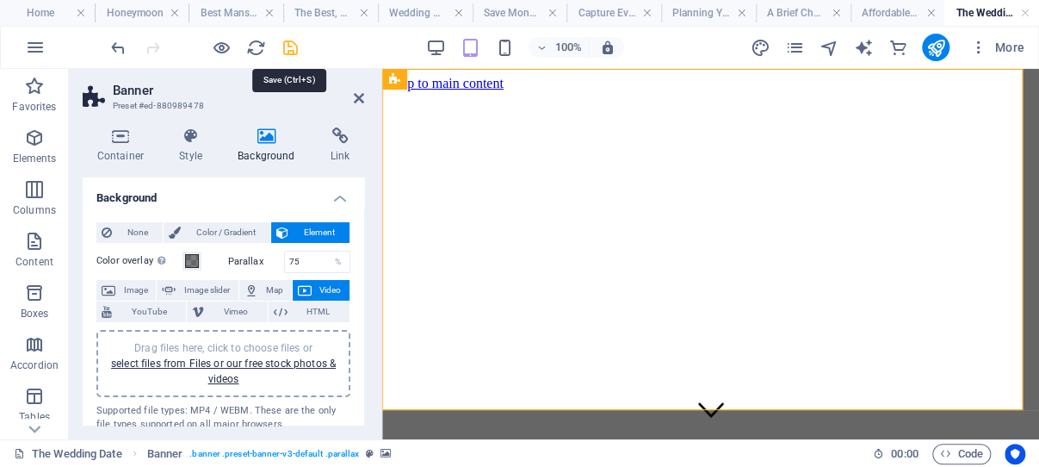
drag, startPoint x: 289, startPoint y: 44, endPoint x: 132, endPoint y: 77, distance: 161.1
click at [289, 44] on icon "save" at bounding box center [291, 48] width 20 height 20
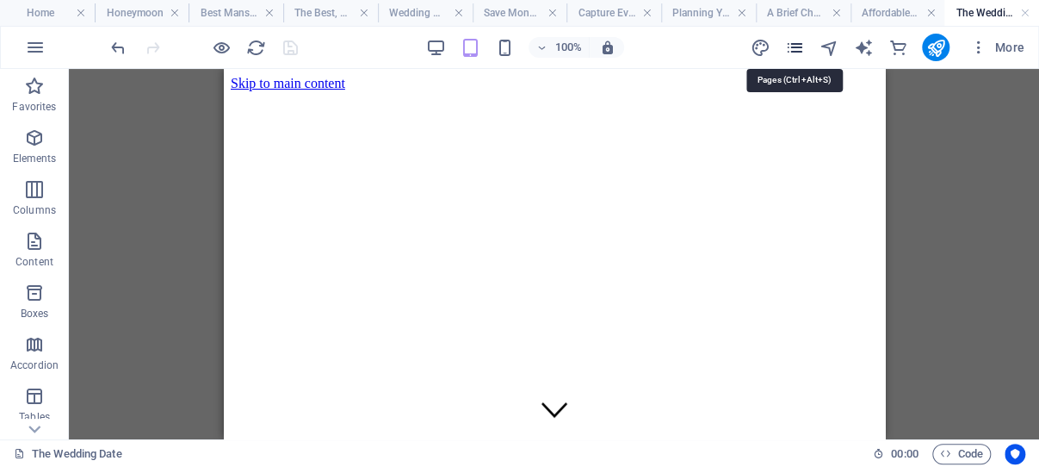
click at [797, 46] on icon "pages" at bounding box center [794, 48] width 20 height 20
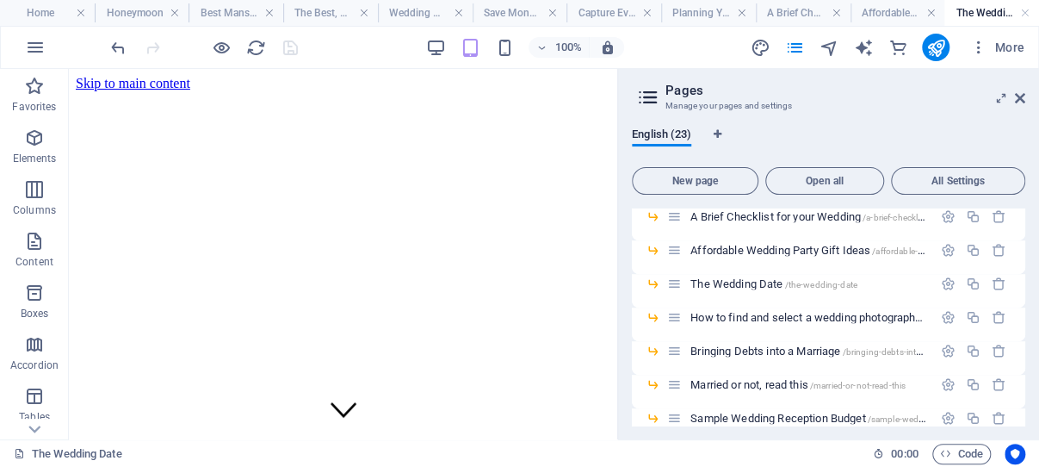
scroll to position [411, 0]
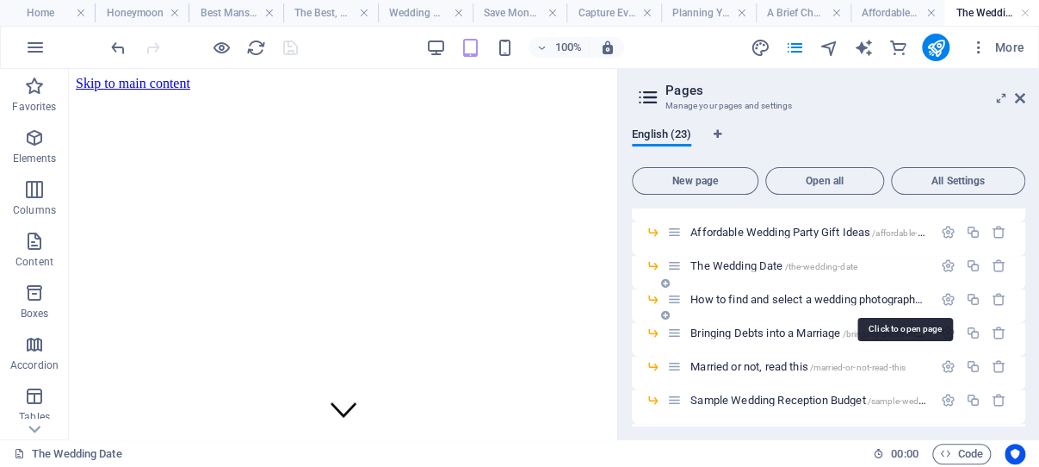
click at [757, 299] on span "How to find and select a wedding photographer /how-to-find-and-select-a-wedding…" at bounding box center [905, 299] width 430 height 13
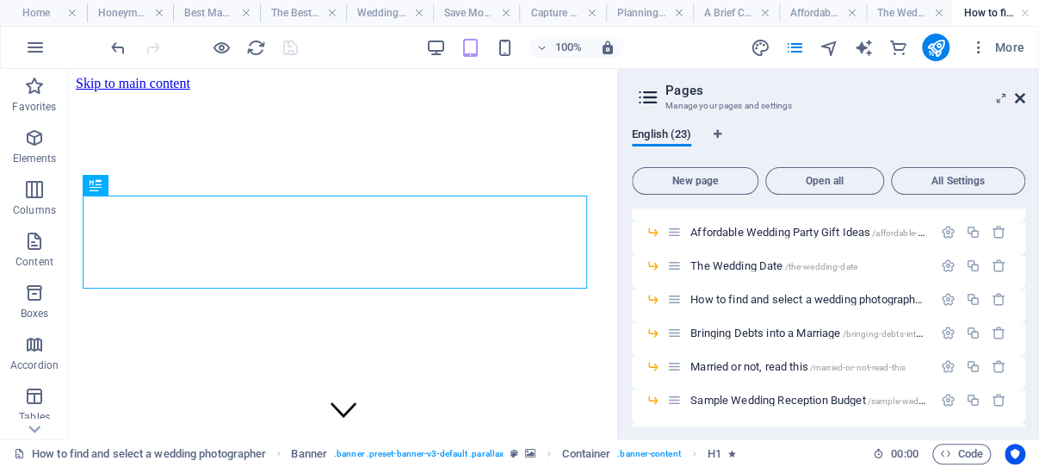
scroll to position [0, 0]
click at [1021, 96] on icon at bounding box center [1020, 98] width 10 height 14
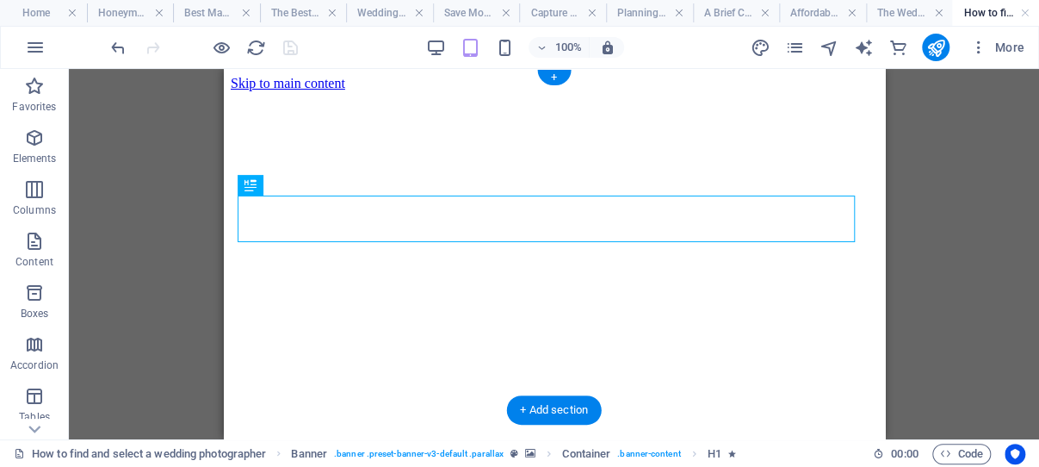
click at [236, 91] on figure at bounding box center [553, 91] width 647 height 0
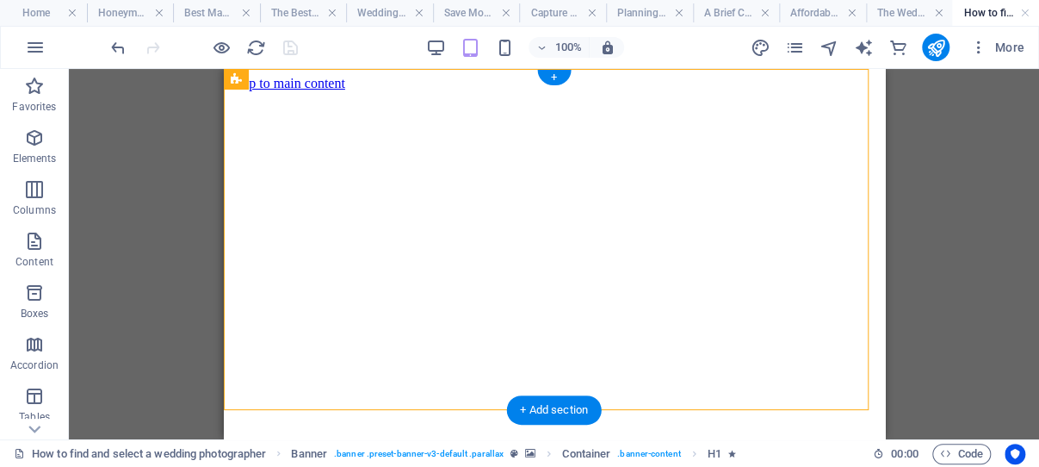
click at [236, 91] on figure at bounding box center [553, 91] width 647 height 0
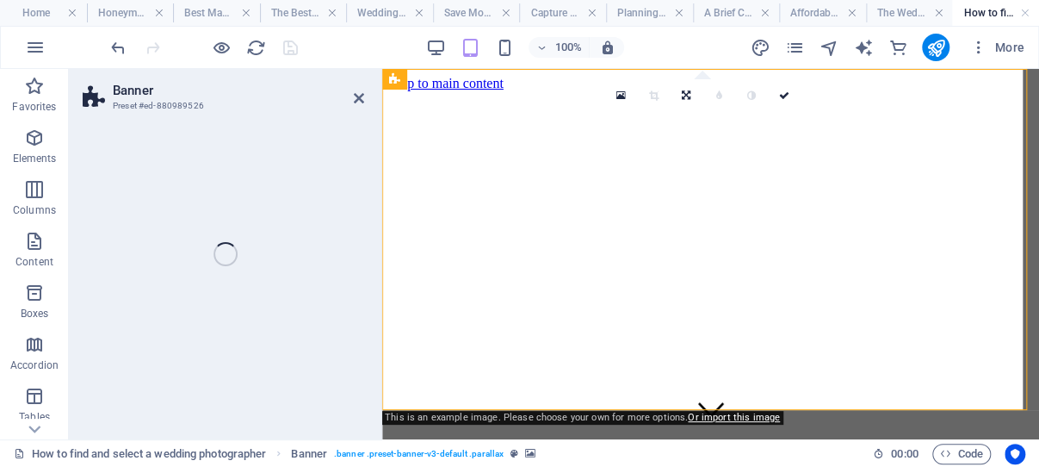
select select "vh"
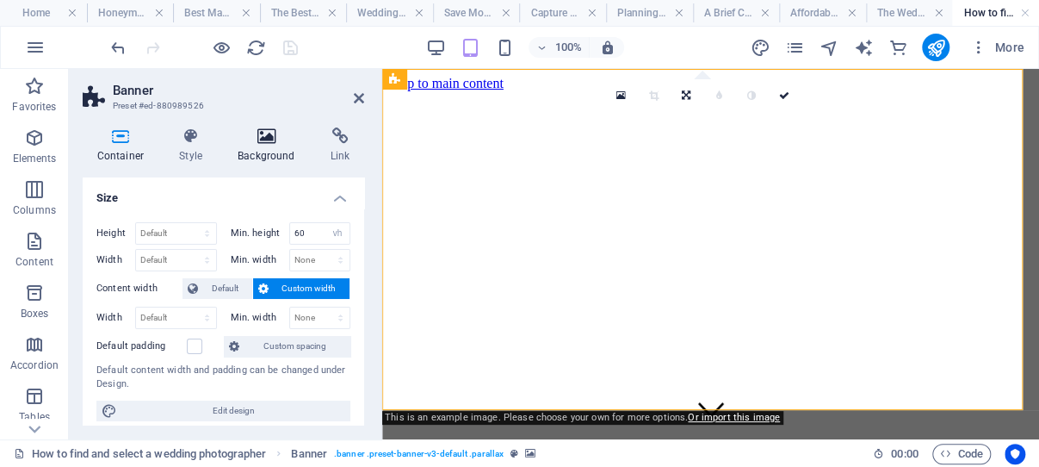
click at [269, 134] on icon at bounding box center [267, 135] width 86 height 17
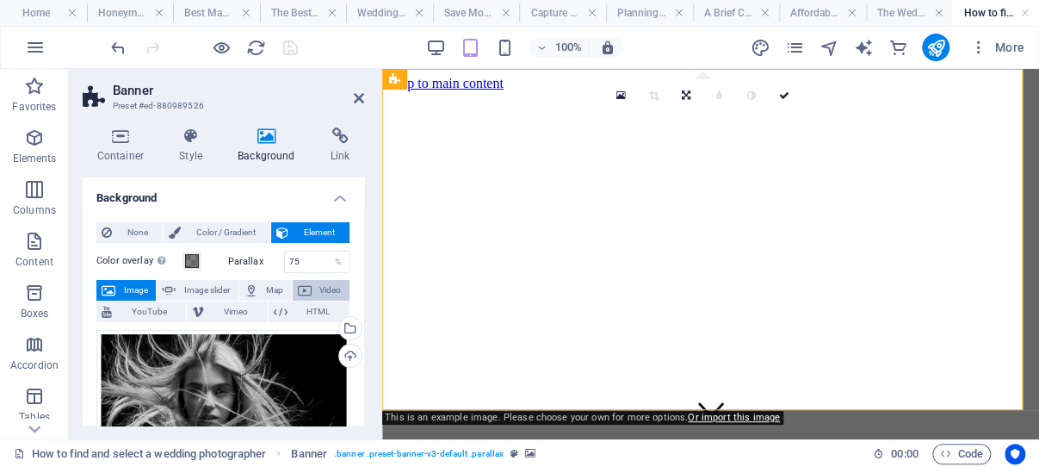
click at [317, 285] on span "Video" at bounding box center [331, 290] width 28 height 21
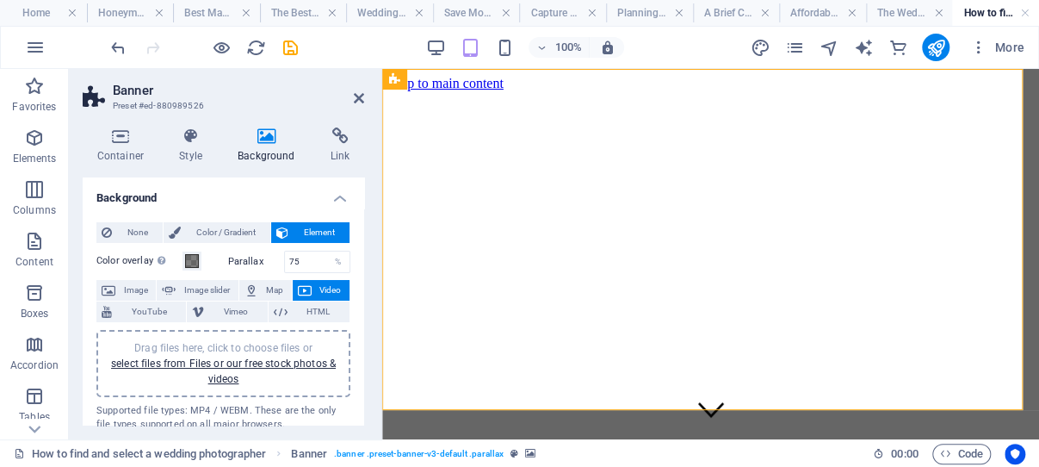
click at [217, 368] on div "Drag files here, click to choose files or select files from Files or our free s…" at bounding box center [223, 363] width 233 height 46
click at [195, 361] on link "select files from Files or our free stock photos & videos" at bounding box center [223, 371] width 225 height 28
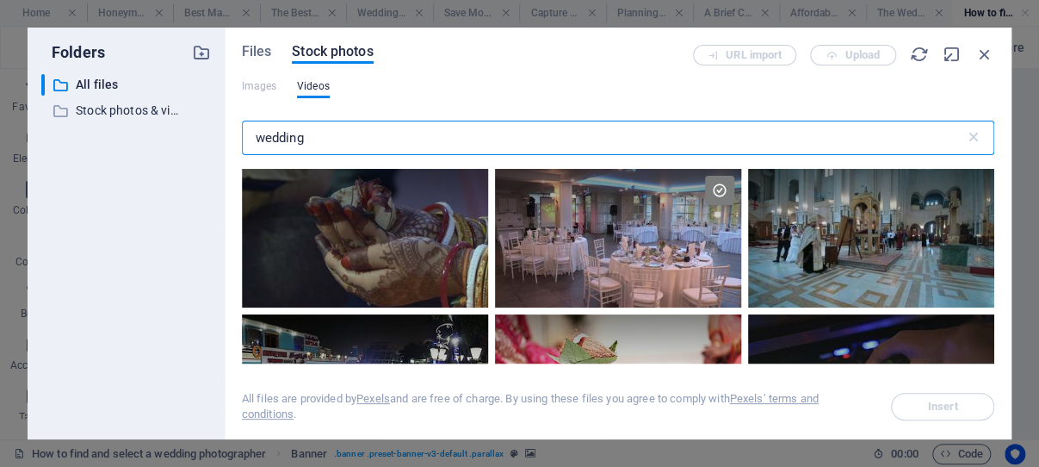
drag, startPoint x: 338, startPoint y: 138, endPoint x: 251, endPoint y: 136, distance: 87.0
click at [251, 136] on input "wedding" at bounding box center [603, 138] width 723 height 34
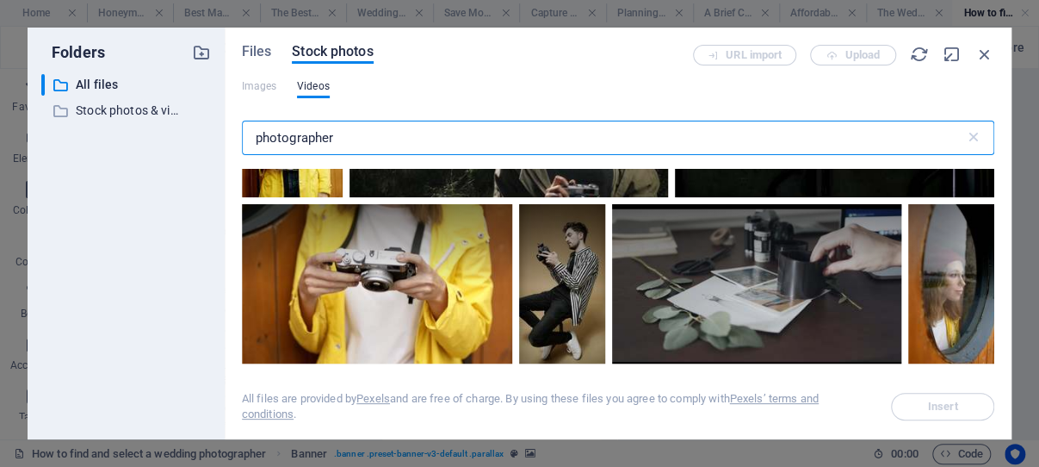
scroll to position [2956, 0]
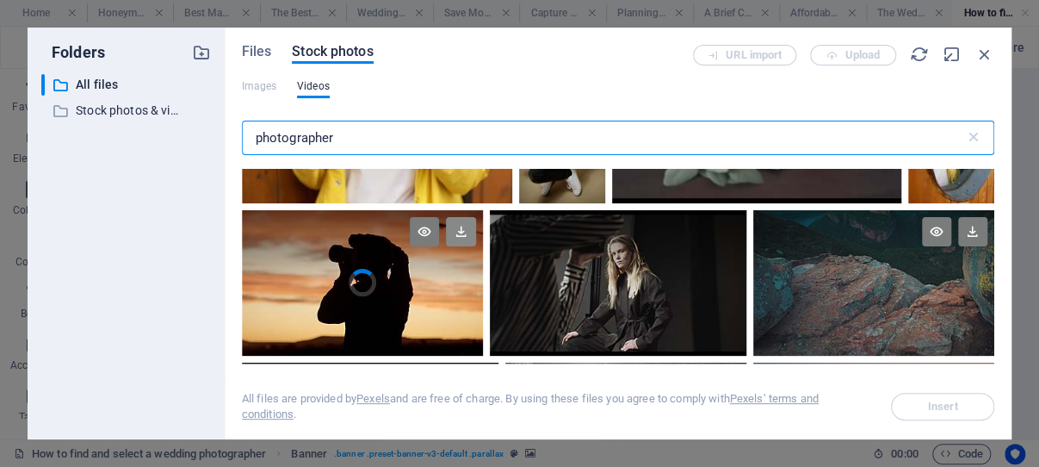
type input "photographer"
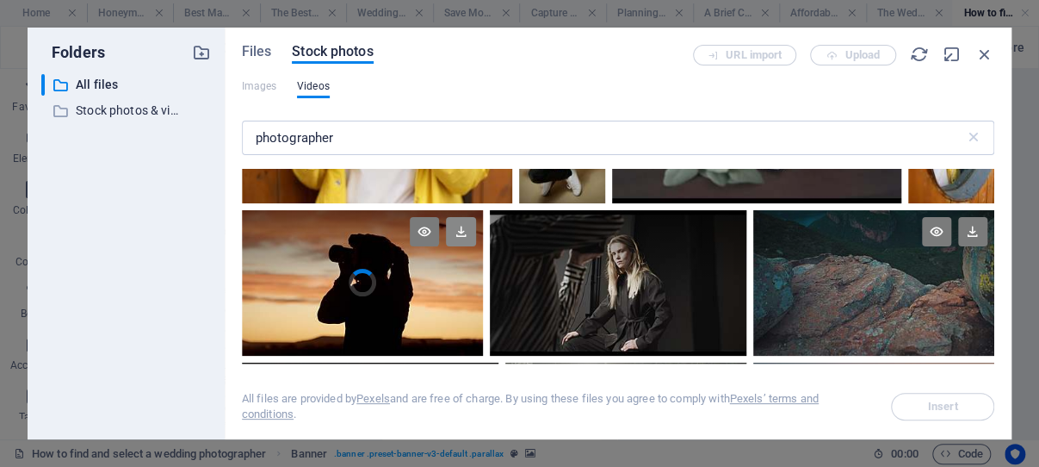
click at [455, 217] on icon at bounding box center [460, 231] width 29 height 29
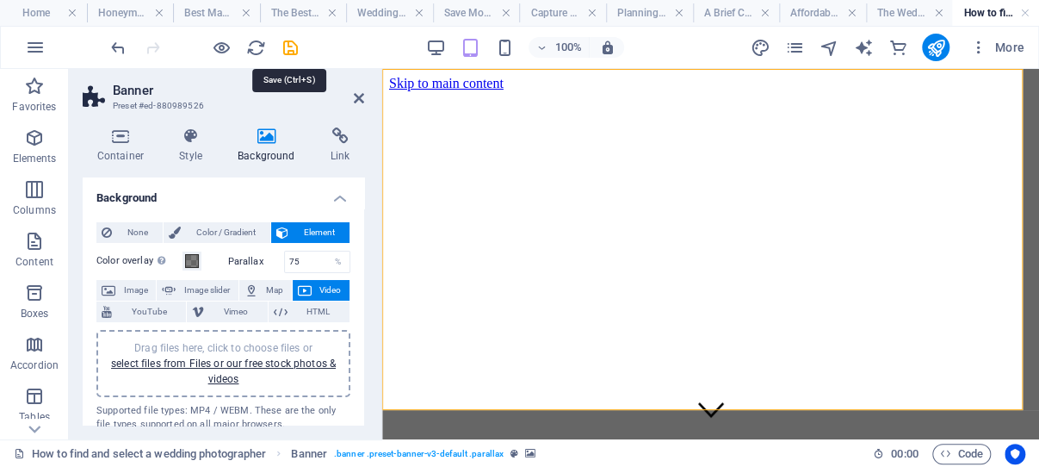
drag, startPoint x: 288, startPoint y: 47, endPoint x: 331, endPoint y: 82, distance: 55.1
click at [289, 46] on icon "save" at bounding box center [291, 48] width 20 height 20
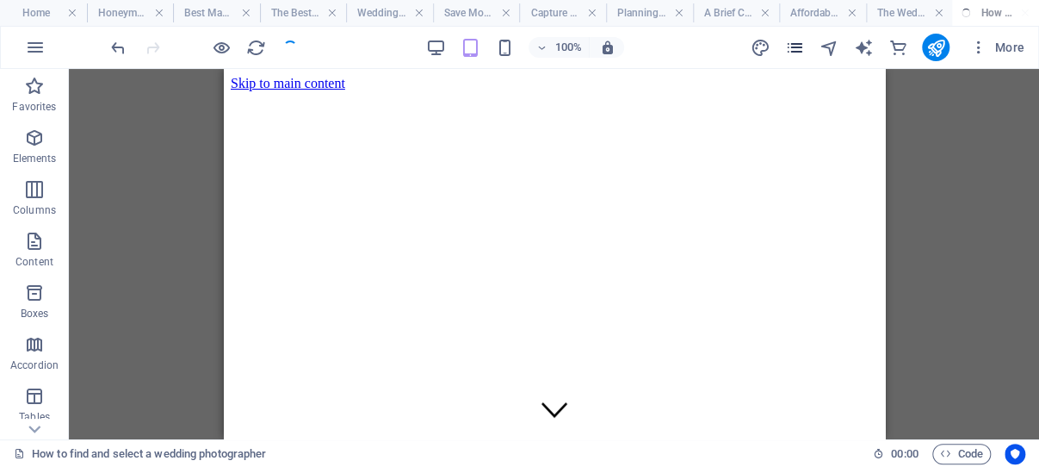
click at [795, 46] on icon "pages" at bounding box center [794, 48] width 20 height 20
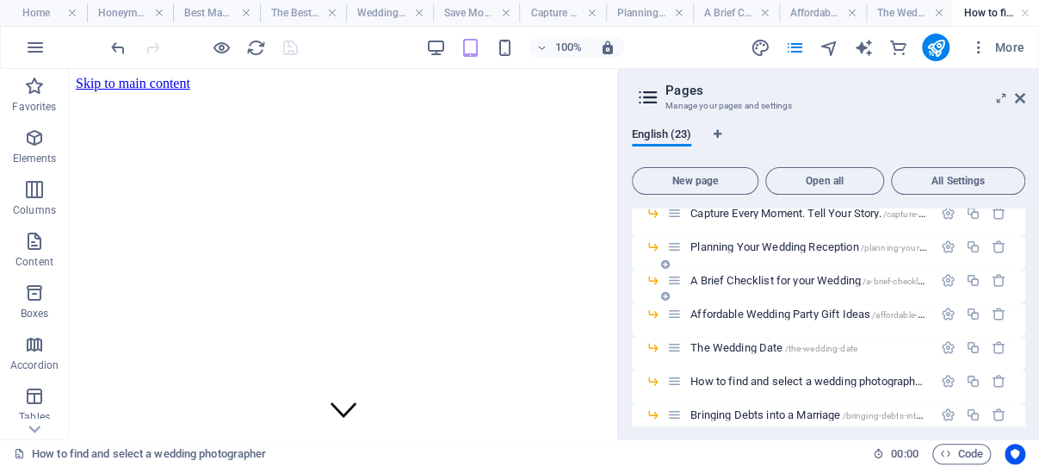
scroll to position [411, 0]
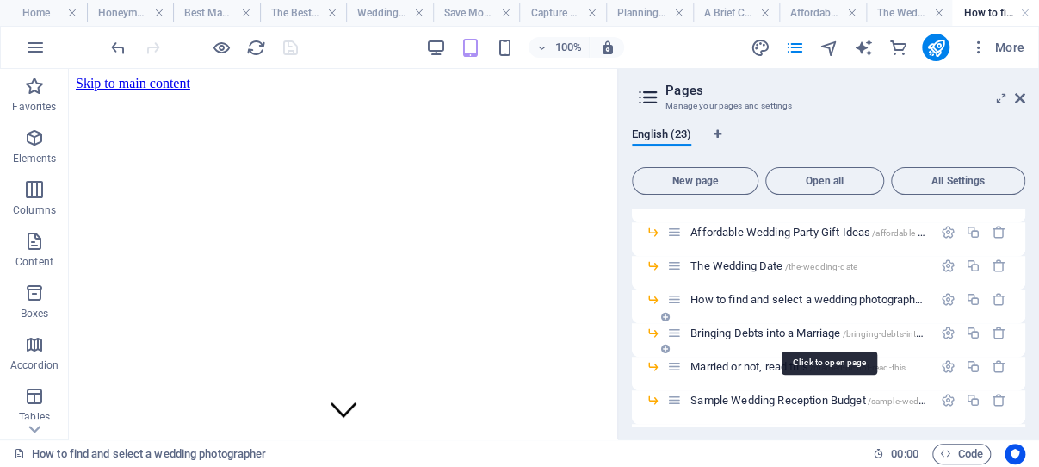
click at [764, 331] on span "Bringing Debts into a Marriage /bringing-debts-into-a-marriage" at bounding box center [827, 332] width 275 height 13
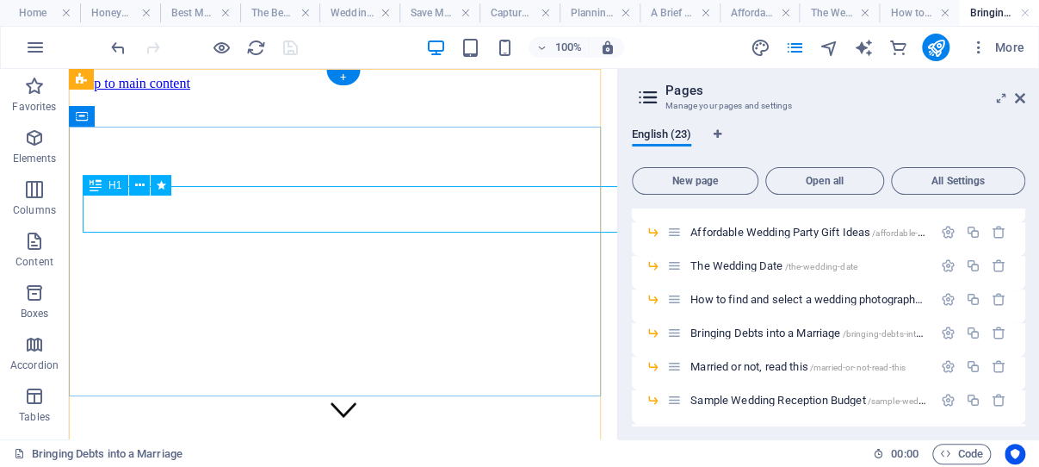
scroll to position [0, 0]
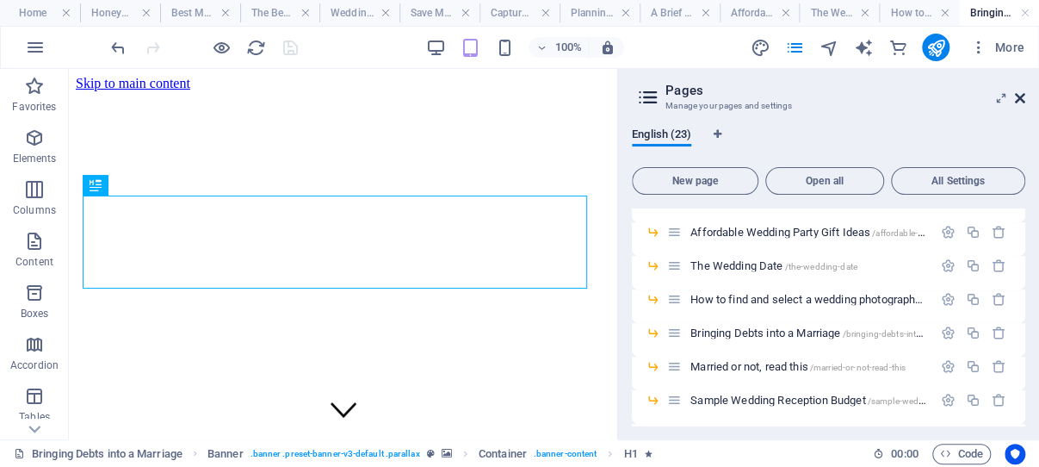
click at [1019, 96] on icon at bounding box center [1020, 98] width 10 height 14
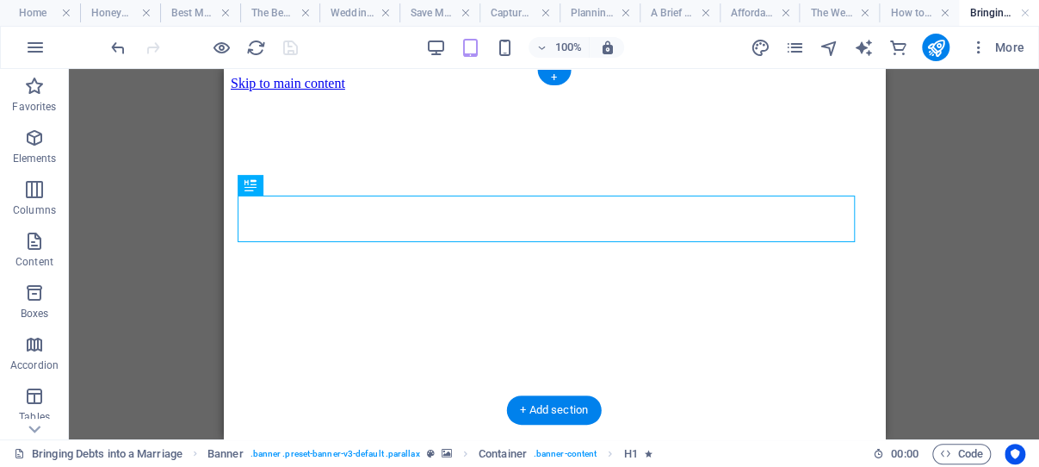
click at [244, 91] on figure at bounding box center [553, 91] width 647 height 0
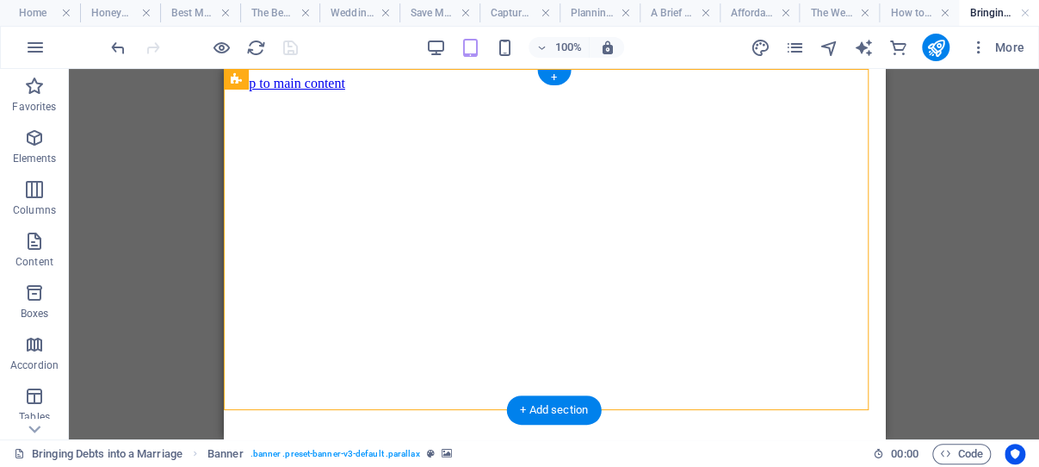
click at [243, 91] on figure at bounding box center [553, 91] width 647 height 0
select select "vh"
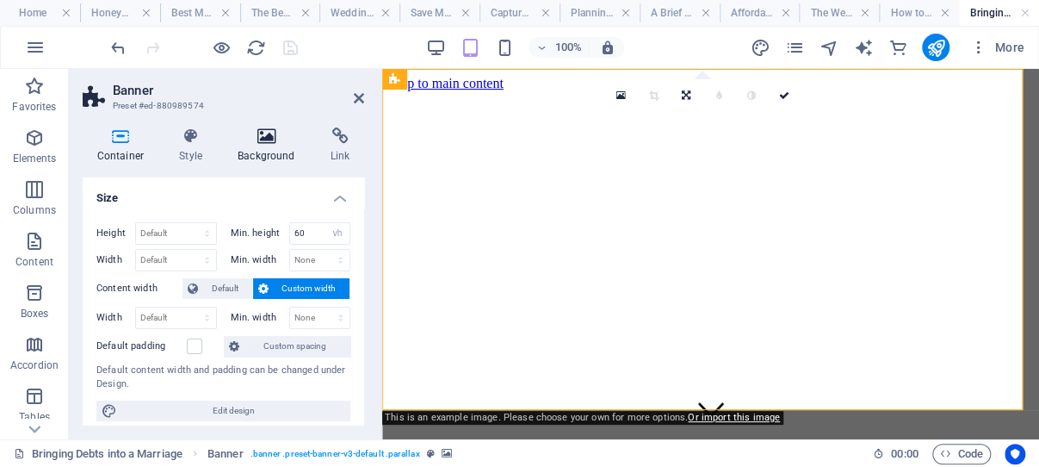
click at [271, 140] on icon at bounding box center [267, 135] width 86 height 17
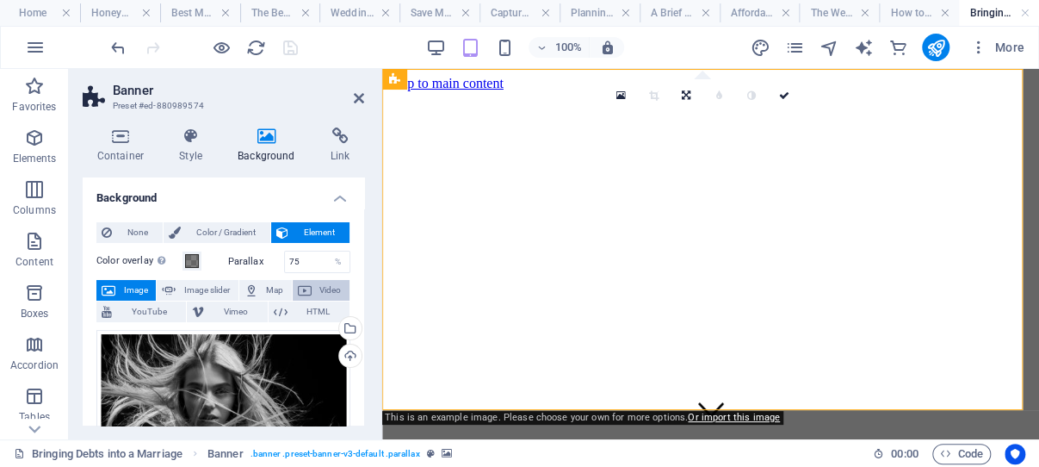
click at [317, 290] on span "Video" at bounding box center [331, 290] width 28 height 21
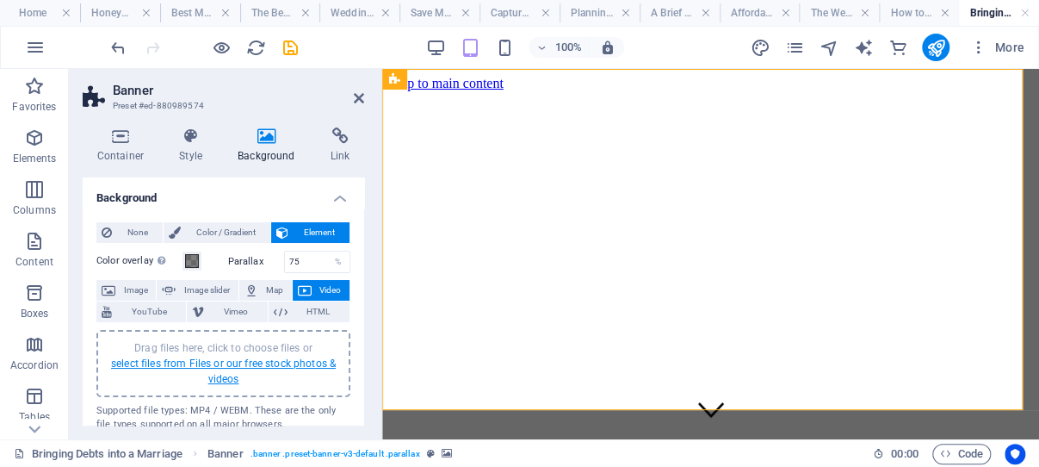
click at [225, 362] on link "select files from Files or our free stock photos & videos" at bounding box center [223, 371] width 225 height 28
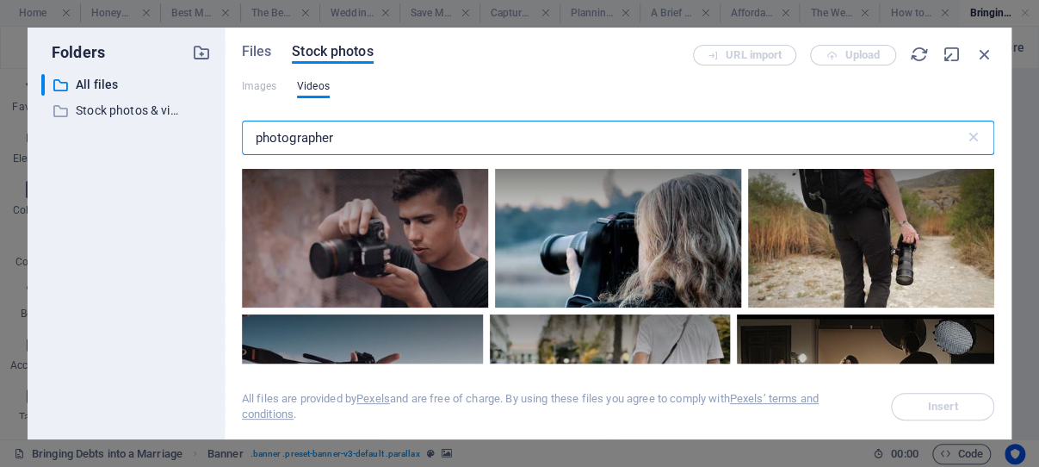
drag, startPoint x: 340, startPoint y: 130, endPoint x: 244, endPoint y: 130, distance: 95.5
click at [244, 130] on input "photographer" at bounding box center [603, 138] width 723 height 34
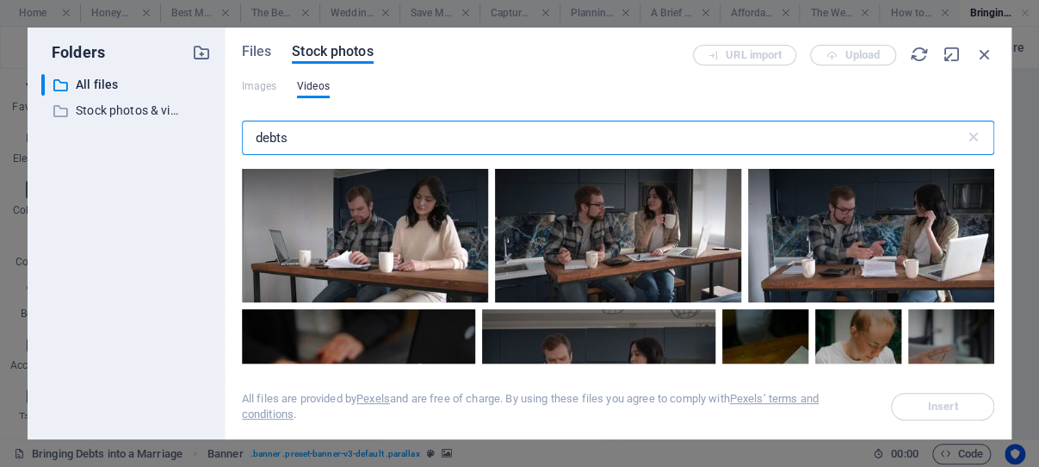
scroll to position [2545, 0]
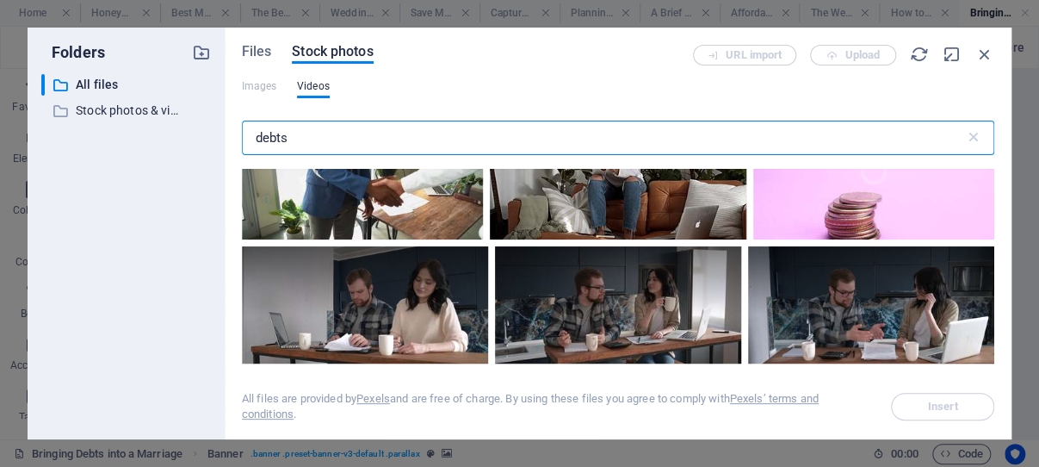
type input "debts"
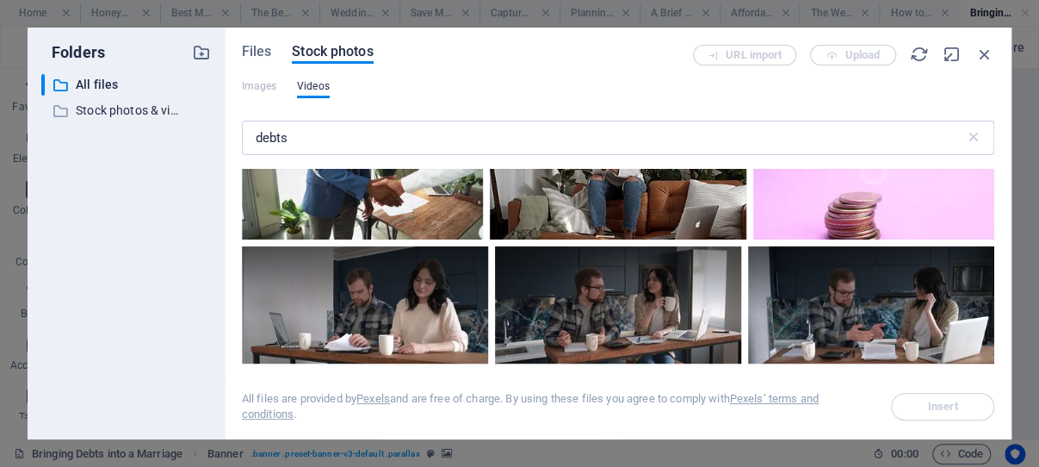
click at [958, 139] on icon at bounding box center [972, 124] width 29 height 29
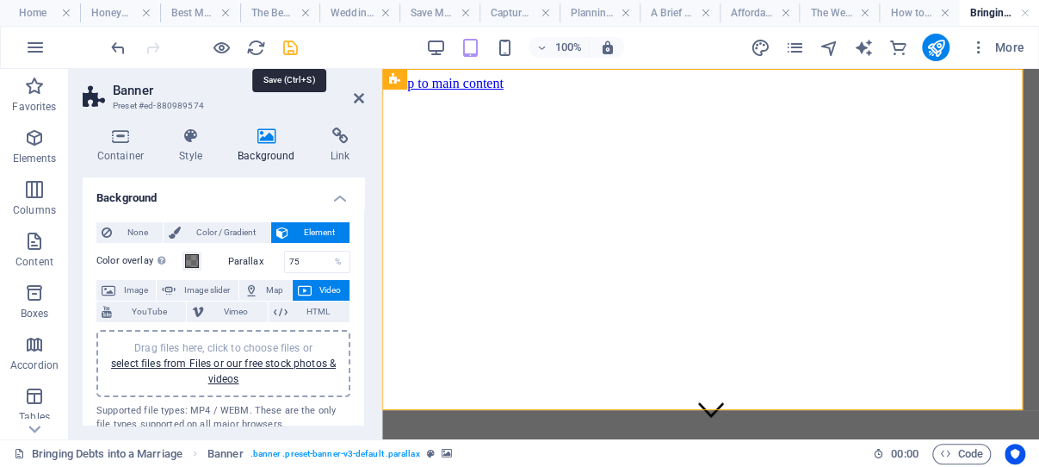
drag, startPoint x: 290, startPoint y: 43, endPoint x: 29, endPoint y: 121, distance: 272.1
click at [290, 43] on icon "save" at bounding box center [291, 48] width 20 height 20
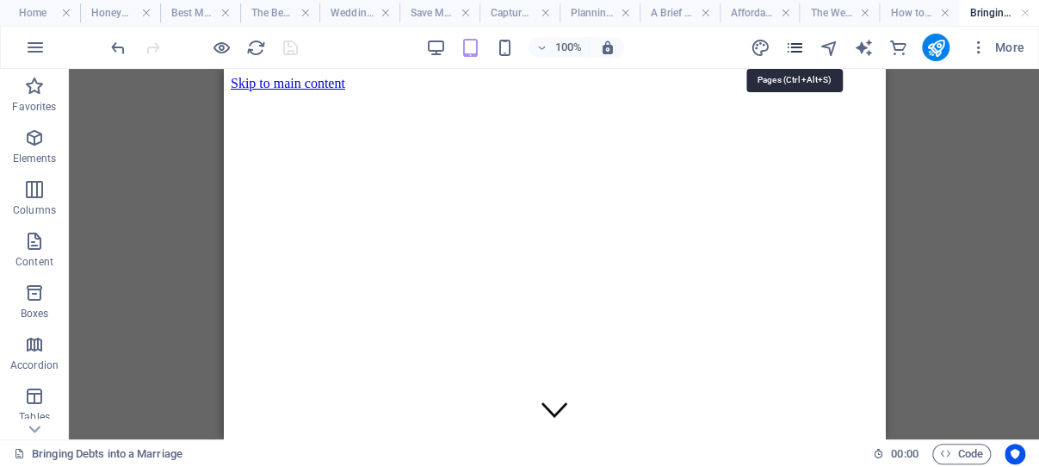
click at [797, 46] on icon "pages" at bounding box center [794, 48] width 20 height 20
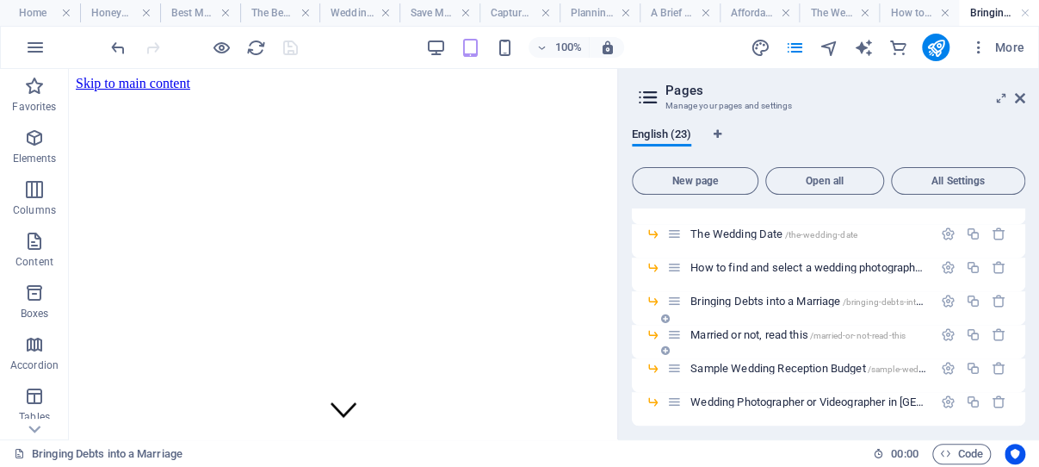
scroll to position [492, 0]
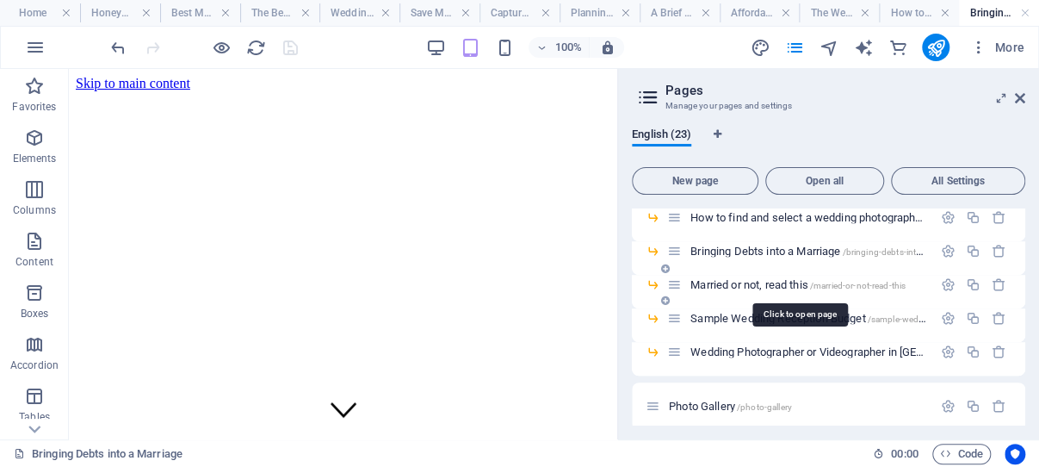
click at [748, 283] on span "Married or not, read this /married-or-not-read-this" at bounding box center [797, 284] width 215 height 13
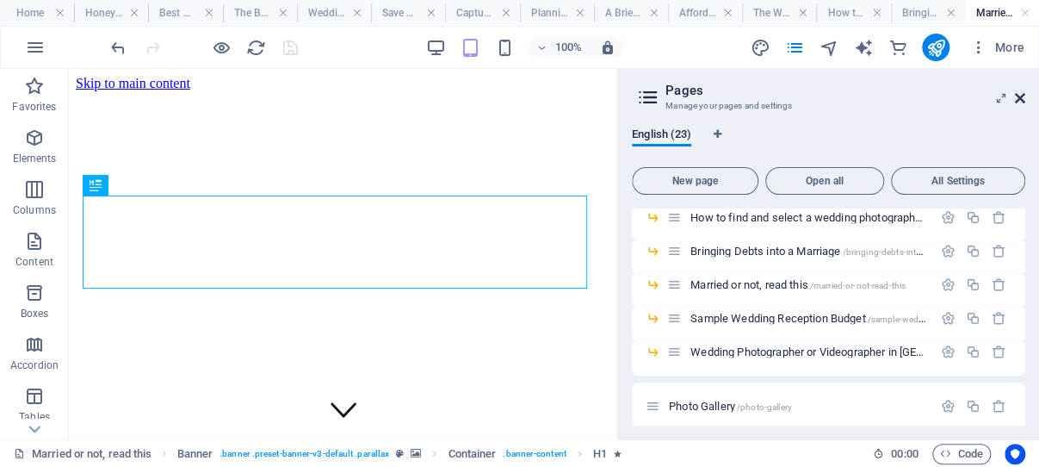
scroll to position [0, 0]
click at [1020, 97] on icon at bounding box center [1020, 98] width 10 height 14
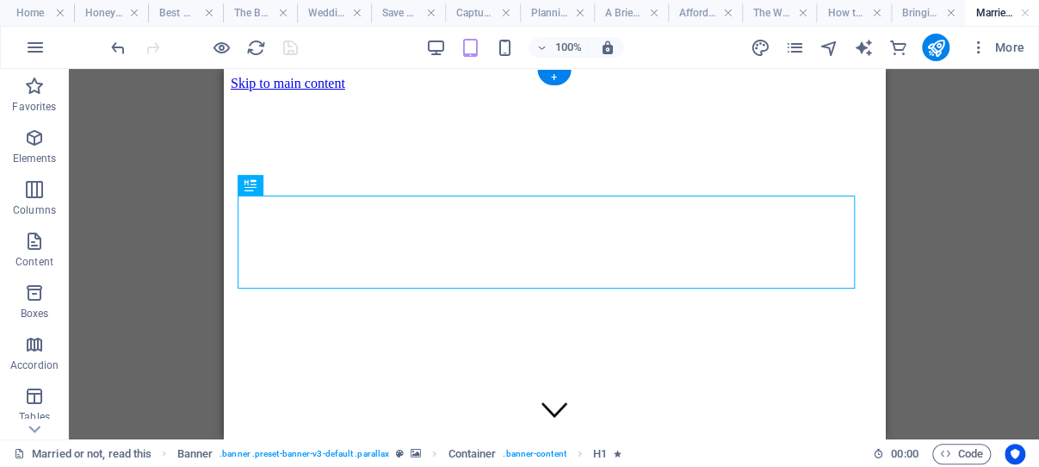
click at [261, 91] on figure at bounding box center [553, 91] width 647 height 0
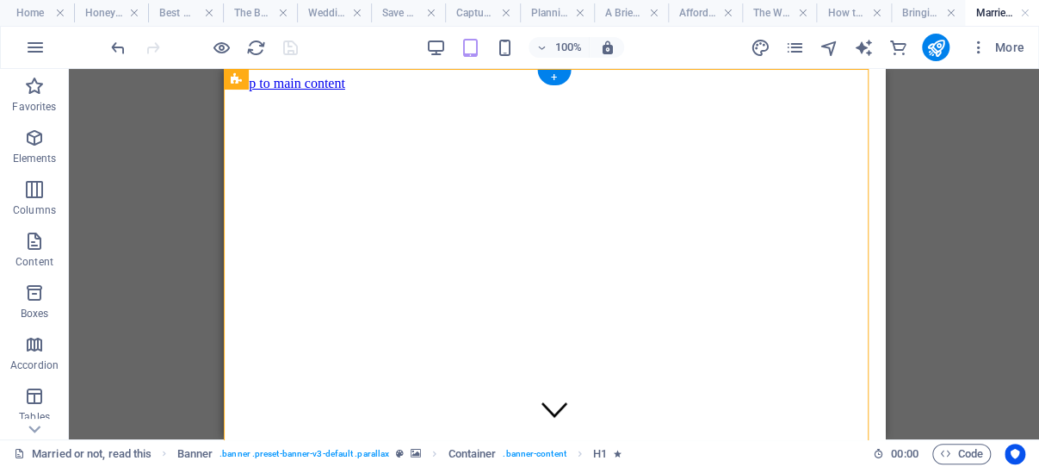
click at [261, 91] on figure at bounding box center [553, 91] width 647 height 0
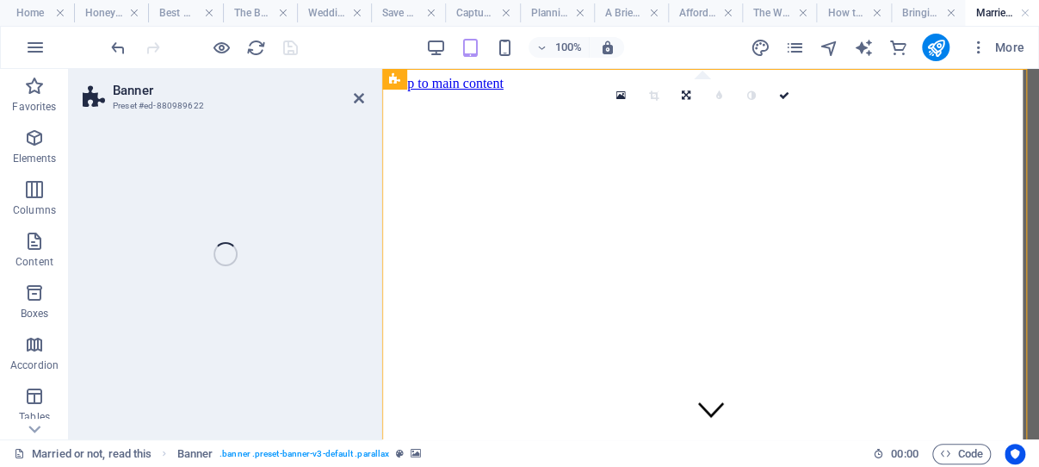
select select "vh"
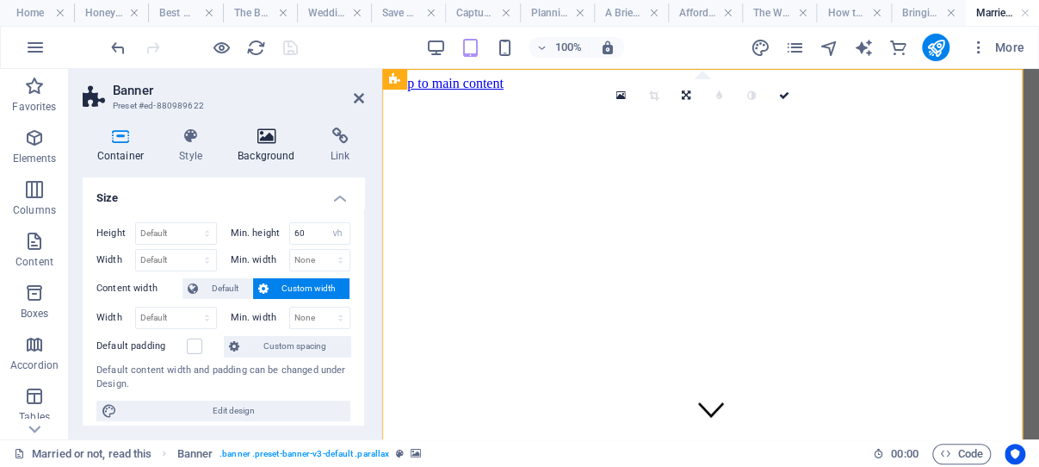
click at [264, 136] on icon at bounding box center [267, 135] width 86 height 17
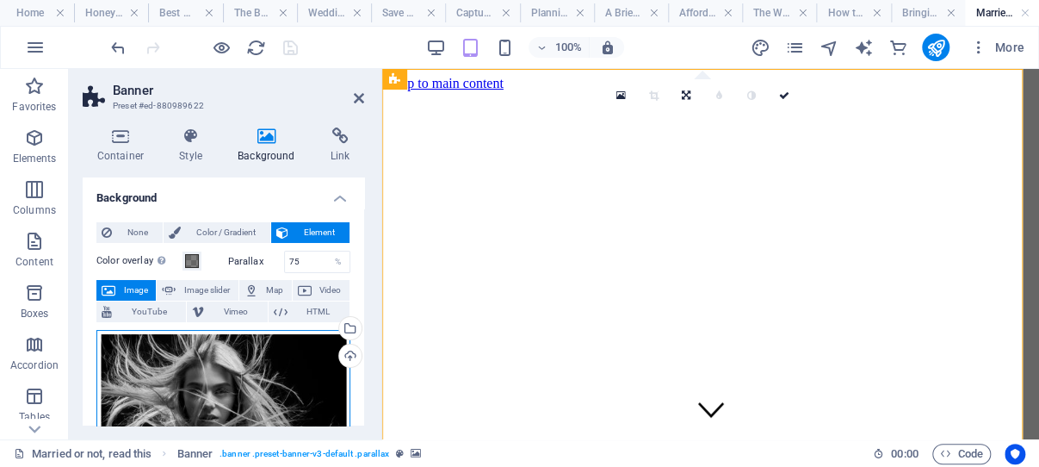
click at [224, 368] on div "Drag files here, click to choose files or select files from Files or our free s…" at bounding box center [223, 407] width 254 height 155
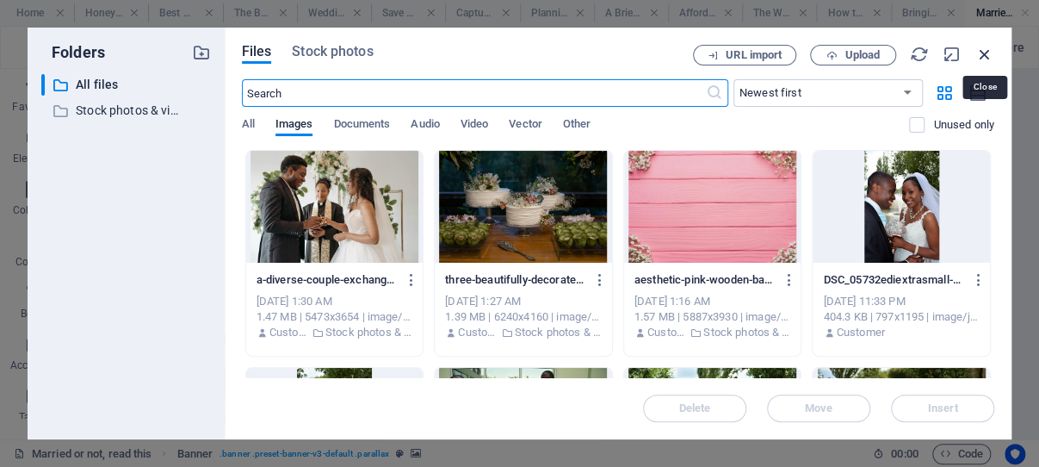
click at [981, 53] on icon "button" at bounding box center [984, 54] width 19 height 19
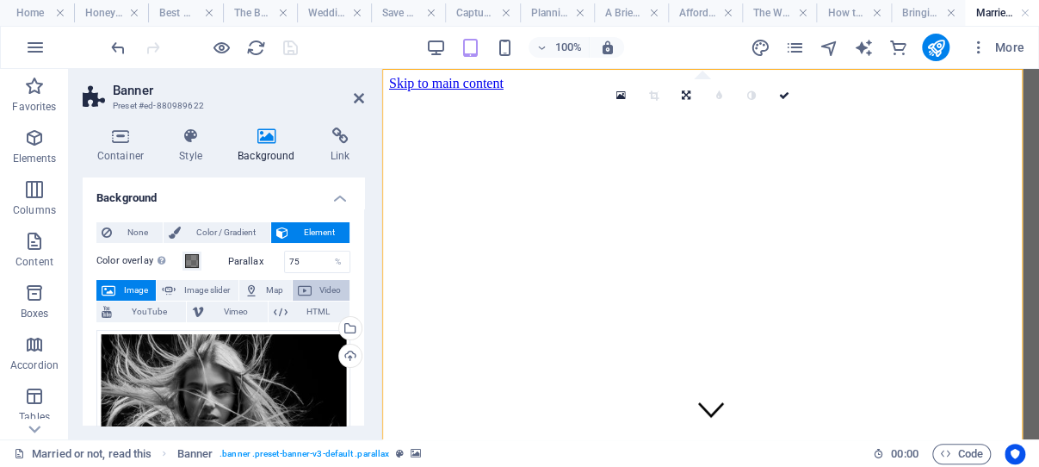
click at [317, 286] on span "Video" at bounding box center [331, 290] width 28 height 21
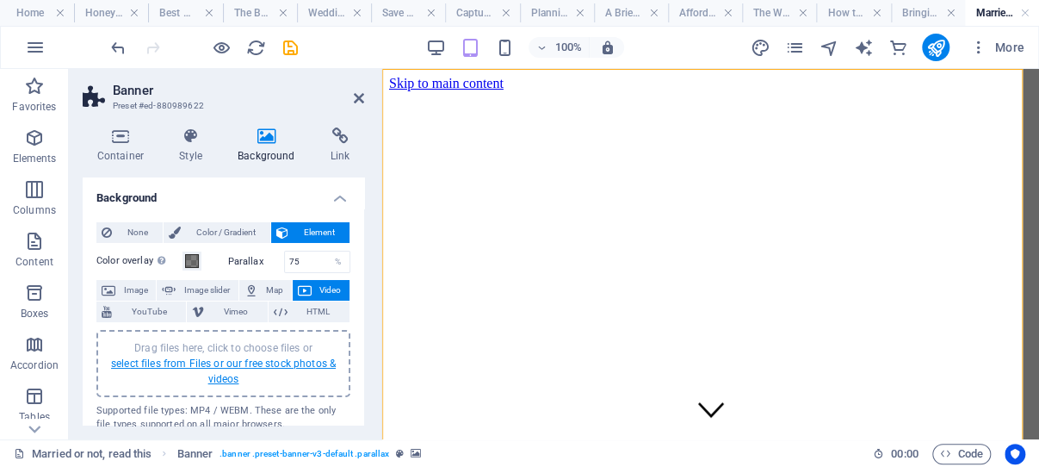
click at [216, 364] on link "select files from Files or our free stock photos & videos" at bounding box center [223, 371] width 225 height 28
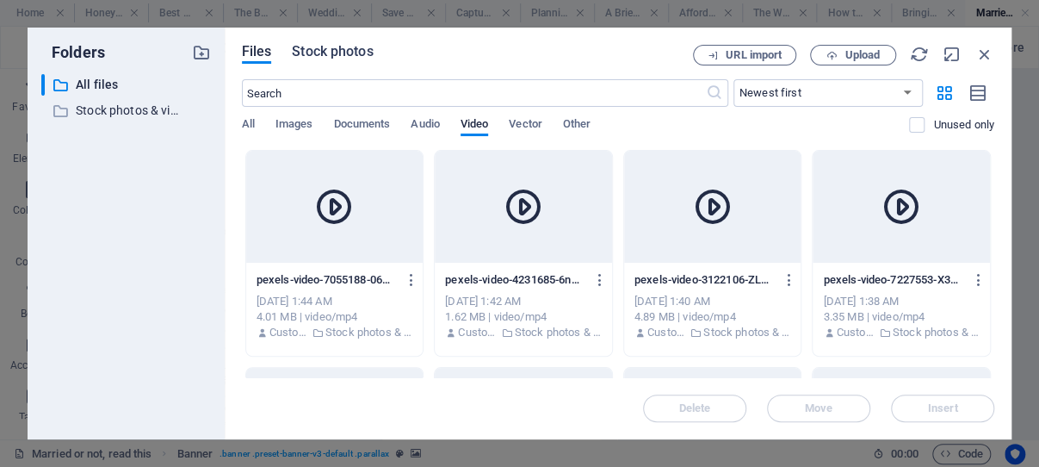
click at [338, 50] on span "Stock photos" at bounding box center [332, 51] width 81 height 21
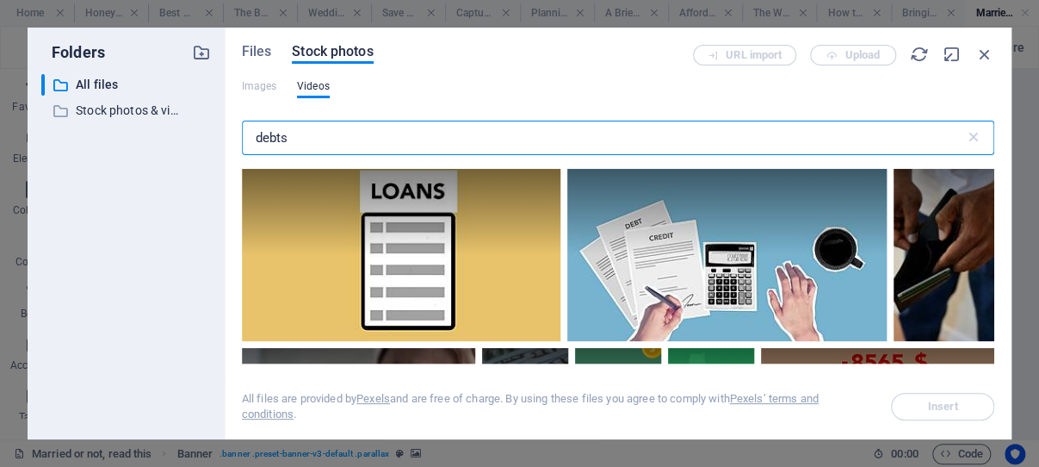
drag, startPoint x: 307, startPoint y: 136, endPoint x: 254, endPoint y: 139, distance: 53.4
click at [254, 139] on input "debts" at bounding box center [603, 138] width 723 height 34
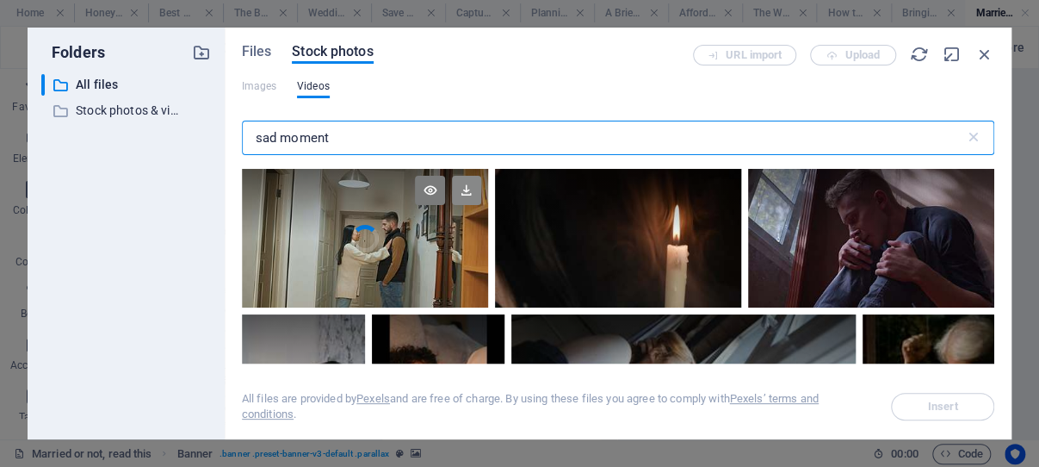
type input "sad moment"
click at [458, 189] on icon at bounding box center [466, 190] width 29 height 29
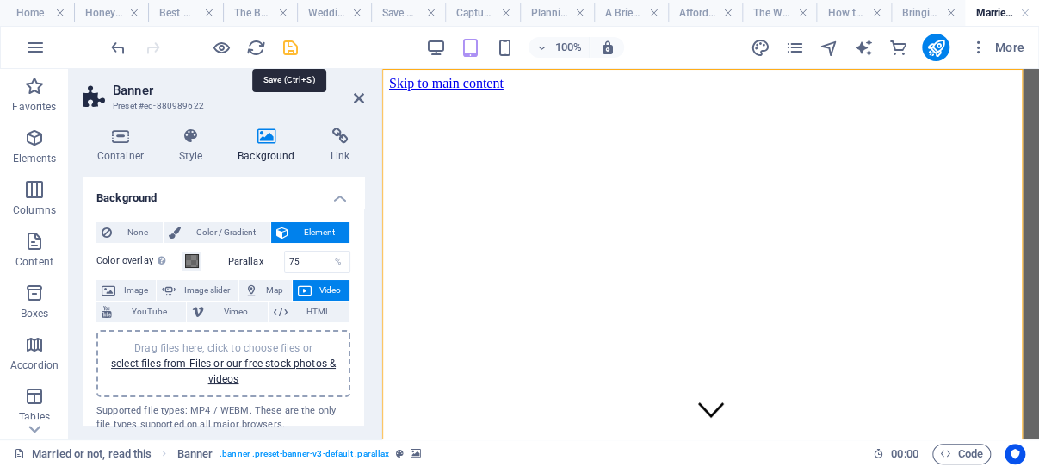
drag, startPoint x: 3, startPoint y: 150, endPoint x: 41, endPoint y: 37, distance: 119.0
click at [287, 45] on icon "save" at bounding box center [291, 48] width 20 height 20
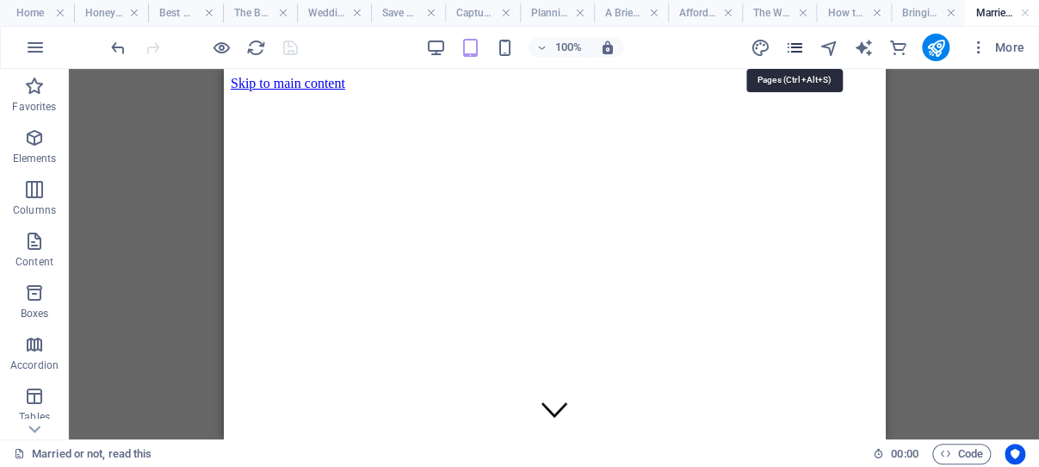
click at [797, 43] on icon "pages" at bounding box center [794, 48] width 20 height 20
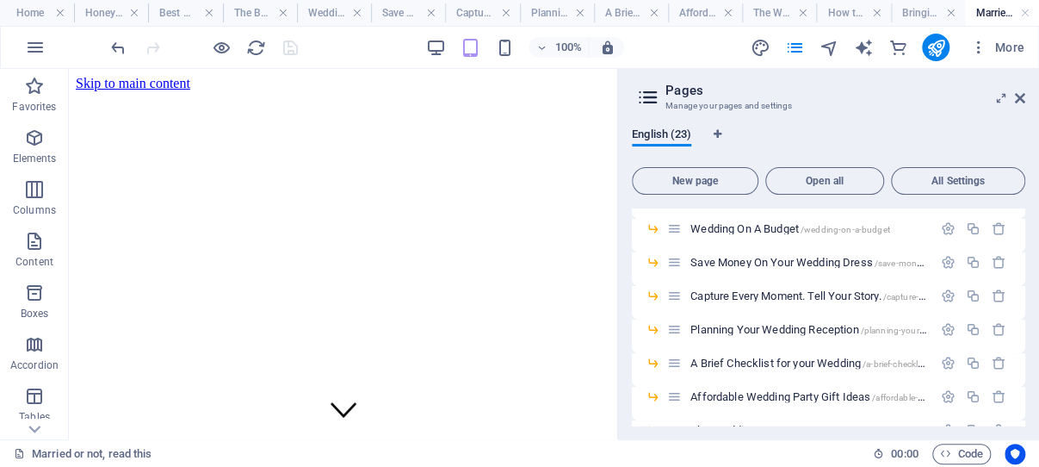
scroll to position [492, 0]
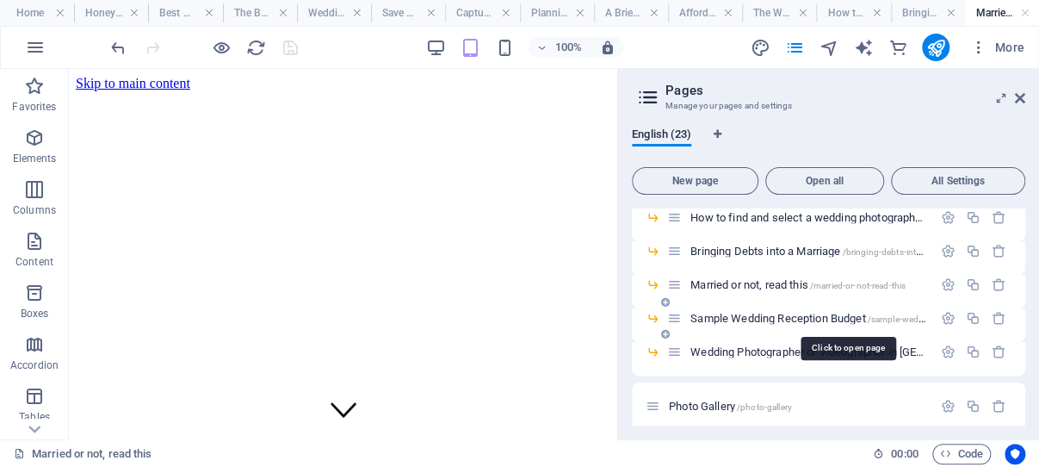
click at [740, 318] on span "Sample Wedding Reception Budget /sample-wedding-reception-budget" at bounding box center [848, 318] width 316 height 13
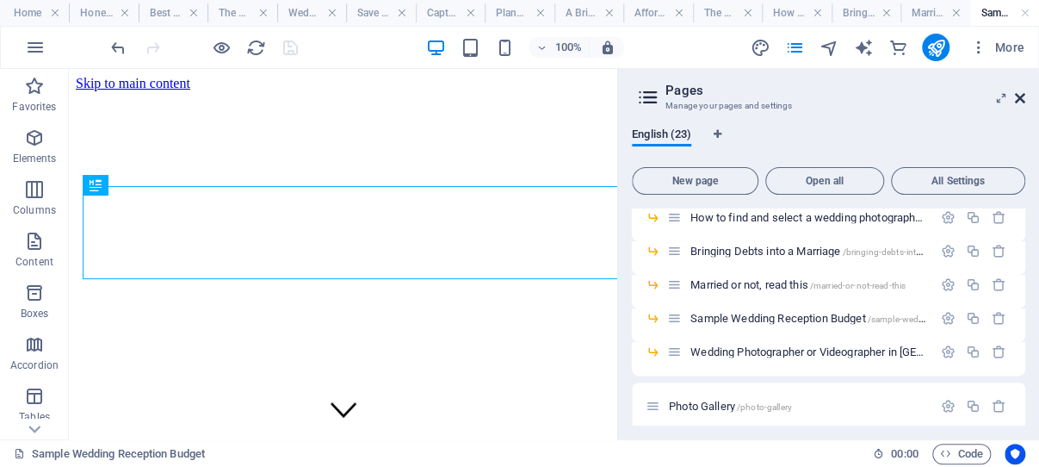
scroll to position [0, 0]
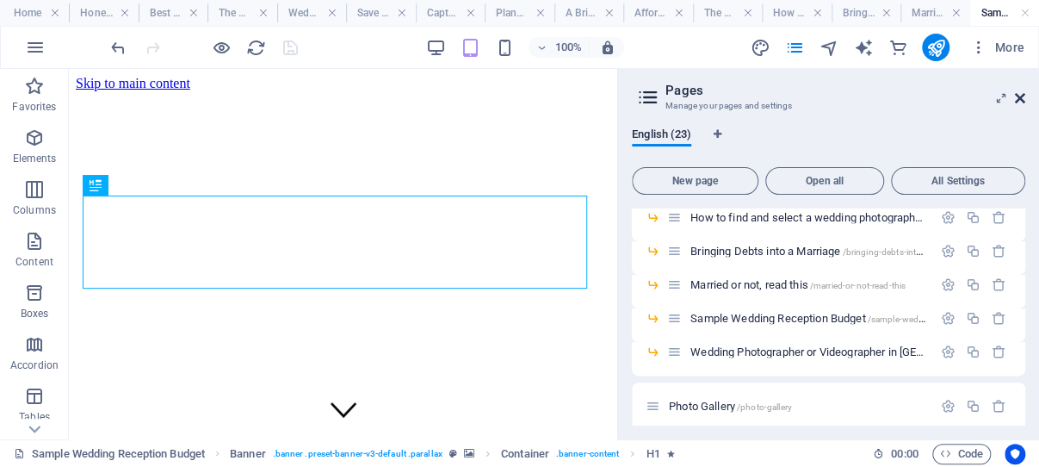
click at [1020, 96] on icon at bounding box center [1020, 98] width 10 height 14
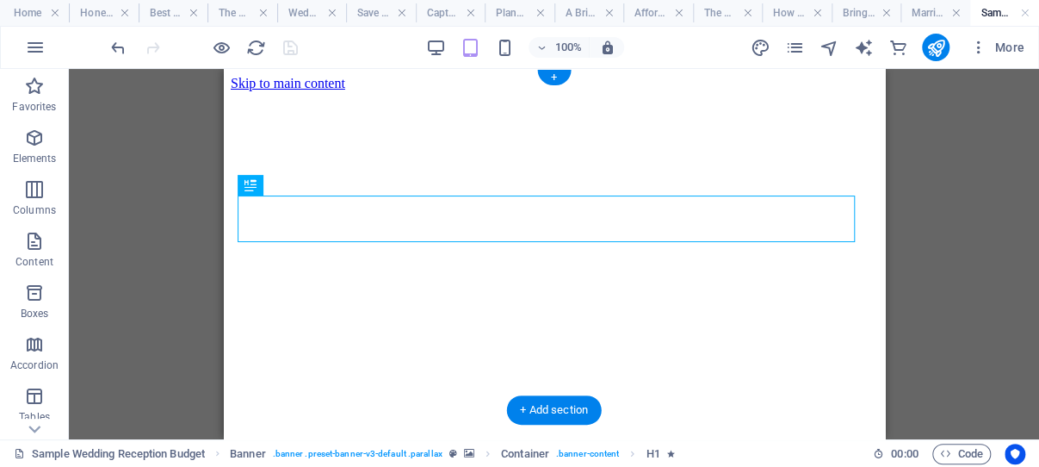
click at [236, 91] on figure at bounding box center [553, 91] width 647 height 0
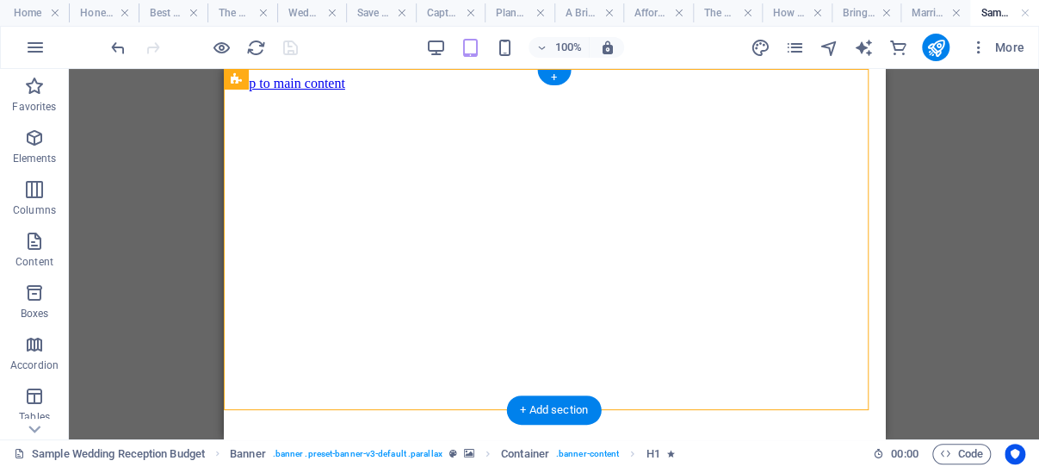
click at [236, 91] on figure at bounding box center [553, 91] width 647 height 0
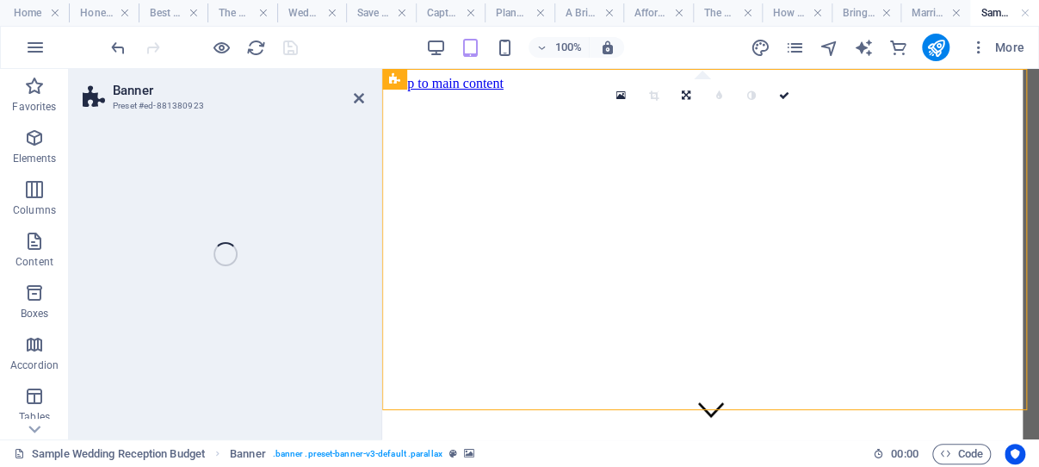
select select "vh"
select select "%"
select select "px"
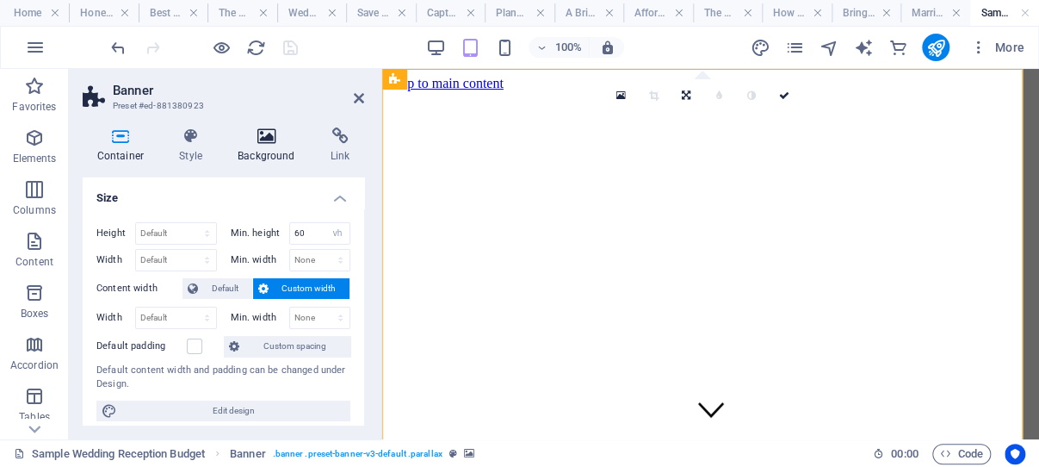
click at [266, 134] on icon at bounding box center [267, 135] width 86 height 17
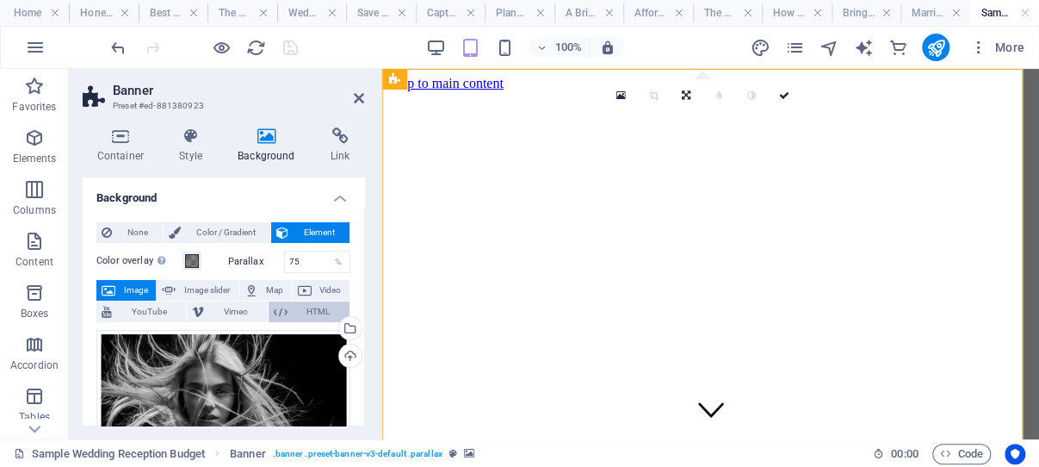
click at [301, 311] on span "HTML" at bounding box center [319, 311] width 52 height 21
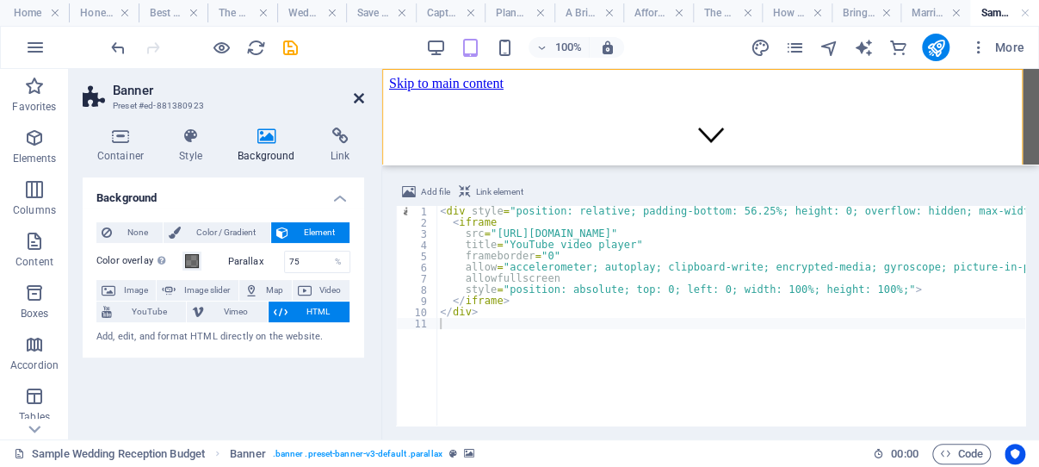
click at [358, 97] on icon at bounding box center [359, 98] width 10 height 14
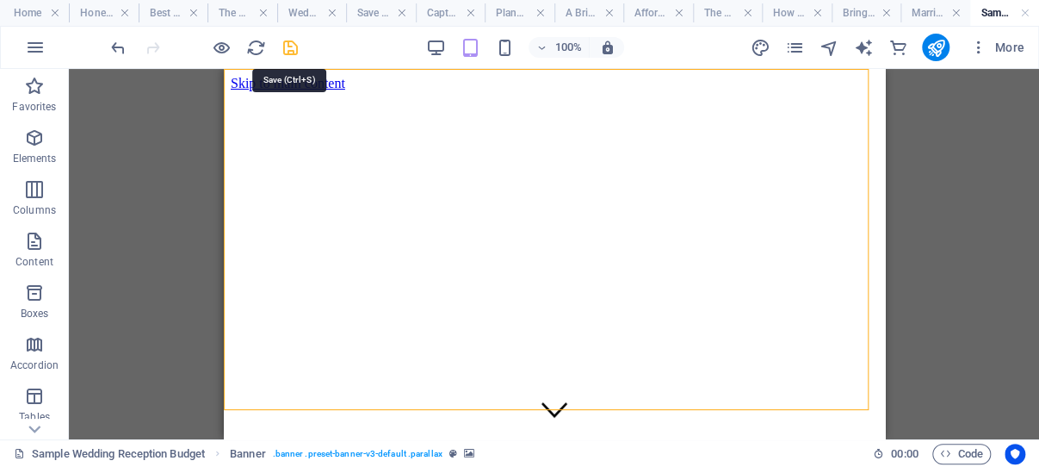
click at [286, 46] on icon "save" at bounding box center [291, 48] width 20 height 20
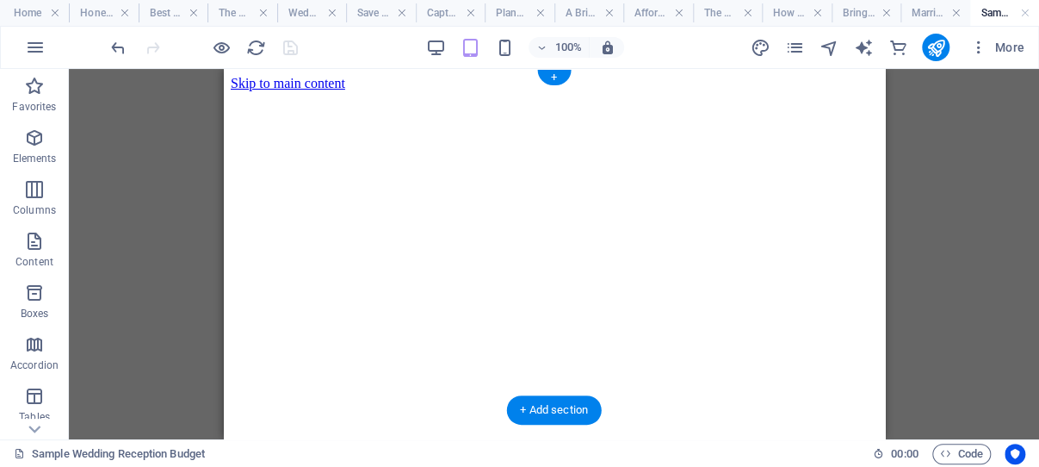
click at [249, 400] on div at bounding box center [553, 273] width 647 height 364
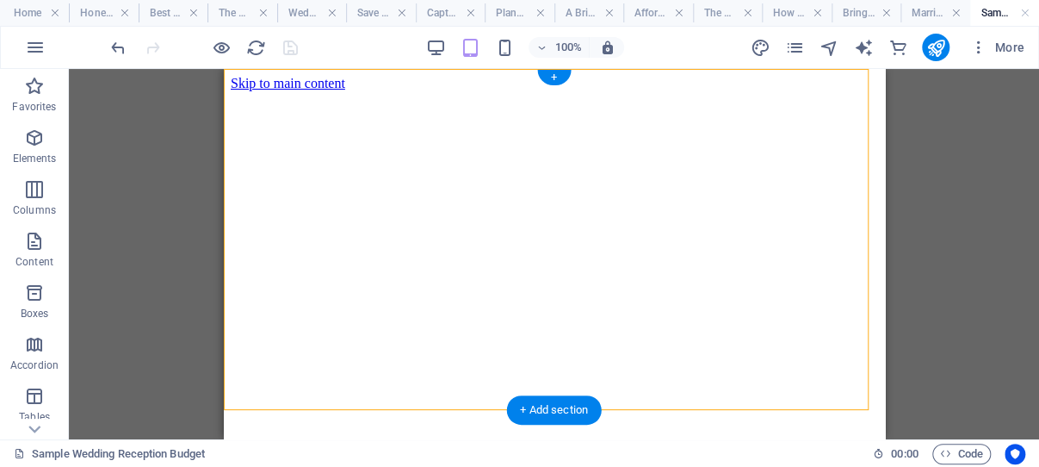
click at [249, 400] on div at bounding box center [553, 273] width 647 height 364
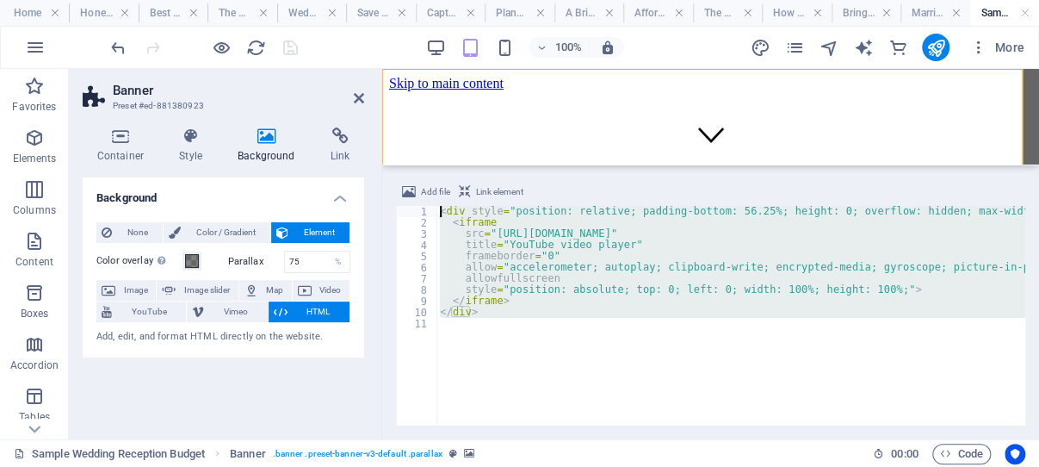
drag, startPoint x: 484, startPoint y: 329, endPoint x: 436, endPoint y: 199, distance: 138.6
click at [436, 206] on div "< div style = "position: relative; padding-bottom: 56.25%; height: 0; overflow:…" at bounding box center [730, 315] width 589 height 219
type textarea "<div style="position: relative; padding-bottom: 56.25%; height: 0; overflow: hi…"
paste textarea
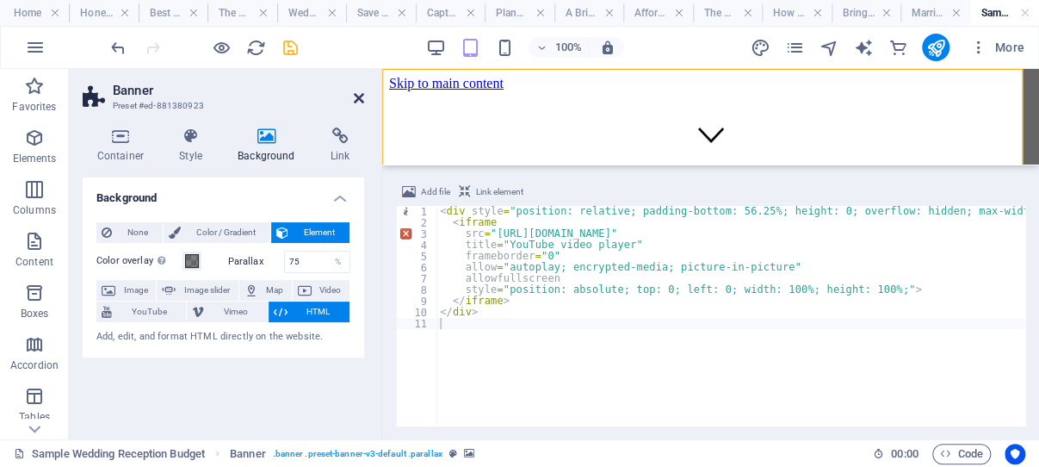
click at [359, 96] on icon at bounding box center [359, 98] width 10 height 14
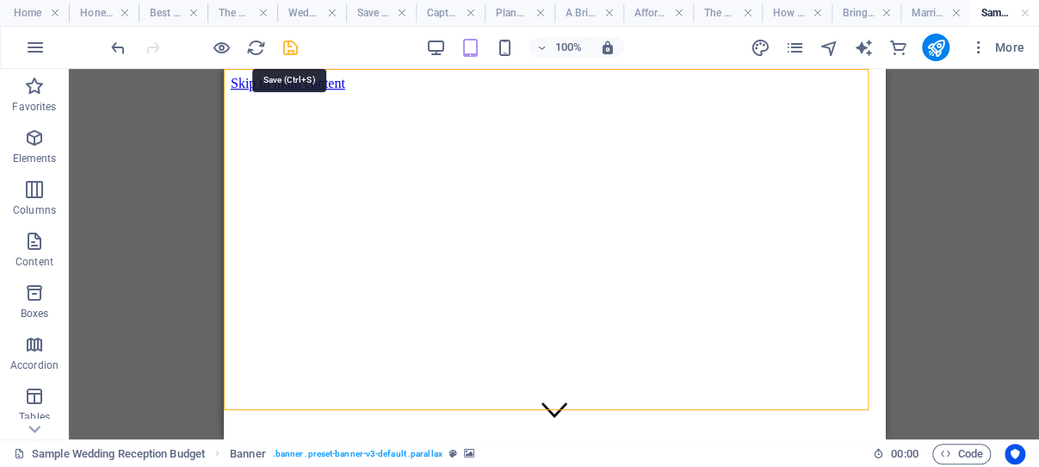
click at [288, 43] on icon "save" at bounding box center [291, 48] width 20 height 20
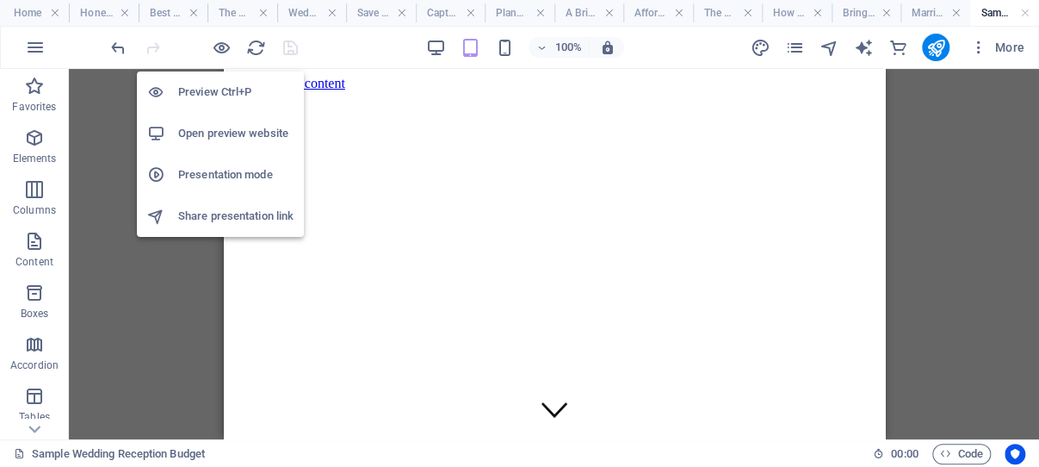
click at [212, 89] on h6 "Preview Ctrl+P" at bounding box center [235, 92] width 115 height 21
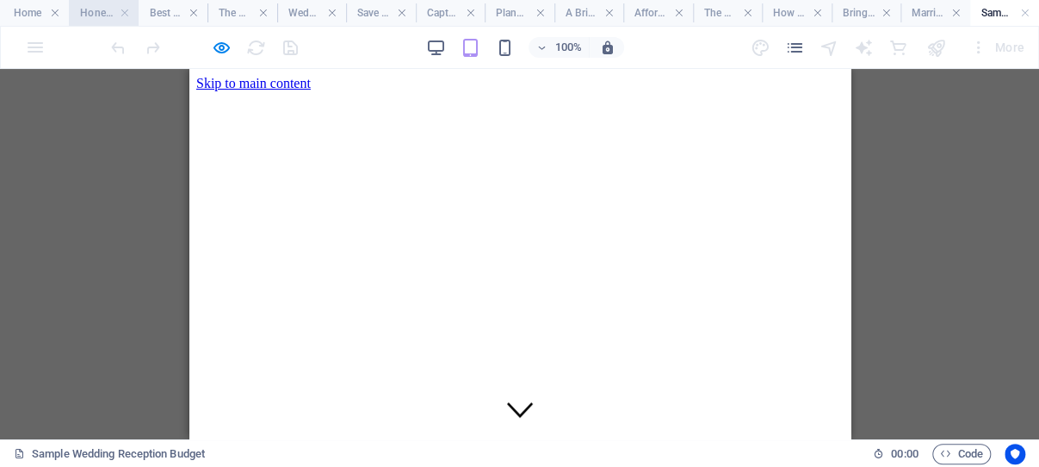
click at [101, 12] on h4 "Honeymoon" at bounding box center [103, 12] width 69 height 19
click at [123, 12] on link at bounding box center [125, 13] width 10 height 16
click at [109, 13] on h4 "Best Mans Speech" at bounding box center [111, 12] width 74 height 19
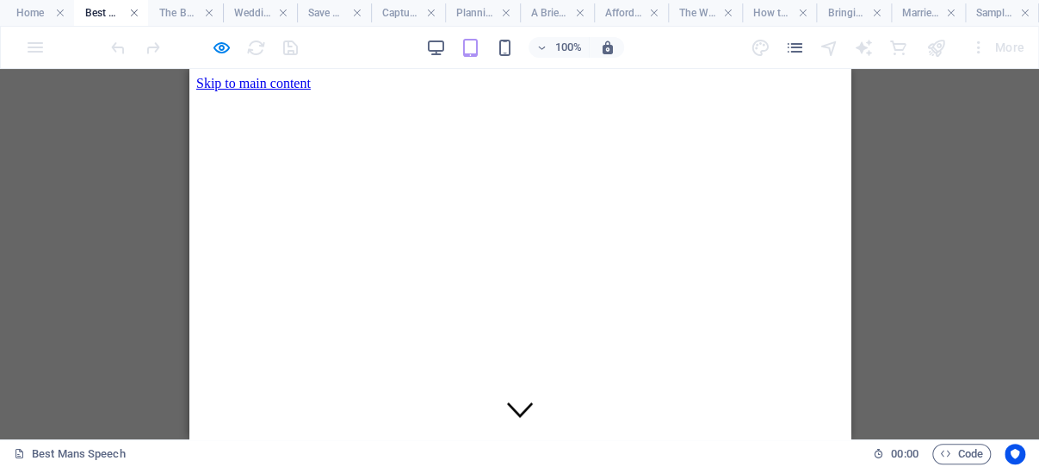
click at [132, 12] on link at bounding box center [134, 13] width 10 height 16
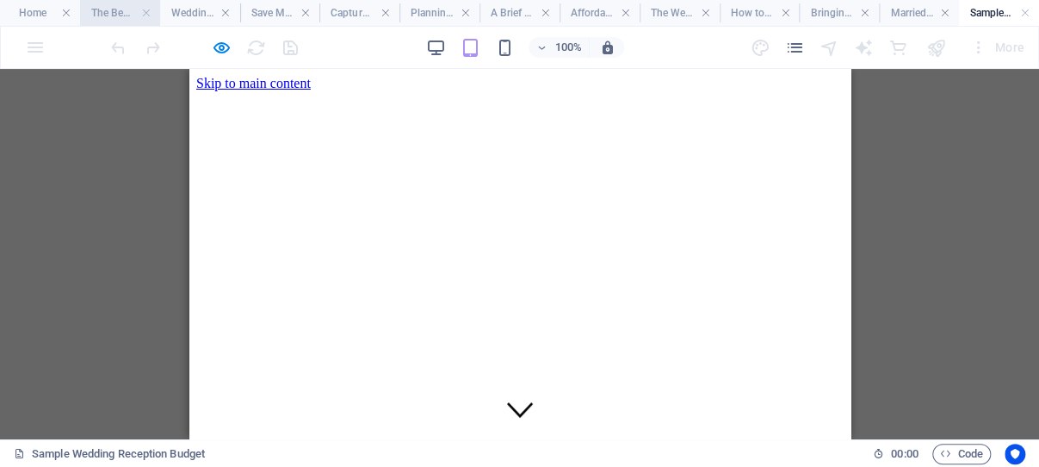
click at [126, 11] on h4 "The Best, Most Affordable Wedding Cake" at bounding box center [120, 12] width 80 height 19
click at [144, 11] on link at bounding box center [146, 13] width 10 height 16
click at [127, 13] on h4 "Wedding On A Budget" at bounding box center [130, 12] width 87 height 19
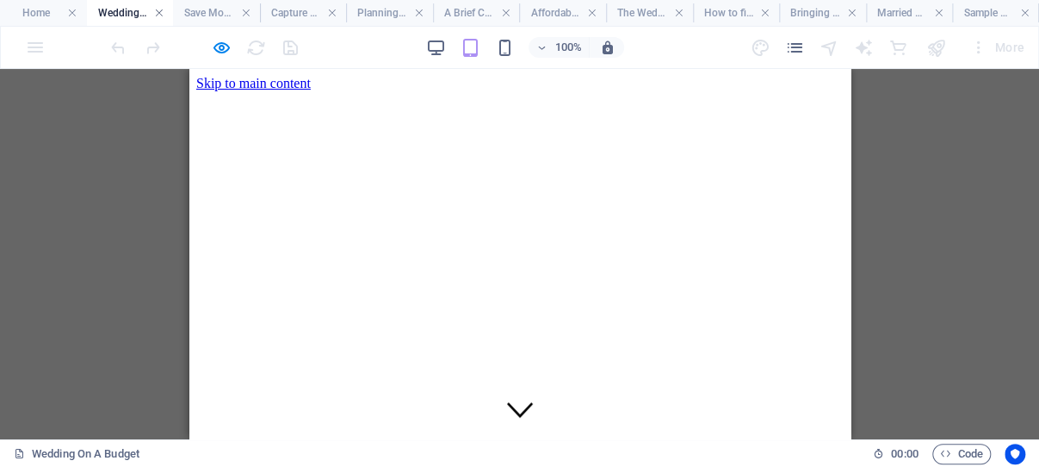
click at [158, 12] on link at bounding box center [159, 13] width 10 height 16
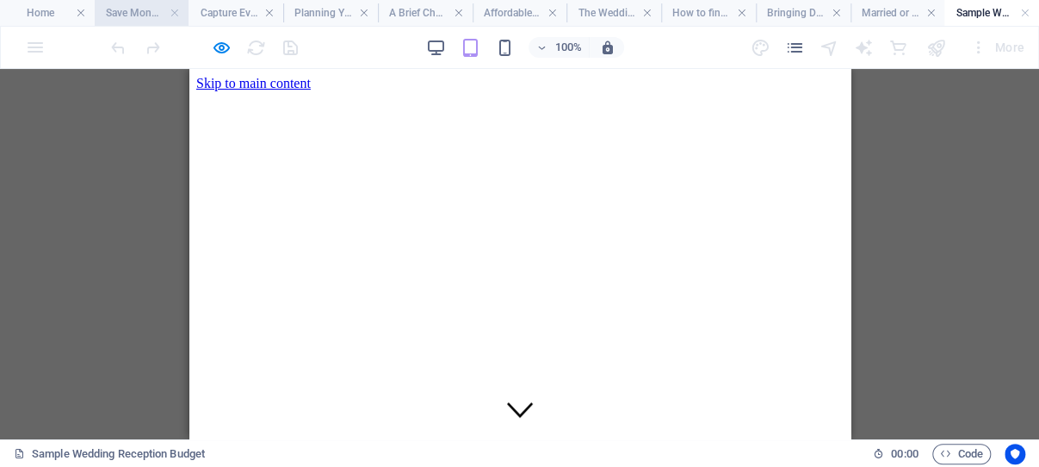
click at [145, 13] on h4 "Save Money On Your Wedding Dress" at bounding box center [142, 12] width 95 height 19
click at [170, 10] on link at bounding box center [175, 13] width 10 height 16
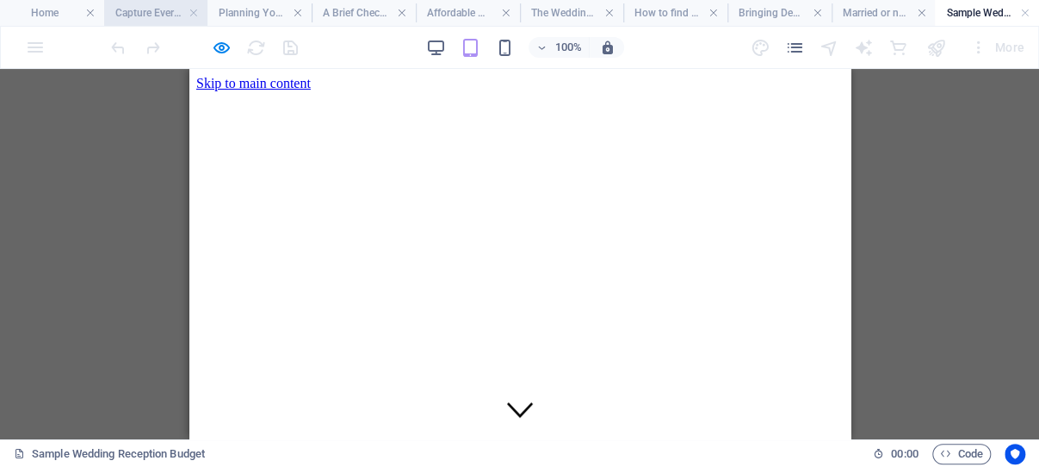
click at [157, 13] on h4 "Capture Every Moment. Tell Your Story." at bounding box center [156, 12] width 104 height 19
click at [195, 11] on link at bounding box center [194, 13] width 10 height 16
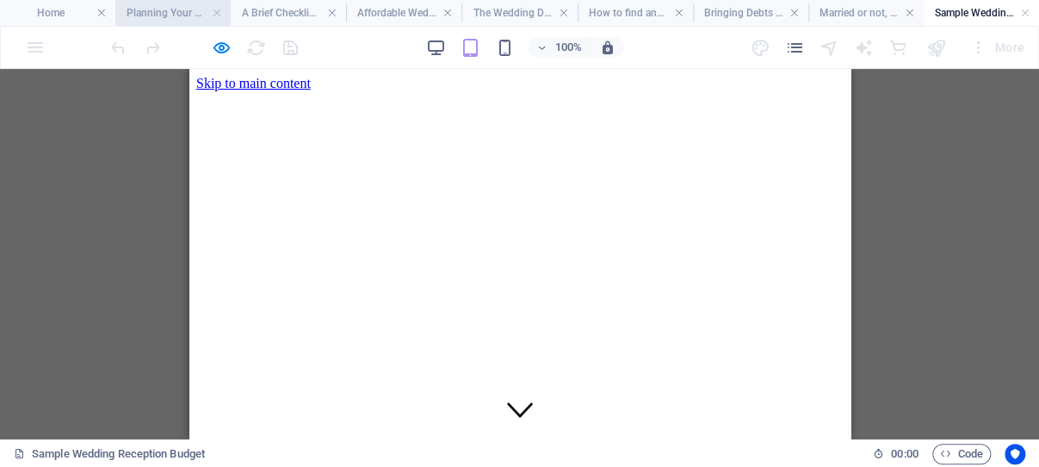
click at [160, 12] on h4 "Planning Your Wedding Reception" at bounding box center [172, 12] width 115 height 19
click at [214, 13] on link at bounding box center [217, 13] width 10 height 16
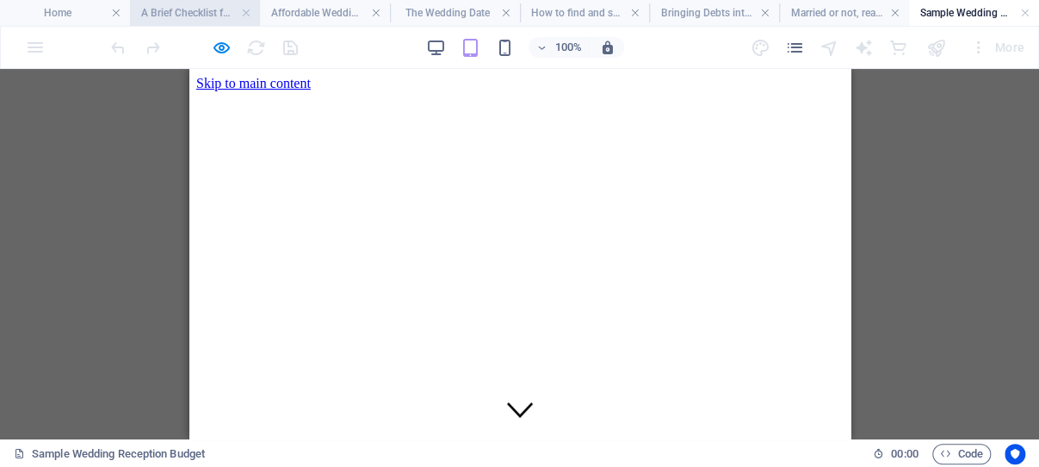
click at [190, 9] on h4 "A Brief Checklist for your Wedding" at bounding box center [195, 12] width 130 height 19
click at [242, 10] on link at bounding box center [246, 13] width 10 height 16
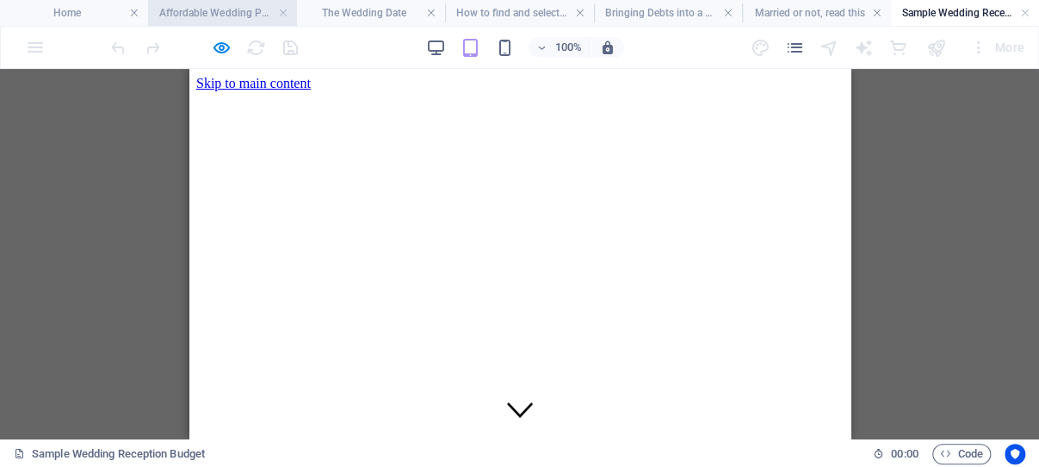
click at [214, 10] on h4 "Affordable Wedding Party Gift Ideas" at bounding box center [222, 12] width 148 height 19
click at [281, 12] on link at bounding box center [283, 13] width 10 height 16
click at [258, 9] on h4 "The Wedding Date" at bounding box center [259, 12] width 173 height 19
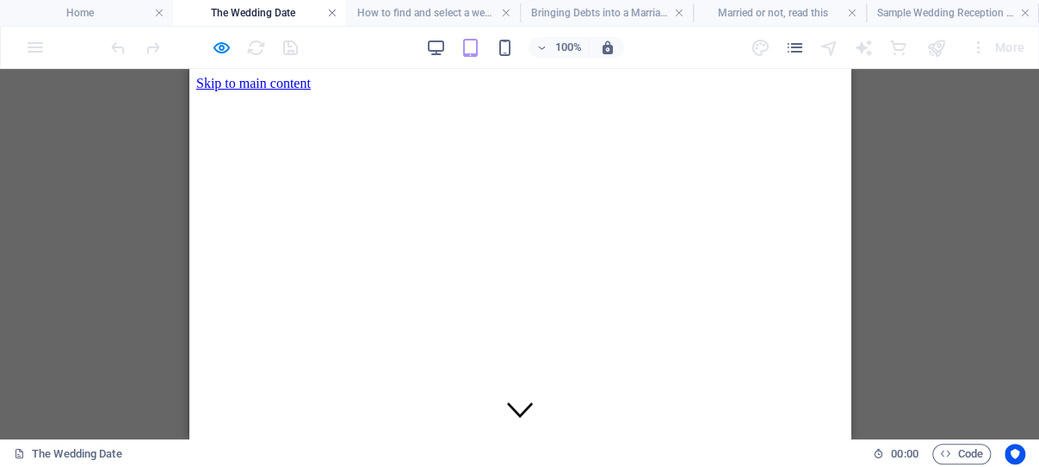
click at [332, 9] on link at bounding box center [332, 13] width 10 height 16
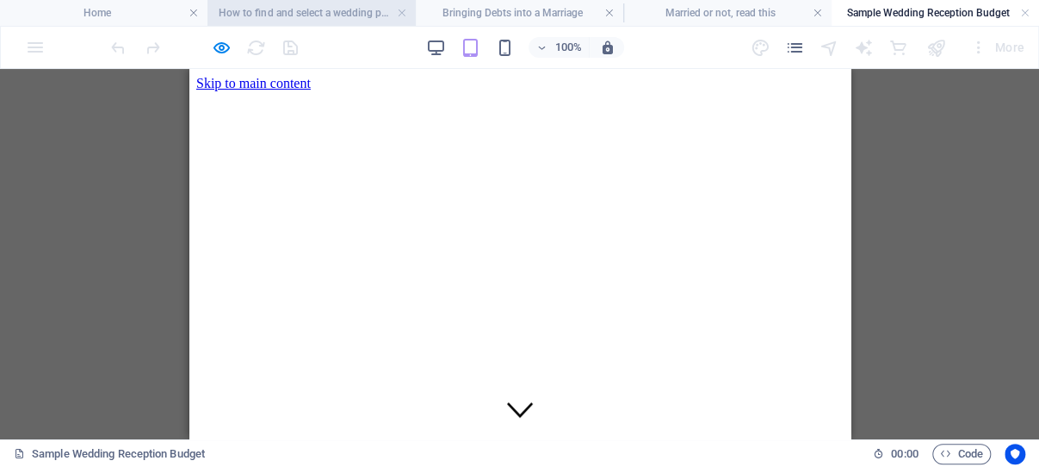
click at [296, 12] on h4 "How to find and select a wedding photographer" at bounding box center [310, 12] width 207 height 19
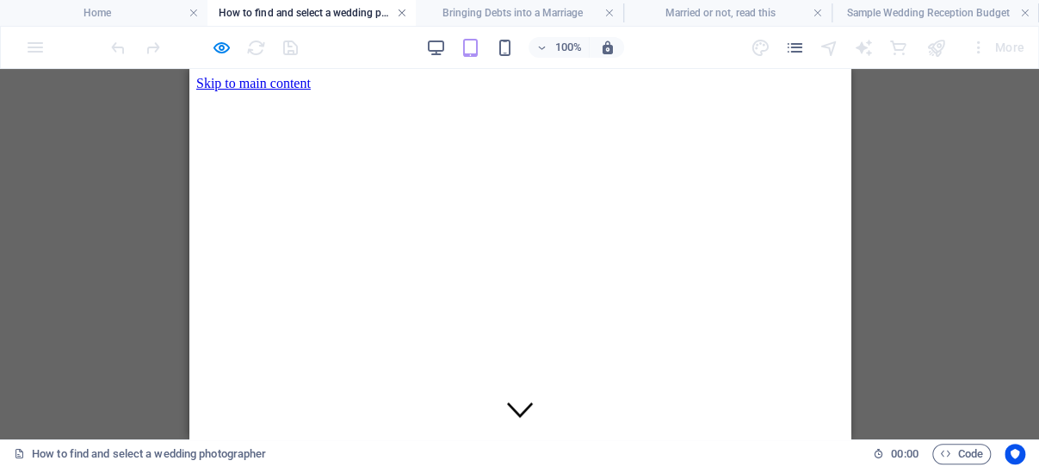
click at [401, 9] on link at bounding box center [402, 13] width 10 height 16
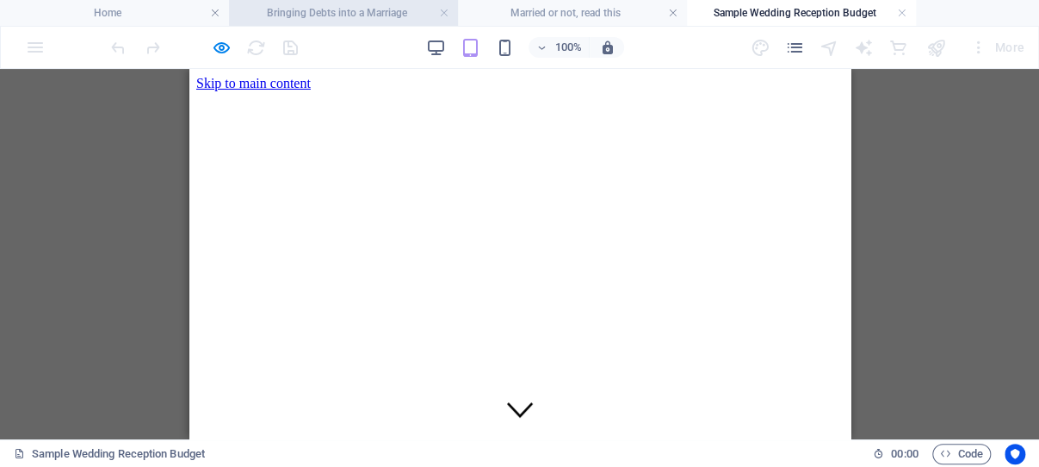
click at [343, 12] on h4 "Bringing Debts into a Marriage" at bounding box center [343, 12] width 229 height 19
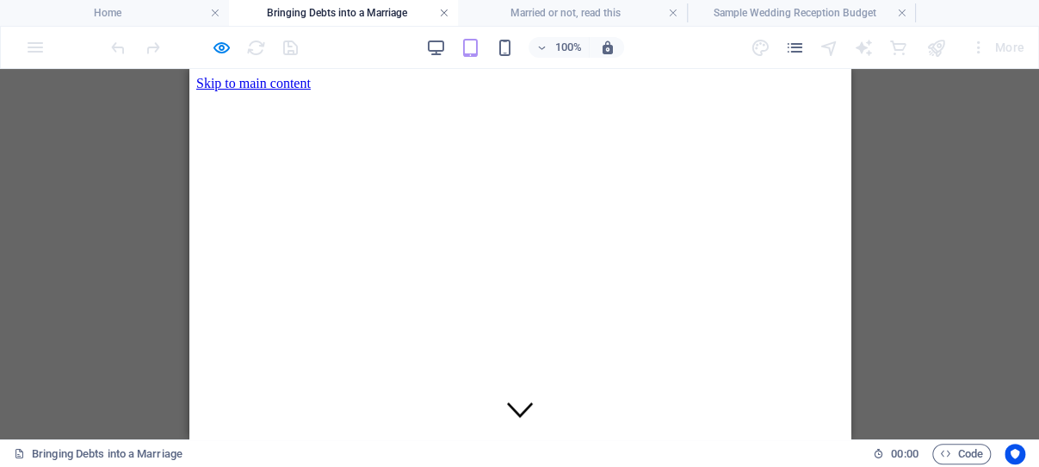
click at [446, 9] on link at bounding box center [444, 13] width 10 height 16
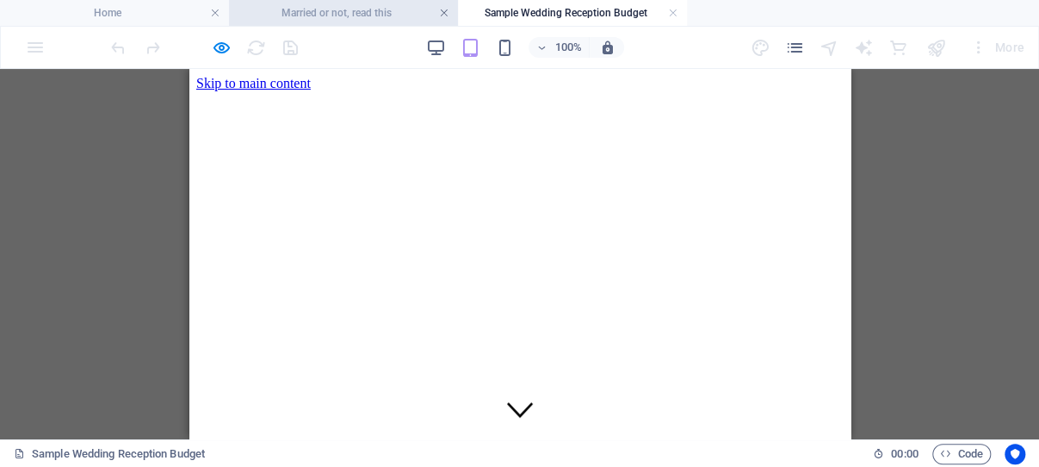
click at [442, 11] on link at bounding box center [444, 13] width 10 height 16
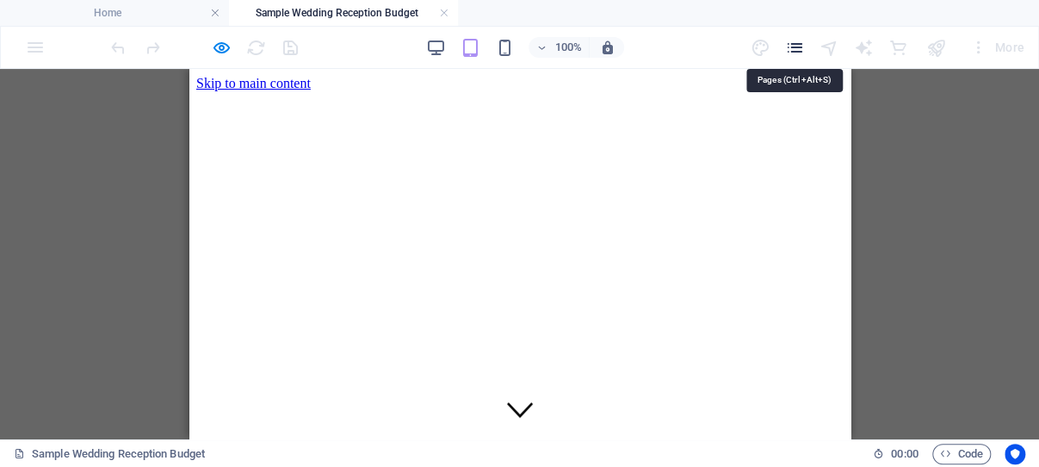
click at [793, 43] on icon "pages" at bounding box center [794, 48] width 20 height 20
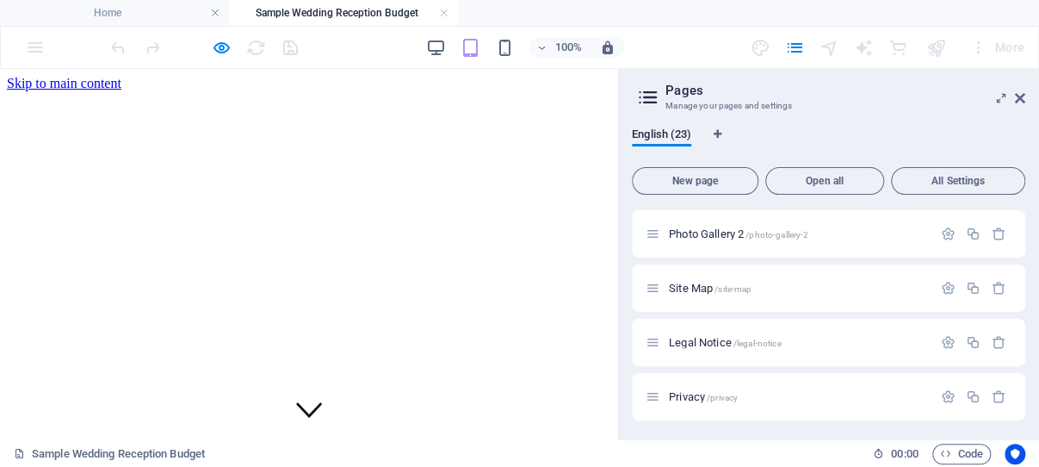
scroll to position [720, 0]
click at [696, 283] on span "Site Map /site-map" at bounding box center [710, 286] width 83 height 13
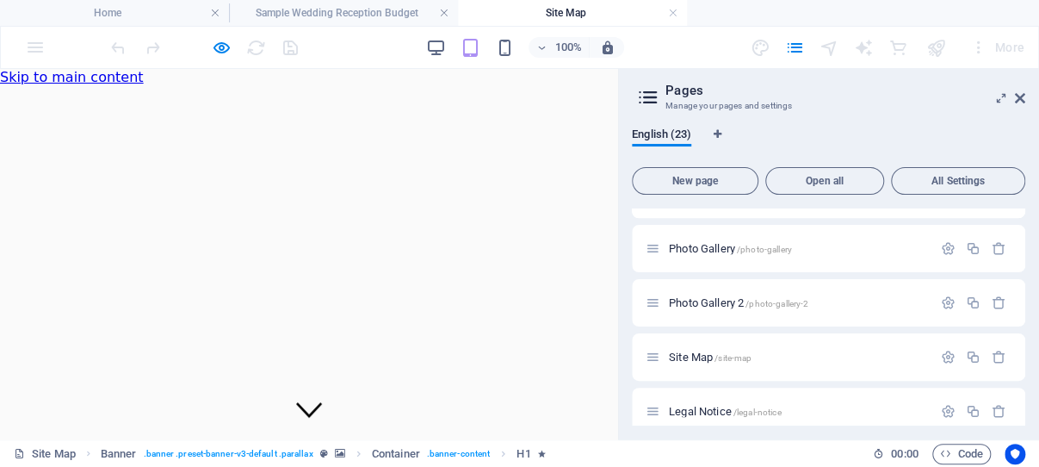
scroll to position [0, 0]
click at [1022, 98] on icon at bounding box center [1020, 98] width 10 height 14
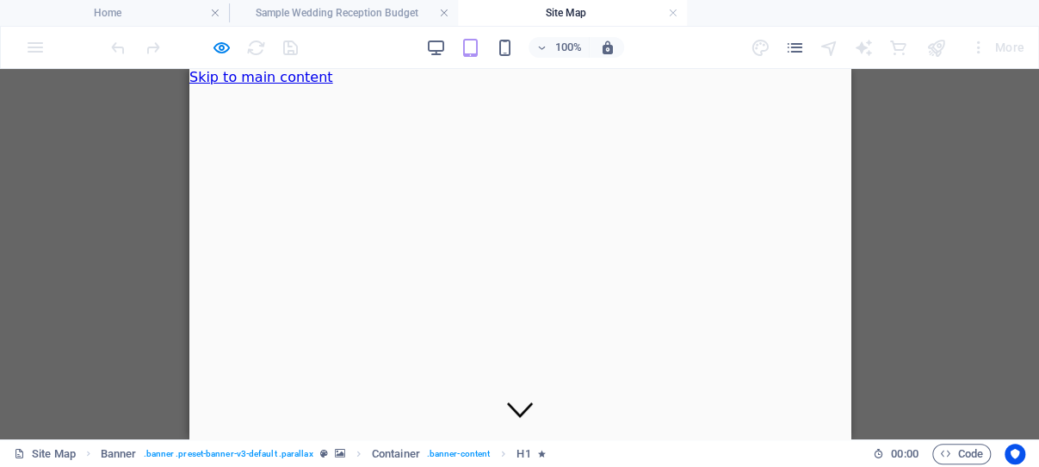
click at [269, 85] on figure at bounding box center [519, 85] width 661 height 0
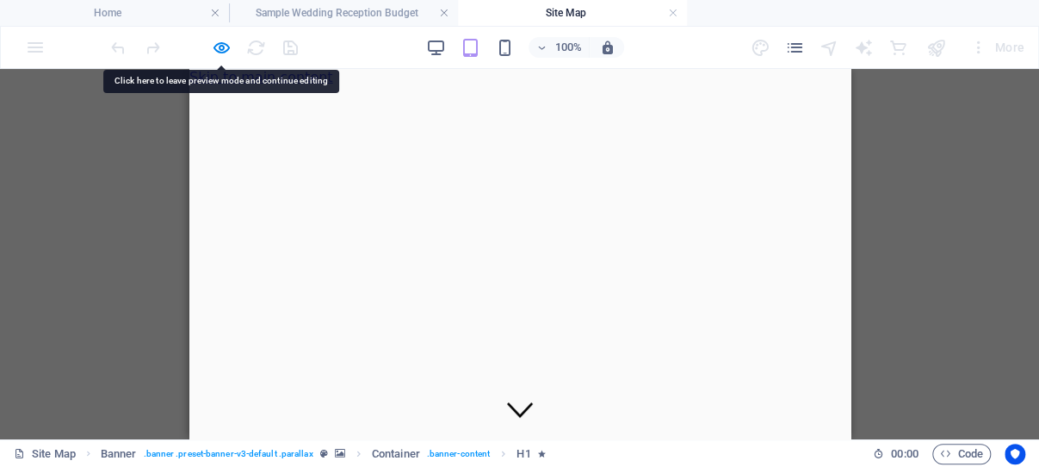
click at [208, 85] on figure at bounding box center [519, 85] width 661 height 0
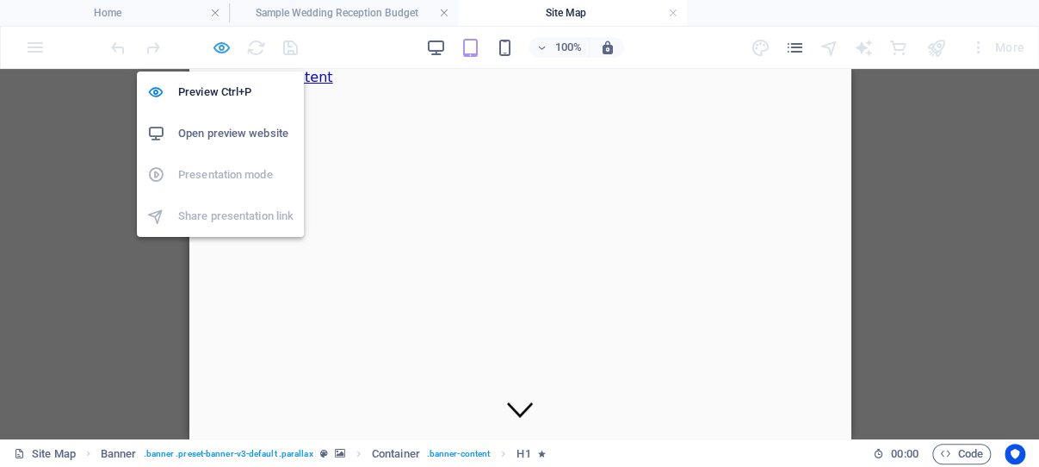
click at [223, 43] on icon "button" at bounding box center [222, 48] width 20 height 20
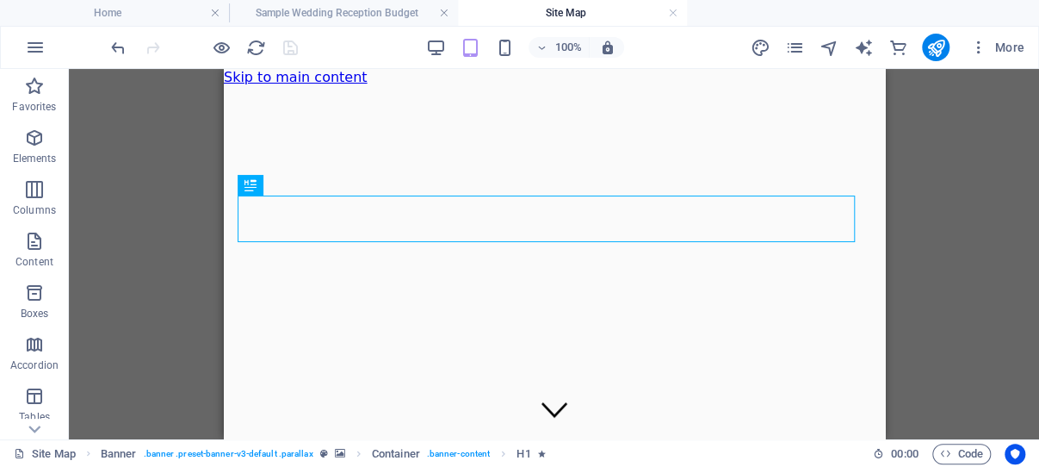
click at [233, 85] on figure at bounding box center [553, 85] width 661 height 0
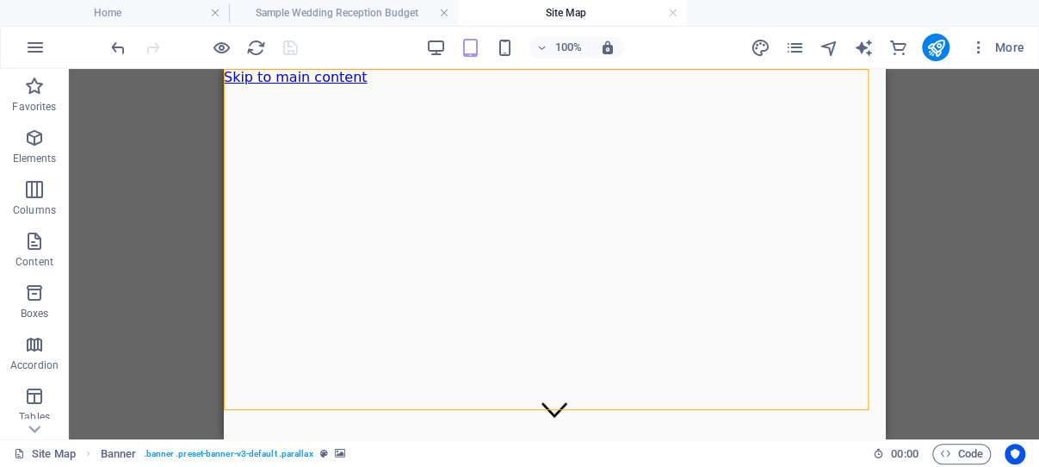
click at [234, 85] on figure at bounding box center [553, 85] width 661 height 0
select select "vh"
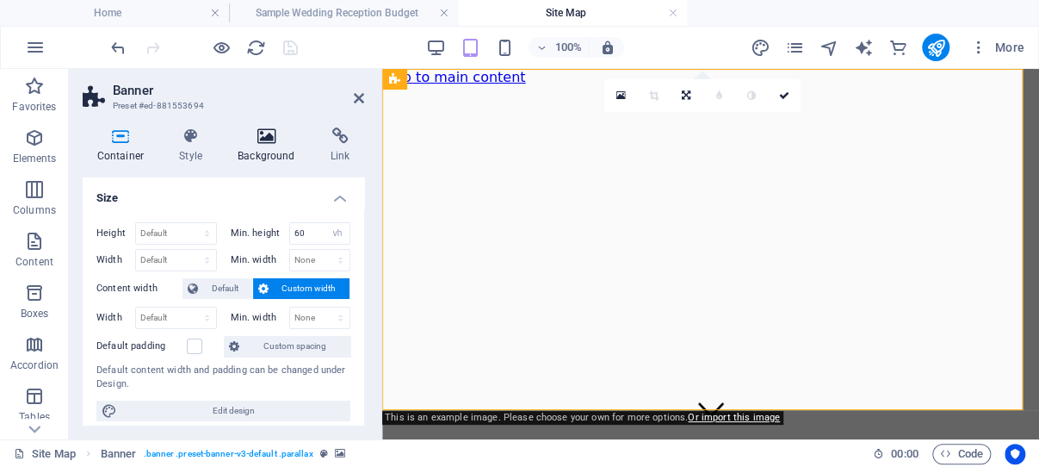
click at [268, 133] on icon at bounding box center [267, 135] width 86 height 17
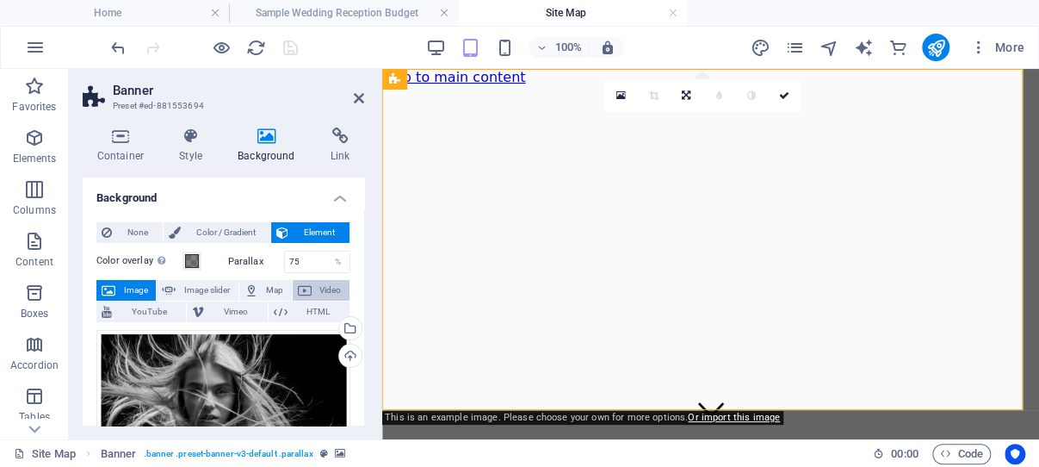
click at [319, 287] on span "Video" at bounding box center [331, 290] width 28 height 21
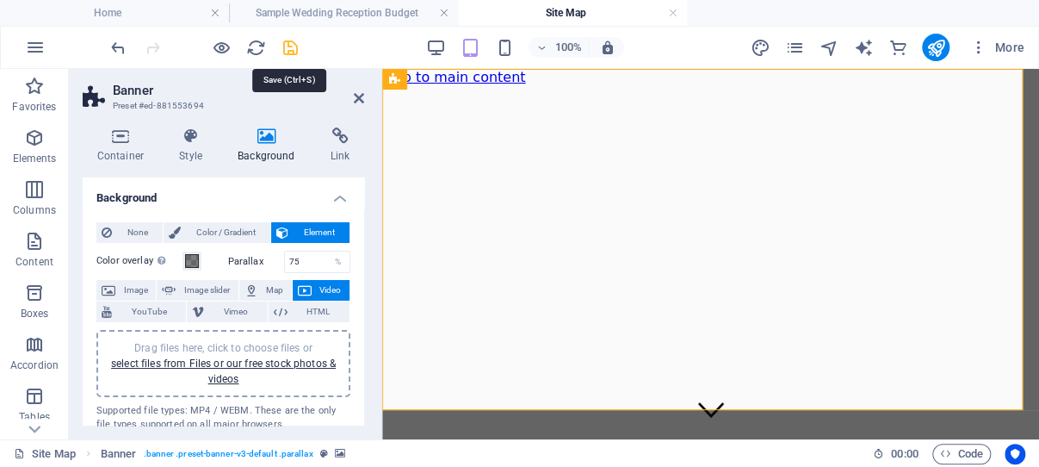
click at [289, 44] on icon "save" at bounding box center [291, 48] width 20 height 20
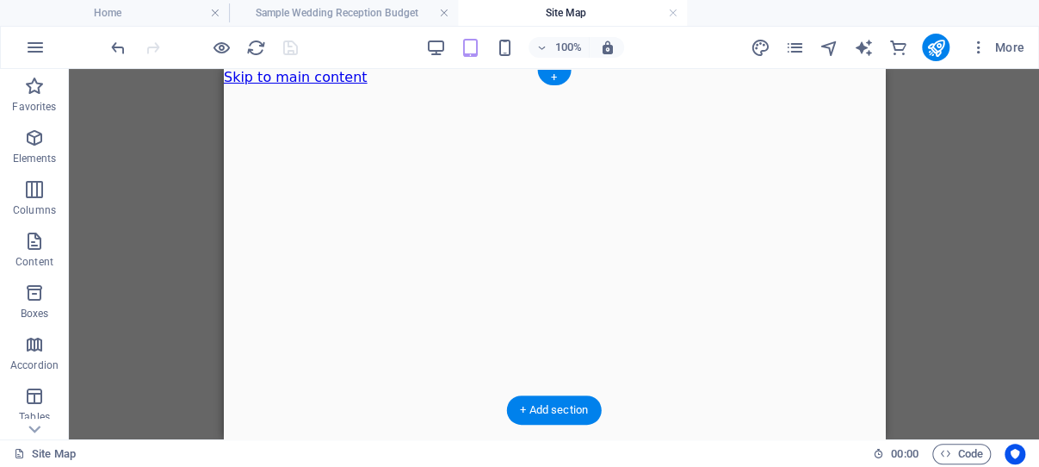
click at [236, 399] on figure at bounding box center [553, 252] width 661 height 334
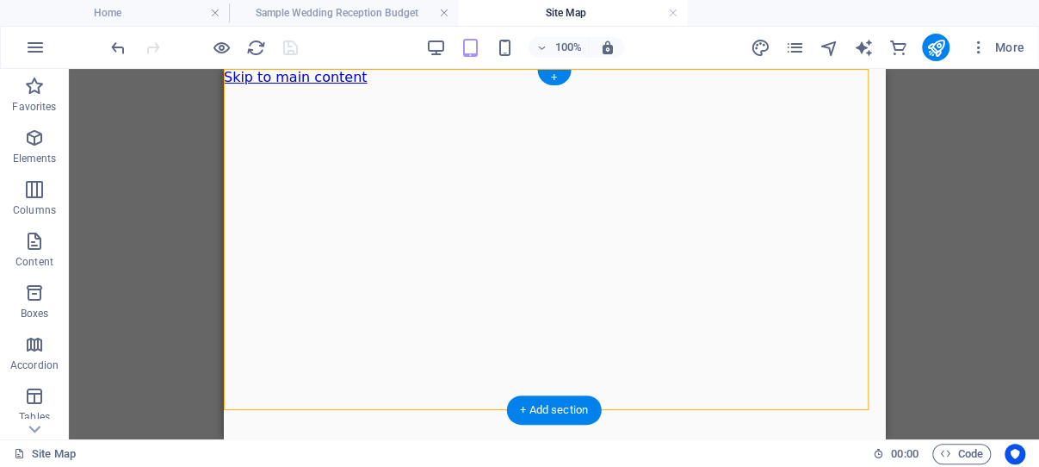
click at [236, 399] on figure at bounding box center [553, 252] width 661 height 334
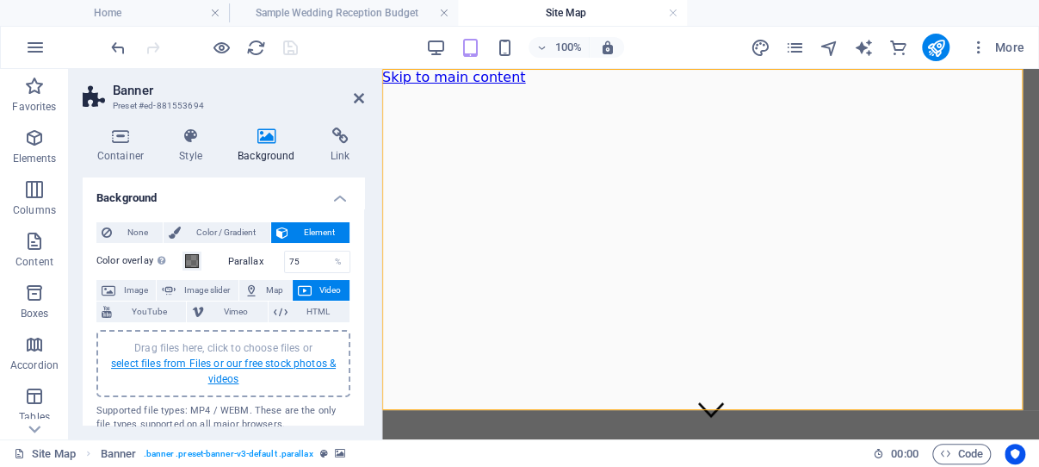
click at [220, 365] on link "select files from Files or our free stock photos & videos" at bounding box center [223, 371] width 225 height 28
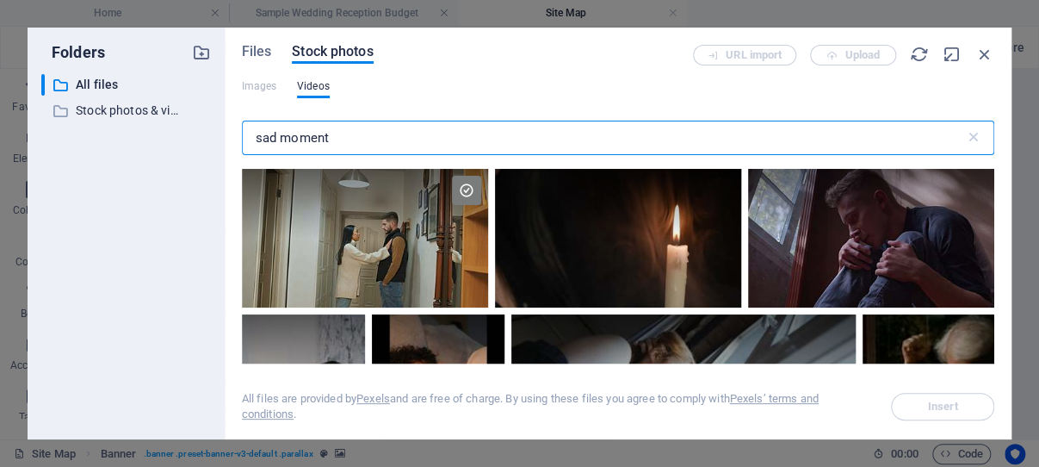
drag, startPoint x: 341, startPoint y: 133, endPoint x: 249, endPoint y: 135, distance: 92.1
click at [249, 135] on input "sad moment" at bounding box center [603, 138] width 723 height 34
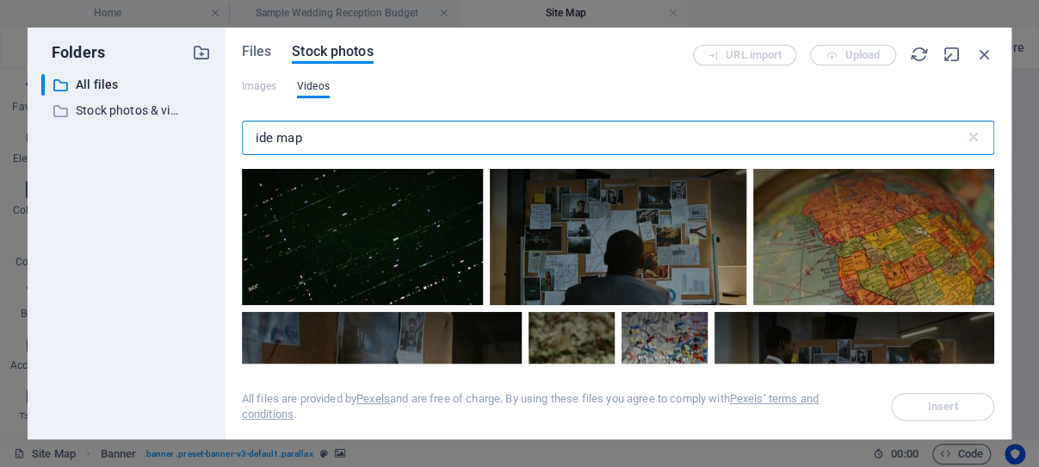
click at [251, 137] on input "ide map" at bounding box center [603, 138] width 723 height 34
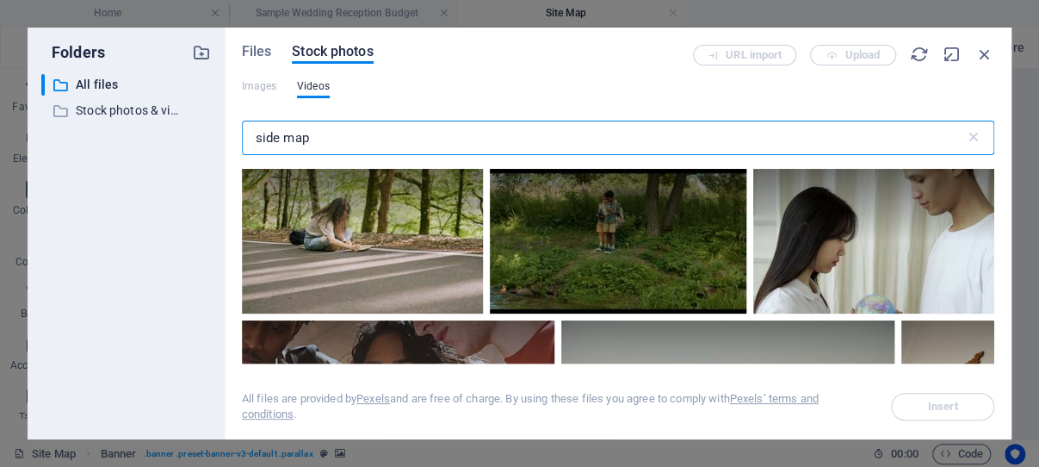
click at [284, 135] on input "side map" at bounding box center [603, 138] width 723 height 34
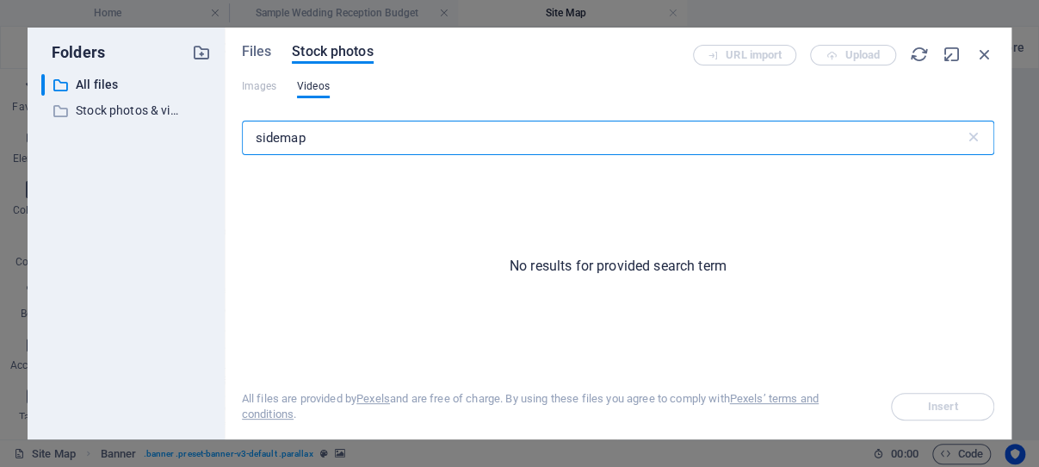
drag, startPoint x: 336, startPoint y: 142, endPoint x: 248, endPoint y: 138, distance: 87.9
click at [248, 138] on input "sidemap" at bounding box center [603, 138] width 723 height 34
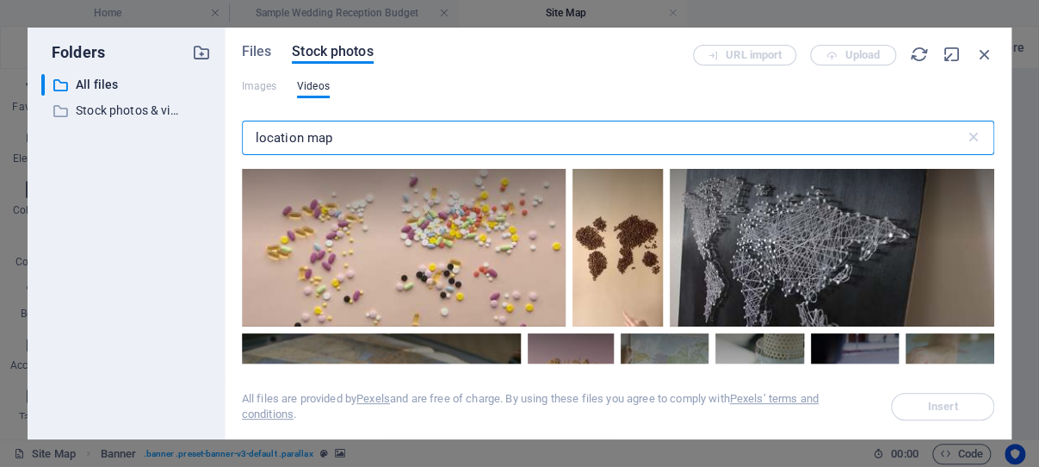
scroll to position [1478, 0]
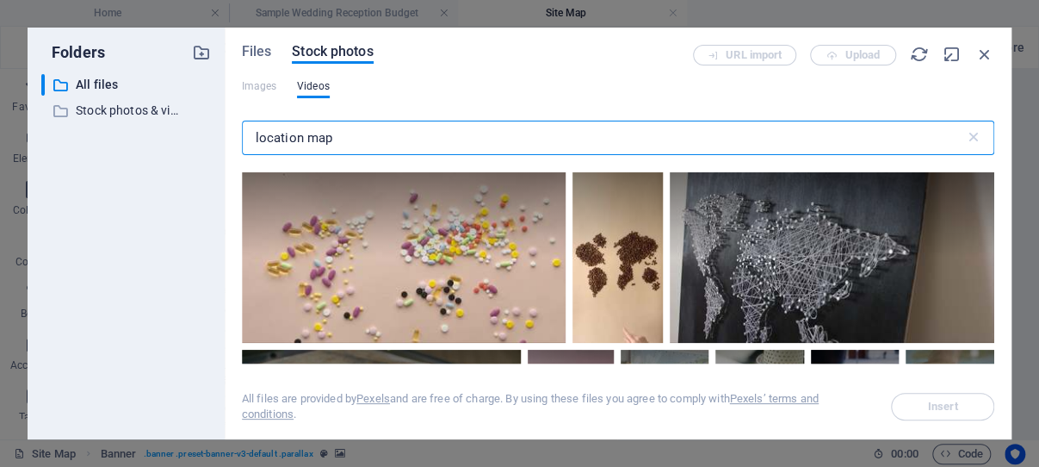
type input "location map"
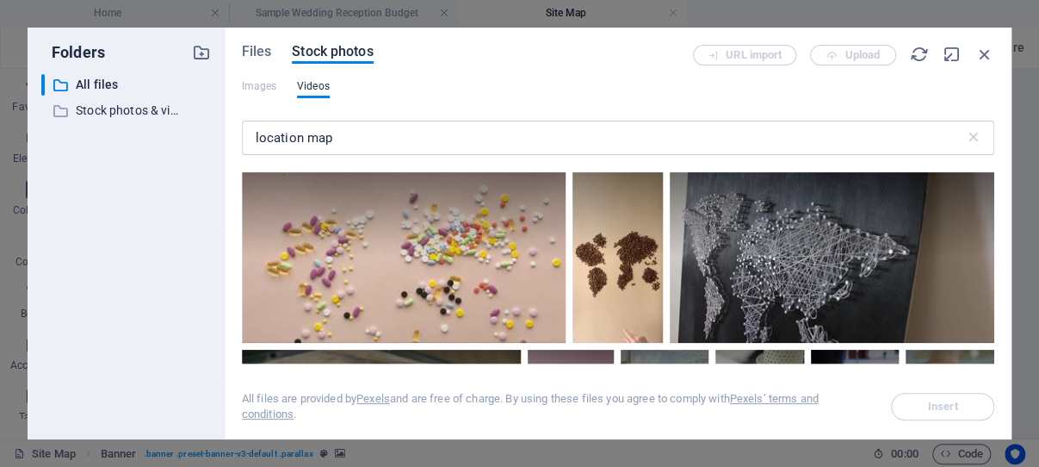
click at [621, 165] on video "Your browser does not support the video tag." at bounding box center [760, 87] width 278 height 157
click at [958, 405] on span "Insert" at bounding box center [943, 406] width 88 height 10
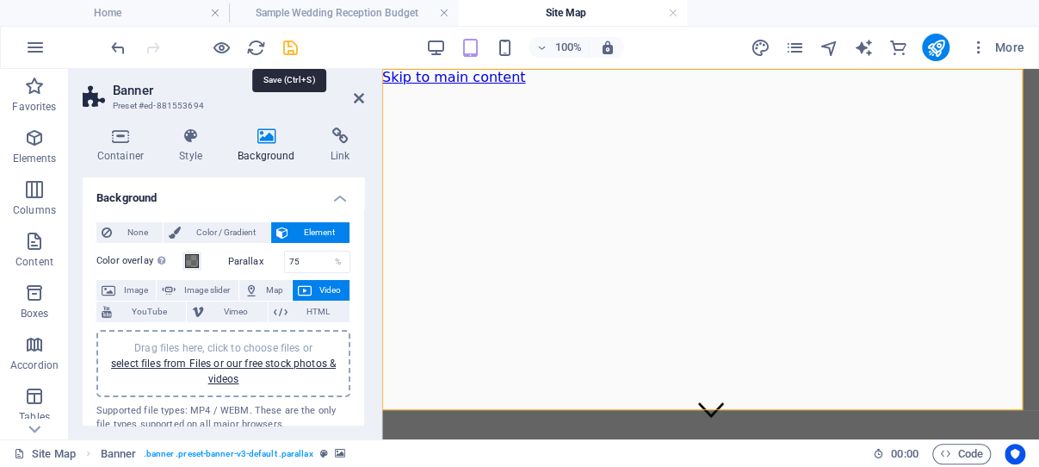
click at [290, 46] on icon "save" at bounding box center [291, 48] width 20 height 20
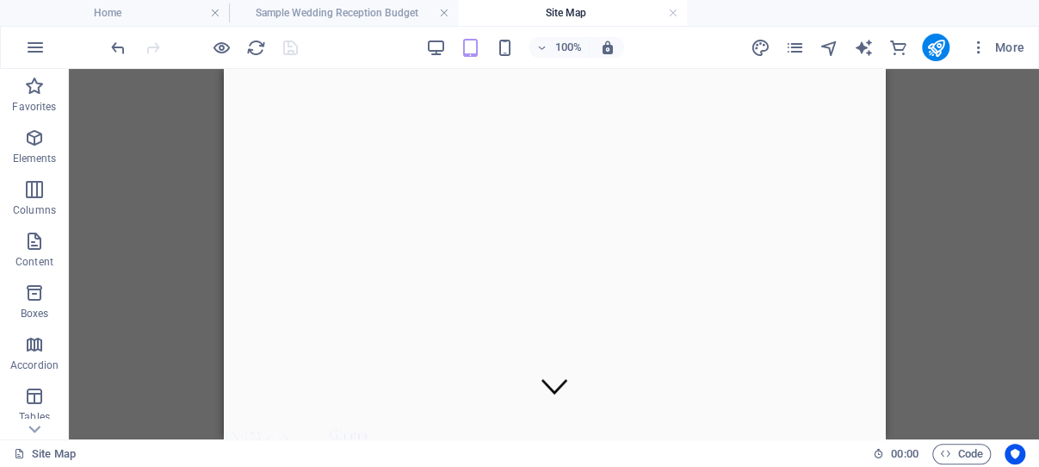
scroll to position [0, 0]
click at [936, 49] on icon "publish" at bounding box center [935, 48] width 20 height 20
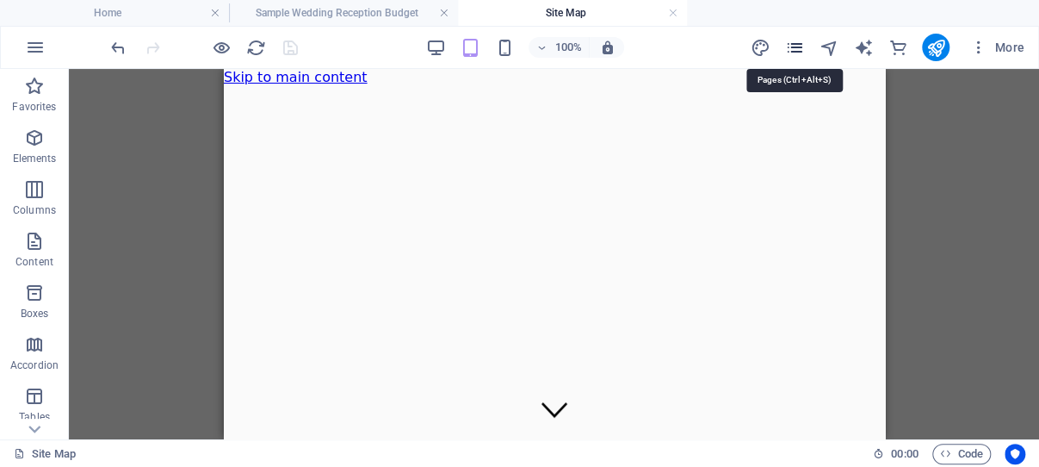
click at [794, 47] on icon "pages" at bounding box center [794, 48] width 20 height 20
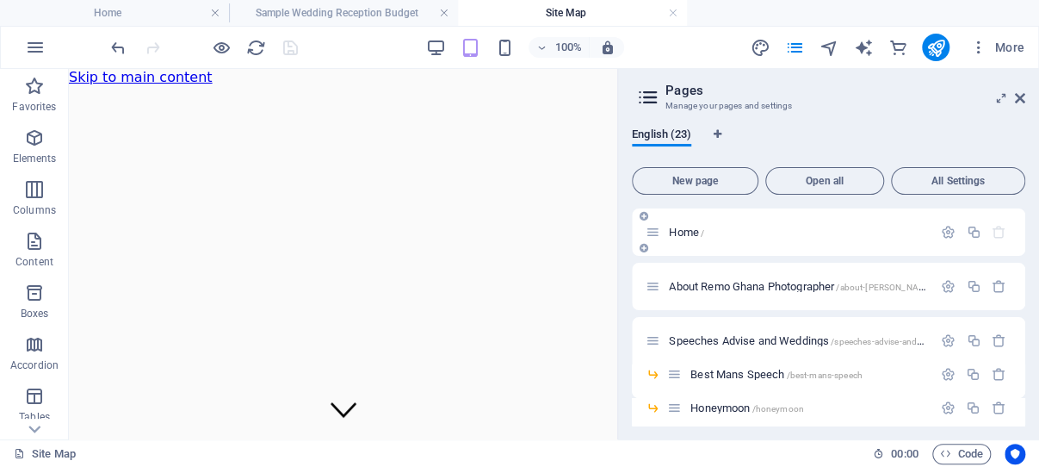
click at [691, 231] on span "Home /" at bounding box center [686, 232] width 35 height 13
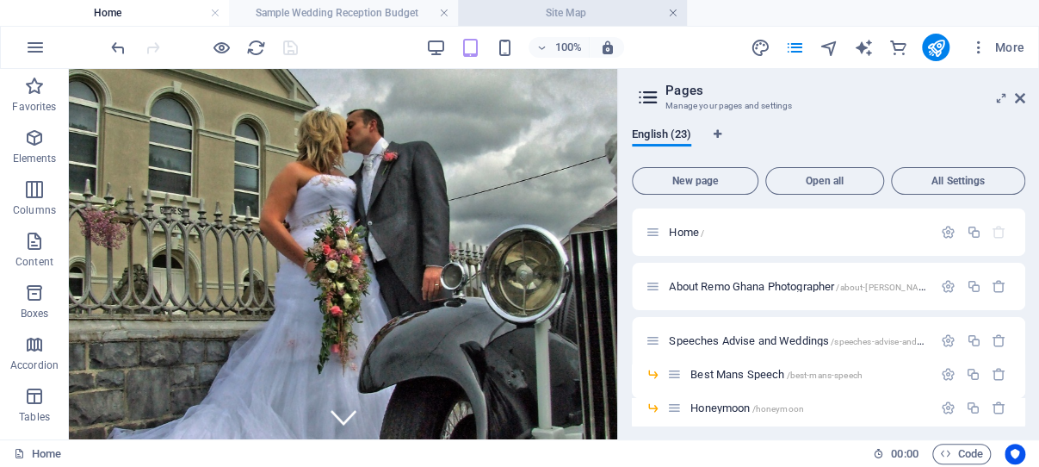
click at [676, 11] on link at bounding box center [673, 13] width 10 height 16
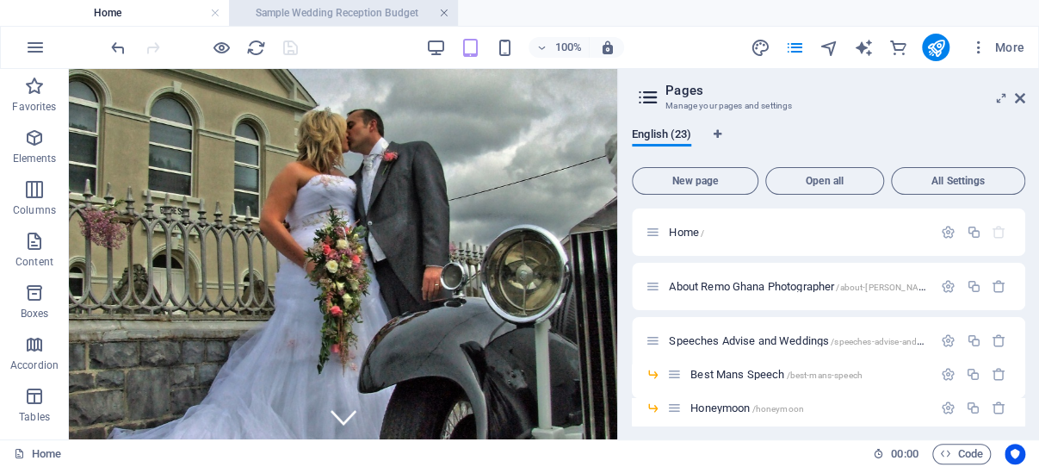
click at [443, 10] on link at bounding box center [444, 13] width 10 height 16
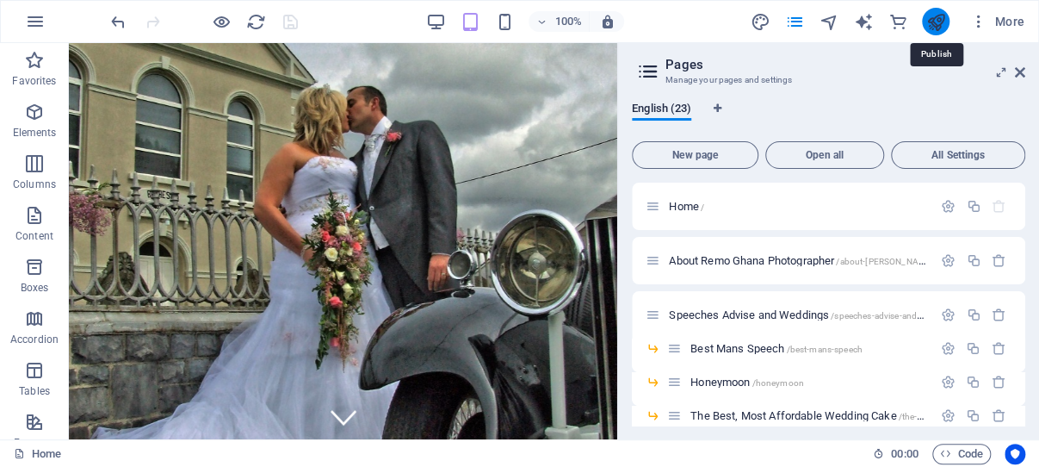
click at [937, 16] on icon "publish" at bounding box center [935, 22] width 20 height 20
